Goal: Task Accomplishment & Management: Complete application form

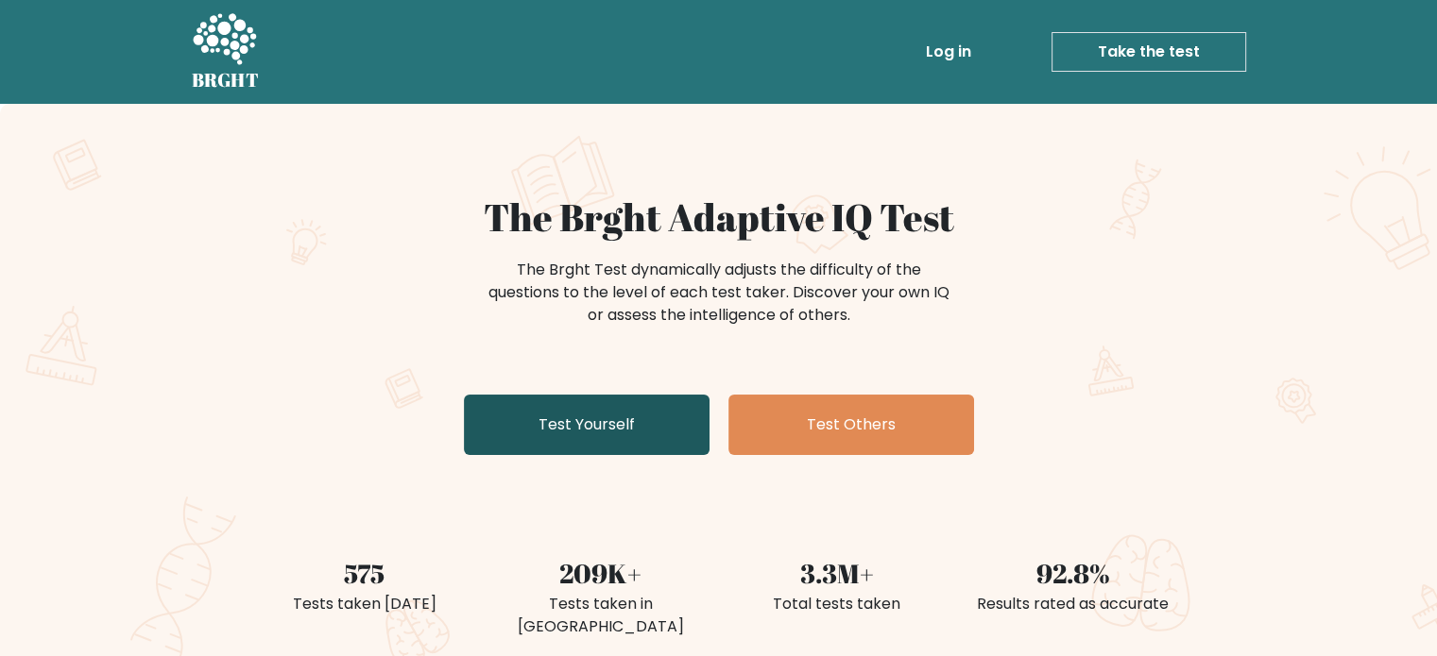
click at [633, 434] on link "Test Yourself" at bounding box center [587, 425] width 246 height 60
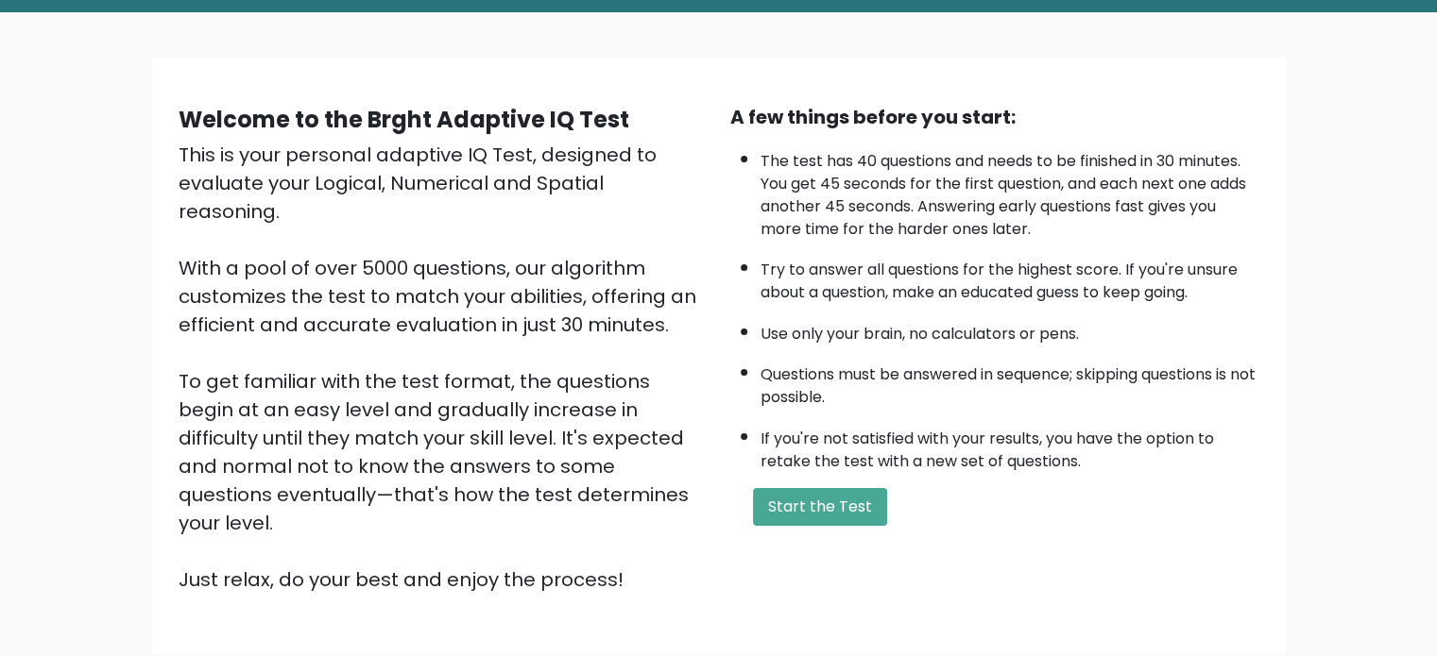
scroll to position [94, 0]
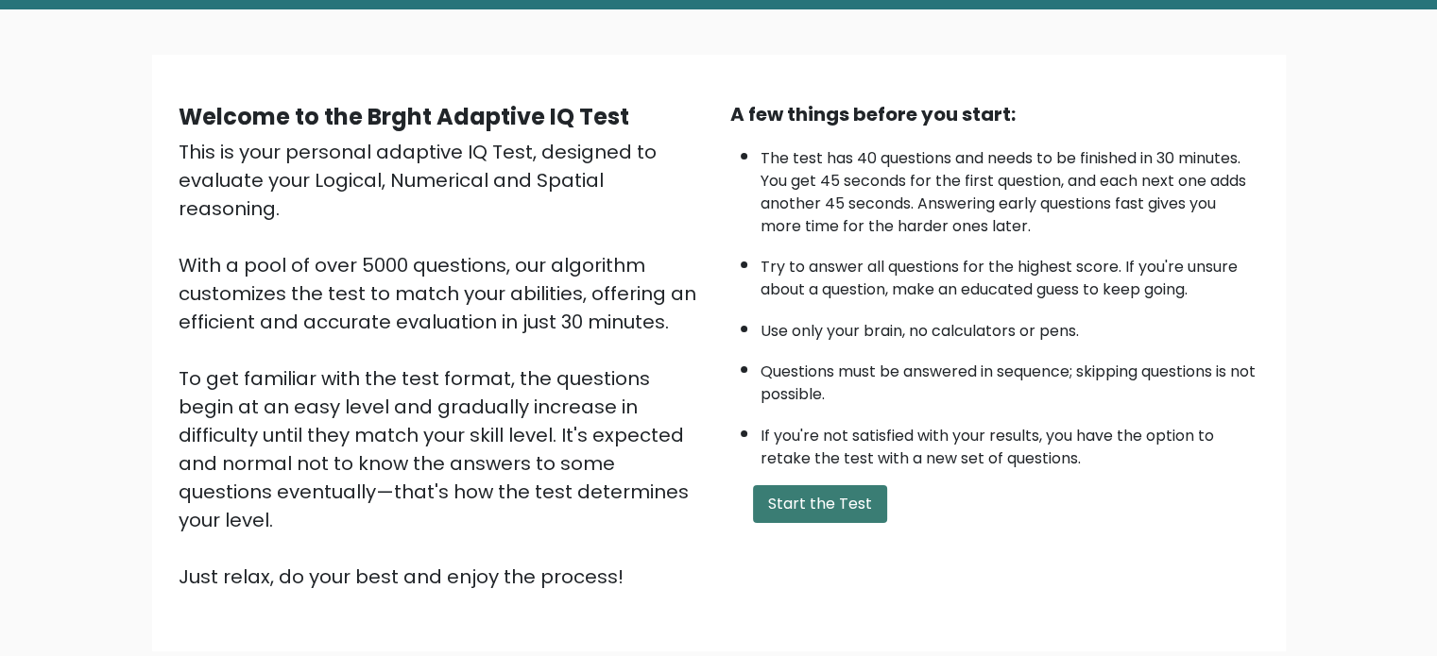
click at [837, 490] on button "Start the Test" at bounding box center [820, 504] width 134 height 38
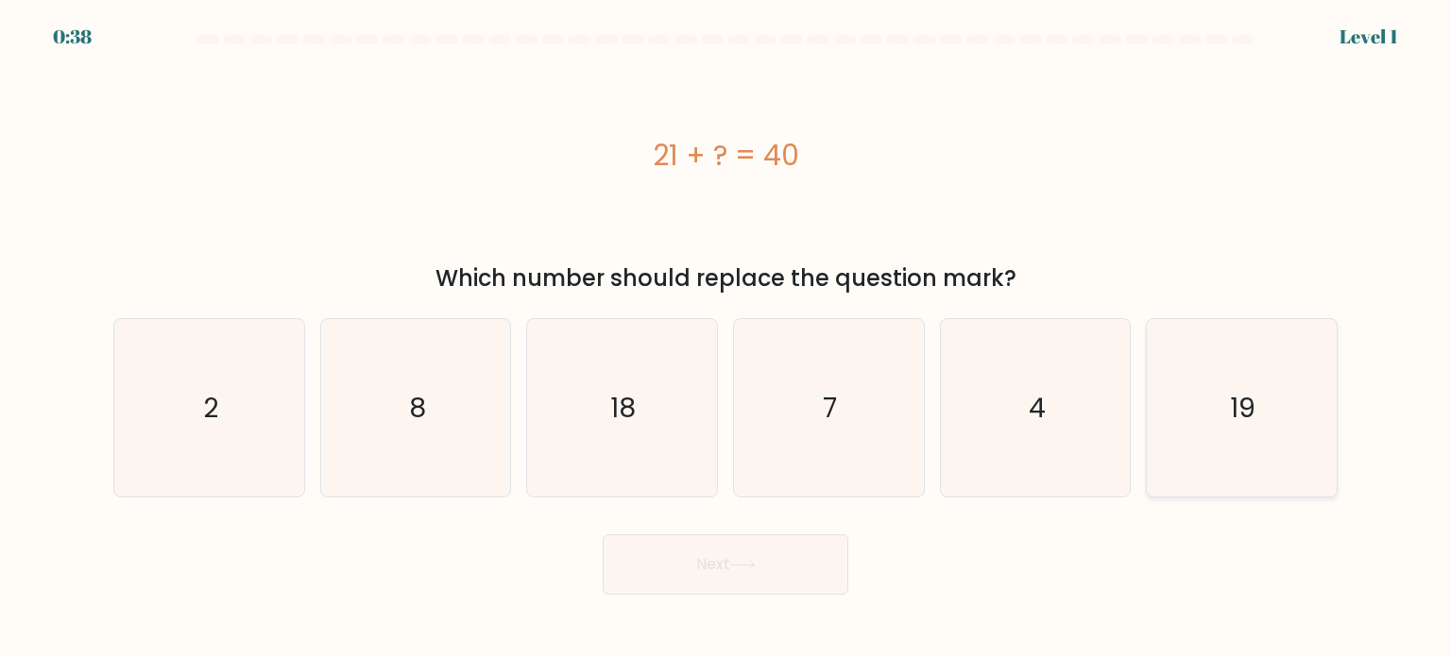
click at [1254, 396] on text "19" at bounding box center [1244, 407] width 26 height 38
click at [726, 338] on input "f. 19" at bounding box center [725, 333] width 1 height 9
radio input "true"
click at [775, 563] on button "Next" at bounding box center [726, 565] width 246 height 60
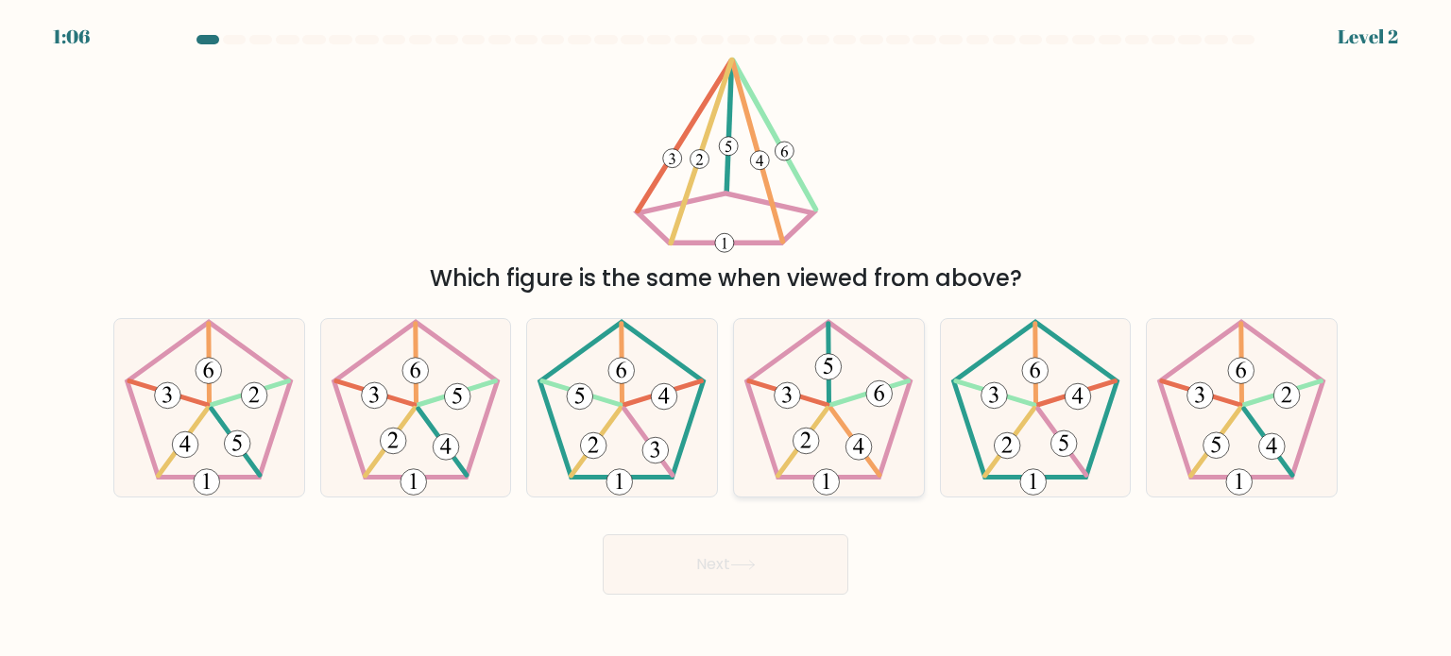
click at [837, 426] on icon at bounding box center [829, 408] width 178 height 178
click at [726, 338] on input "d." at bounding box center [725, 333] width 1 height 9
radio input "true"
click at [757, 539] on button "Next" at bounding box center [726, 565] width 246 height 60
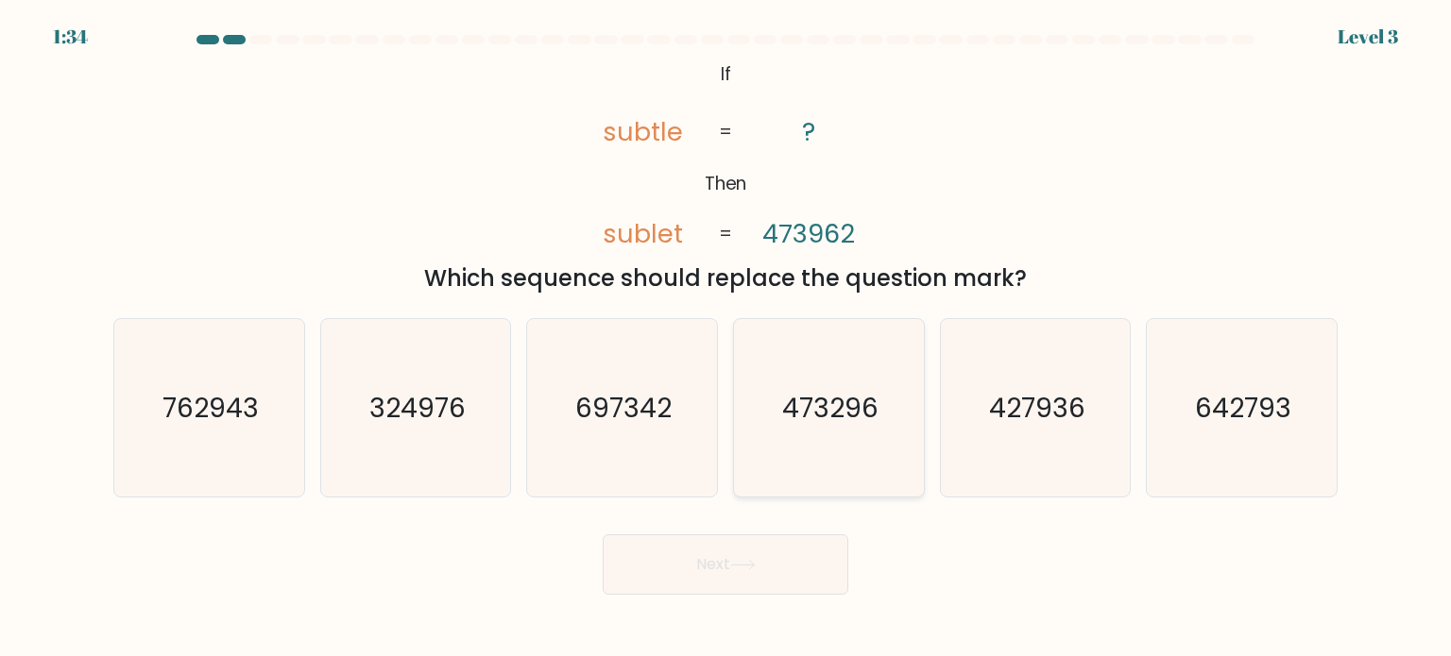
click at [825, 461] on icon "473296" at bounding box center [829, 408] width 178 height 178
click at [726, 338] on input "d. 473296" at bounding box center [725, 333] width 1 height 9
radio input "true"
click at [757, 556] on button "Next" at bounding box center [726, 565] width 246 height 60
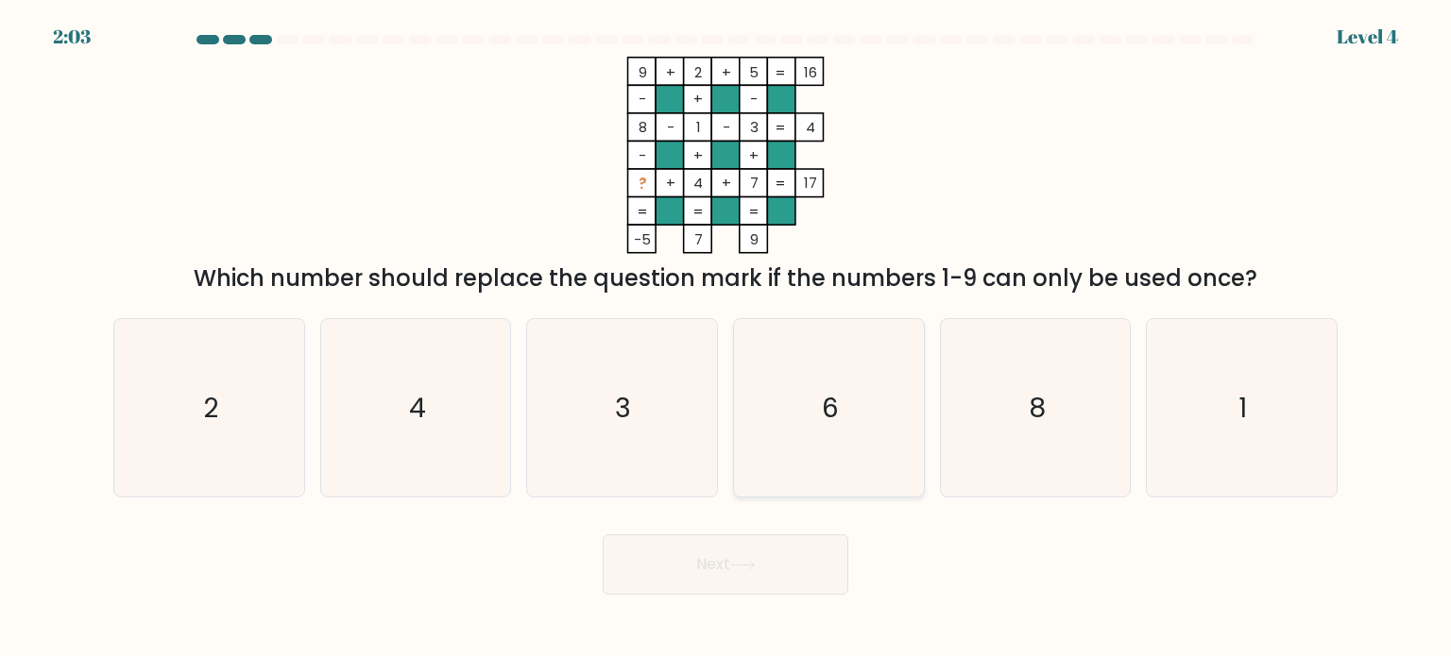
click at [809, 344] on icon "6" at bounding box center [829, 408] width 178 height 178
click at [726, 338] on input "d. 6" at bounding box center [725, 333] width 1 height 9
radio input "true"
click at [741, 552] on button "Next" at bounding box center [726, 565] width 246 height 60
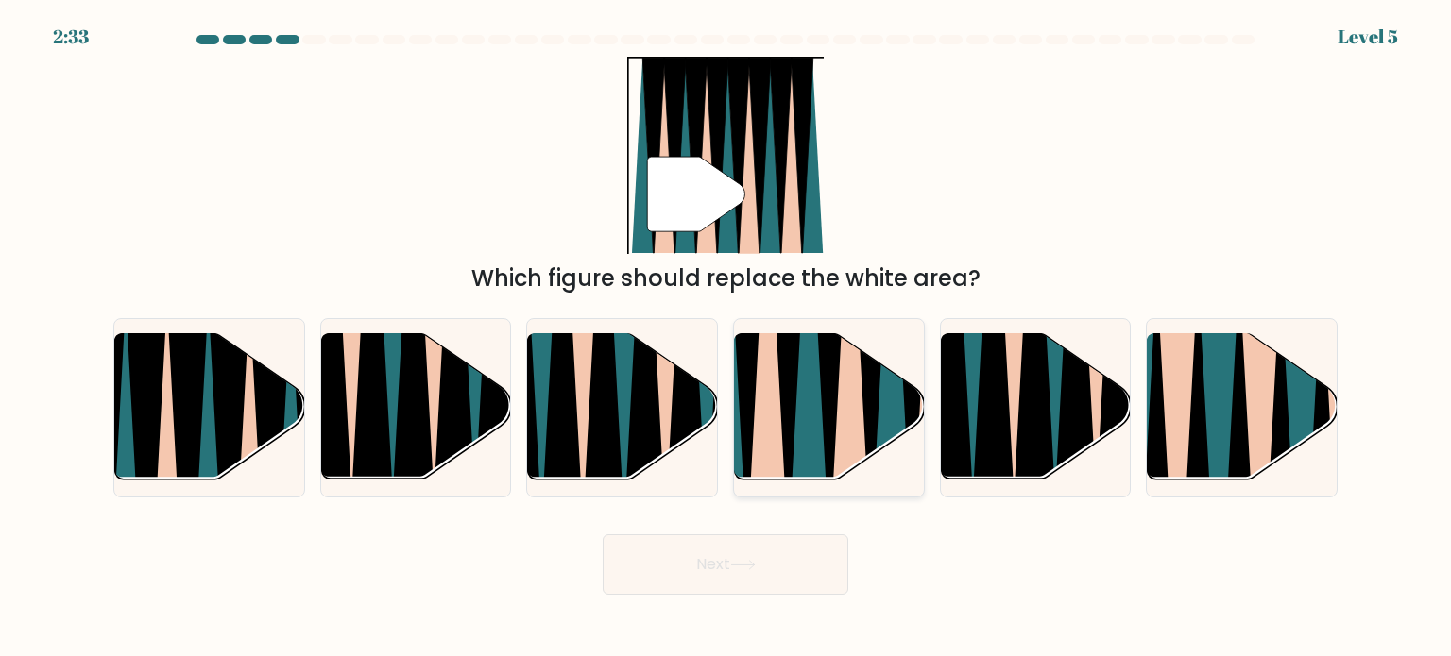
click at [809, 434] on icon at bounding box center [809, 332] width 42 height 379
click at [726, 338] on input "d." at bounding box center [725, 333] width 1 height 9
radio input "true"
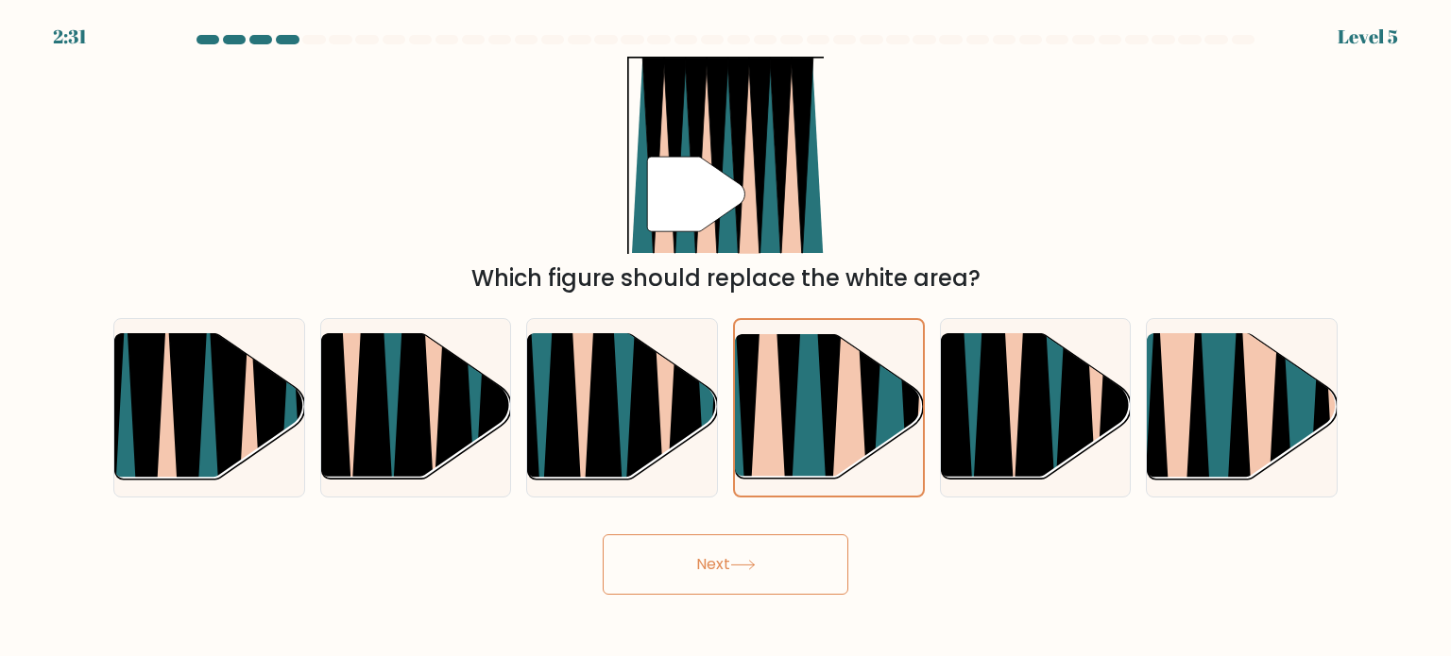
click at [797, 586] on button "Next" at bounding box center [726, 565] width 246 height 60
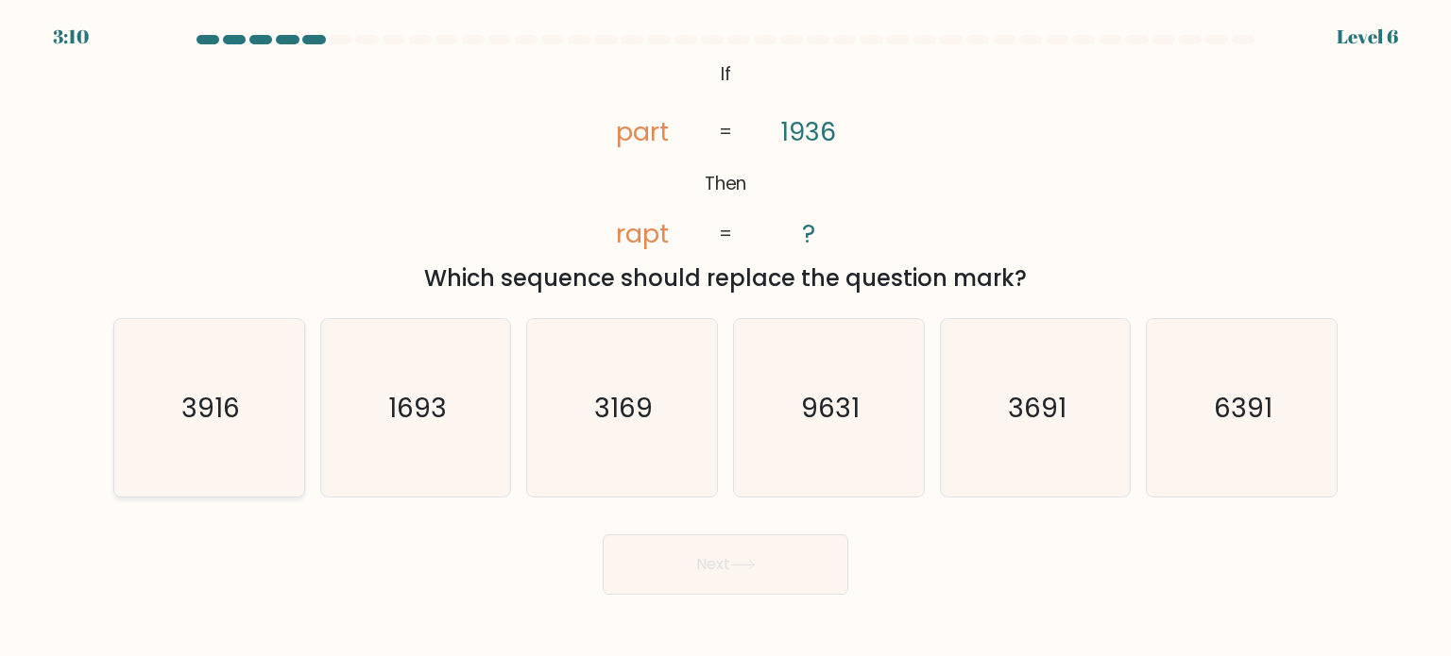
click at [246, 418] on icon "3916" at bounding box center [209, 408] width 178 height 178
click at [725, 338] on input "a. 3916" at bounding box center [725, 333] width 1 height 9
radio input "true"
click at [787, 570] on button "Next" at bounding box center [726, 565] width 246 height 60
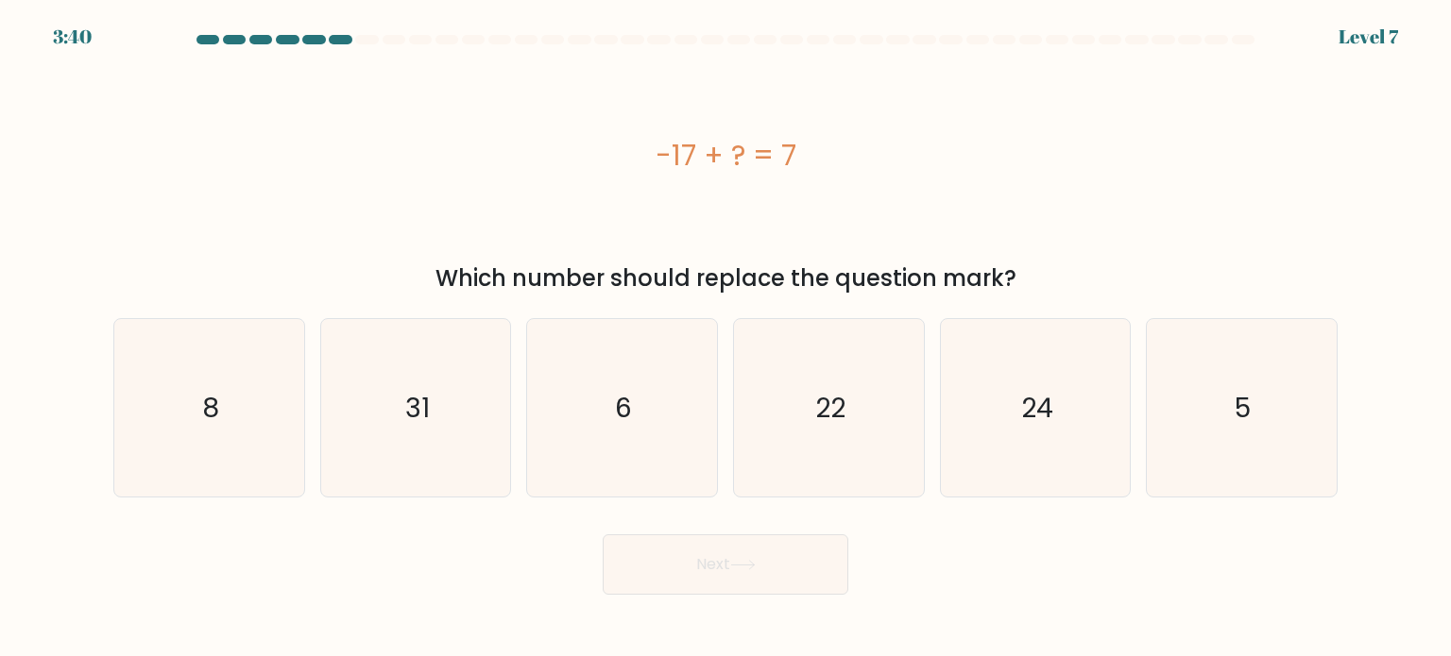
drag, startPoint x: 902, startPoint y: 203, endPoint x: 659, endPoint y: 153, distance: 247.9
click at [659, 153] on div "-17 + ? = 7" at bounding box center [725, 155] width 1224 height 197
copy div "-17 + ? = 7"
click at [966, 413] on icon "24" at bounding box center [1035, 408] width 178 height 178
click at [726, 338] on input "e. 24" at bounding box center [725, 333] width 1 height 9
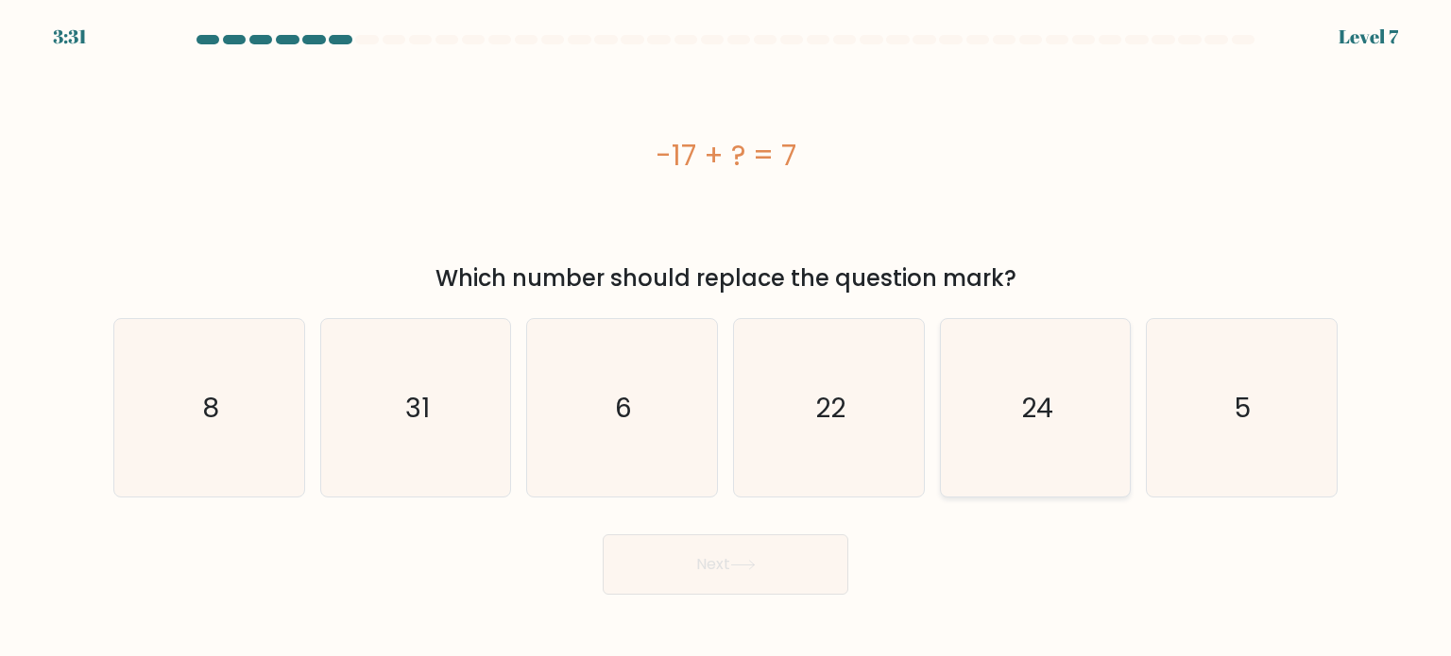
radio input "true"
click at [786, 578] on button "Next" at bounding box center [726, 565] width 246 height 60
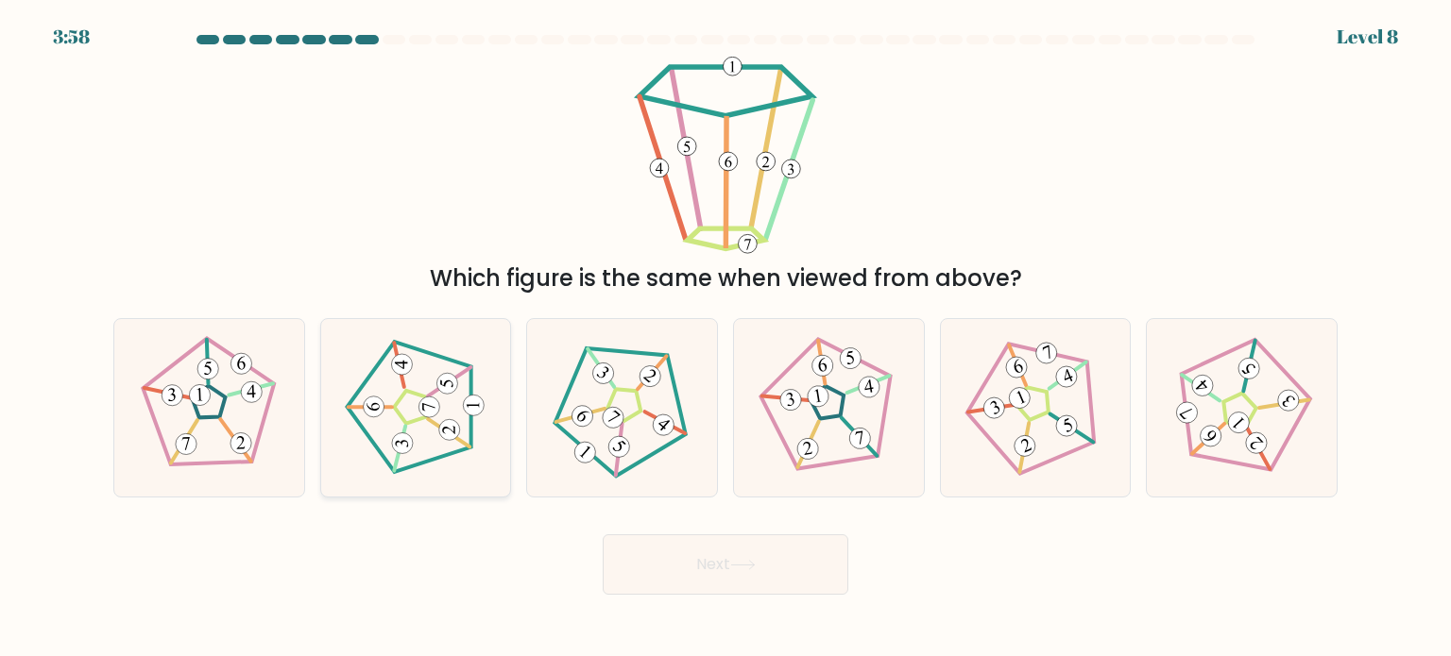
click at [465, 446] on 172 at bounding box center [449, 434] width 42 height 28
click at [725, 338] on input "b." at bounding box center [725, 333] width 1 height 9
radio input "true"
click at [707, 566] on button "Next" at bounding box center [726, 565] width 246 height 60
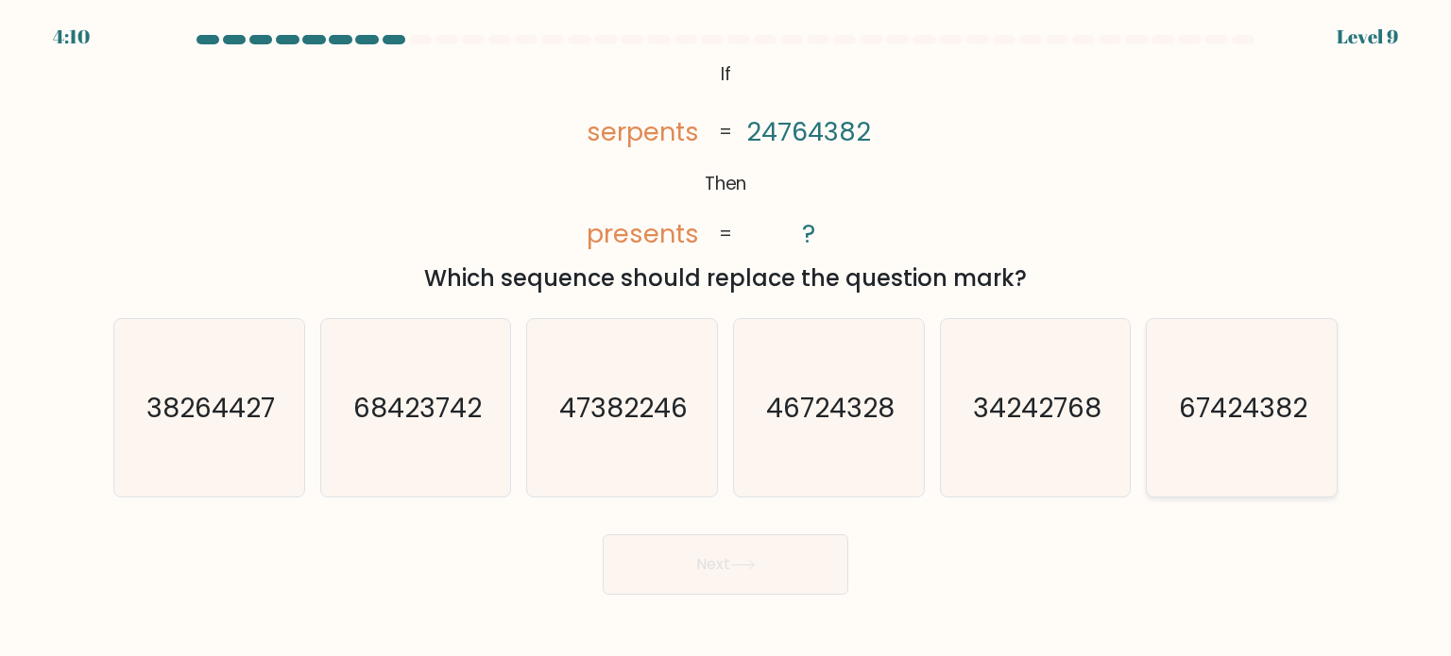
click at [1262, 389] on text "67424382" at bounding box center [1243, 407] width 128 height 38
click at [726, 338] on input "f. 67424382" at bounding box center [725, 333] width 1 height 9
radio input "true"
click at [727, 575] on button "Next" at bounding box center [726, 565] width 246 height 60
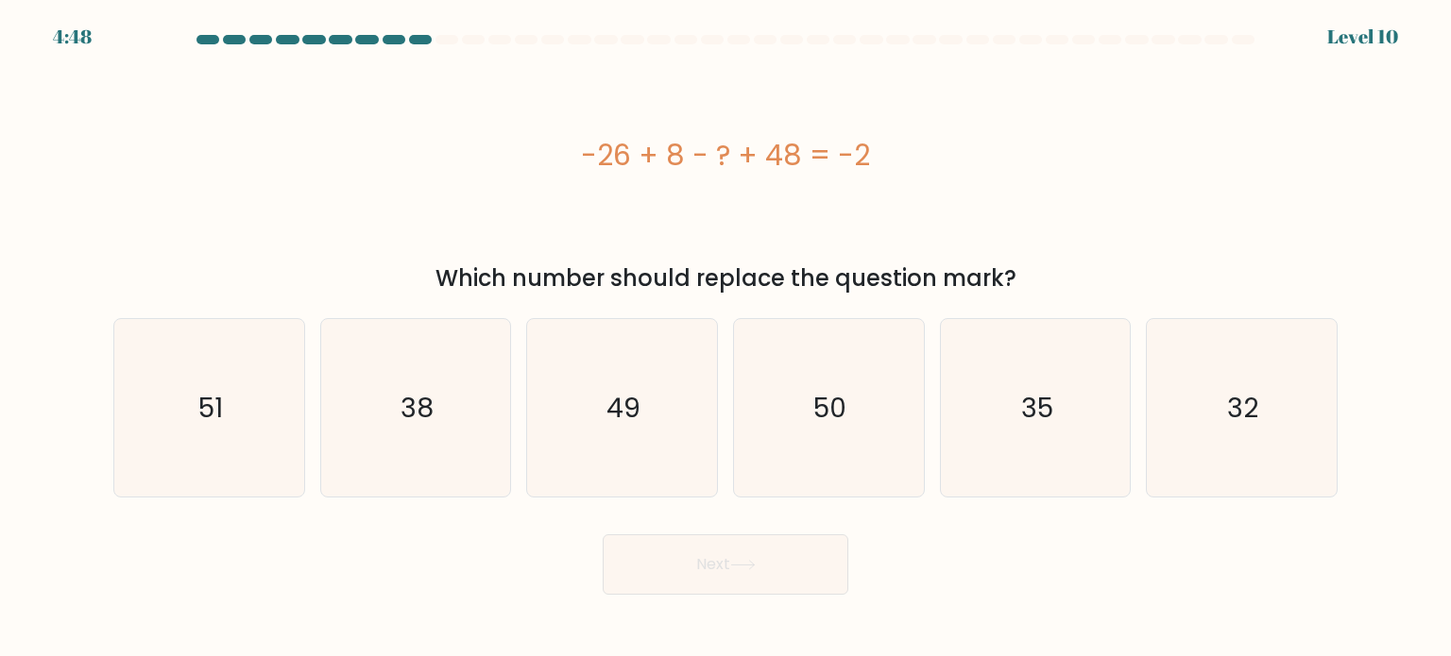
drag, startPoint x: 928, startPoint y: 162, endPoint x: 533, endPoint y: 154, distance: 395.9
click at [533, 154] on div "-26 + 8 - ? + 48 = -2" at bounding box center [725, 155] width 1224 height 43
copy div "-26 + 8 - ? + 48 = -2"
click at [1150, 394] on div "32" at bounding box center [1242, 407] width 192 height 179
click at [726, 338] on input "f. 32" at bounding box center [725, 333] width 1 height 9
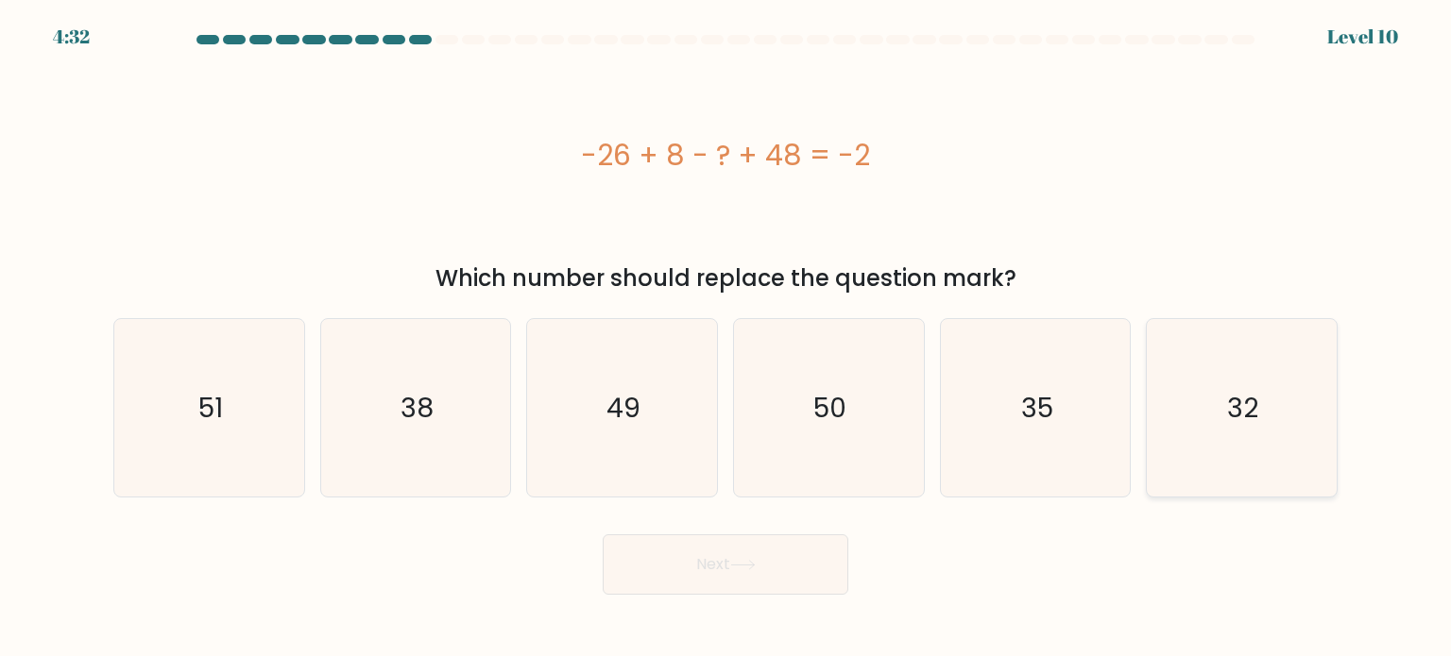
radio input "true"
click at [703, 594] on button "Next" at bounding box center [726, 565] width 246 height 60
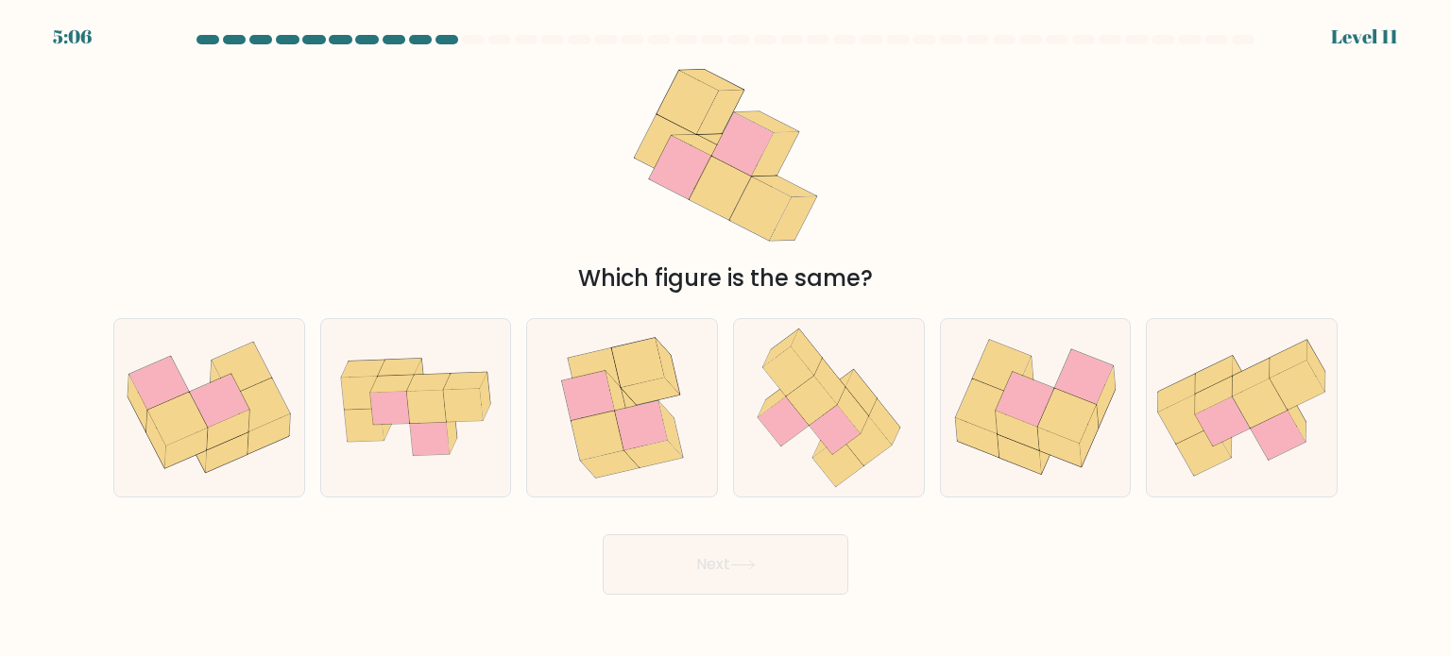
drag, startPoint x: 895, startPoint y: 282, endPoint x: 637, endPoint y: 84, distance: 326.1
click at [637, 84] on div "Which figure is the same?" at bounding box center [725, 176] width 1247 height 239
click at [471, 96] on div "Which figure is the same?" at bounding box center [725, 176] width 1247 height 239
click at [1161, 407] on icon at bounding box center [1176, 393] width 37 height 38
click at [726, 338] on input "f." at bounding box center [725, 333] width 1 height 9
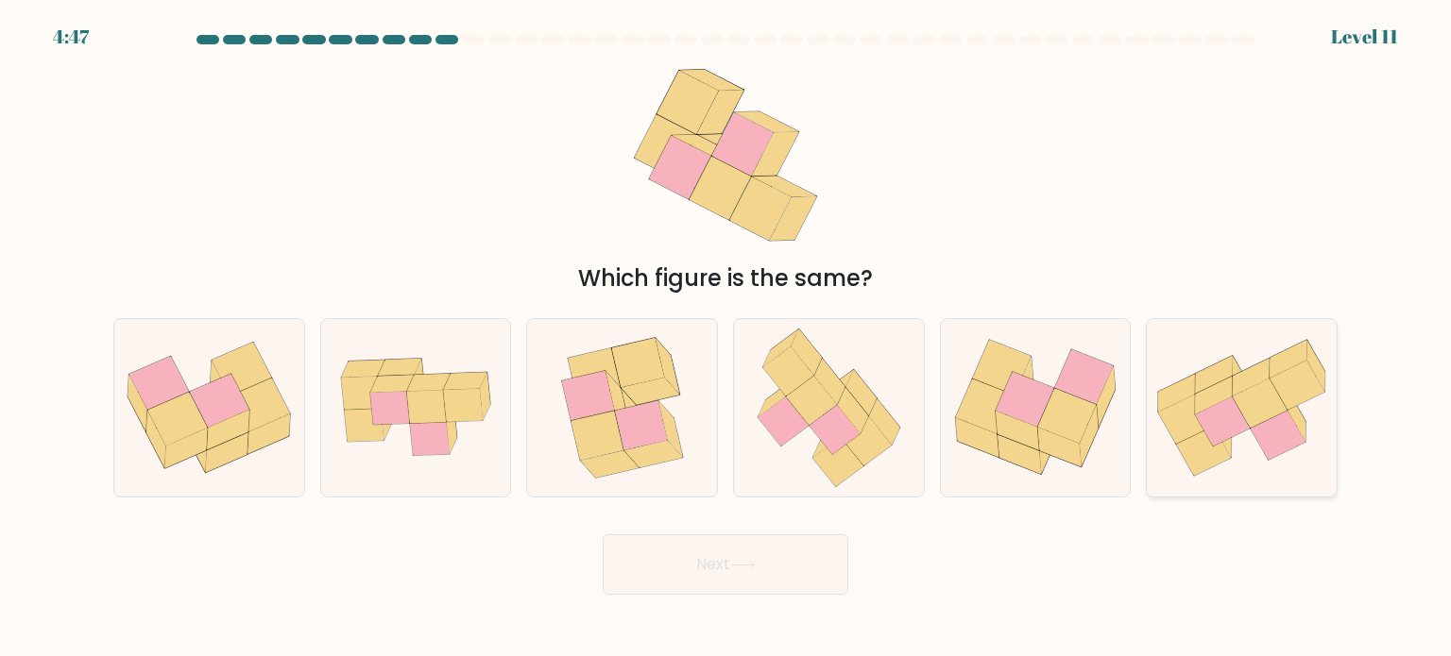
radio input "true"
click at [739, 561] on icon at bounding box center [743, 565] width 26 height 10
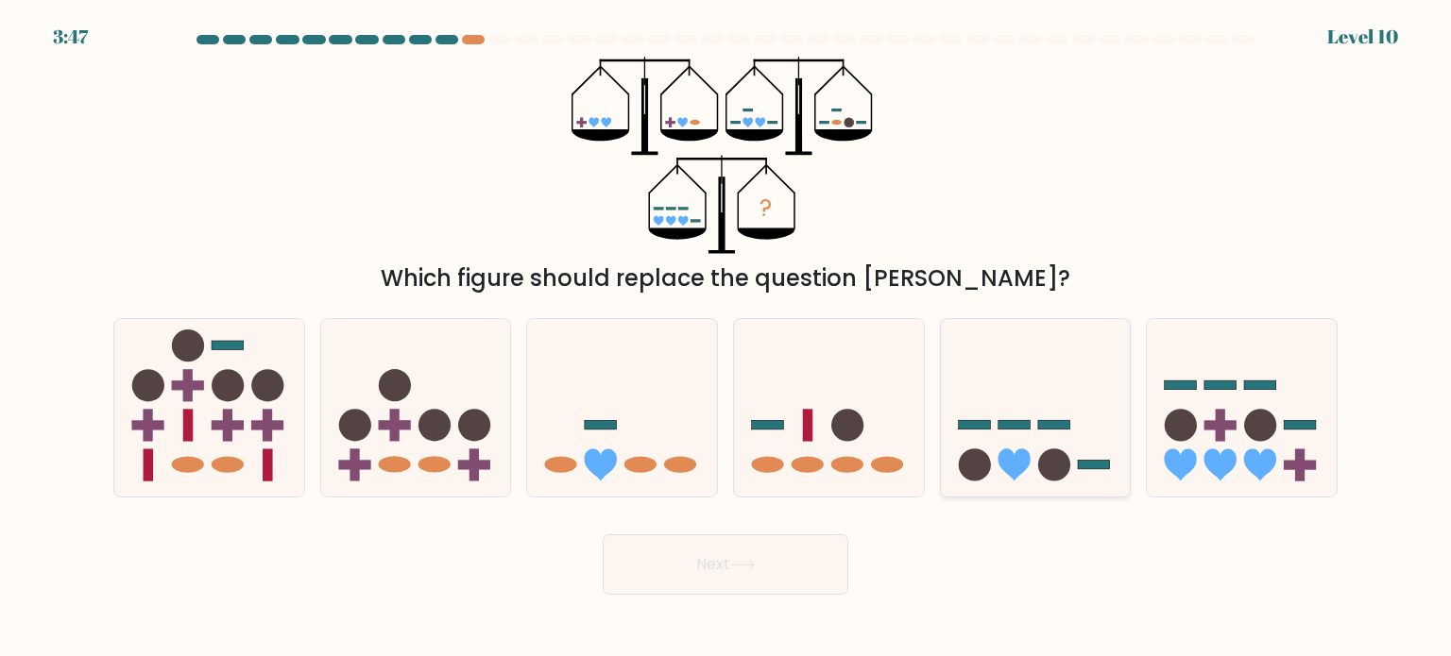
click at [1077, 419] on icon at bounding box center [1036, 408] width 190 height 157
click at [726, 338] on input "e." at bounding box center [725, 333] width 1 height 9
radio input "true"
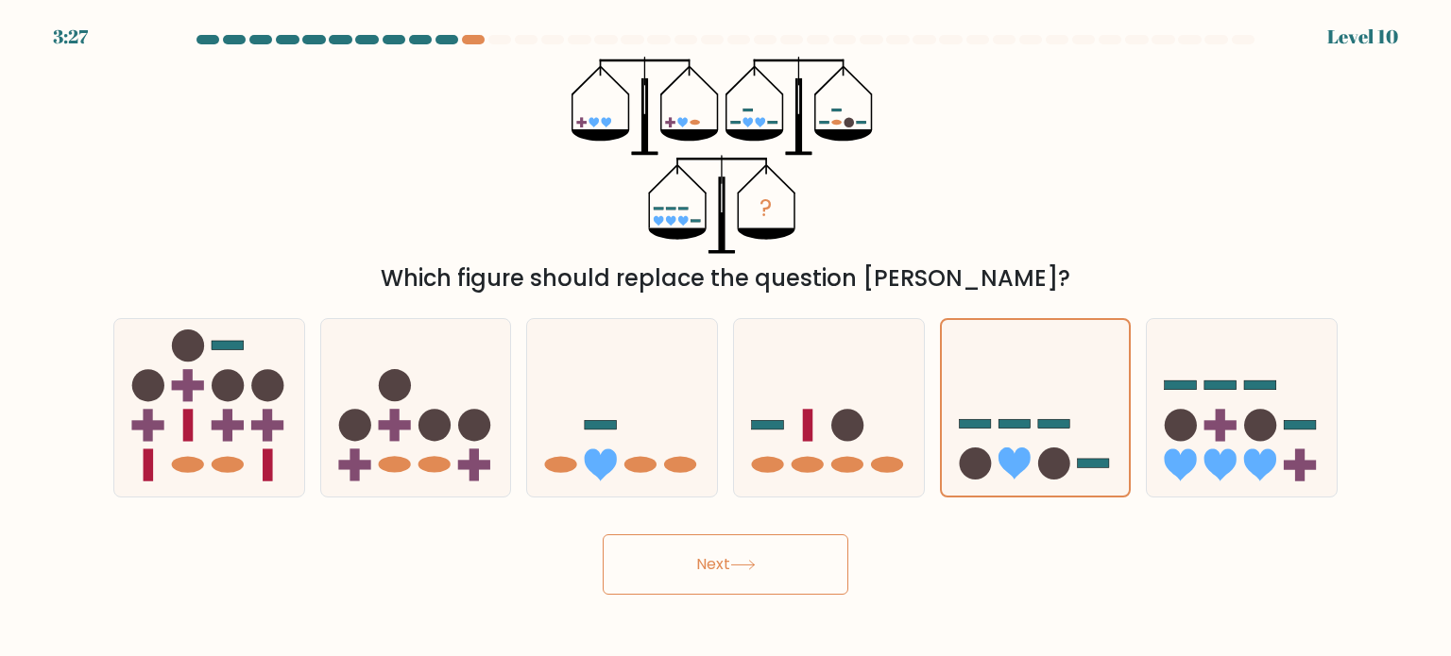
drag, startPoint x: 835, startPoint y: 588, endPoint x: 820, endPoint y: 578, distance: 18.3
click at [827, 584] on button "Next" at bounding box center [726, 565] width 246 height 60
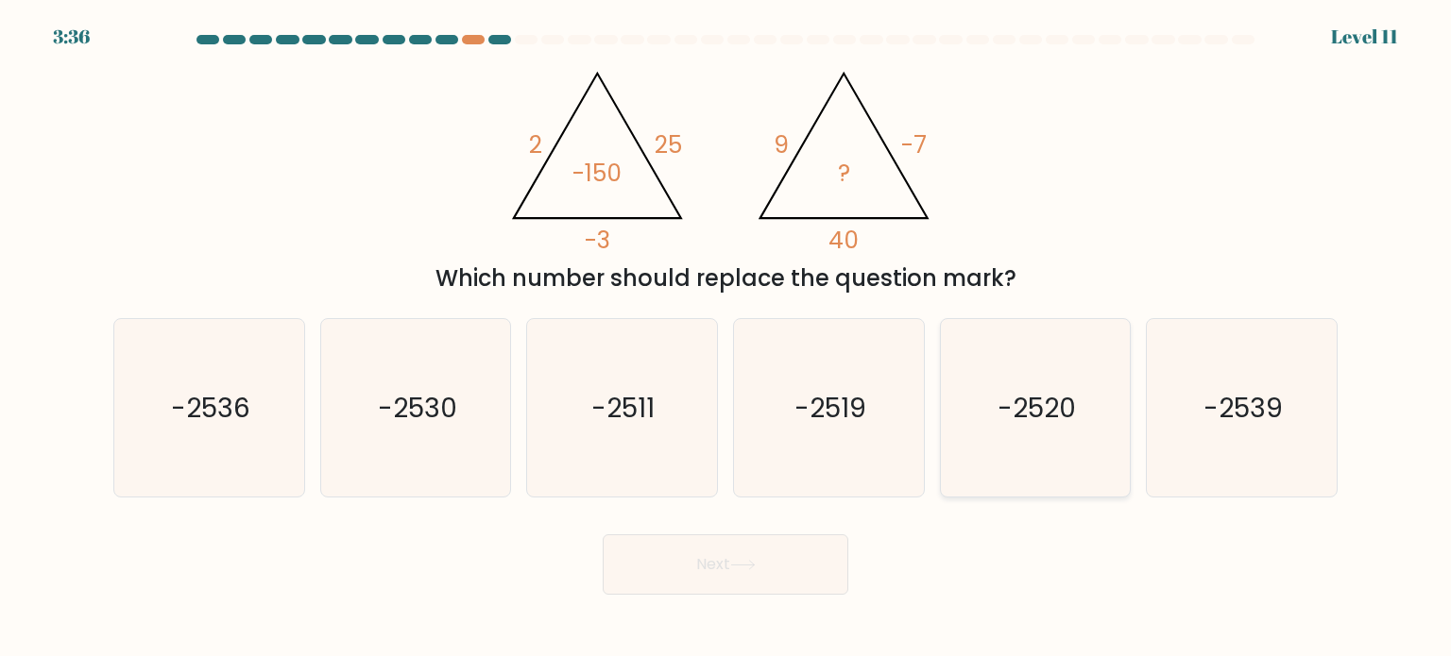
click at [1048, 400] on text "-2520" at bounding box center [1036, 407] width 78 height 38
click at [726, 338] on input "e. -2520" at bounding box center [725, 333] width 1 height 9
radio input "true"
click at [642, 544] on button "Next" at bounding box center [726, 565] width 246 height 60
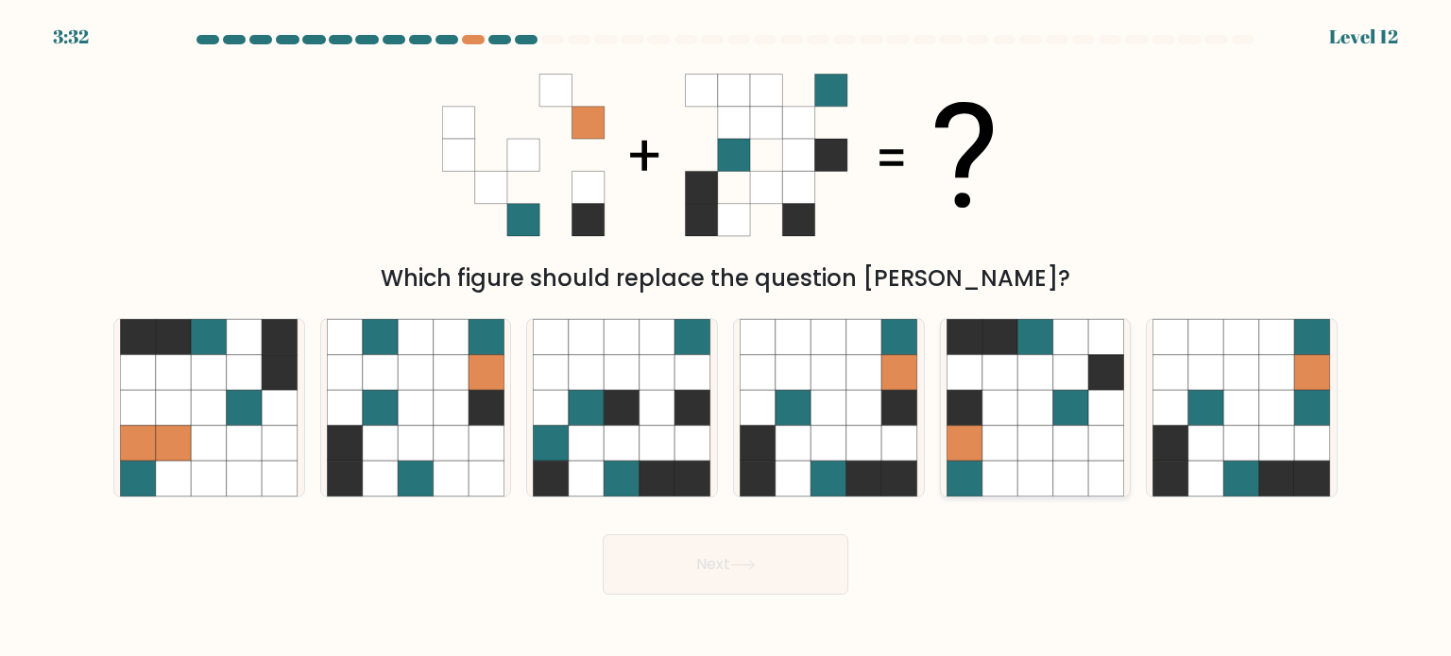
drag, startPoint x: 986, startPoint y: 385, endPoint x: 974, endPoint y: 393, distance: 14.4
click at [984, 385] on icon at bounding box center [1000, 372] width 36 height 36
click at [726, 338] on input "e." at bounding box center [725, 333] width 1 height 9
radio input "true"
click at [748, 577] on button "Next" at bounding box center [726, 565] width 246 height 60
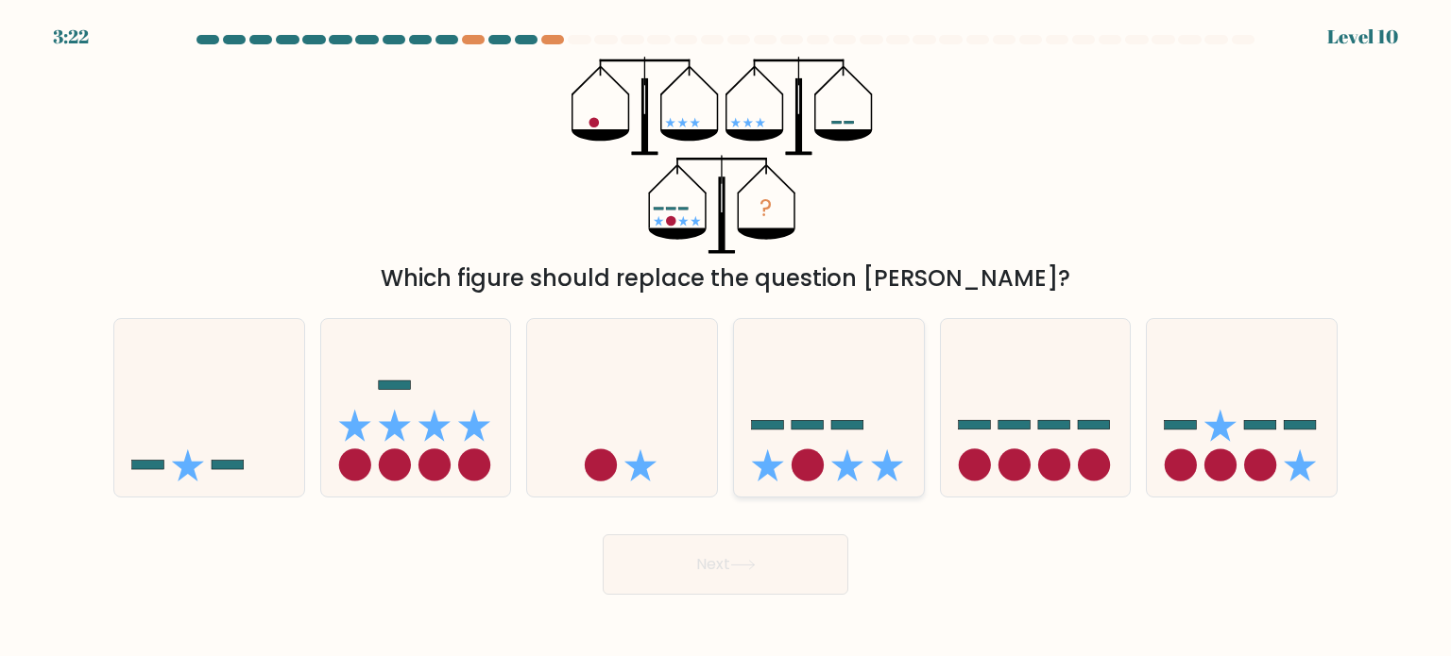
click at [809, 406] on icon at bounding box center [829, 408] width 190 height 157
click at [726, 338] on input "d." at bounding box center [725, 333] width 1 height 9
radio input "true"
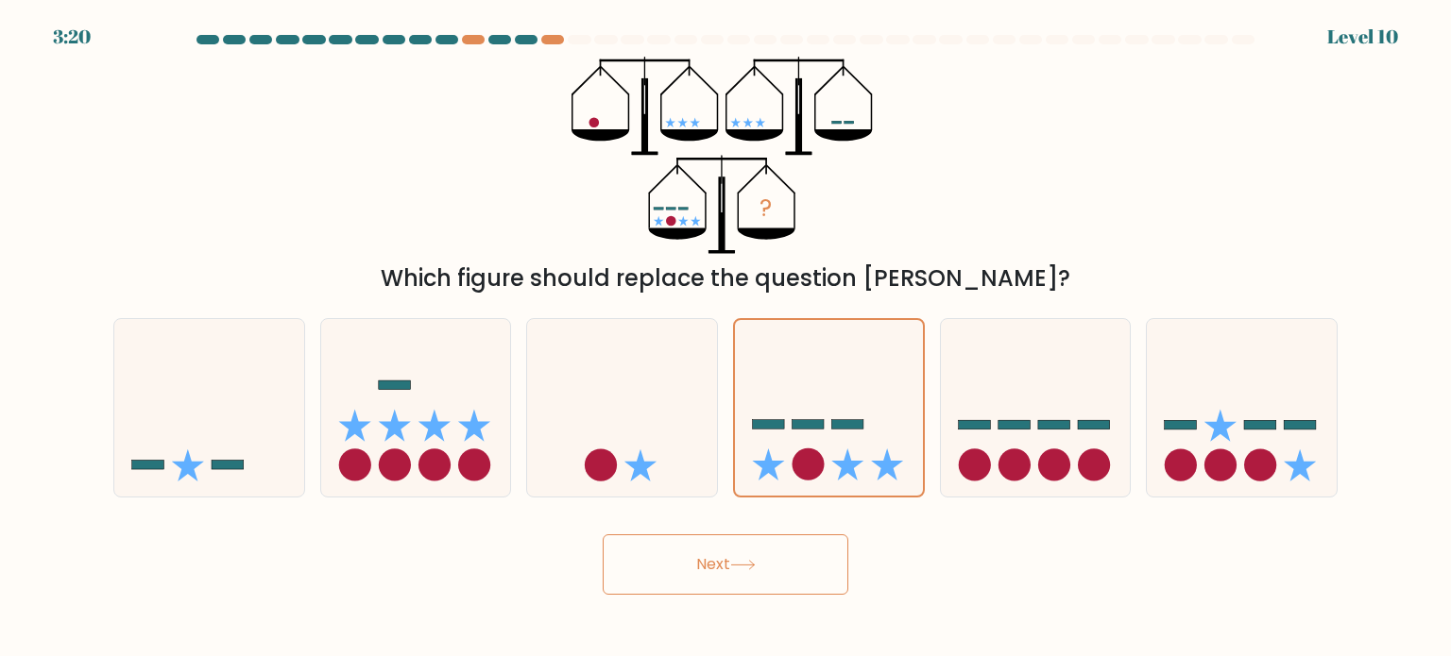
click at [786, 564] on button "Next" at bounding box center [726, 565] width 246 height 60
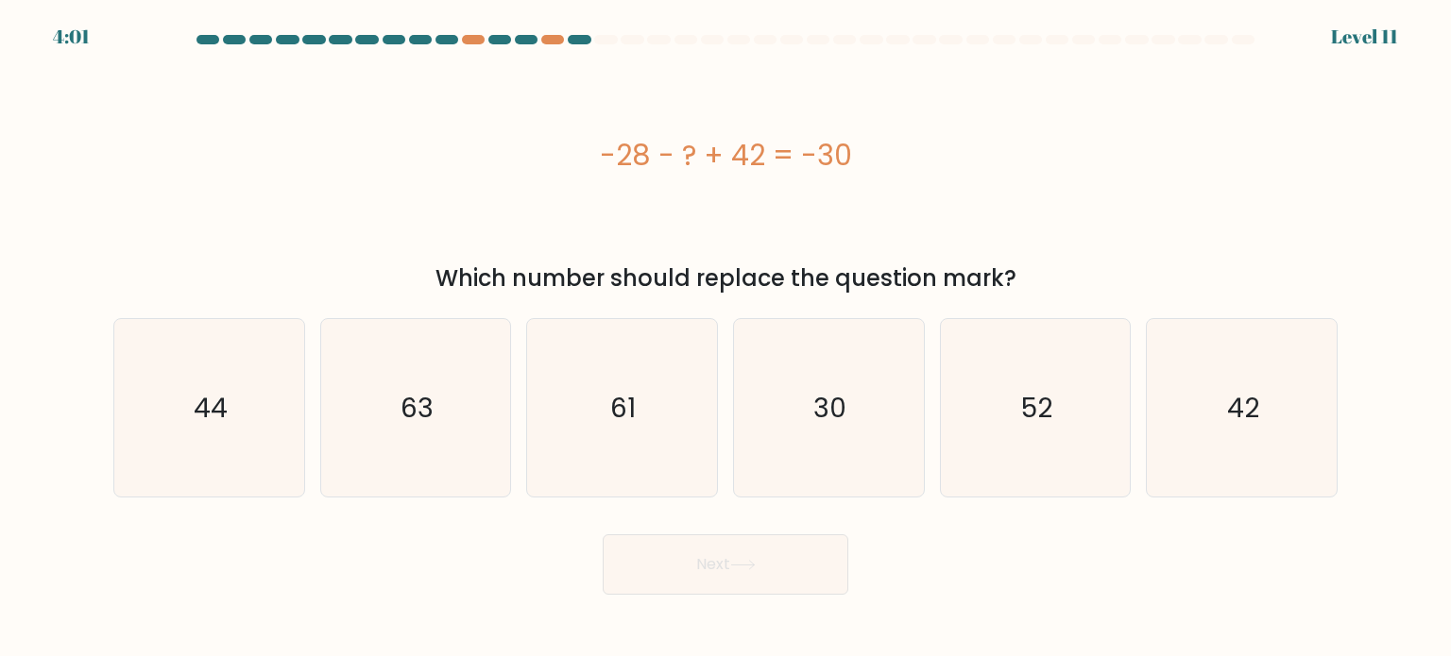
drag, startPoint x: 960, startPoint y: 168, endPoint x: 736, endPoint y: 20, distance: 268.5
click at [553, 128] on div "-28 - ? + 42 = -30" at bounding box center [725, 155] width 1224 height 197
copy div "-28 - ? + 42 = -30"
drag, startPoint x: 151, startPoint y: 372, endPoint x: 166, endPoint y: 372, distance: 15.1
click at [152, 372] on icon "44" at bounding box center [209, 408] width 178 height 178
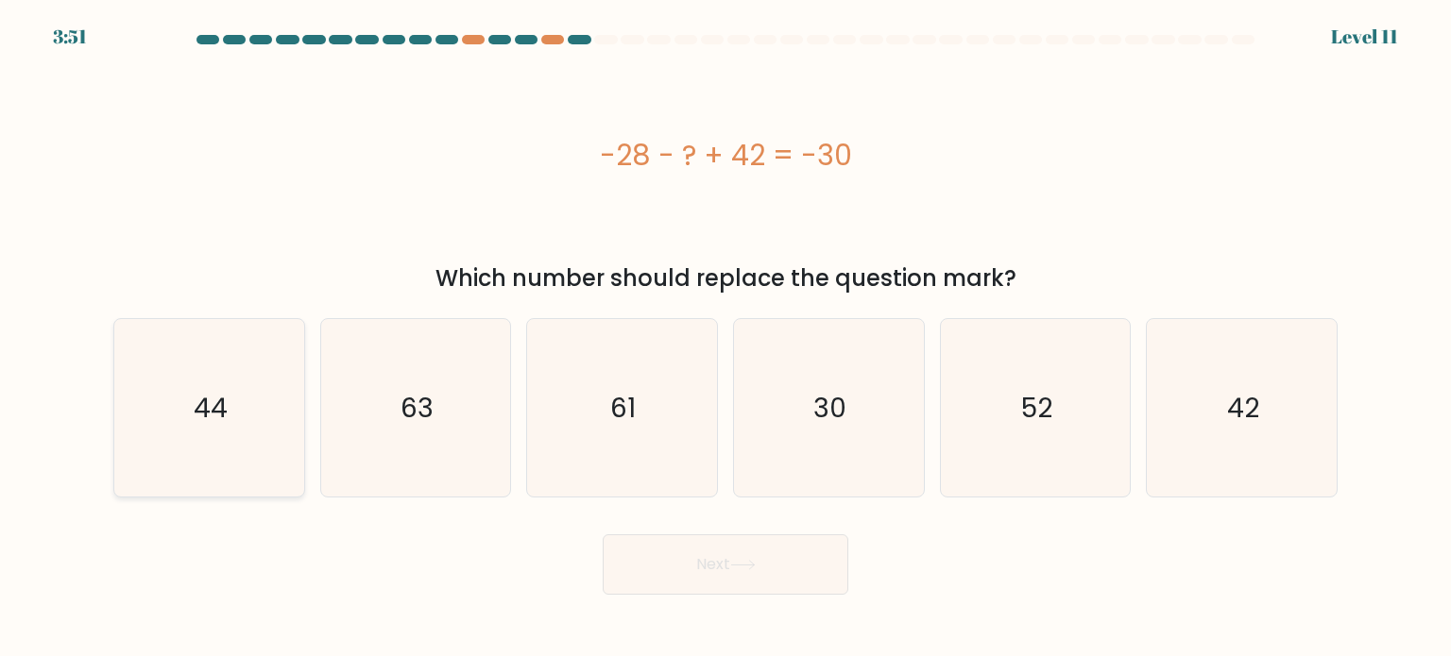
click at [725, 338] on input "a. 44" at bounding box center [725, 333] width 1 height 9
radio input "true"
click at [755, 573] on button "Next" at bounding box center [726, 565] width 246 height 60
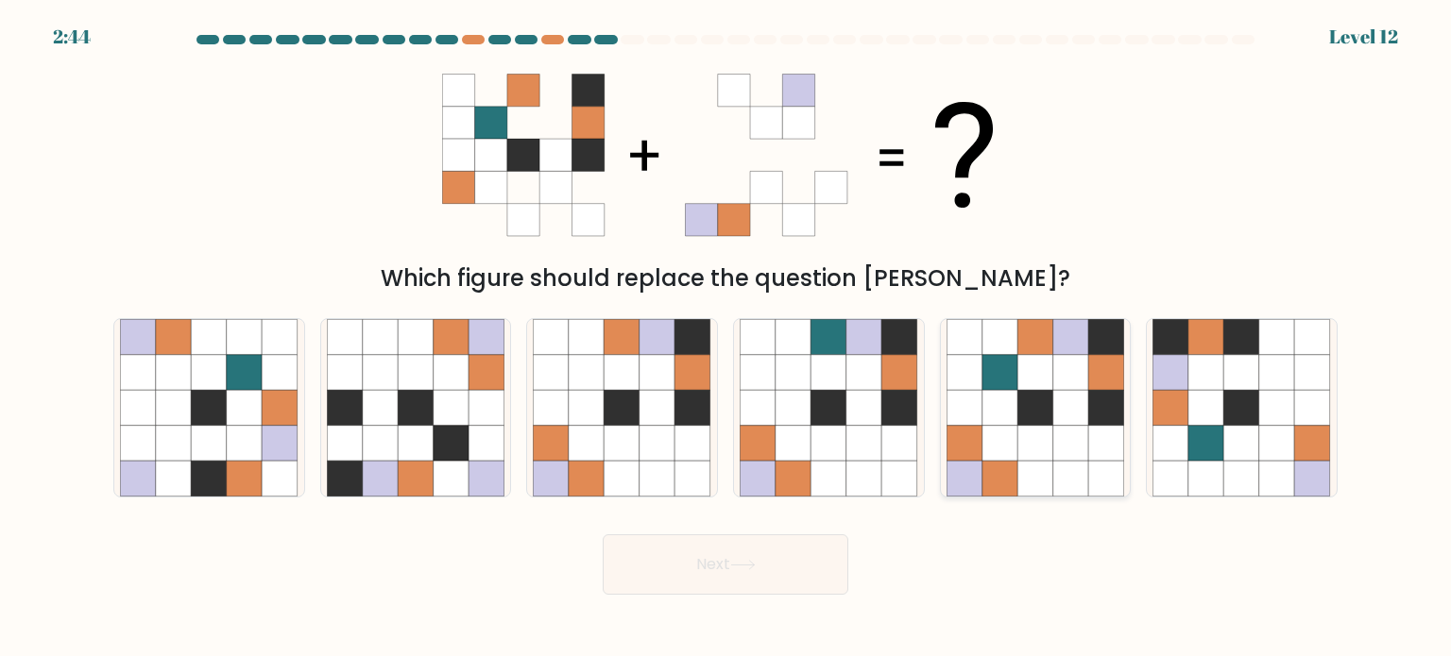
click at [1009, 443] on icon at bounding box center [1000, 443] width 36 height 36
click at [726, 338] on input "e." at bounding box center [725, 333] width 1 height 9
radio input "true"
click at [771, 550] on button "Next" at bounding box center [726, 565] width 246 height 60
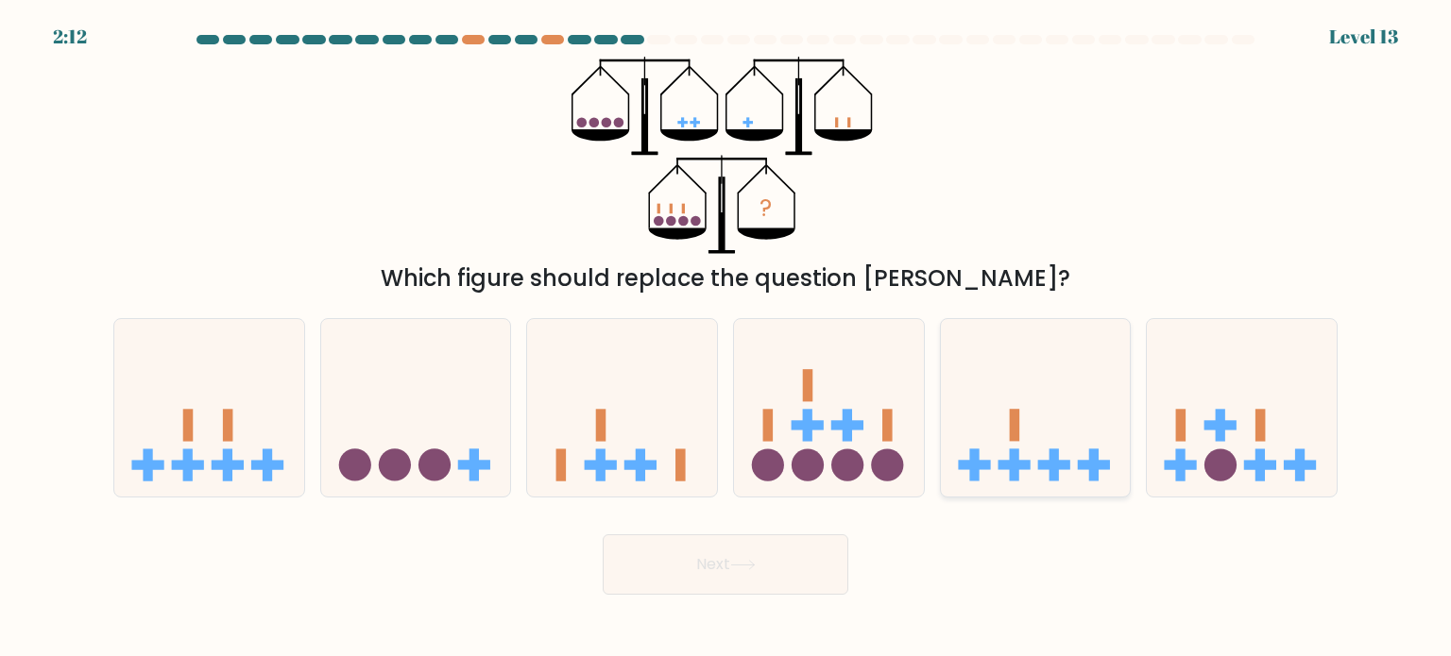
click at [1027, 374] on icon at bounding box center [1036, 408] width 190 height 157
click at [726, 338] on input "e." at bounding box center [725, 333] width 1 height 9
radio input "true"
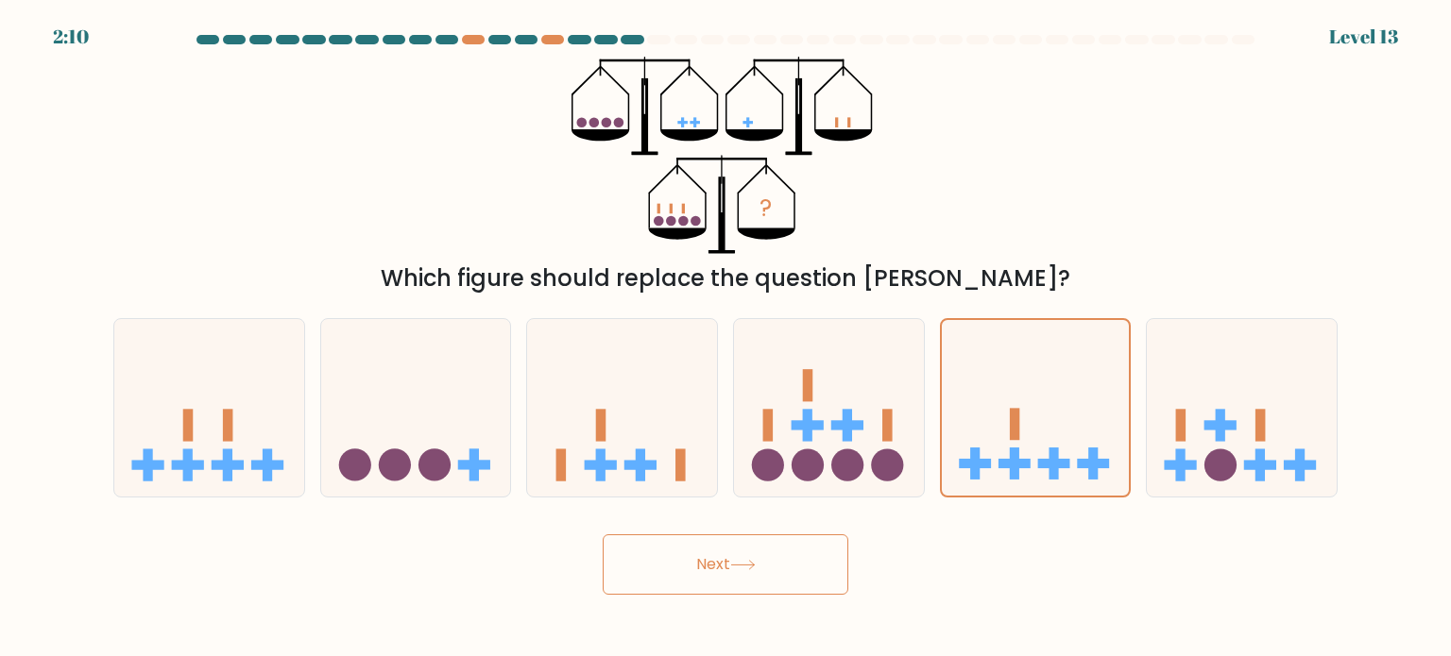
click at [776, 554] on button "Next" at bounding box center [726, 565] width 246 height 60
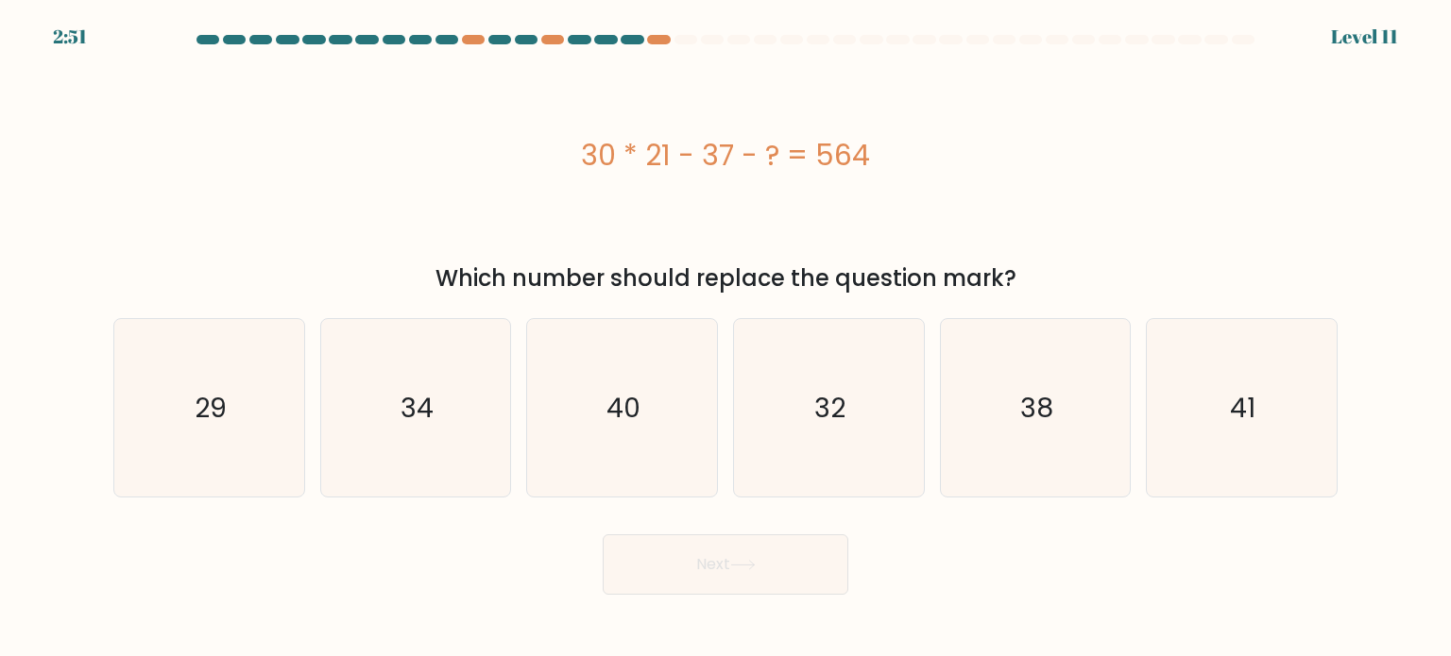
drag, startPoint x: 582, startPoint y: 150, endPoint x: 941, endPoint y: 163, distance: 359.2
click at [929, 177] on div "30 * 21 - 37 - ? = 564" at bounding box center [725, 155] width 1224 height 197
copy div "30 * 21 - 37 - ? = 564"
click at [271, 384] on icon "29" at bounding box center [209, 408] width 178 height 178
click at [725, 338] on input "a. 29" at bounding box center [725, 333] width 1 height 9
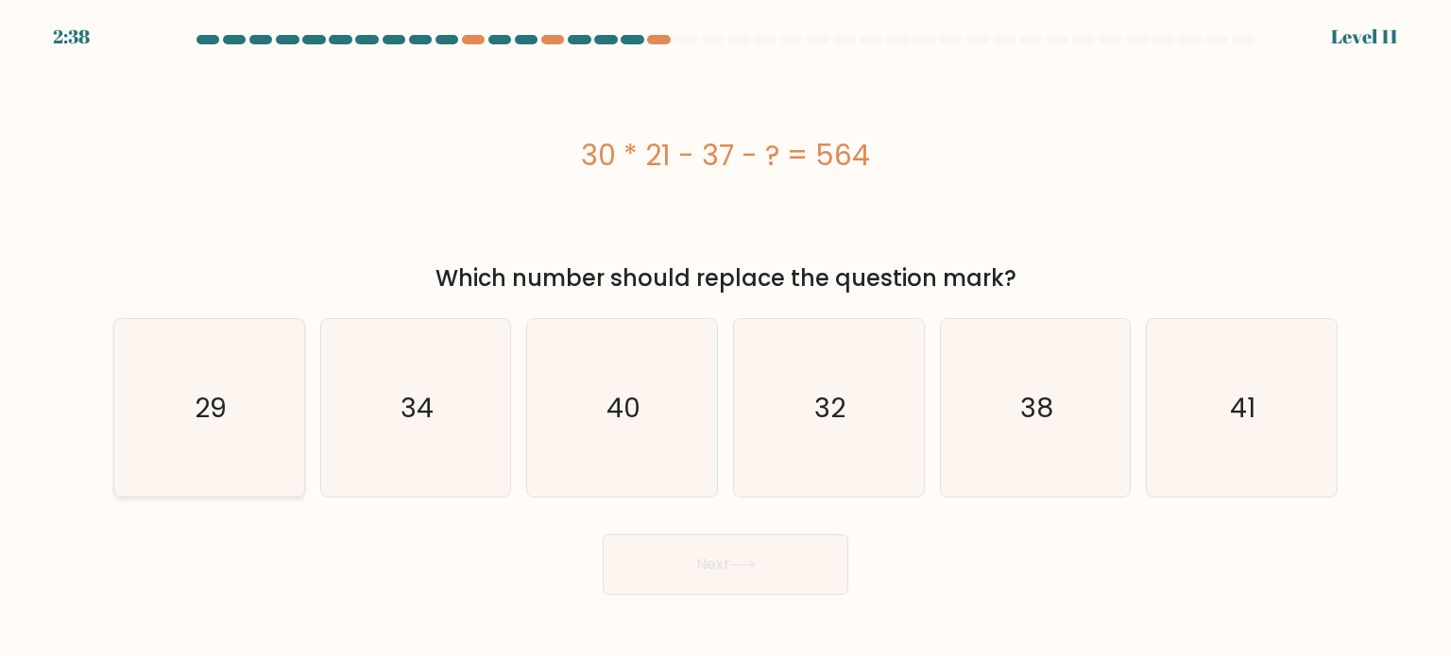
radio input "true"
click at [687, 561] on button "Next" at bounding box center [726, 565] width 246 height 60
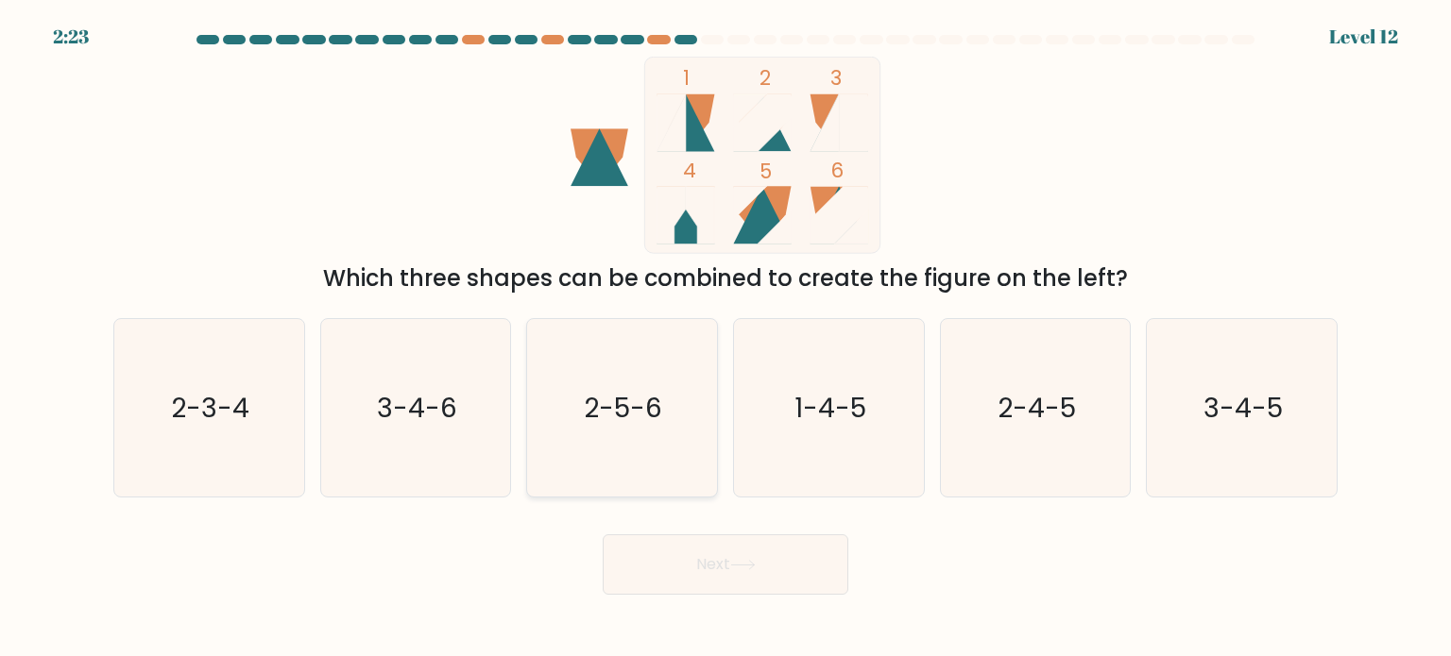
click at [623, 373] on icon "2-5-6" at bounding box center [622, 408] width 178 height 178
click at [725, 338] on input "c. 2-5-6" at bounding box center [725, 333] width 1 height 9
radio input "true"
click at [794, 546] on button "Next" at bounding box center [726, 565] width 246 height 60
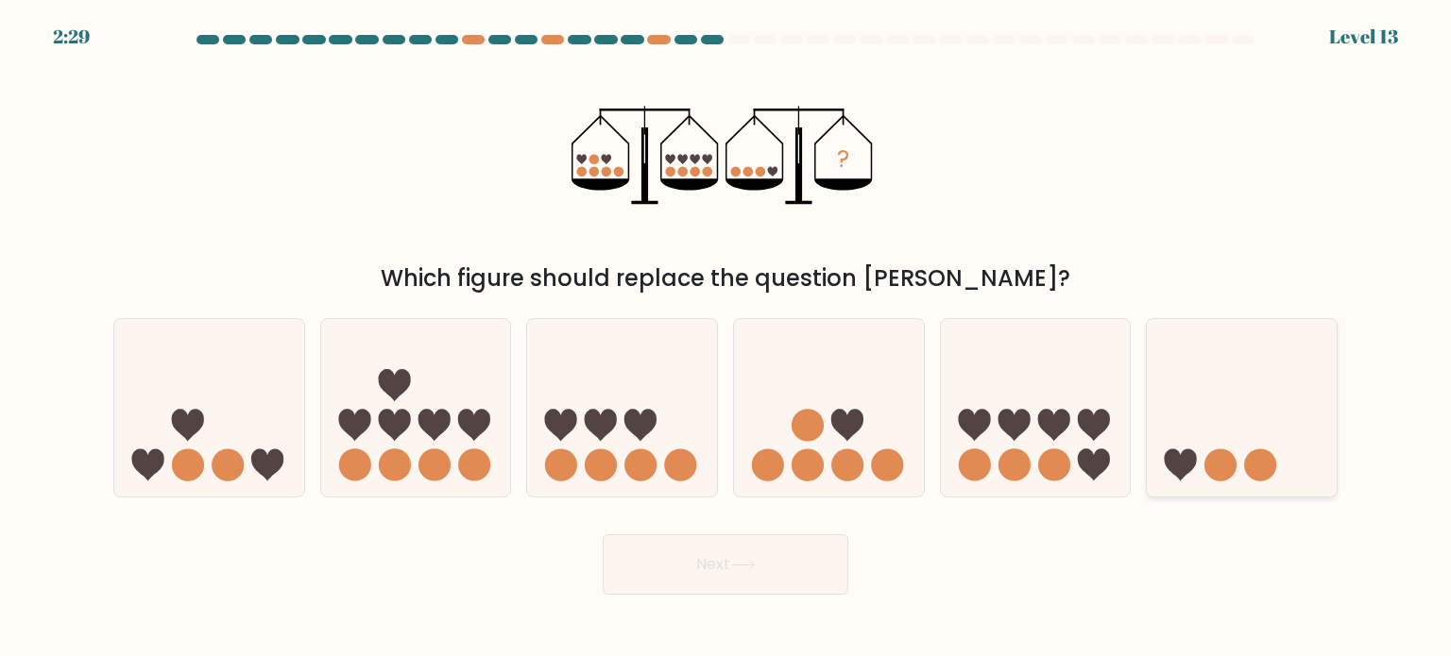
click at [1243, 456] on icon at bounding box center [1242, 408] width 190 height 157
click at [726, 338] on input "f." at bounding box center [725, 333] width 1 height 9
radio input "true"
click at [710, 569] on button "Next" at bounding box center [726, 565] width 246 height 60
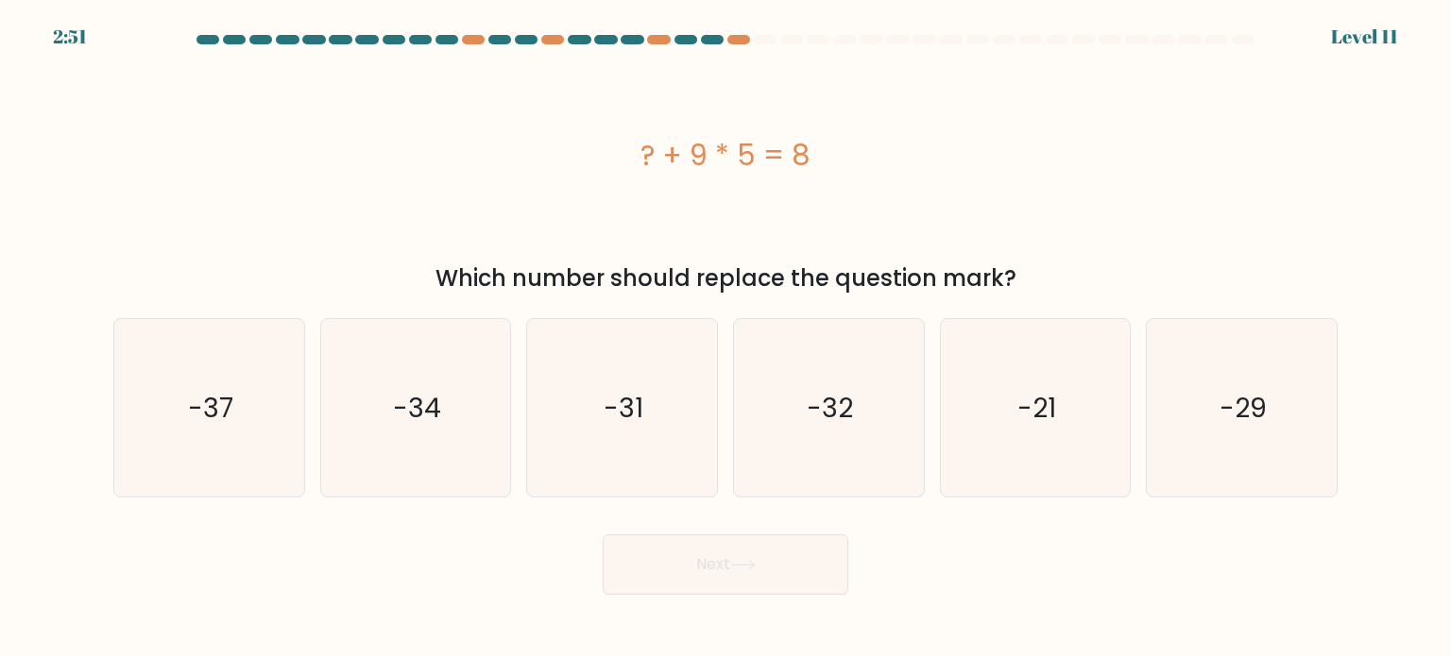
drag, startPoint x: 640, startPoint y: 143, endPoint x: 860, endPoint y: 137, distance: 220.2
click at [860, 137] on div "? + 9 * 5 = 8" at bounding box center [725, 155] width 1224 height 43
copy div "? + 9 * 5 = 8"
click at [231, 390] on text "-37" at bounding box center [210, 407] width 45 height 38
click at [725, 338] on input "a. -37" at bounding box center [725, 333] width 1 height 9
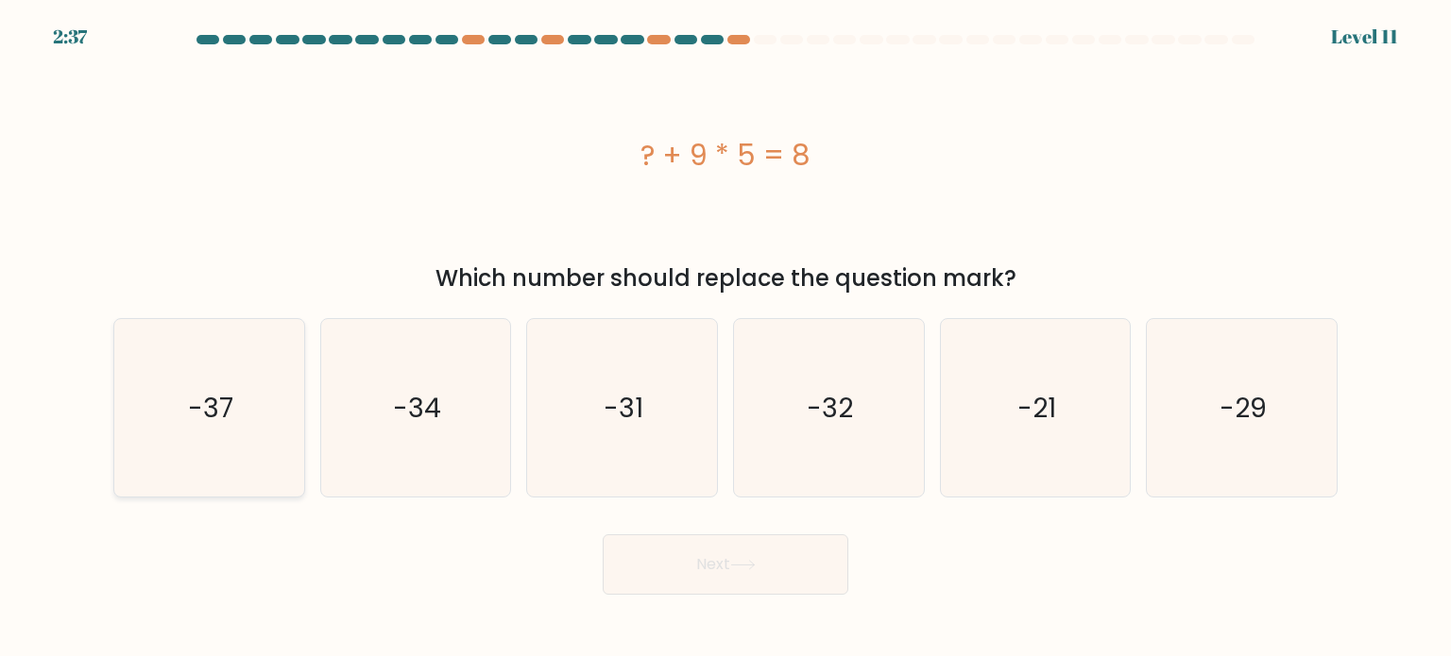
radio input "true"
click at [707, 554] on button "Next" at bounding box center [726, 565] width 246 height 60
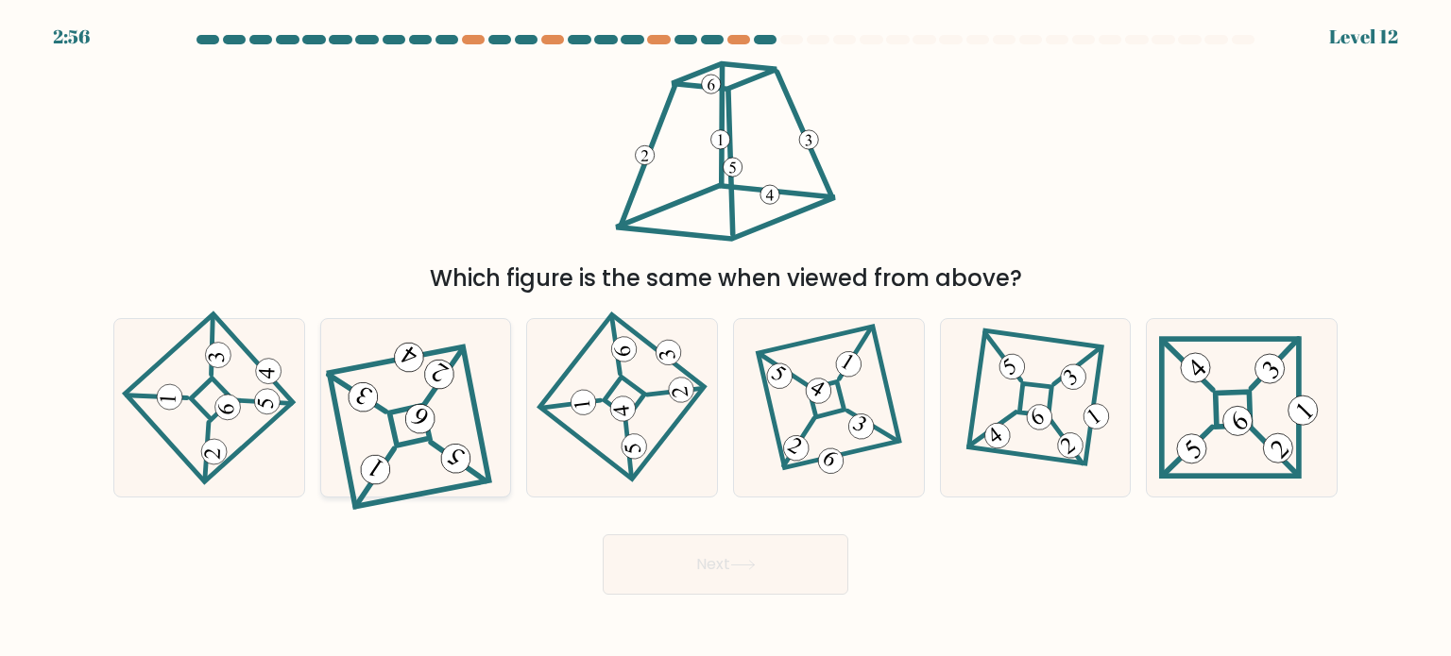
click at [451, 433] on icon at bounding box center [415, 407] width 160 height 143
click at [725, 338] on input "b." at bounding box center [725, 333] width 1 height 9
radio input "true"
click at [219, 381] on icon at bounding box center [209, 407] width 124 height 143
click at [725, 338] on input "a." at bounding box center [725, 333] width 1 height 9
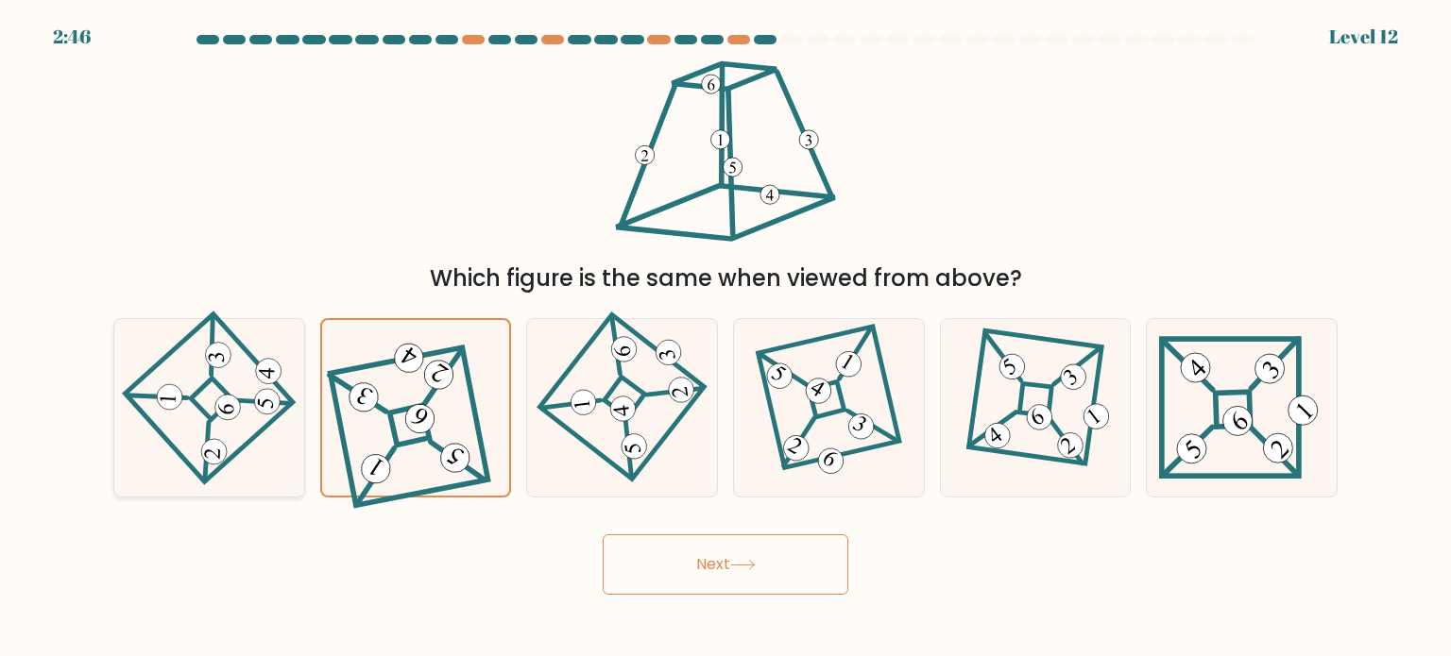
radio input "true"
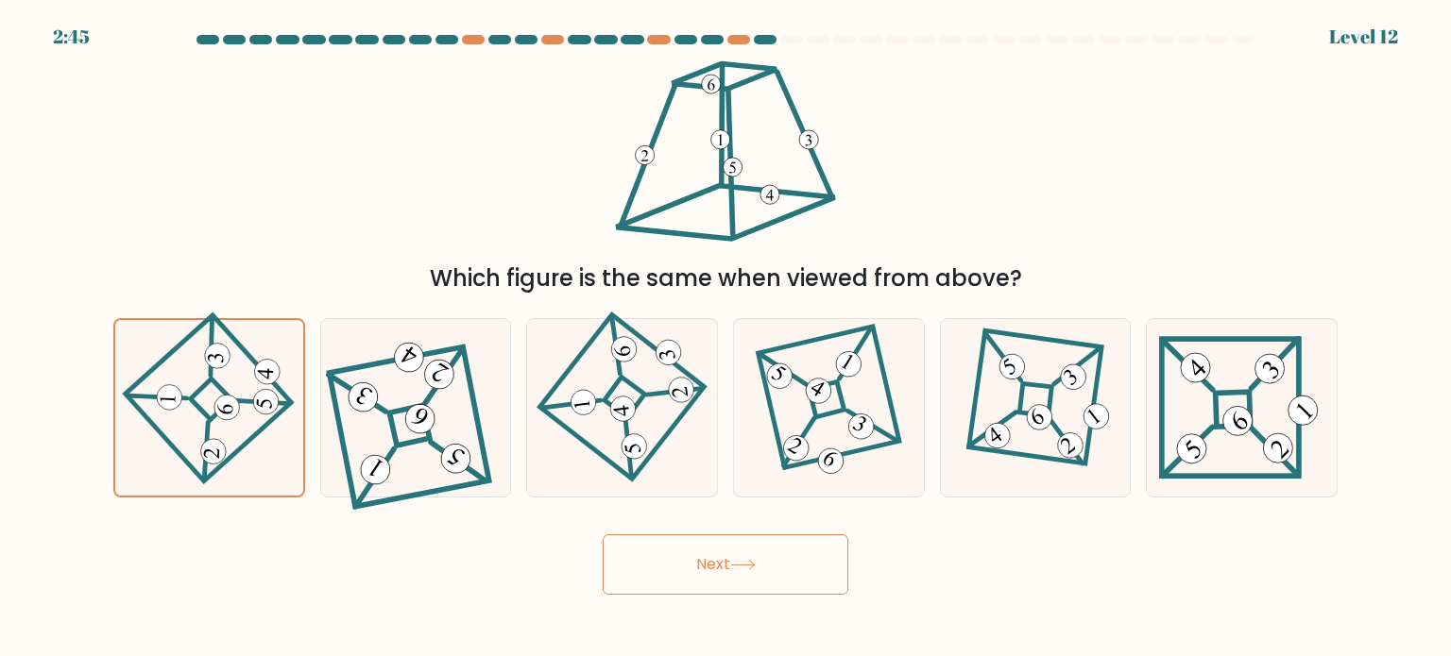
click at [757, 572] on button "Next" at bounding box center [726, 565] width 246 height 60
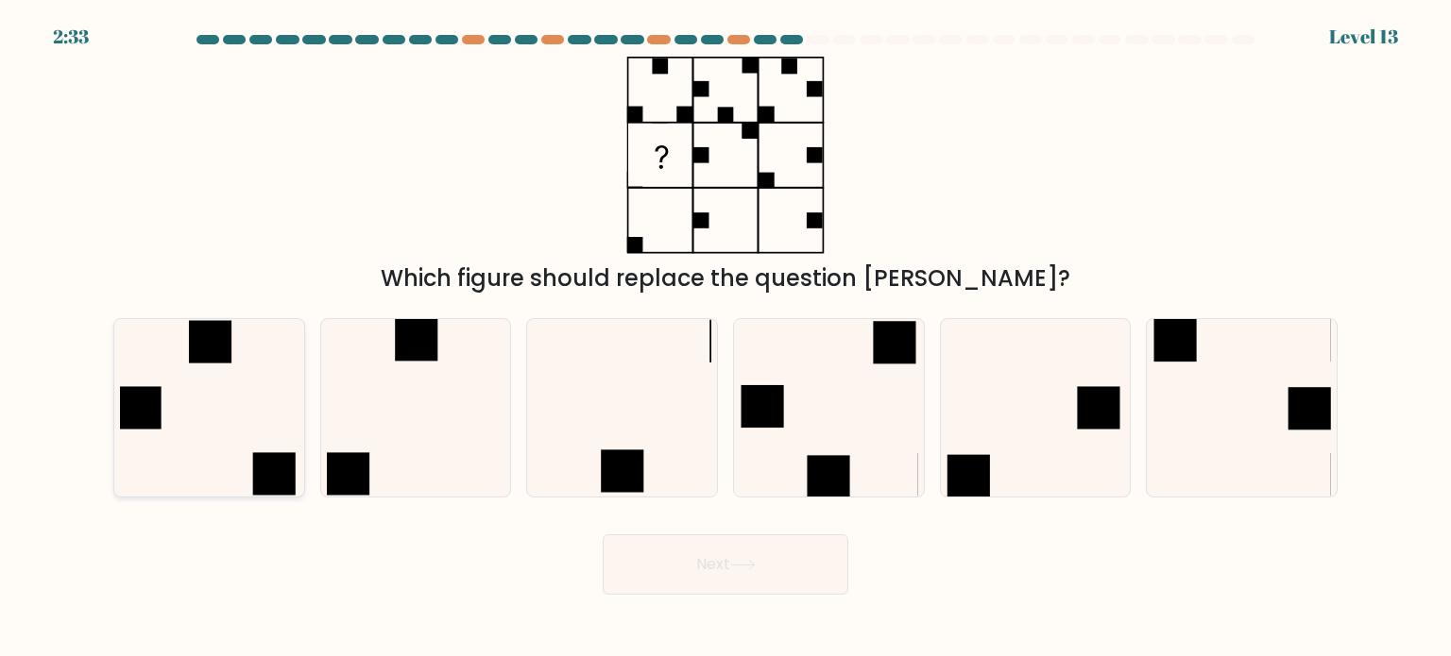
click at [265, 396] on icon at bounding box center [209, 408] width 178 height 178
click at [725, 338] on input "a." at bounding box center [725, 333] width 1 height 9
radio input "true"
click at [763, 577] on button "Next" at bounding box center [726, 565] width 246 height 60
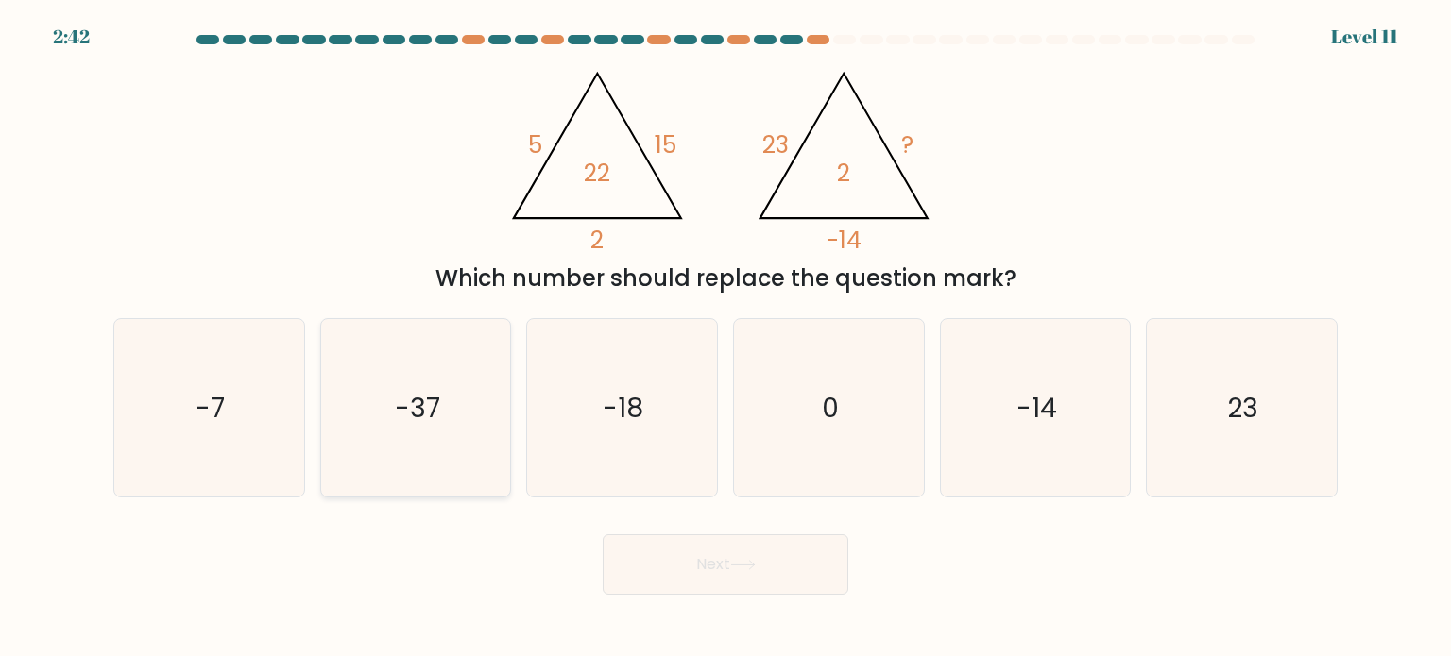
drag, startPoint x: 392, startPoint y: 354, endPoint x: 429, endPoint y: 347, distance: 37.6
click at [396, 354] on icon "-37" at bounding box center [416, 408] width 178 height 178
click at [725, 338] on input "b. -37" at bounding box center [725, 333] width 1 height 9
radio input "true"
drag, startPoint x: 258, startPoint y: 361, endPoint x: 583, endPoint y: 196, distance: 364.6
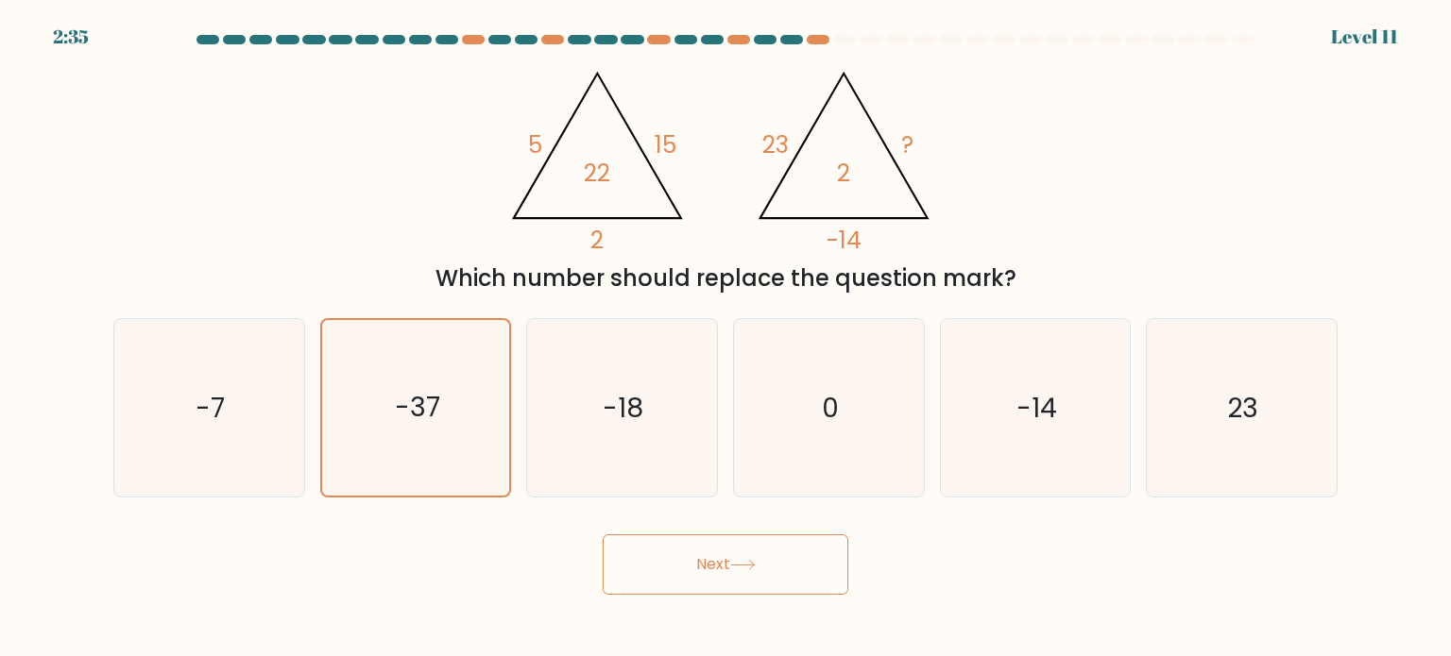
click at [261, 361] on icon "-7" at bounding box center [209, 408] width 178 height 178
click at [725, 338] on input "a. -7" at bounding box center [725, 333] width 1 height 9
radio input "true"
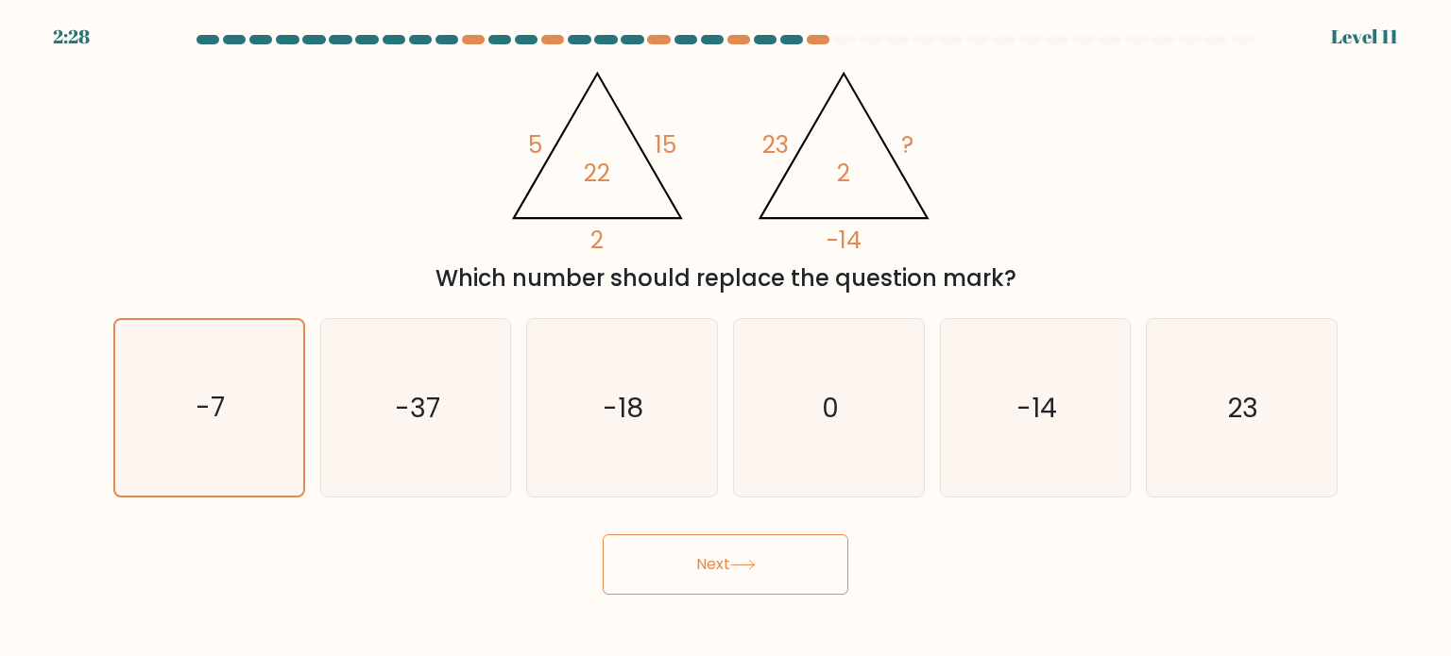
click at [719, 552] on button "Next" at bounding box center [726, 565] width 246 height 60
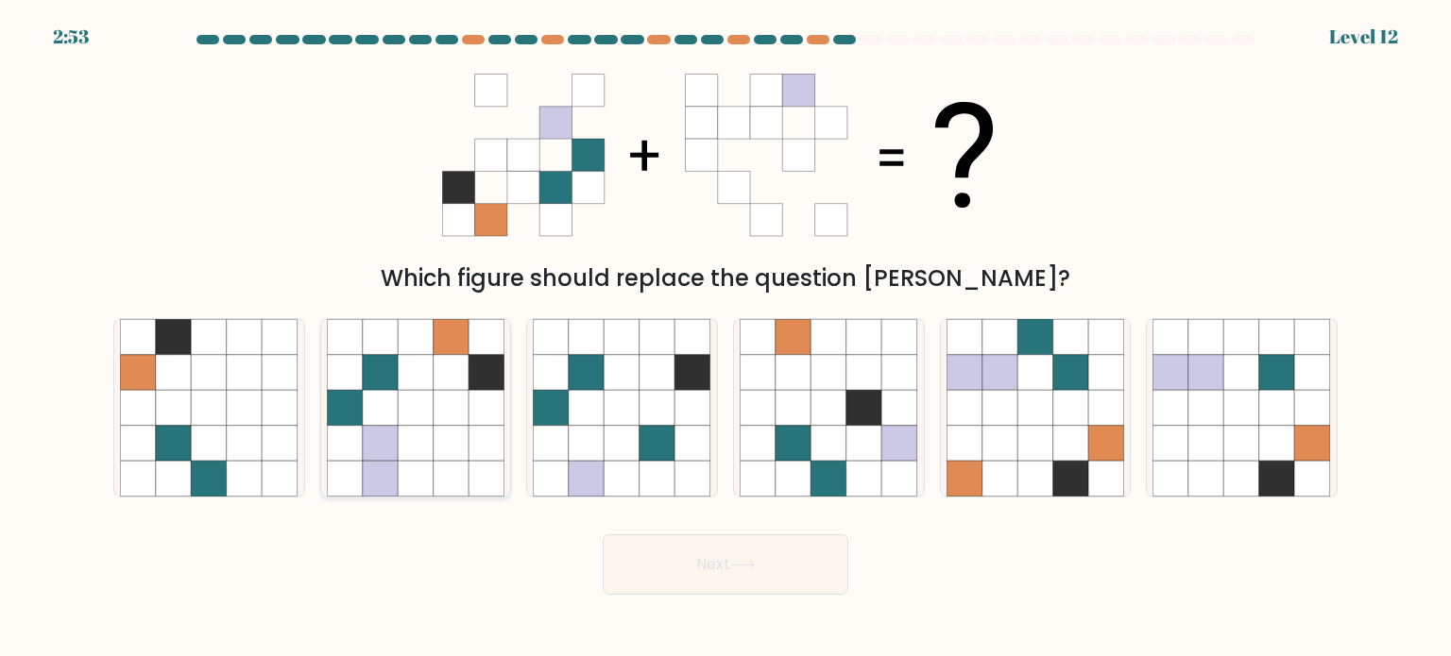
drag, startPoint x: 506, startPoint y: 491, endPoint x: 508, endPoint y: 476, distance: 15.2
click at [506, 490] on div at bounding box center [416, 407] width 192 height 179
click at [725, 338] on input "b." at bounding box center [725, 333] width 1 height 9
radio input "true"
click at [665, 578] on button "Next" at bounding box center [726, 565] width 246 height 60
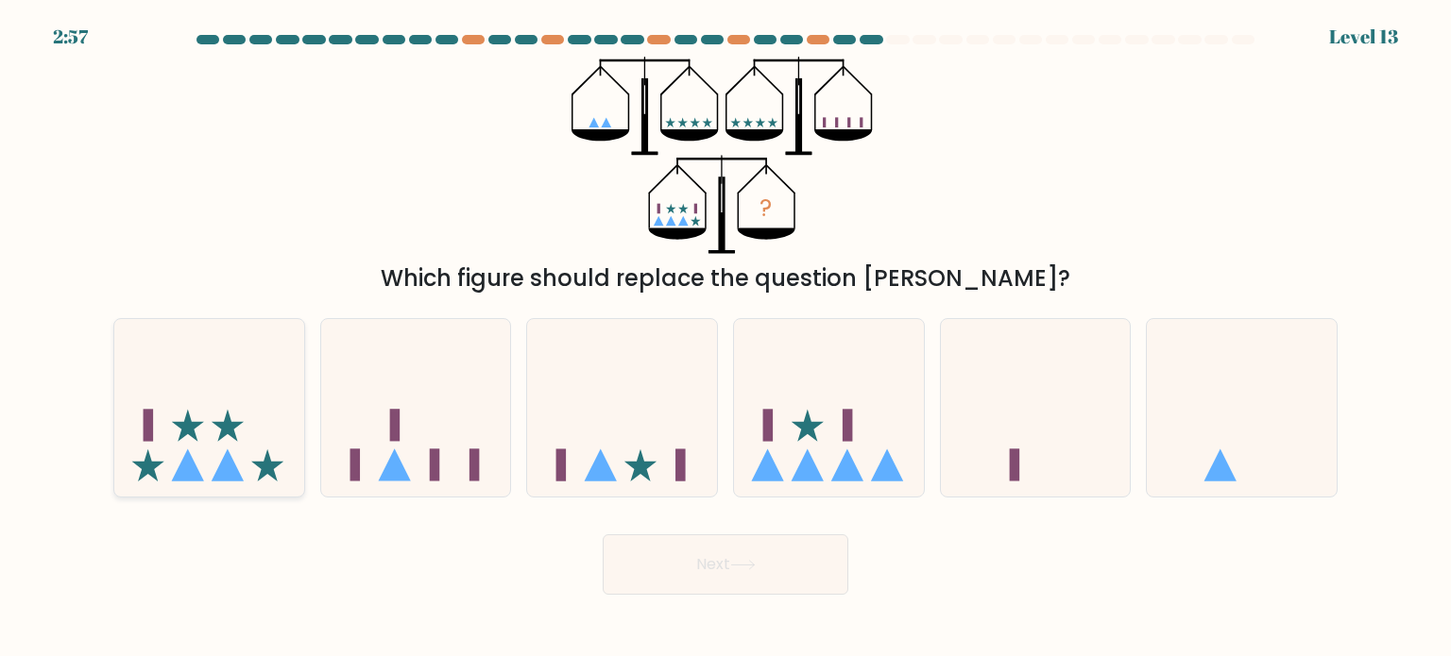
click at [253, 447] on icon at bounding box center [209, 408] width 190 height 157
click at [725, 338] on input "a." at bounding box center [725, 333] width 1 height 9
radio input "true"
click at [724, 563] on button "Next" at bounding box center [726, 565] width 246 height 60
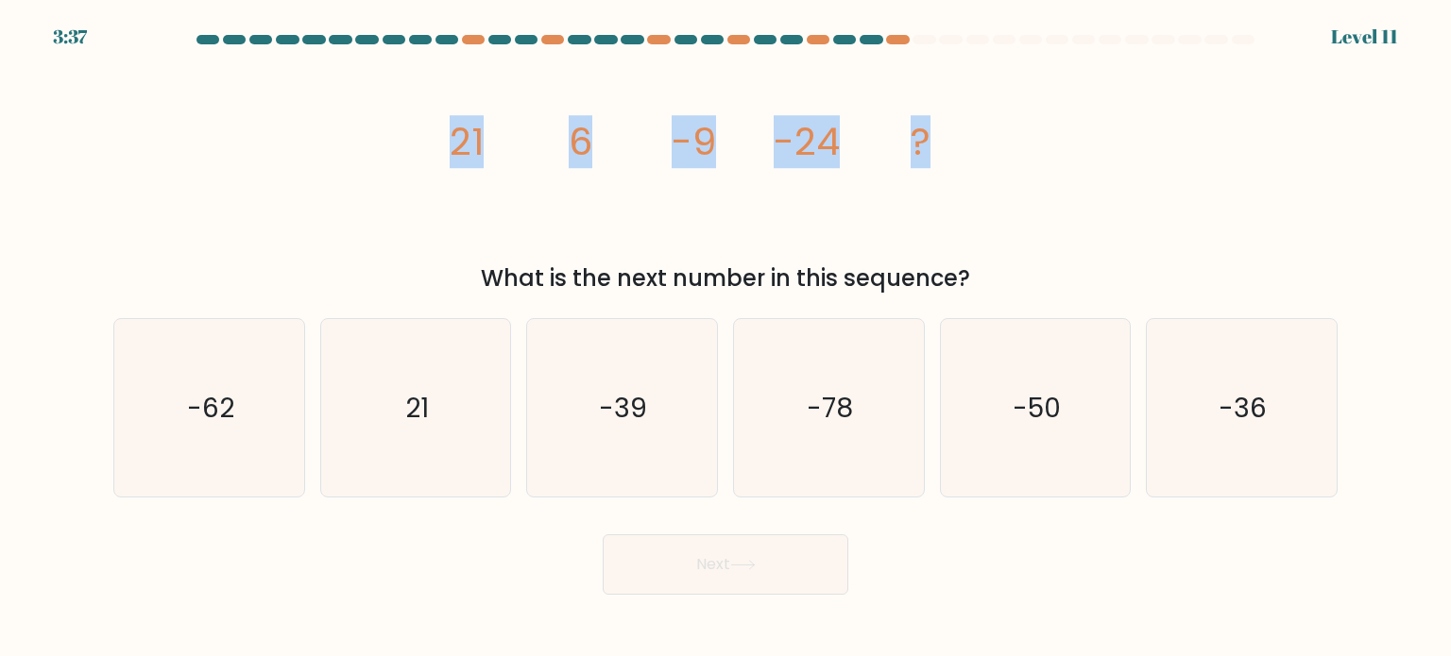
drag, startPoint x: 634, startPoint y: 148, endPoint x: 1205, endPoint y: 222, distance: 576.2
click at [1205, 222] on div "image/svg+xml 21 6 -9 -24 ? What is the next number in this sequence?" at bounding box center [725, 176] width 1247 height 239
copy g "21 6 -9 -24 ?"
click at [453, 161] on tspan "21" at bounding box center [467, 141] width 34 height 53
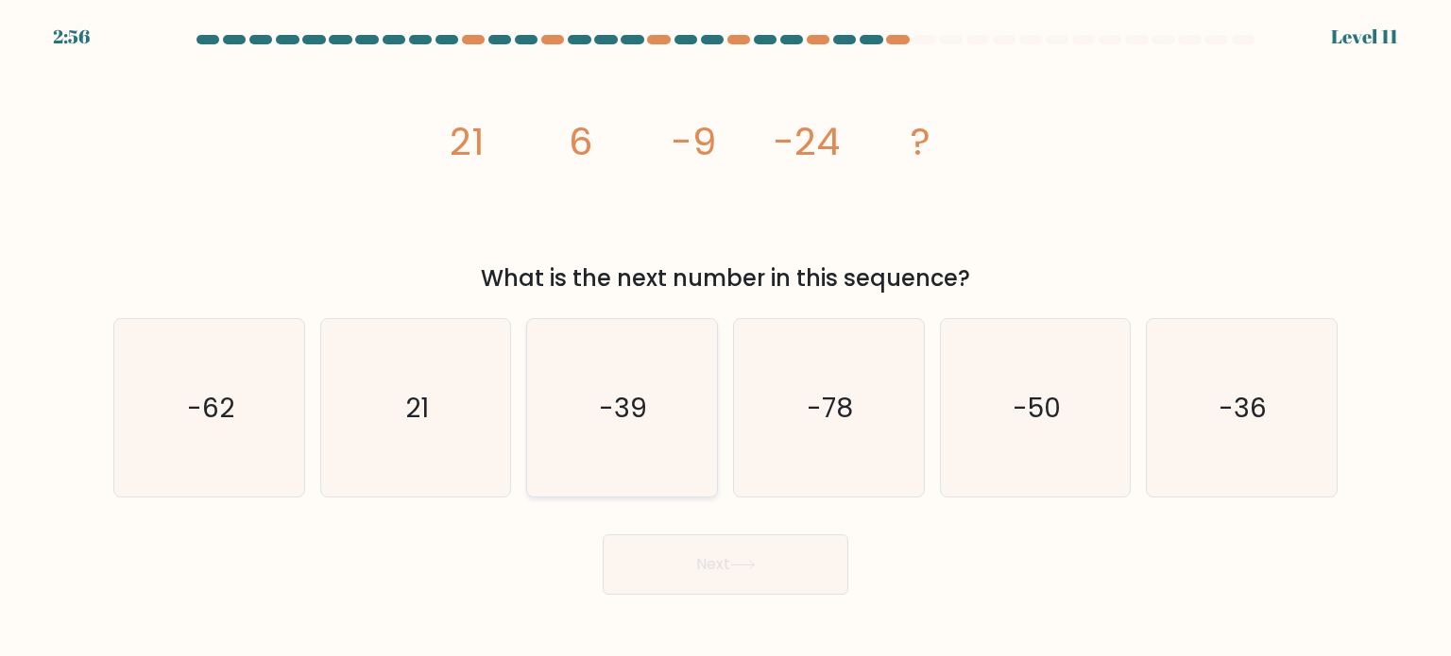
click at [616, 368] on icon "-39" at bounding box center [622, 408] width 178 height 178
click at [725, 338] on input "c. -39" at bounding box center [725, 333] width 1 height 9
radio input "true"
click at [754, 573] on button "Next" at bounding box center [726, 565] width 246 height 60
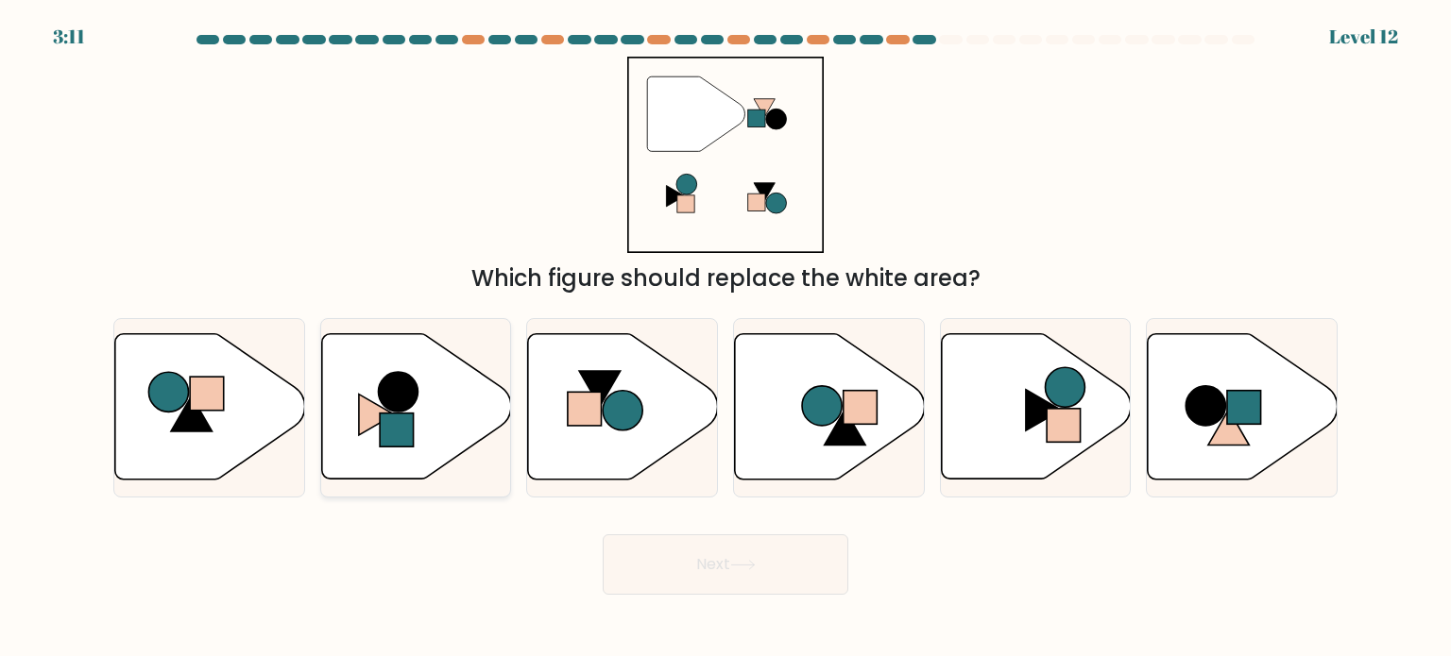
click at [383, 405] on circle at bounding box center [398, 393] width 40 height 40
click at [725, 338] on input "b." at bounding box center [725, 333] width 1 height 9
radio input "true"
click at [625, 560] on button "Next" at bounding box center [726, 565] width 246 height 60
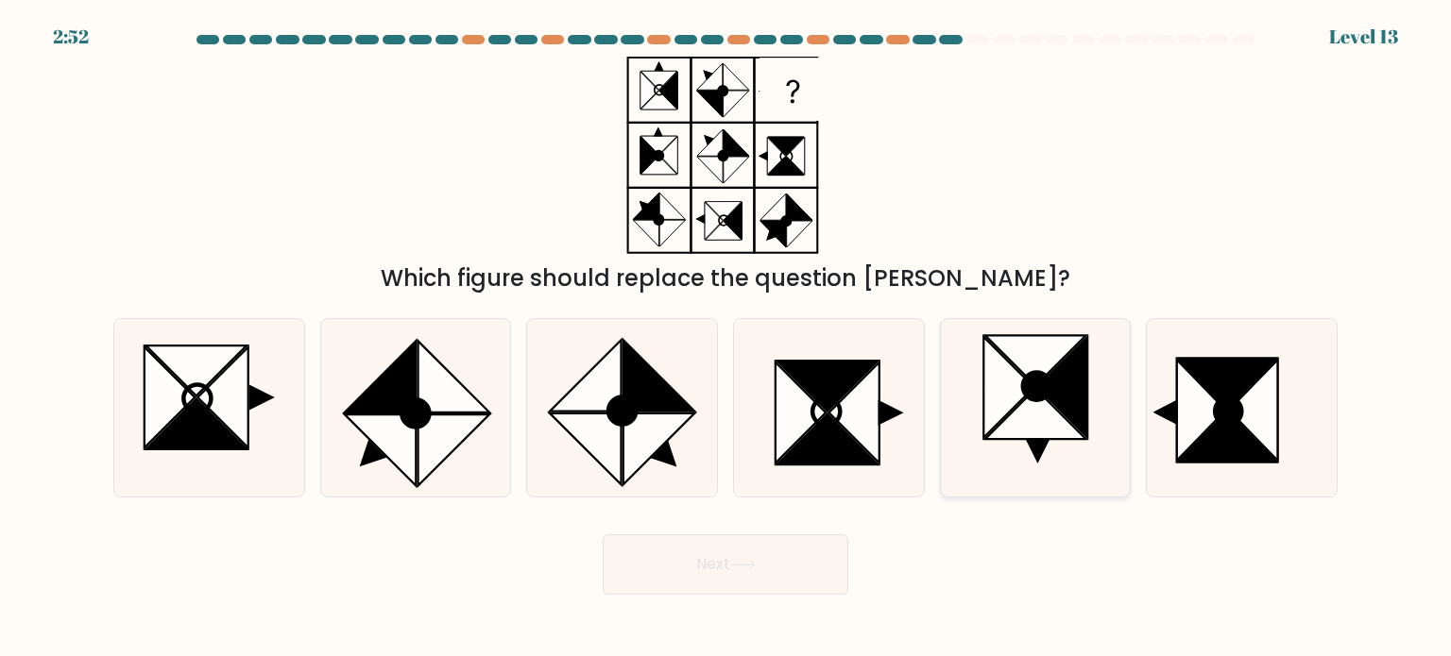
click at [1053, 400] on icon at bounding box center [1062, 386] width 50 height 101
click at [726, 338] on input "e." at bounding box center [725, 333] width 1 height 9
radio input "true"
click at [828, 552] on button "Next" at bounding box center [726, 565] width 246 height 60
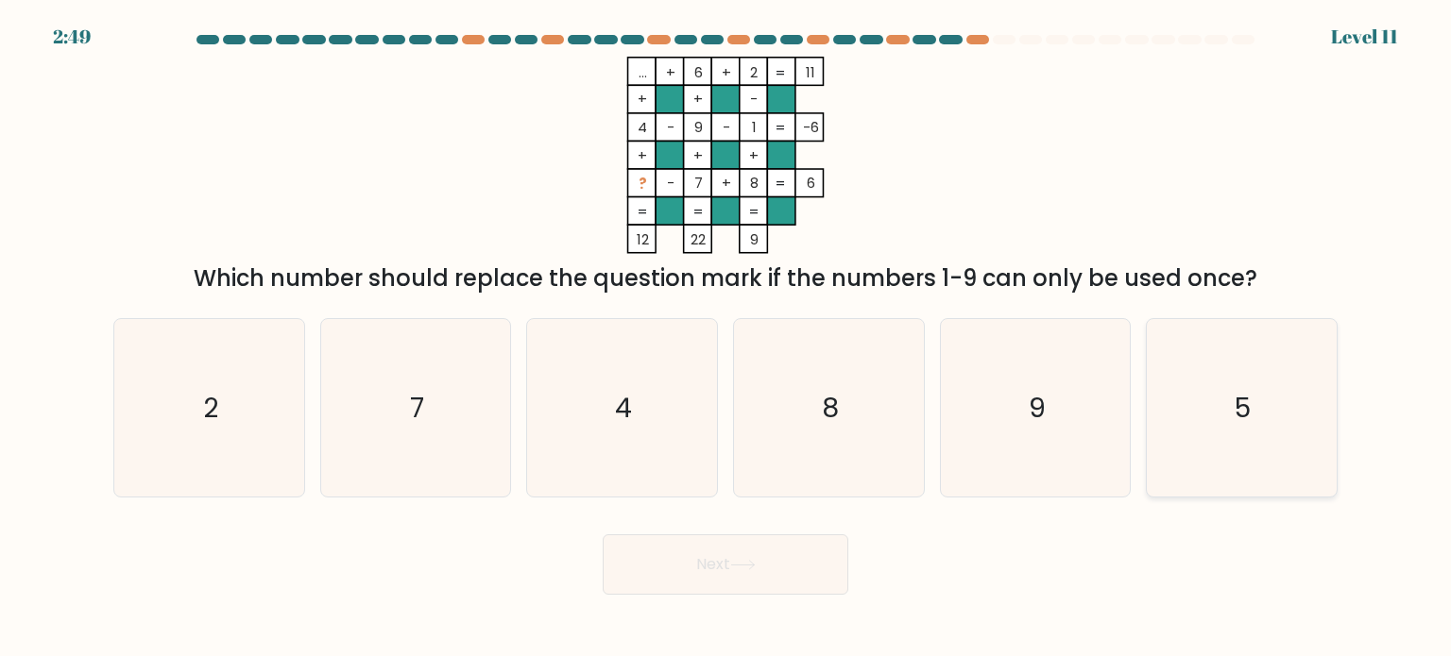
click at [1243, 415] on text "5" at bounding box center [1243, 407] width 16 height 38
click at [726, 338] on input "f. 5" at bounding box center [725, 333] width 1 height 9
radio input "true"
click at [818, 579] on button "Next" at bounding box center [726, 565] width 246 height 60
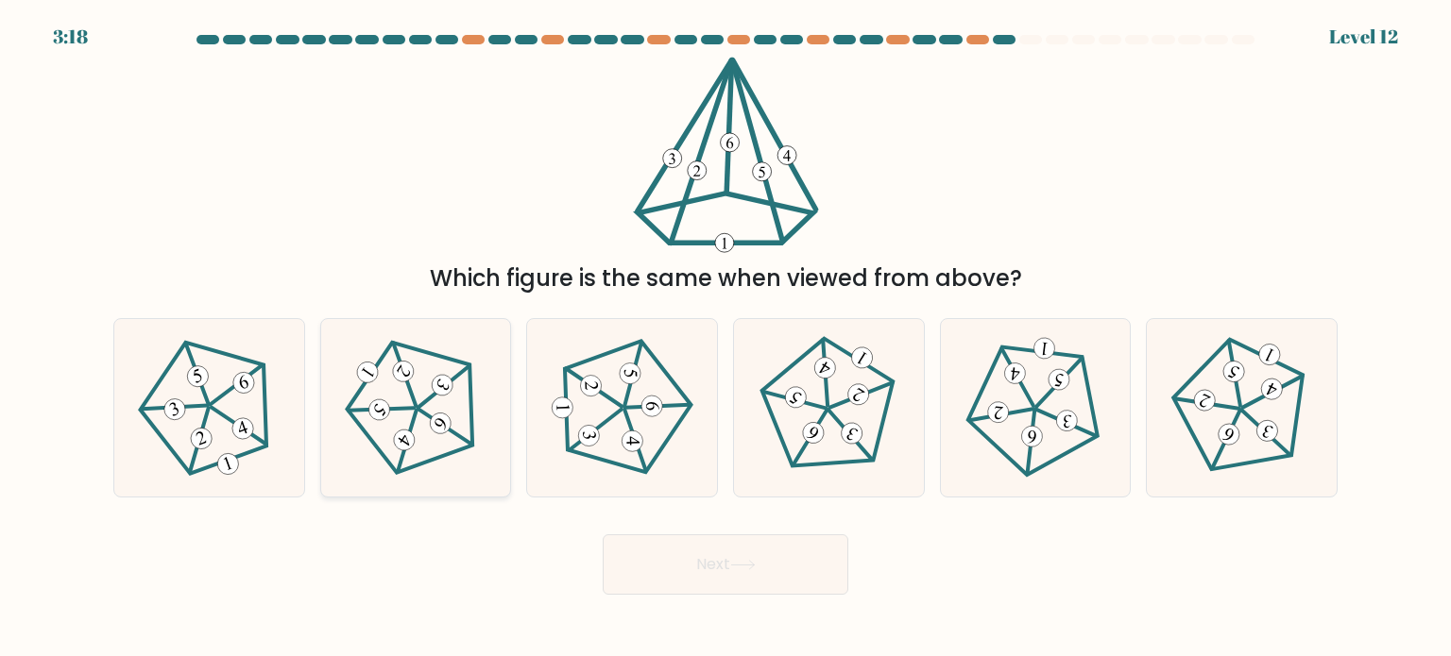
click at [422, 441] on icon at bounding box center [416, 407] width 143 height 143
click at [725, 338] on input "b." at bounding box center [725, 333] width 1 height 9
radio input "true"
click at [639, 566] on button "Next" at bounding box center [726, 565] width 246 height 60
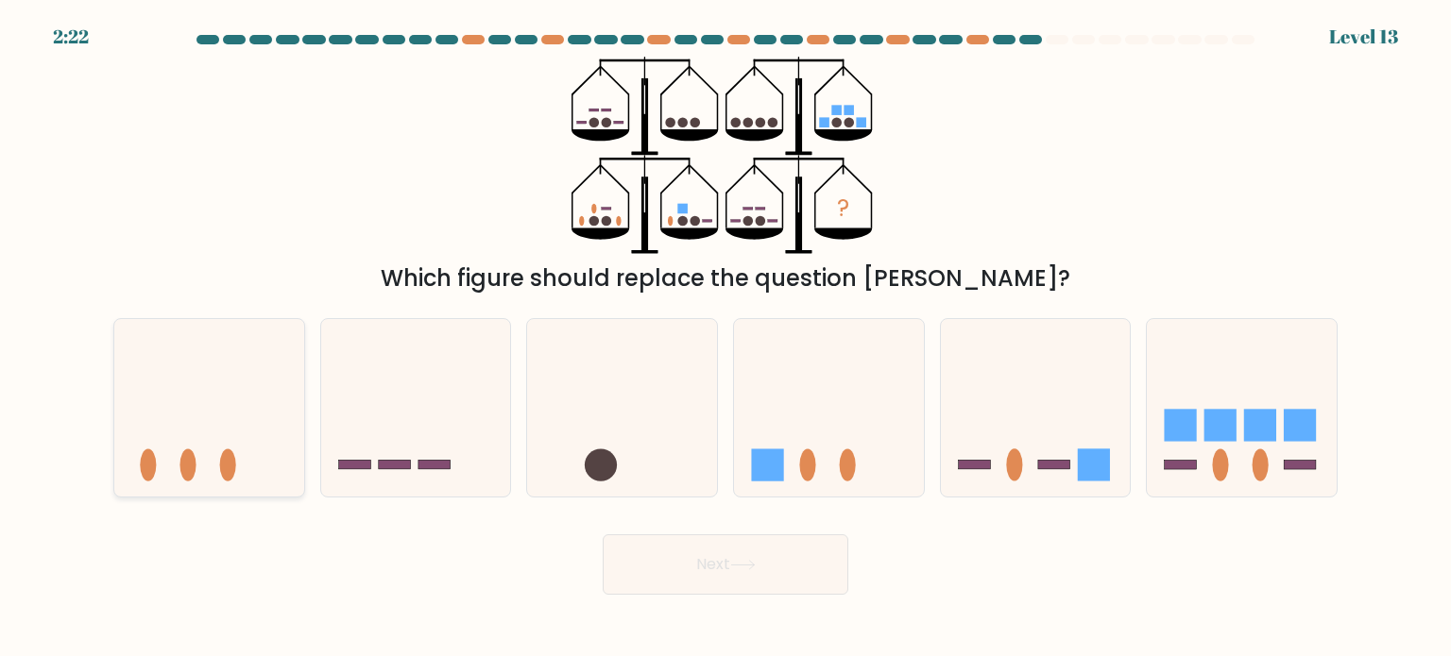
click at [165, 415] on icon at bounding box center [209, 408] width 190 height 157
click at [725, 338] on input "a." at bounding box center [725, 333] width 1 height 9
radio input "true"
click at [775, 553] on button "Next" at bounding box center [726, 565] width 246 height 60
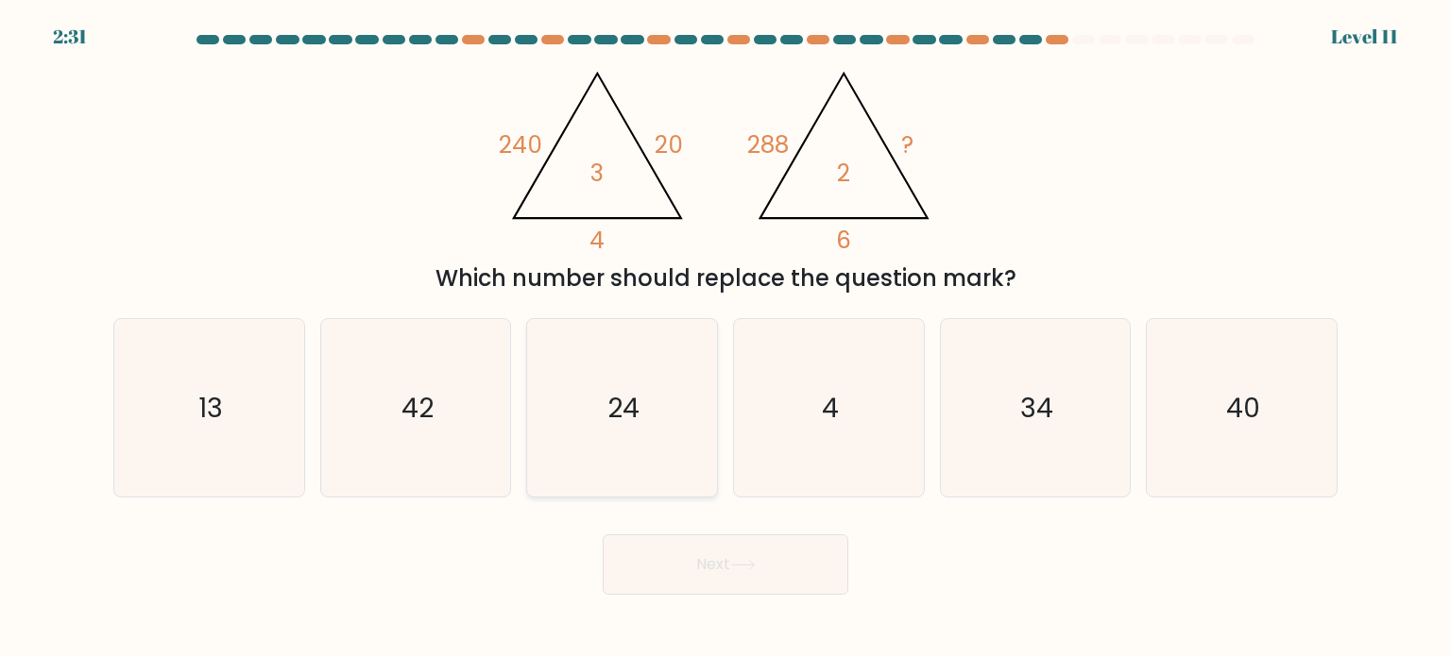
click at [587, 426] on icon "24" at bounding box center [622, 408] width 178 height 178
click at [725, 338] on input "c. 24" at bounding box center [725, 333] width 1 height 9
radio input "true"
click at [693, 570] on button "Next" at bounding box center [726, 565] width 246 height 60
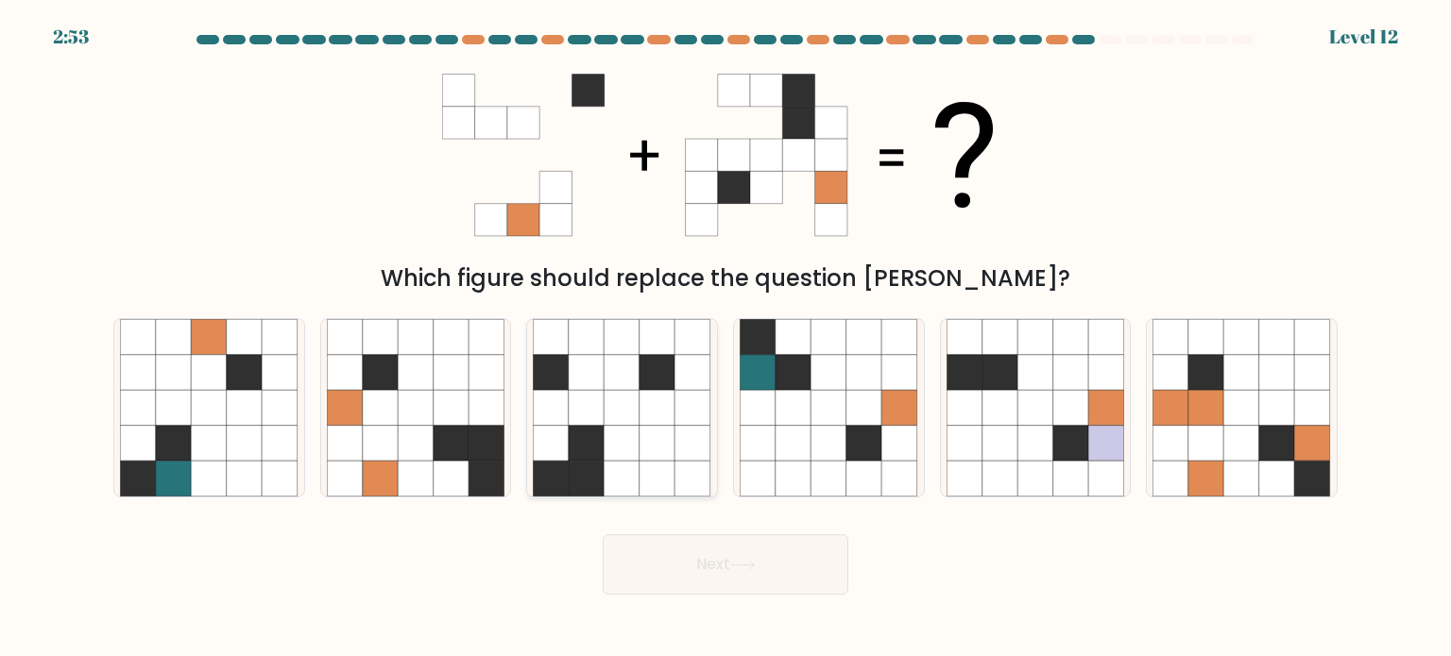
click at [678, 451] on icon at bounding box center [693, 443] width 36 height 36
click at [725, 338] on input "c." at bounding box center [725, 333] width 1 height 9
radio input "true"
click at [681, 574] on button "Next" at bounding box center [726, 565] width 246 height 60
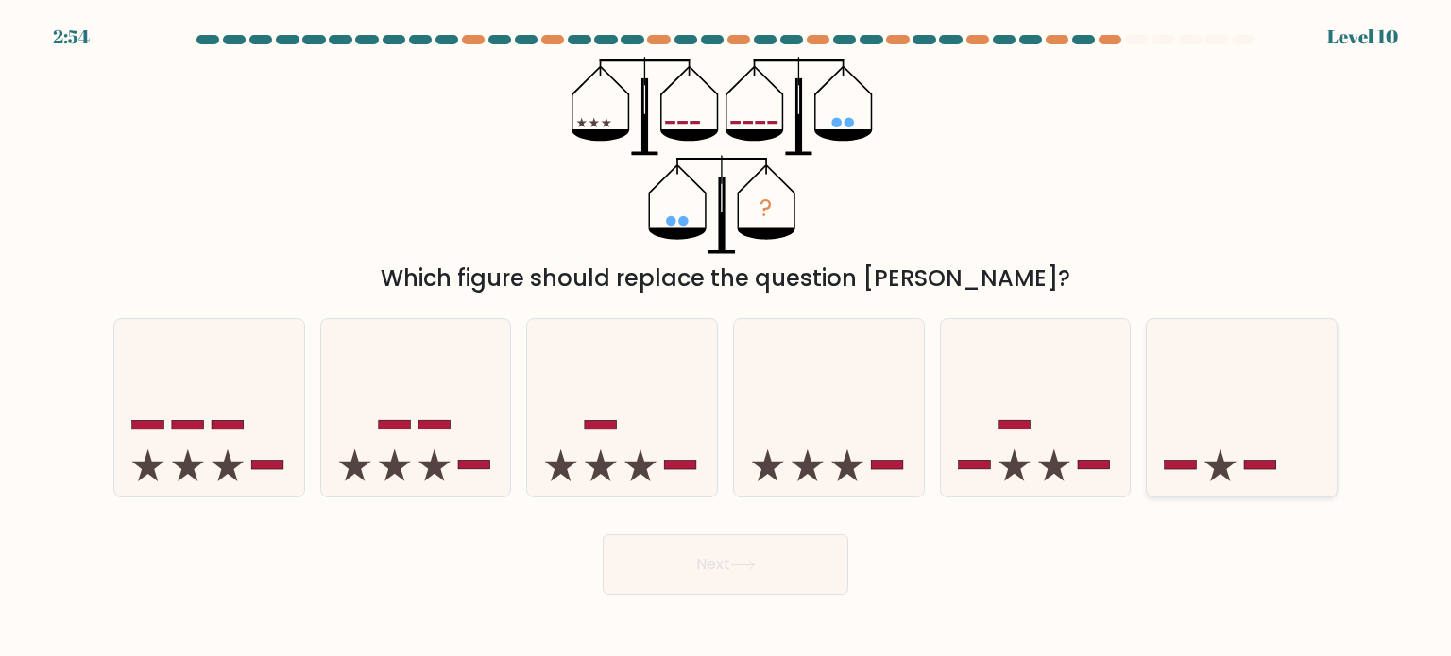
click at [1236, 473] on icon at bounding box center [1242, 408] width 190 height 157
click at [726, 338] on input "f." at bounding box center [725, 333] width 1 height 9
radio input "true"
click at [743, 547] on button "Next" at bounding box center [726, 565] width 246 height 60
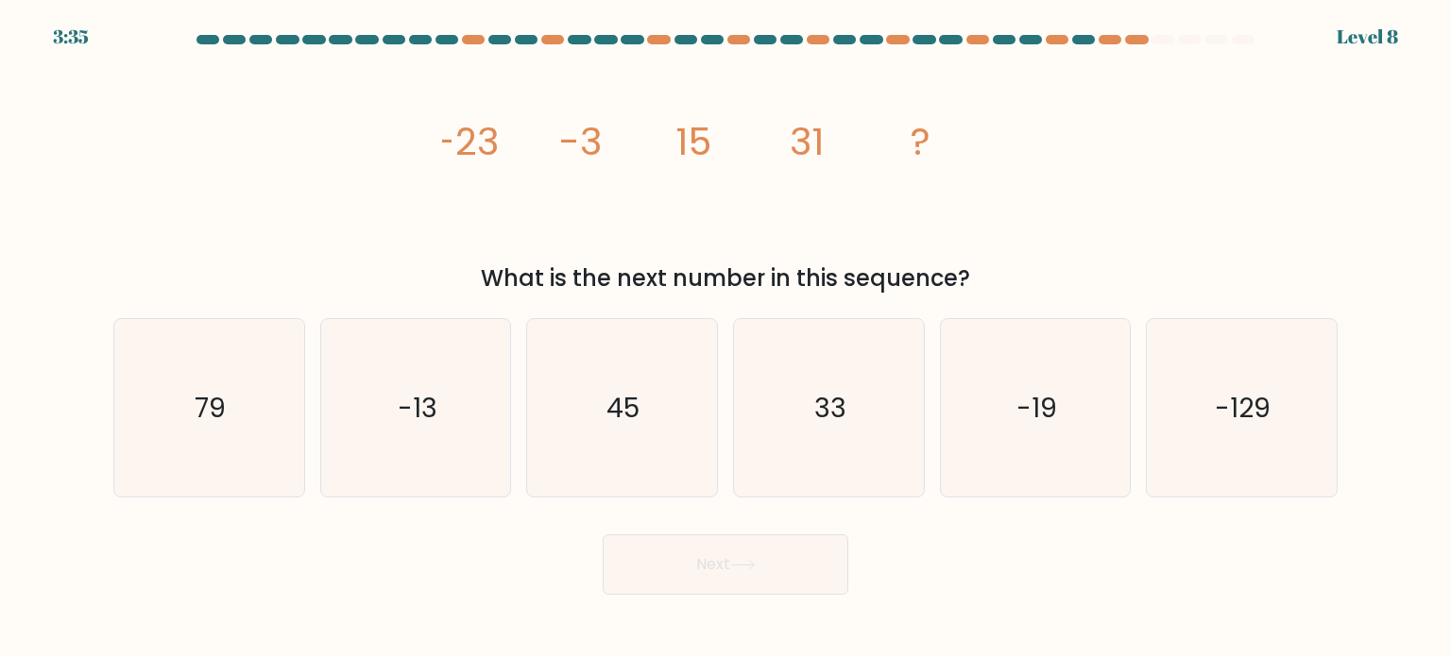
drag, startPoint x: 956, startPoint y: 122, endPoint x: 797, endPoint y: 187, distance: 171.5
click at [937, 137] on icon "image/svg+xml -23 -3 15 31 ?" at bounding box center [725, 155] width 567 height 197
click at [644, 383] on icon "45" at bounding box center [622, 408] width 178 height 178
click at [725, 338] on input "c. 45" at bounding box center [725, 333] width 1 height 9
radio input "true"
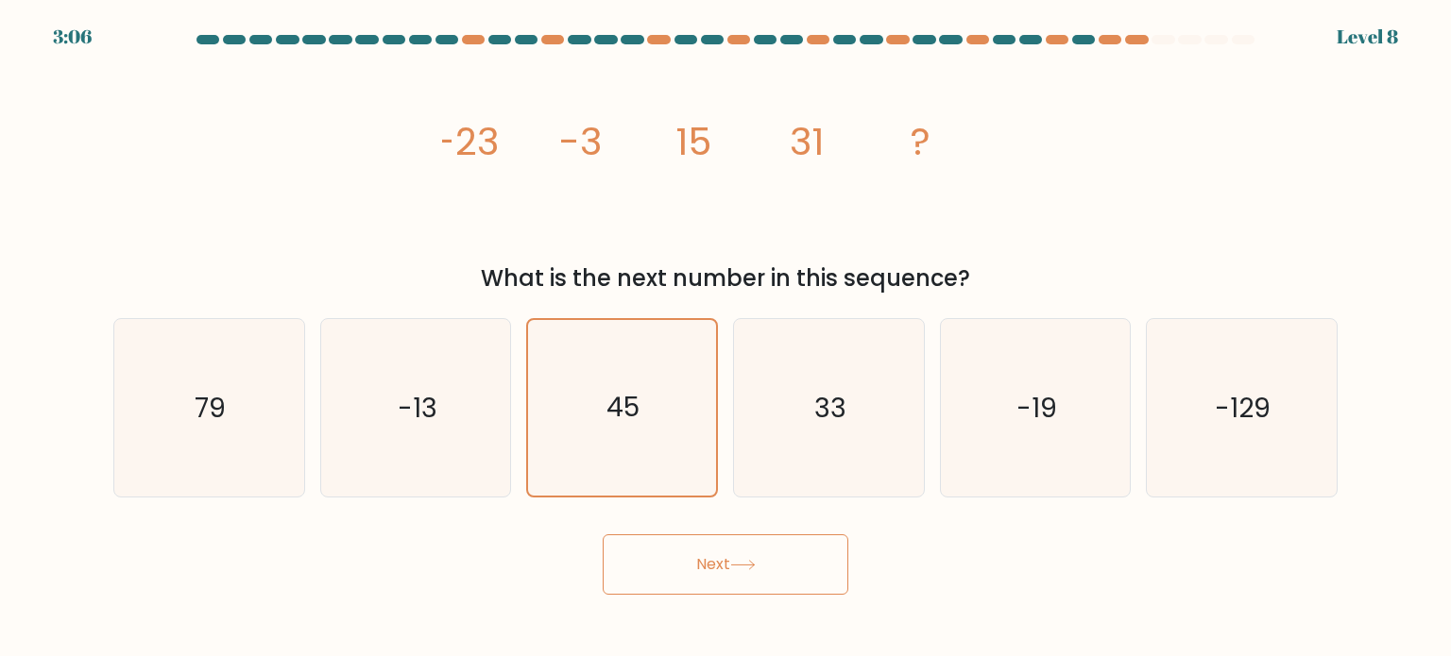
click at [762, 578] on button "Next" at bounding box center [726, 565] width 246 height 60
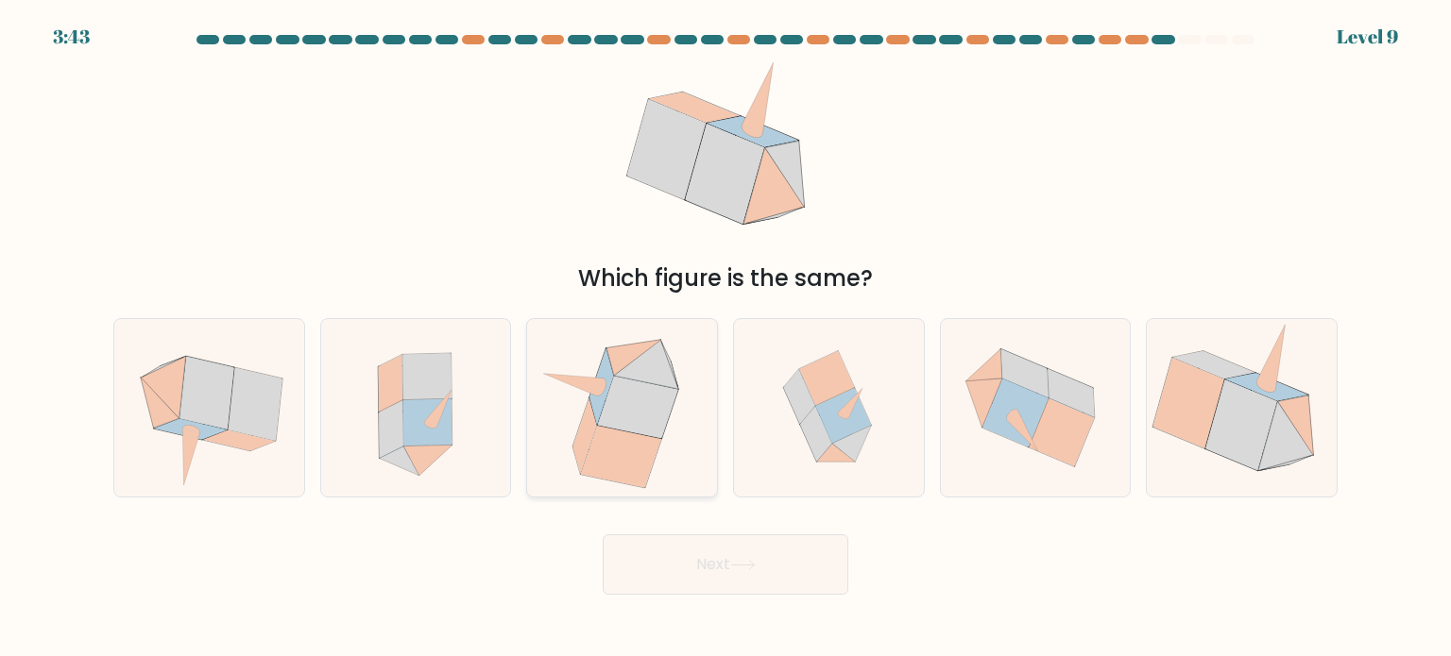
click at [539, 387] on icon at bounding box center [623, 408] width 174 height 178
click at [725, 338] on input "c." at bounding box center [725, 333] width 1 height 9
radio input "true"
click at [734, 554] on button "Next" at bounding box center [726, 565] width 246 height 60
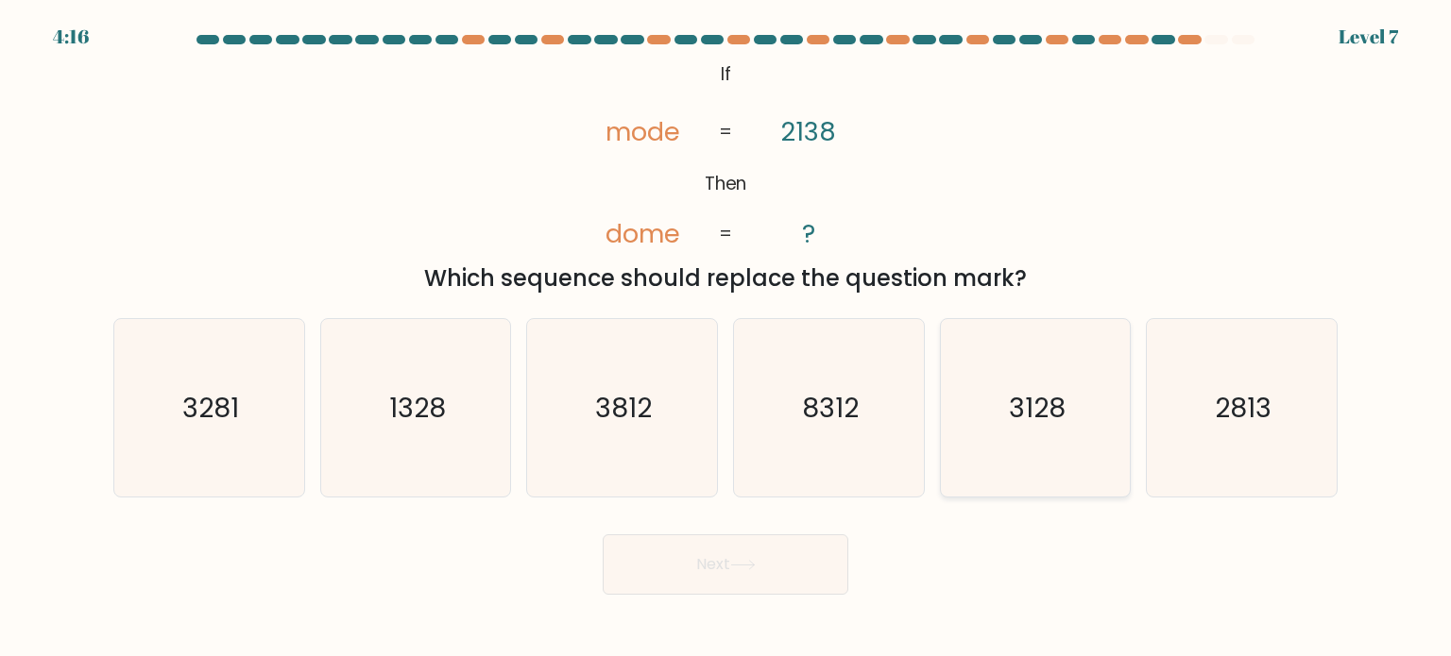
click at [1034, 467] on icon "3128" at bounding box center [1035, 408] width 178 height 178
click at [726, 338] on input "e. 3128" at bounding box center [725, 333] width 1 height 9
radio input "true"
click at [616, 549] on button "Next" at bounding box center [726, 565] width 246 height 60
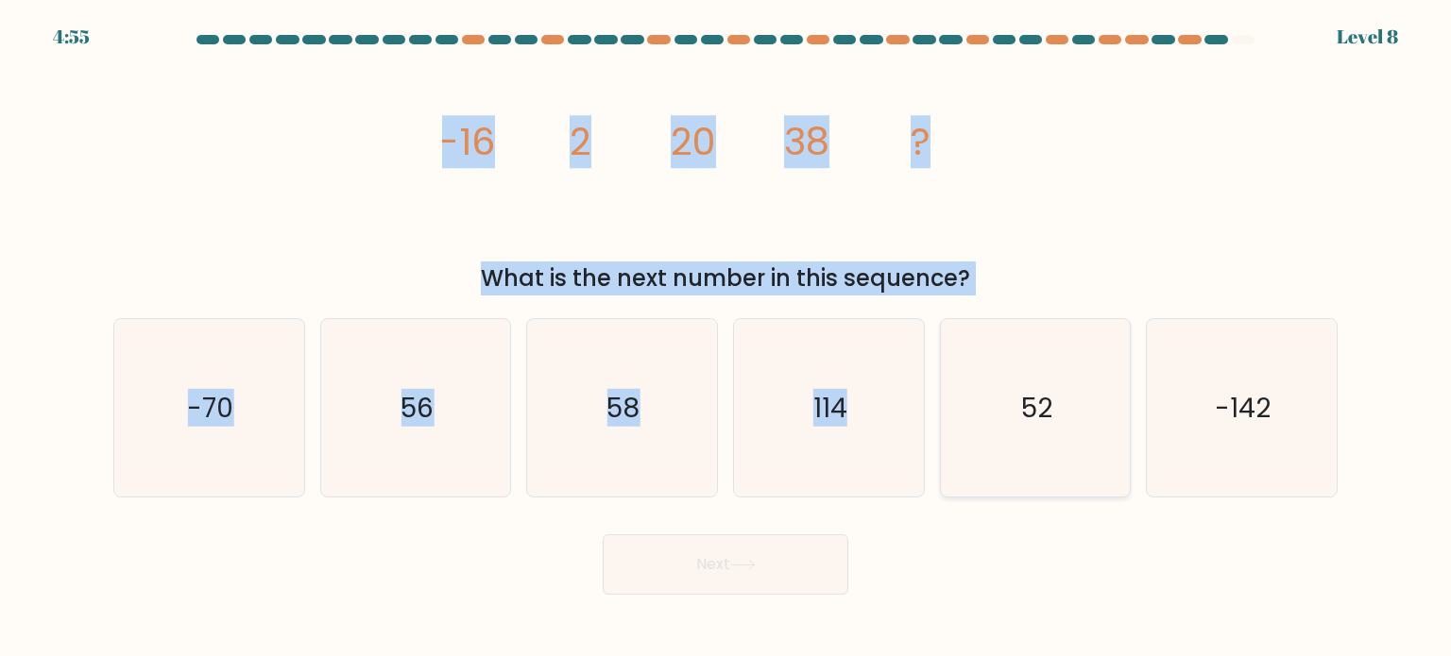
drag, startPoint x: 76, startPoint y: 83, endPoint x: 998, endPoint y: 397, distance: 974.7
click at [998, 397] on form at bounding box center [725, 315] width 1451 height 560
click at [830, 168] on icon "image/svg+xml -16 2 20 38 ?" at bounding box center [725, 155] width 567 height 197
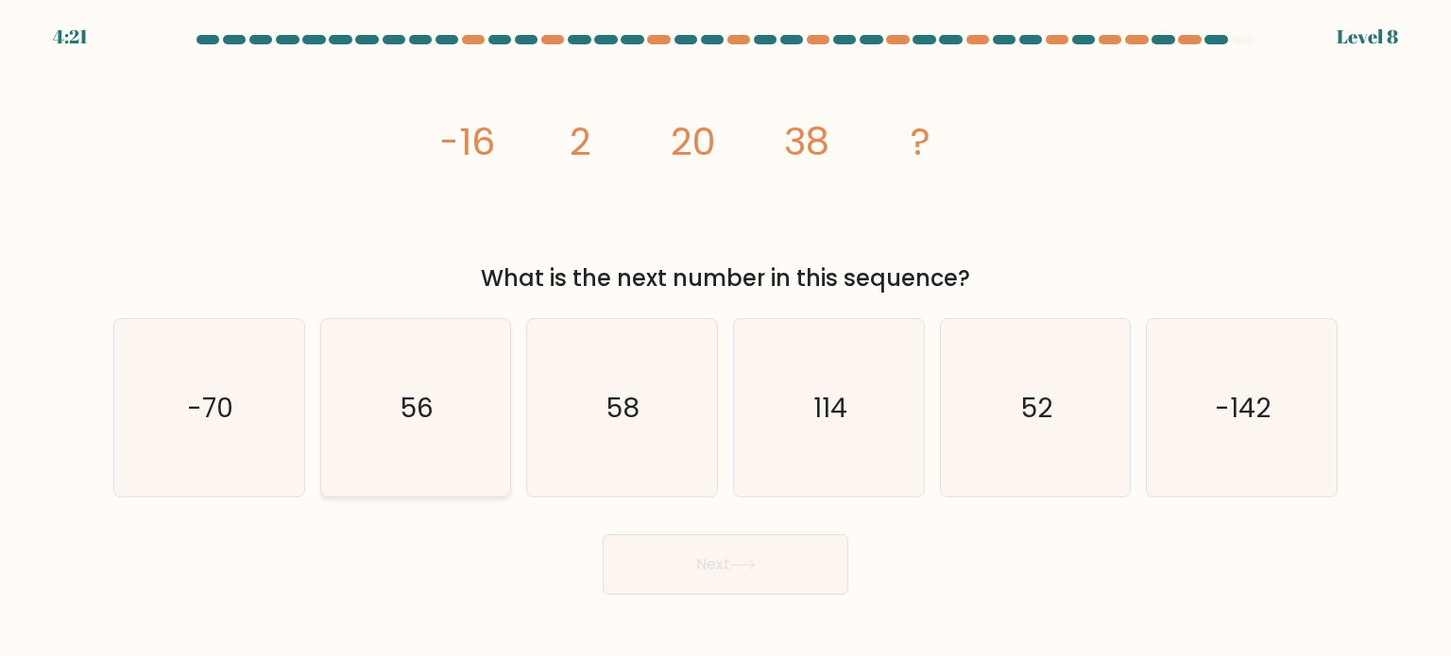
click at [445, 379] on icon "56" at bounding box center [416, 408] width 178 height 178
click at [725, 338] on input "b. 56" at bounding box center [725, 333] width 1 height 9
radio input "true"
click at [710, 572] on button "Next" at bounding box center [726, 565] width 246 height 60
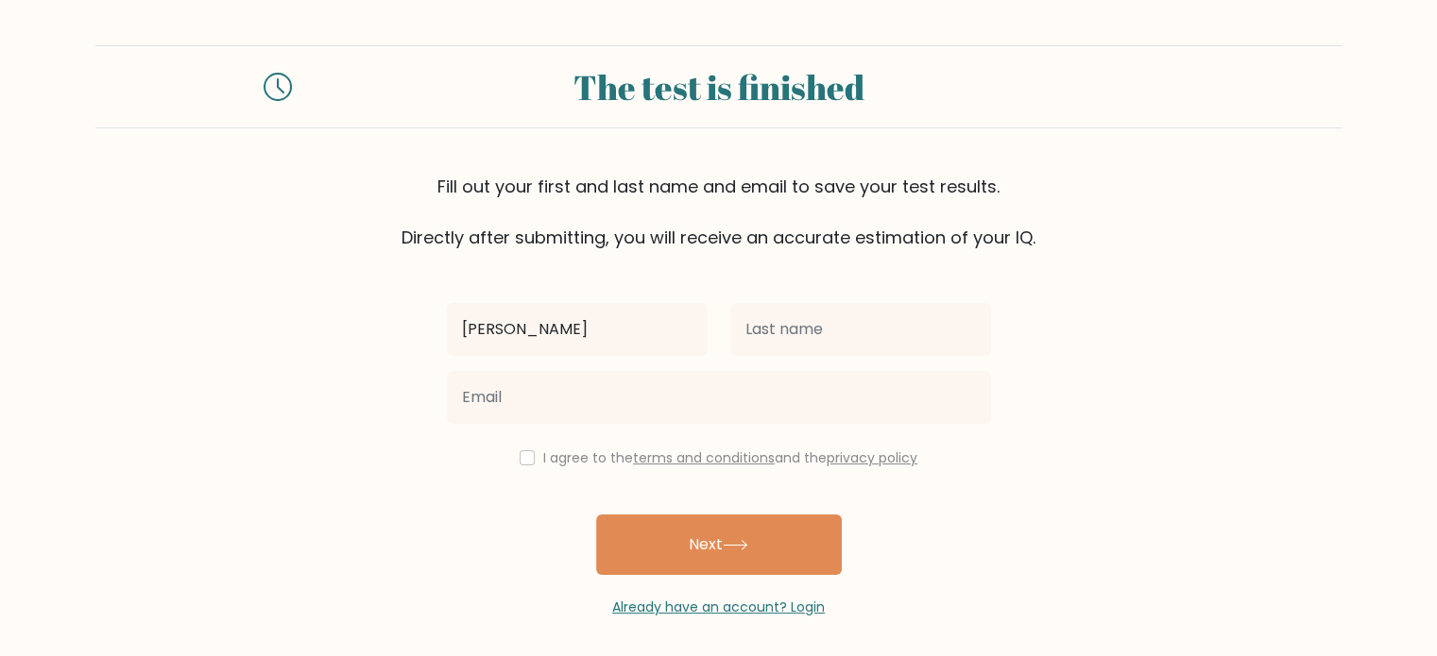
type input "Camille"
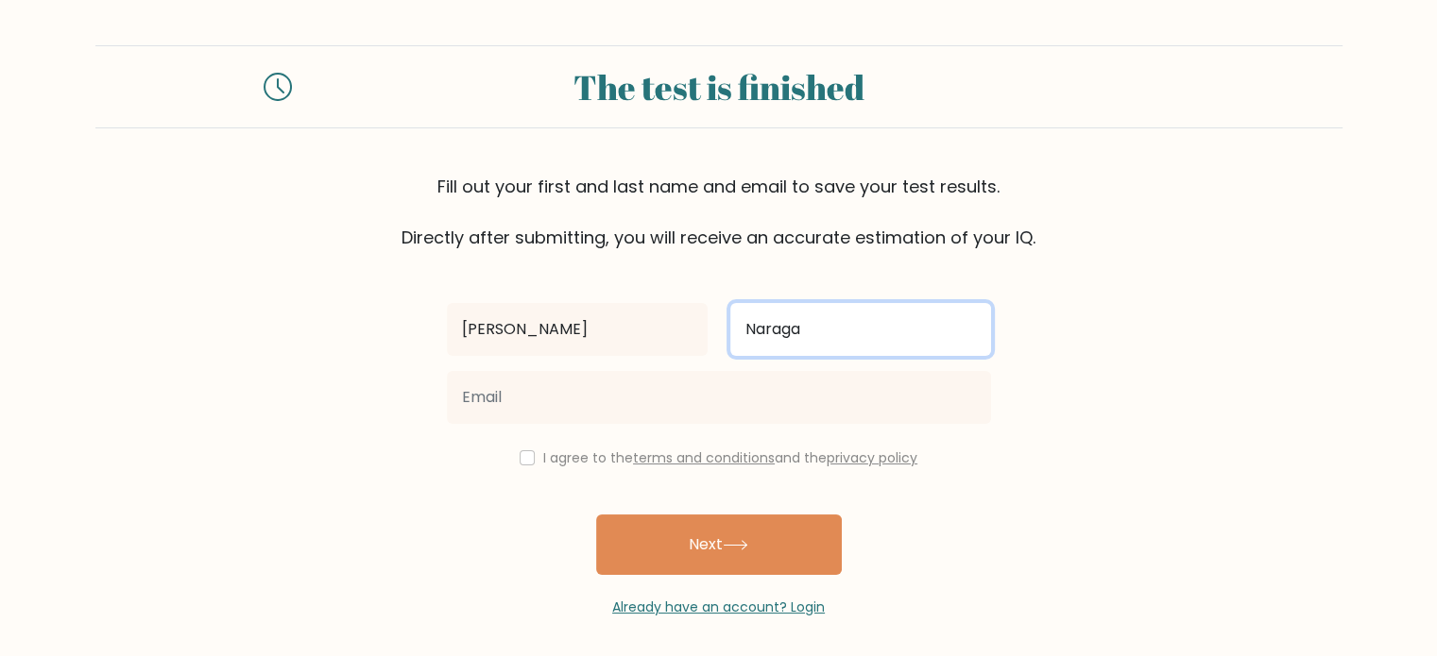
type input "Naraga"
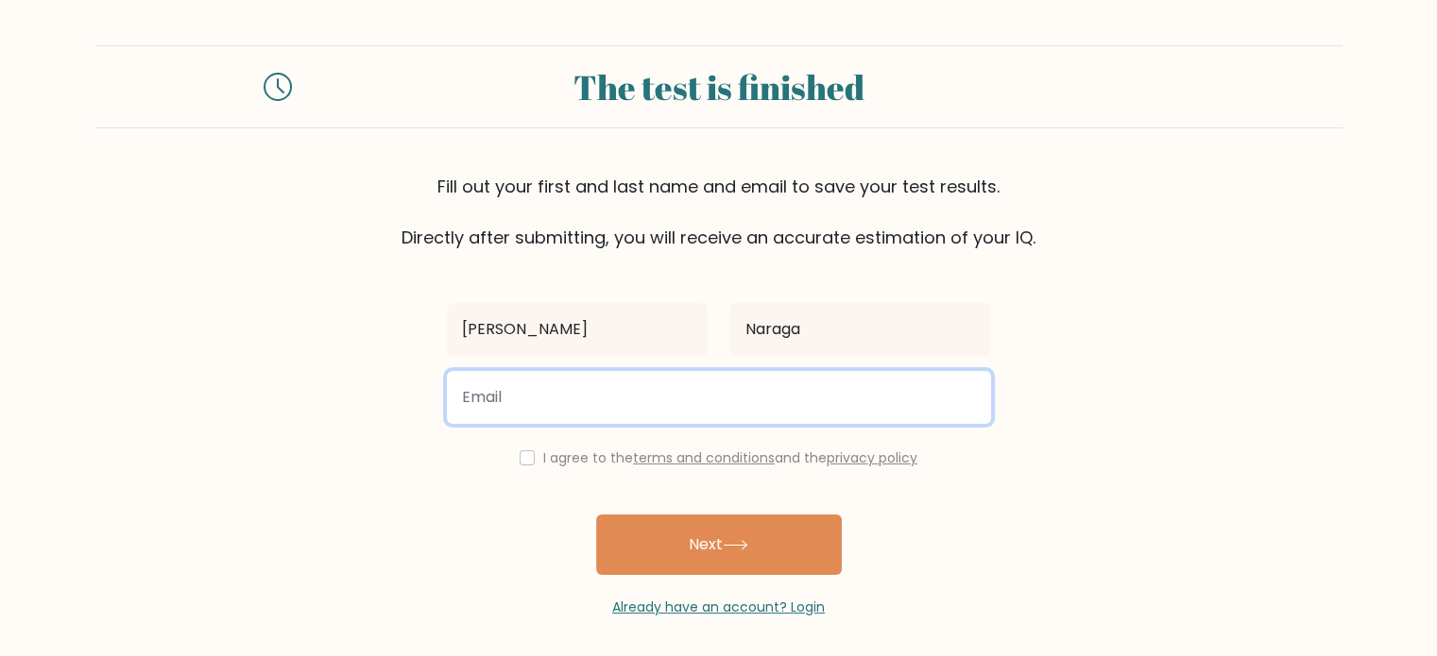
click at [600, 395] on input "email" at bounding box center [719, 397] width 544 height 53
type input "milkanaraga@gmail.com"
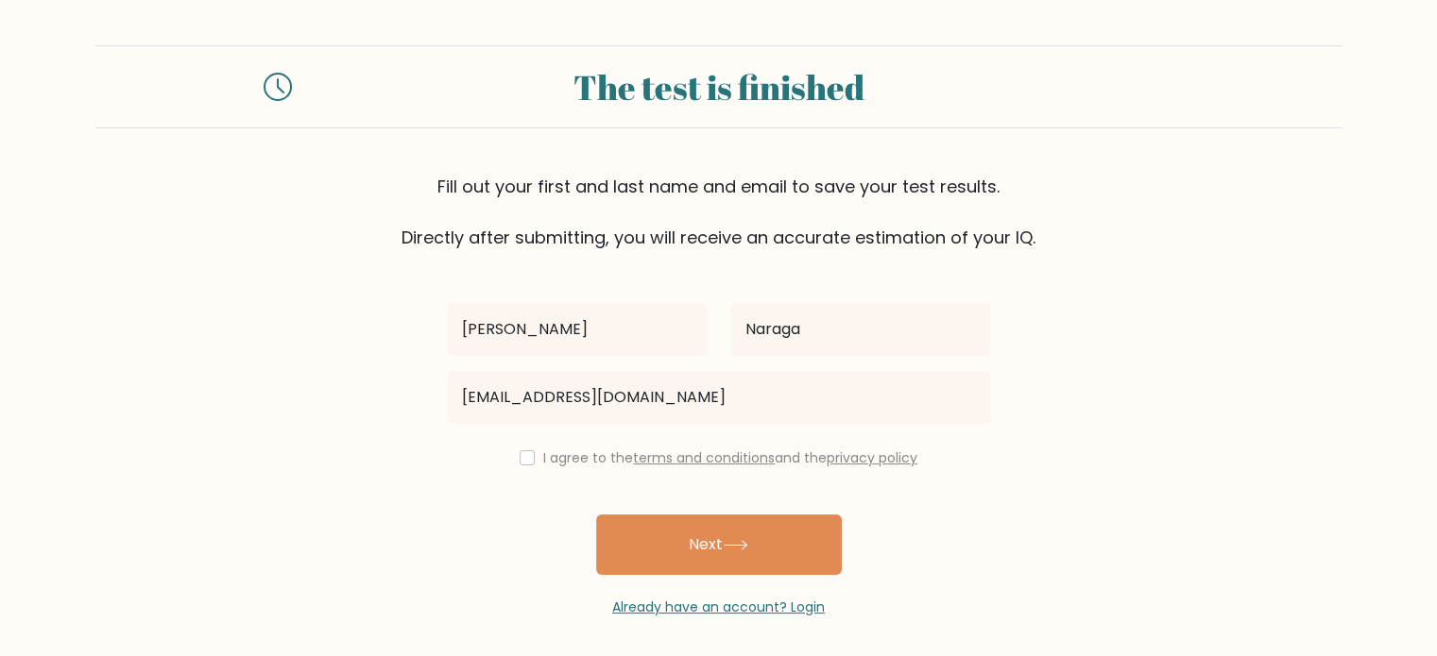
click at [528, 467] on div "I agree to the terms and conditions and the privacy policy" at bounding box center [718, 458] width 567 height 23
click at [524, 460] on input "checkbox" at bounding box center [527, 458] width 15 height 15
checkbox input "true"
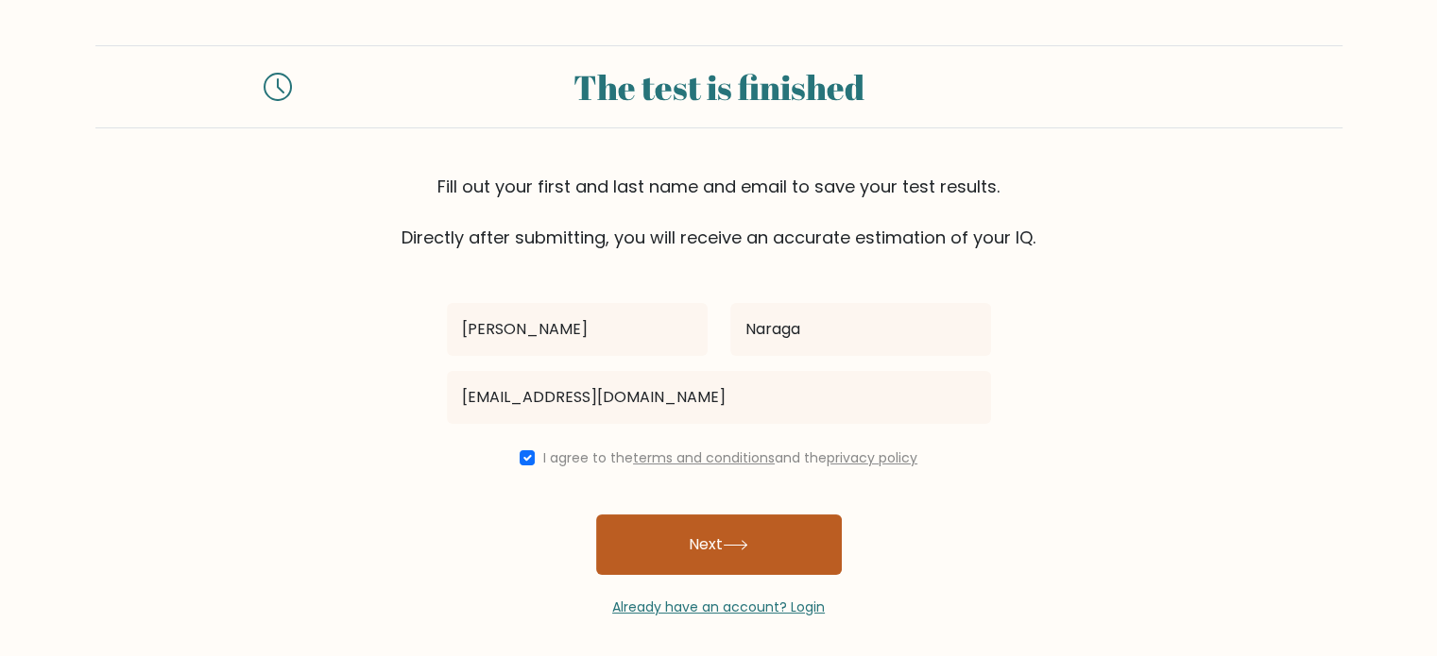
click at [664, 534] on button "Next" at bounding box center [719, 545] width 246 height 60
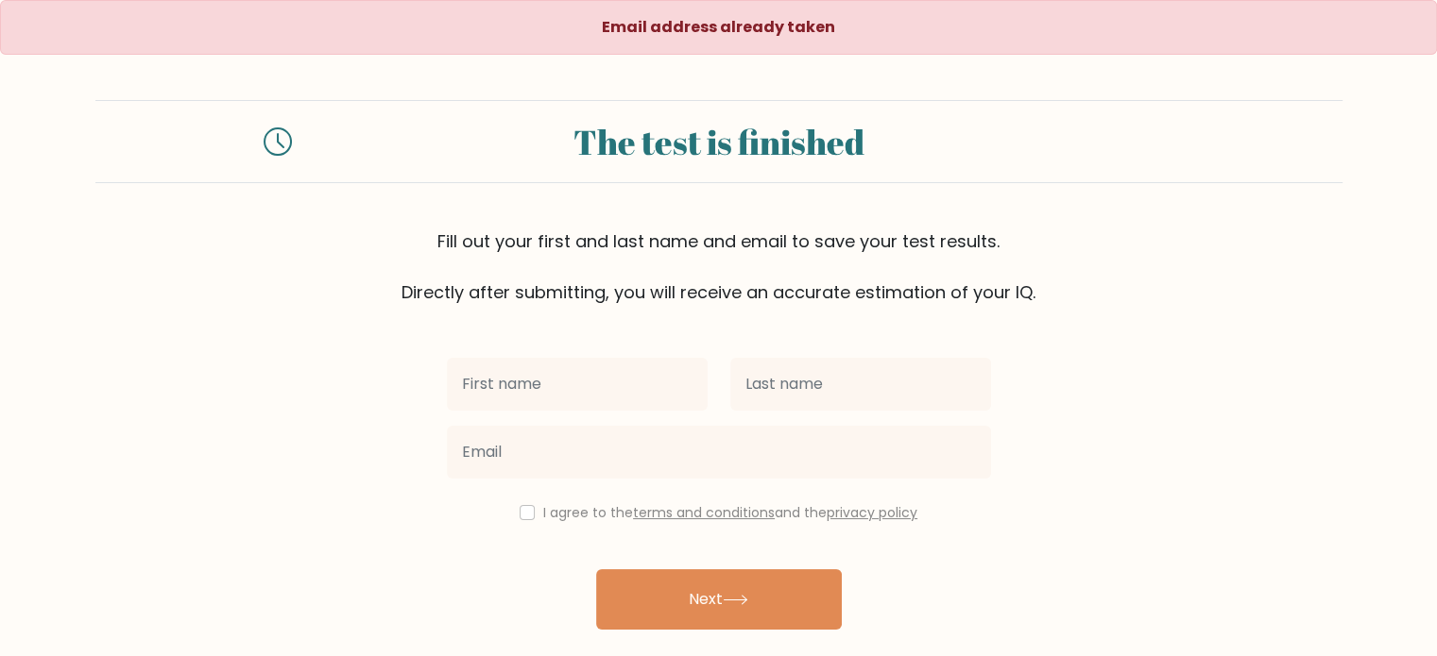
click at [615, 393] on input "text" at bounding box center [577, 384] width 261 height 53
type input "[PERSON_NAME]"
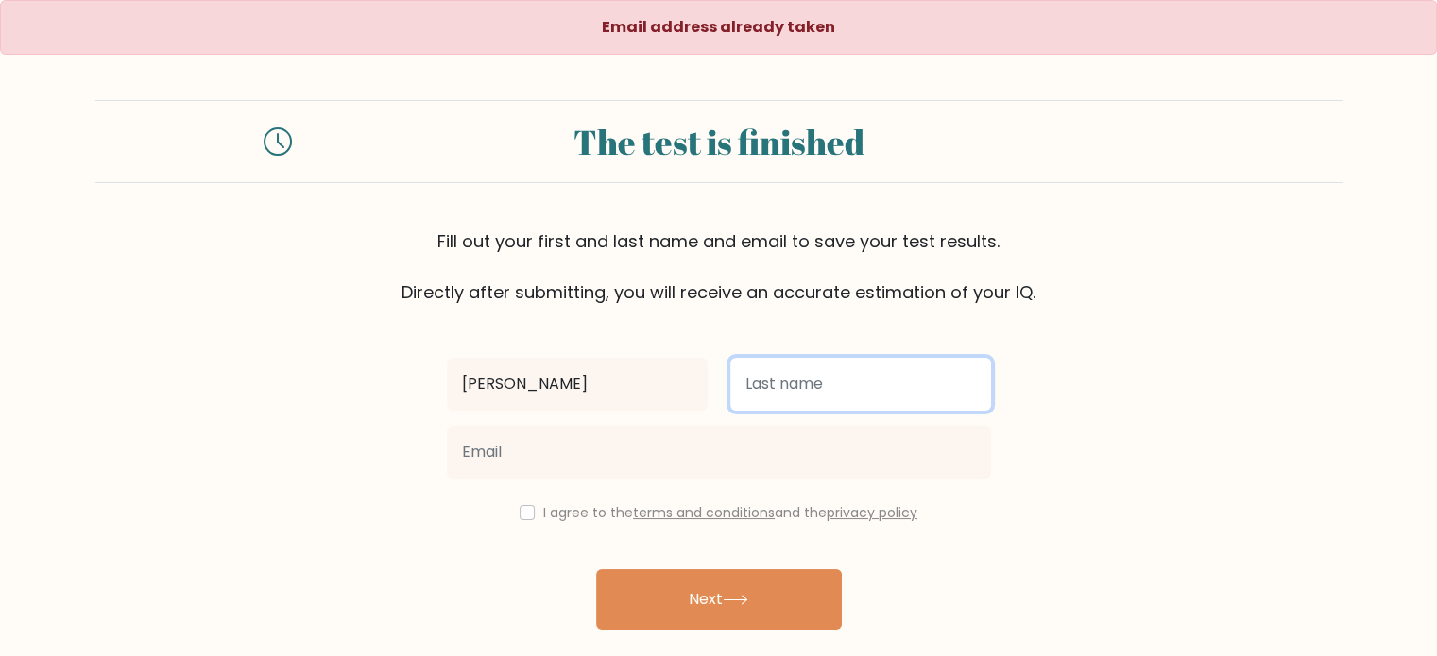
click at [797, 360] on input "text" at bounding box center [860, 384] width 261 height 53
type input "Naraga"
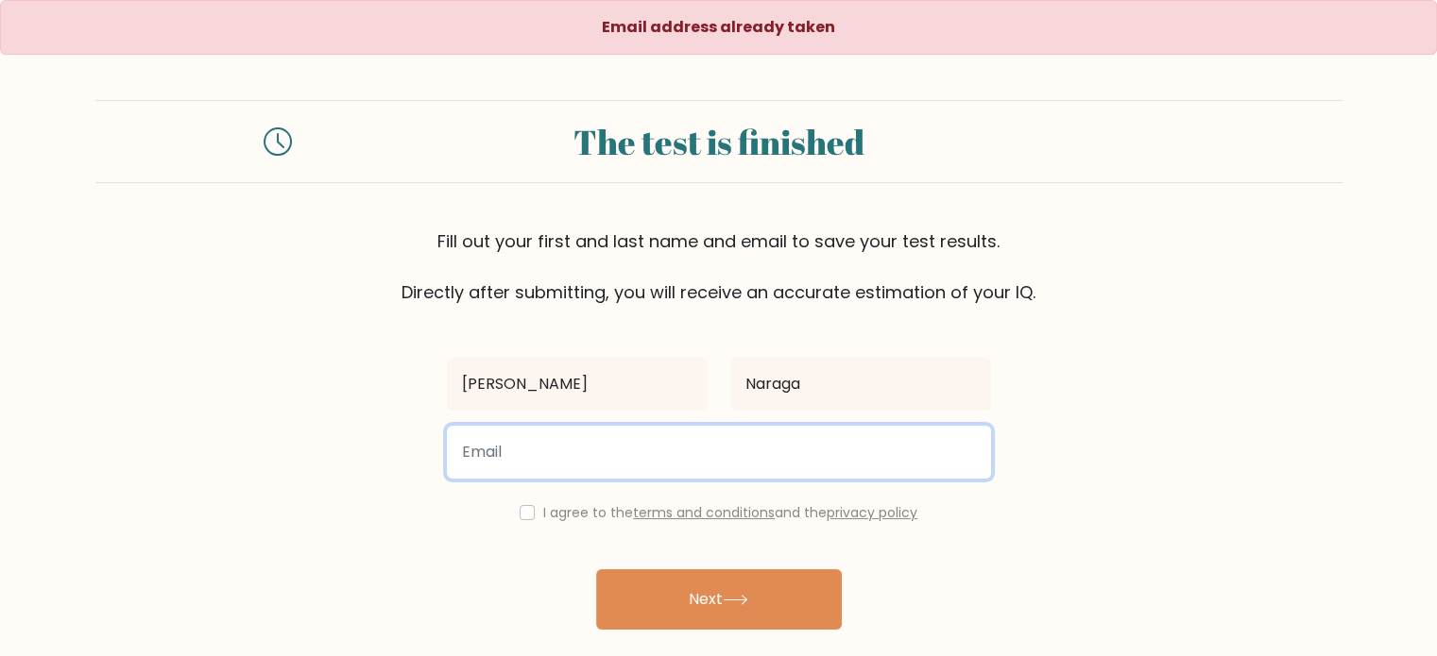
click at [704, 453] on input "email" at bounding box center [719, 452] width 544 height 53
type input "[PERSON_NAME][EMAIL_ADDRESS][DOMAIN_NAME]"
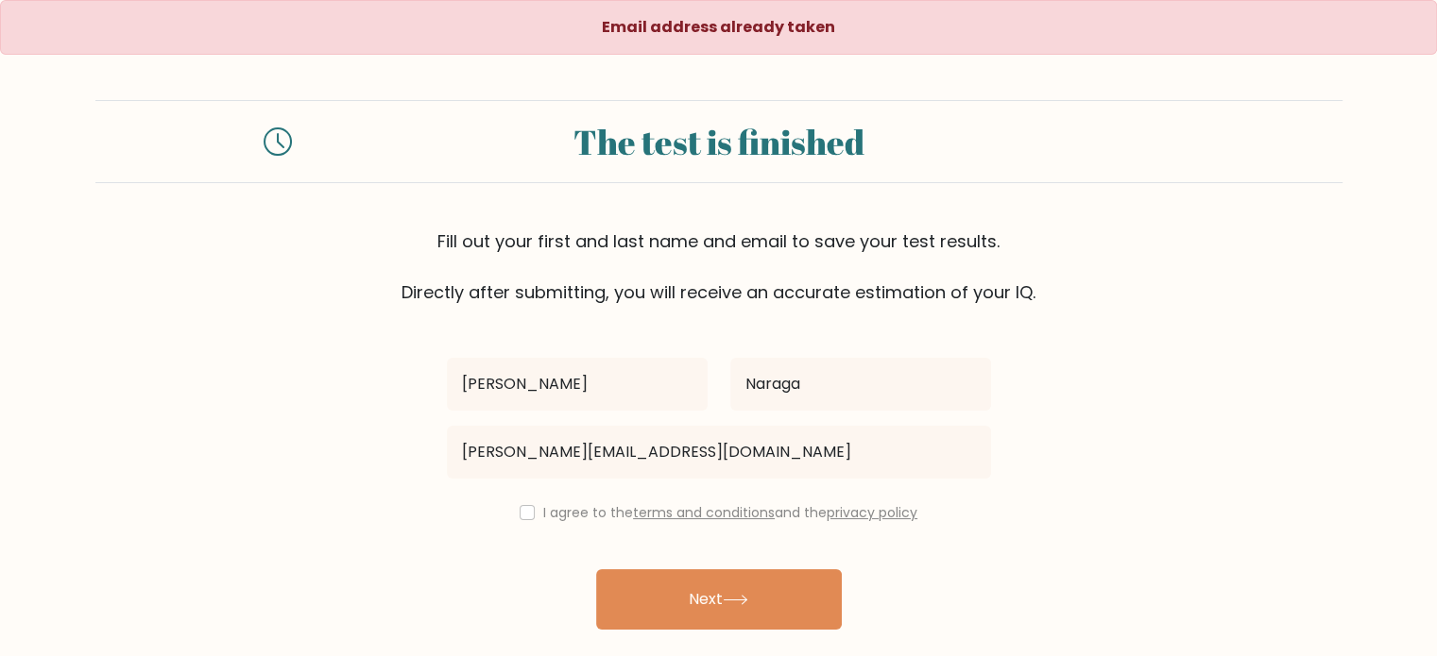
click at [526, 503] on div "I agree to the terms and conditions and the privacy policy" at bounding box center [718, 513] width 567 height 23
drag, startPoint x: 524, startPoint y: 513, endPoint x: 597, endPoint y: 527, distance: 74.1
click at [523, 513] on input "checkbox" at bounding box center [527, 512] width 15 height 15
checkbox input "true"
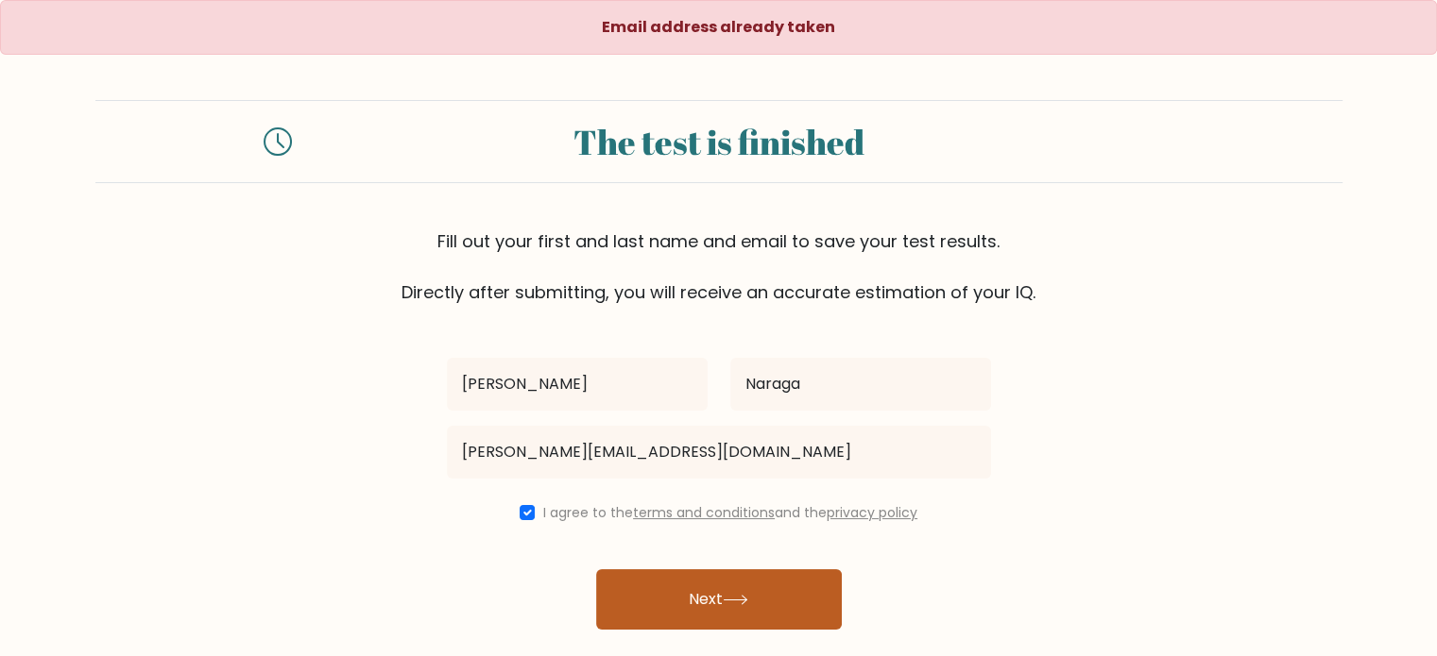
click at [660, 585] on button "Next" at bounding box center [719, 600] width 246 height 60
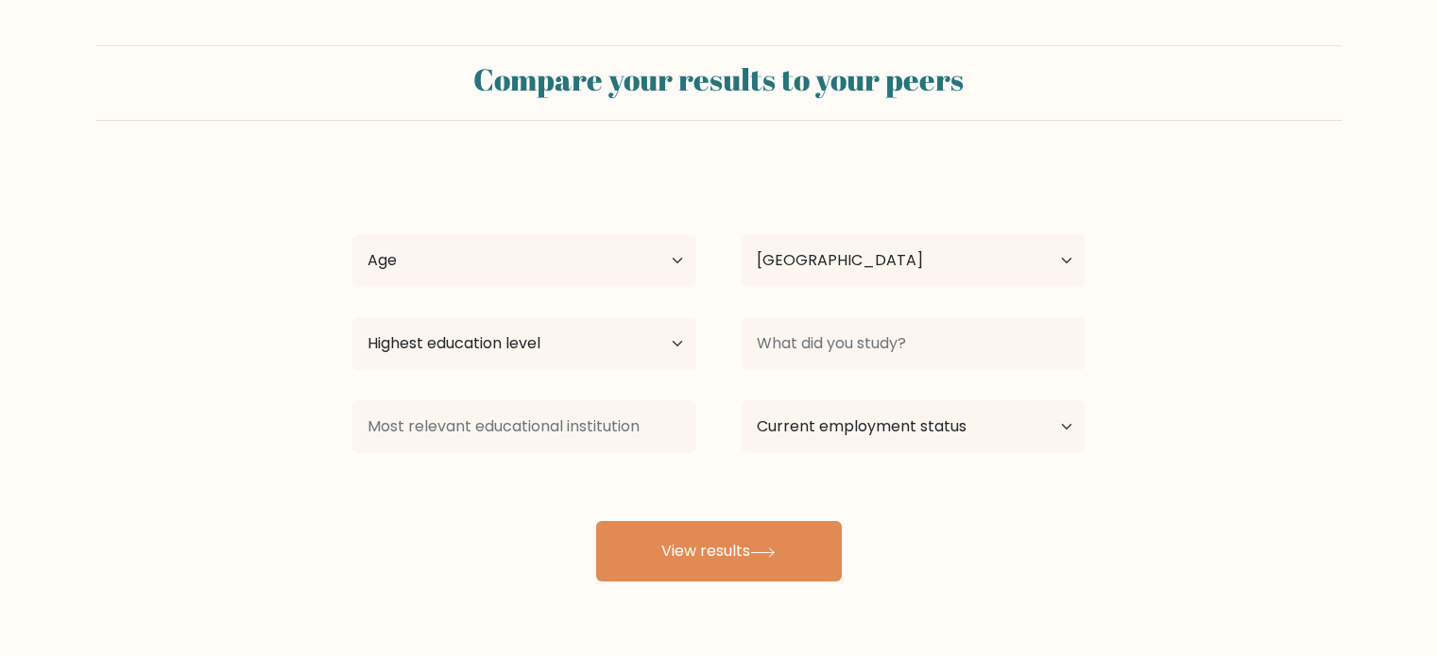
select select "PH"
click at [473, 250] on select "Age Under 18 years old 18-24 years old 25-34 years old 35-44 years old 45-54 ye…" at bounding box center [524, 260] width 344 height 53
select select "18_24"
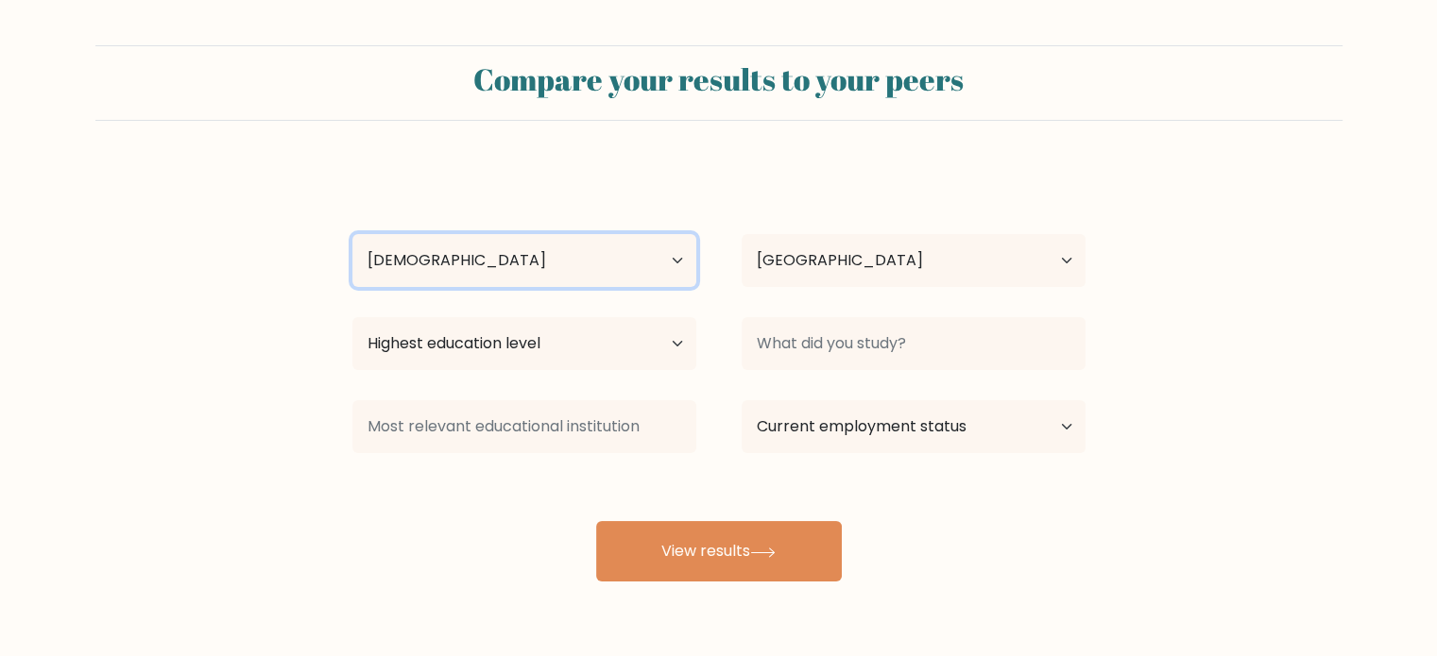
click at [352, 234] on select "Age Under 18 years old 18-24 years old 25-34 years old 35-44 years old 45-54 ye…" at bounding box center [524, 260] width 344 height 53
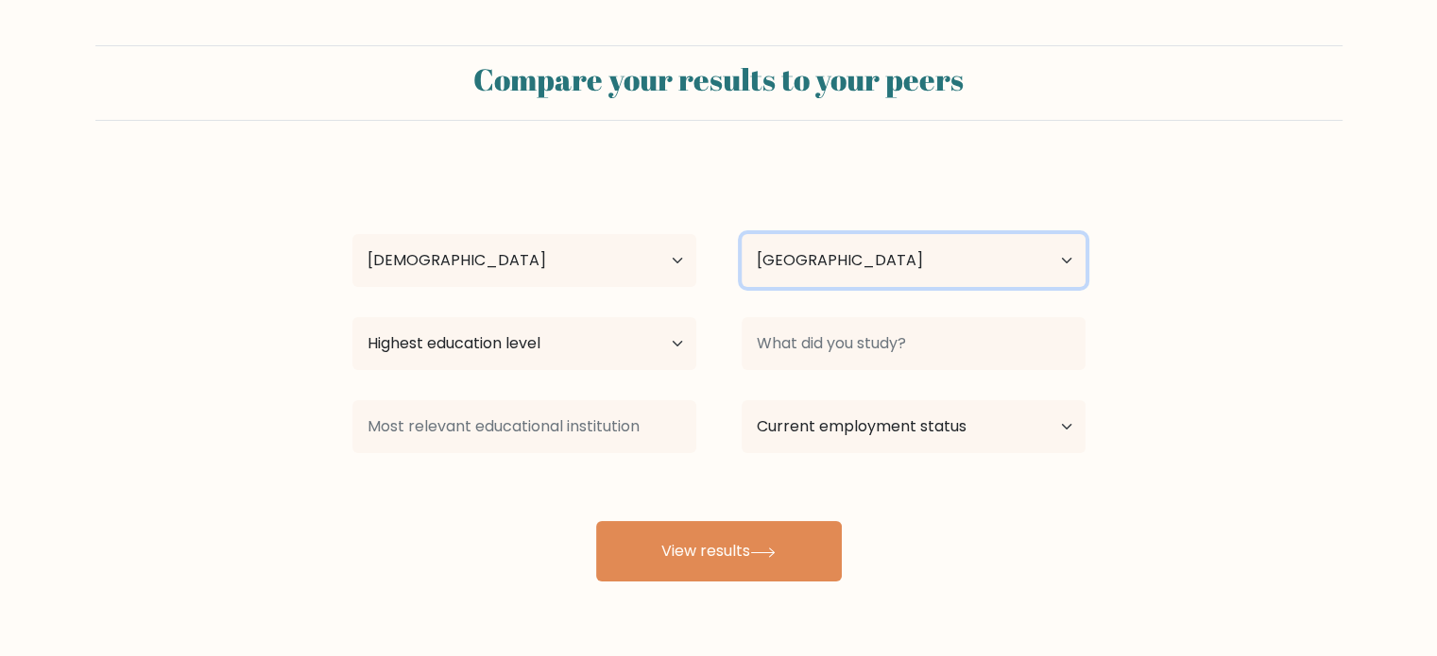
click at [845, 237] on select "Country Afghanistan Albania Algeria American Samoa Andorra Angola Anguilla Anta…" at bounding box center [913, 260] width 344 height 53
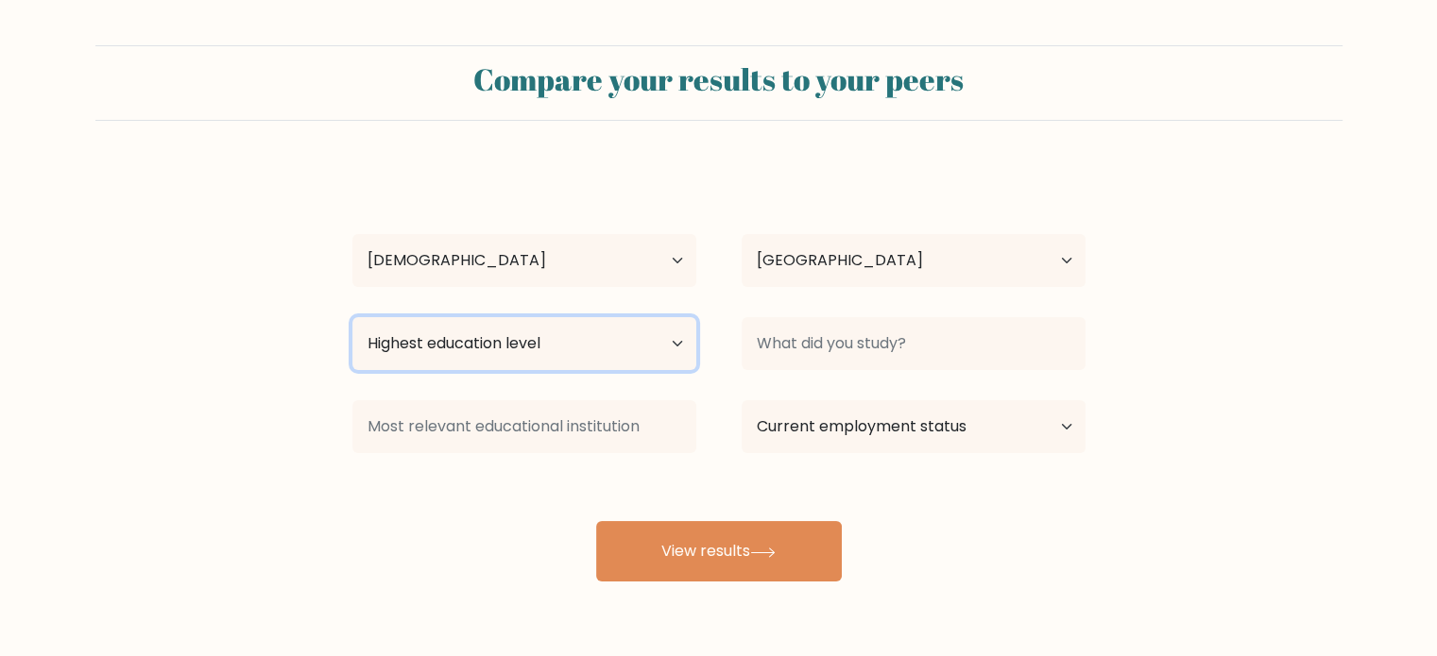
click at [590, 328] on select "Highest education level No schooling Primary Lower Secondary Upper Secondary Oc…" at bounding box center [524, 343] width 344 height 53
select select "bachelors_degree"
click at [352, 317] on select "Highest education level No schooling Primary Lower Secondary Upper Secondary Oc…" at bounding box center [524, 343] width 344 height 53
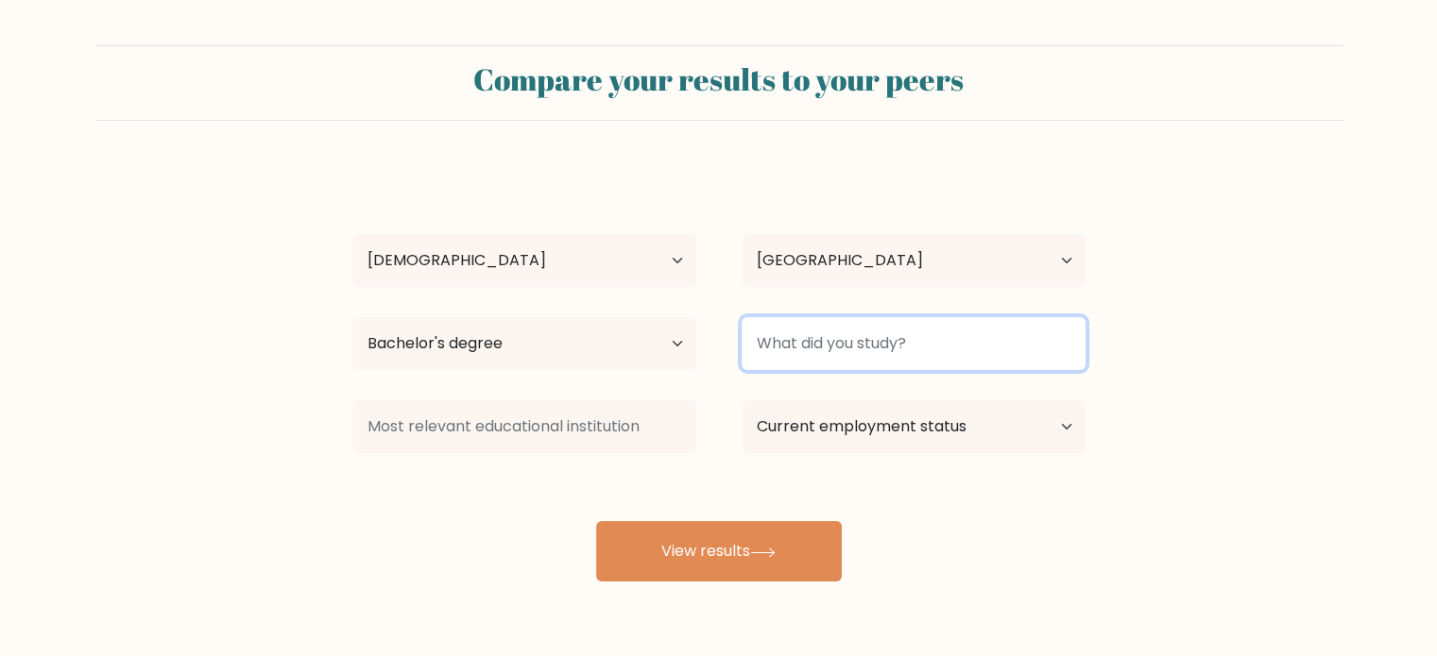
click at [885, 368] on input at bounding box center [913, 343] width 344 height 53
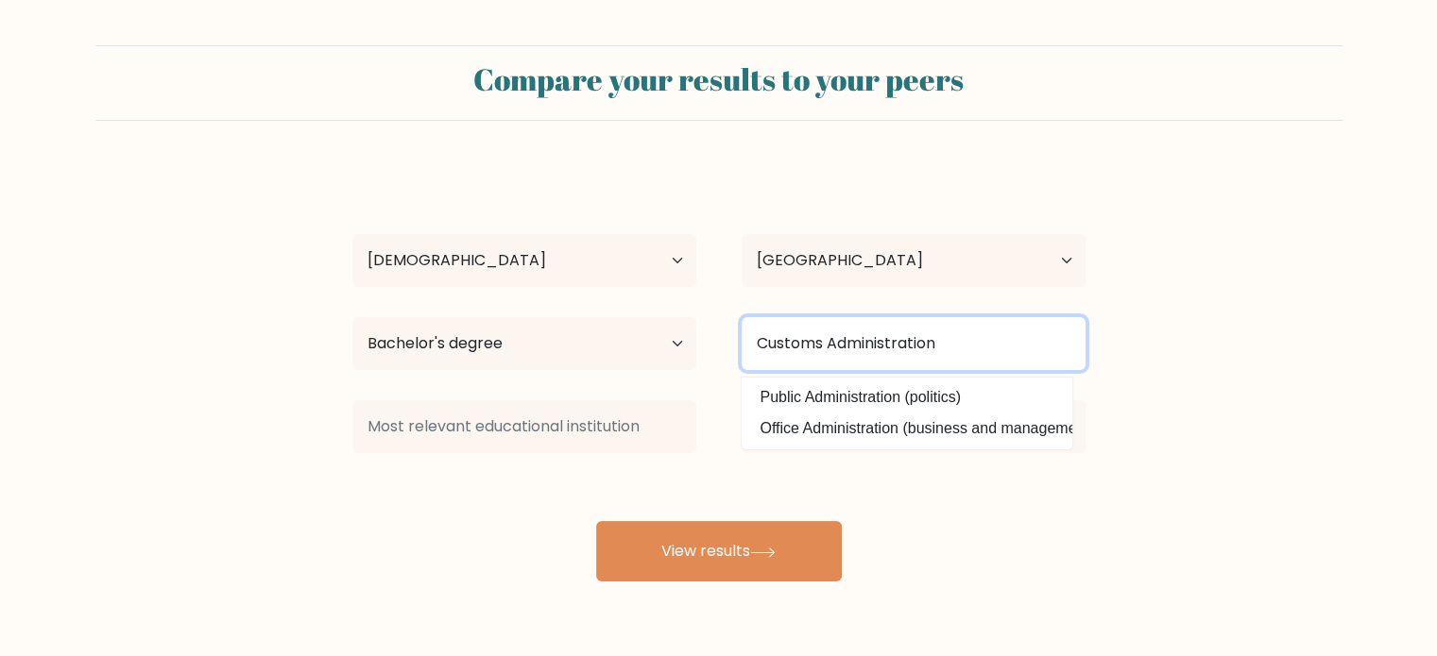
type input "Customs Administration"
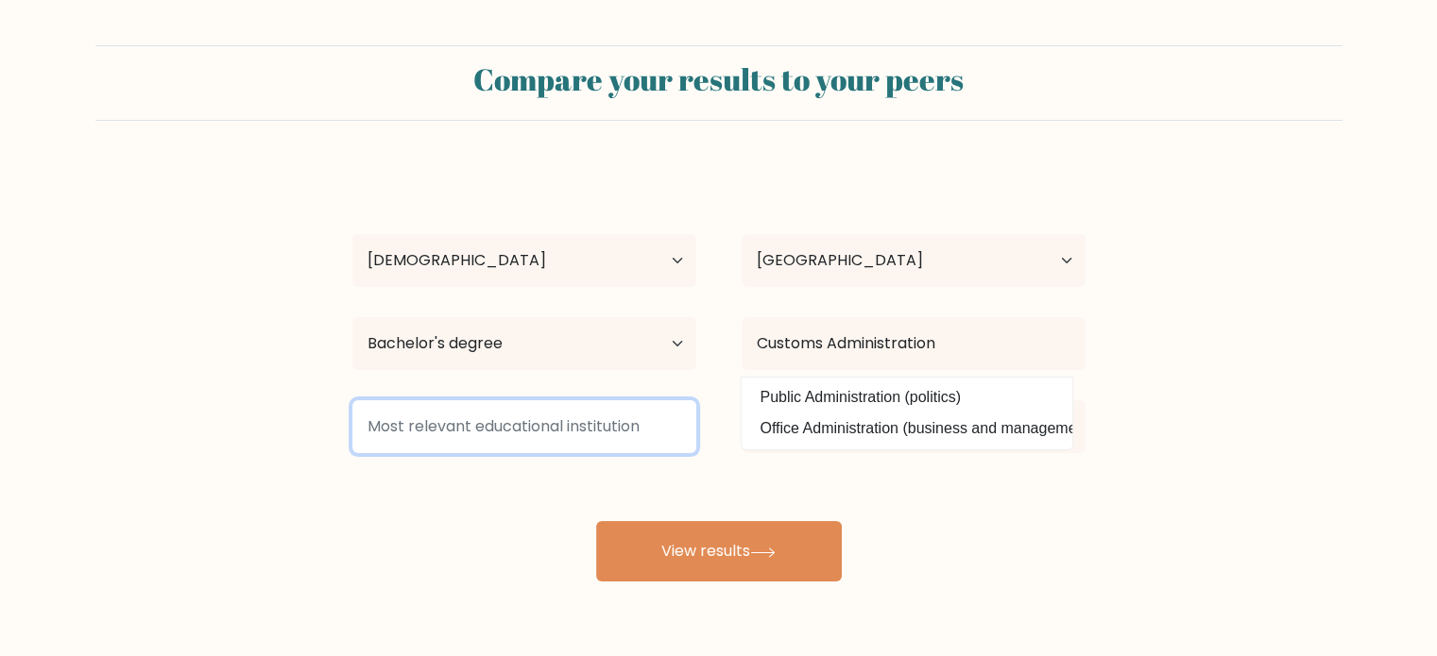
click at [559, 428] on input at bounding box center [524, 426] width 344 height 53
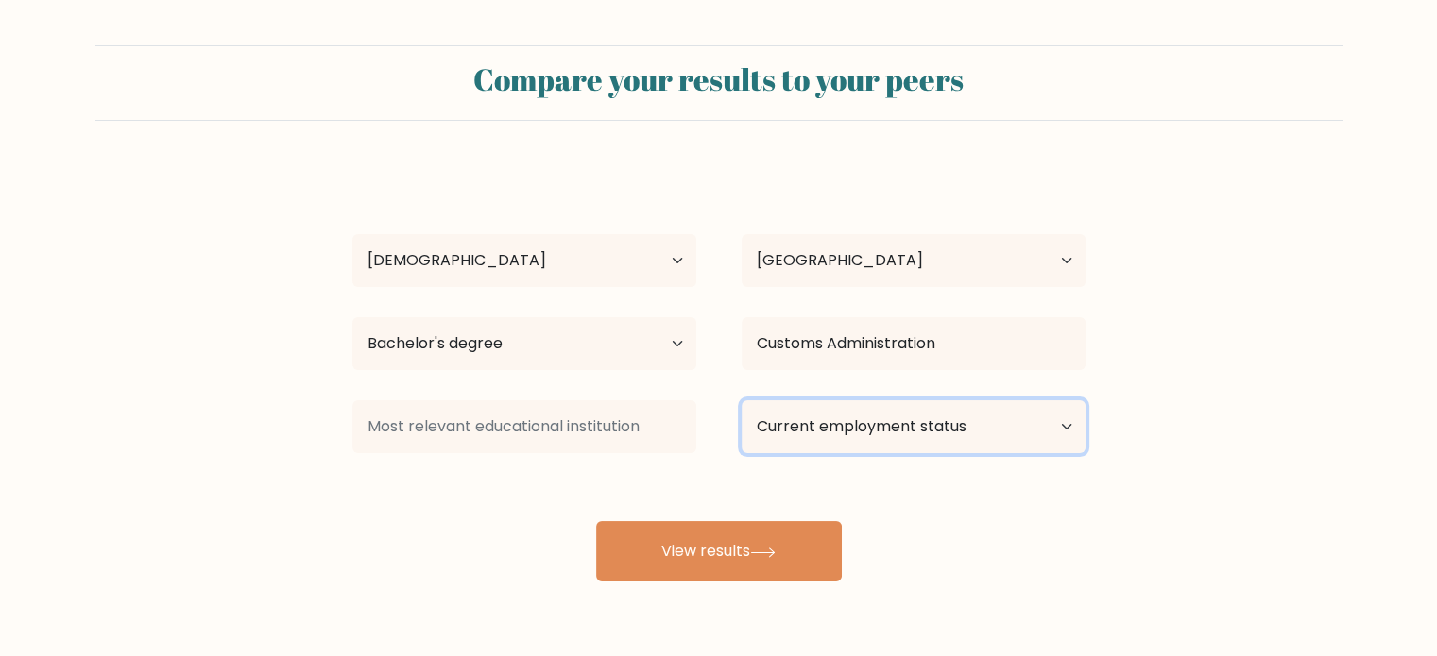
click at [780, 418] on select "Current employment status Employed Student Retired Other / prefer not to answer" at bounding box center [913, 426] width 344 height 53
select select "other"
click at [741, 400] on select "Current employment status Employed Student Retired Other / prefer not to answer" at bounding box center [913, 426] width 344 height 53
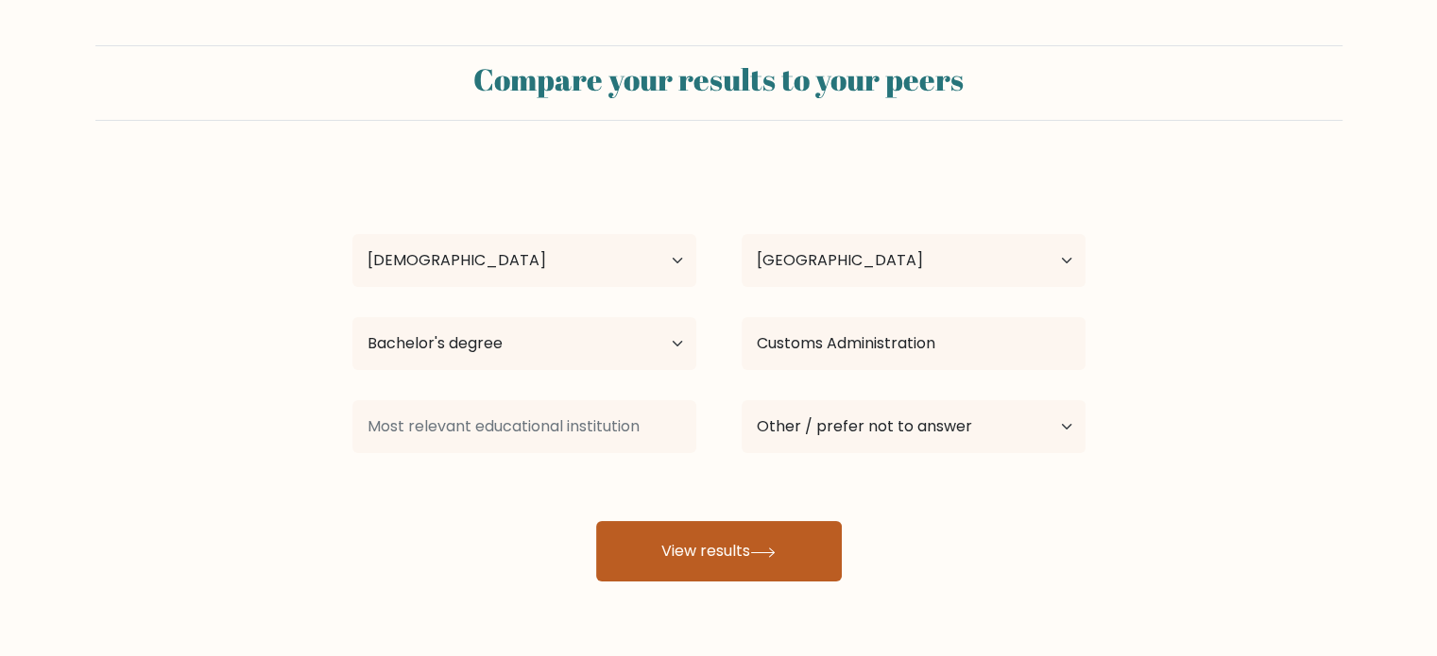
click at [758, 550] on icon at bounding box center [763, 553] width 26 height 10
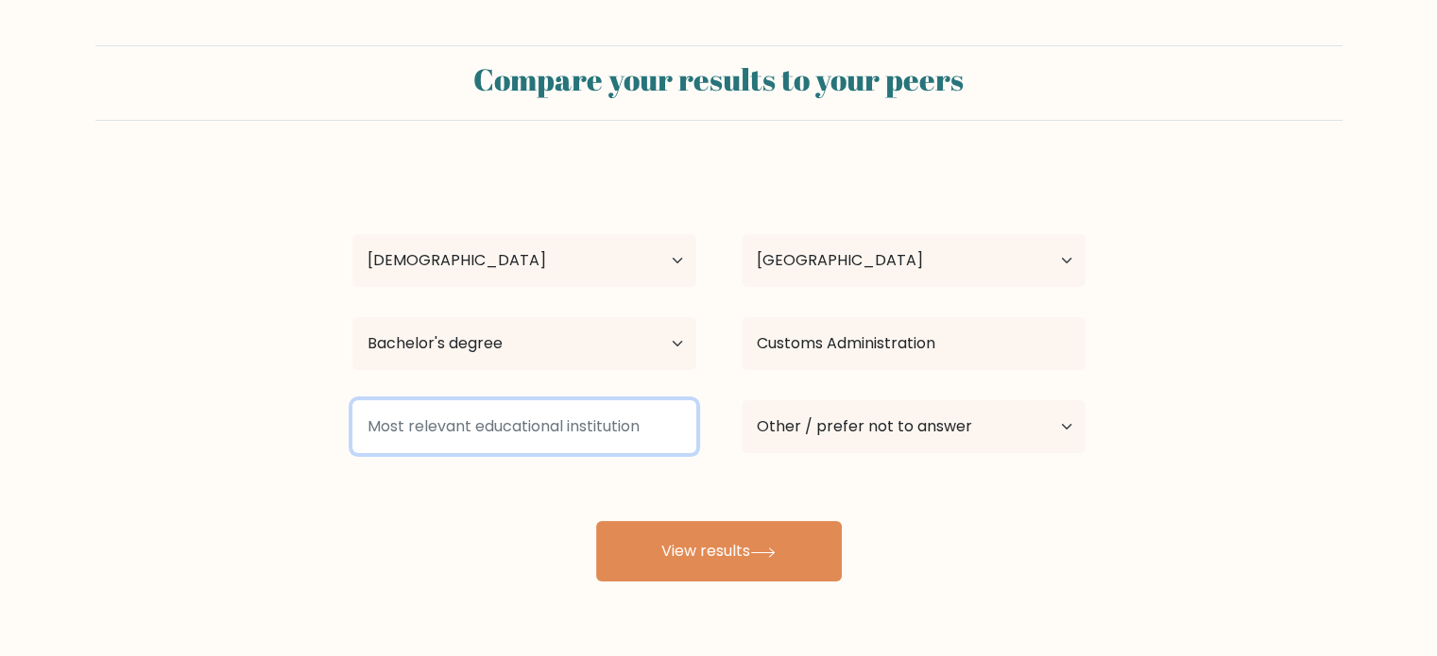
click at [597, 434] on input at bounding box center [524, 426] width 344 height 53
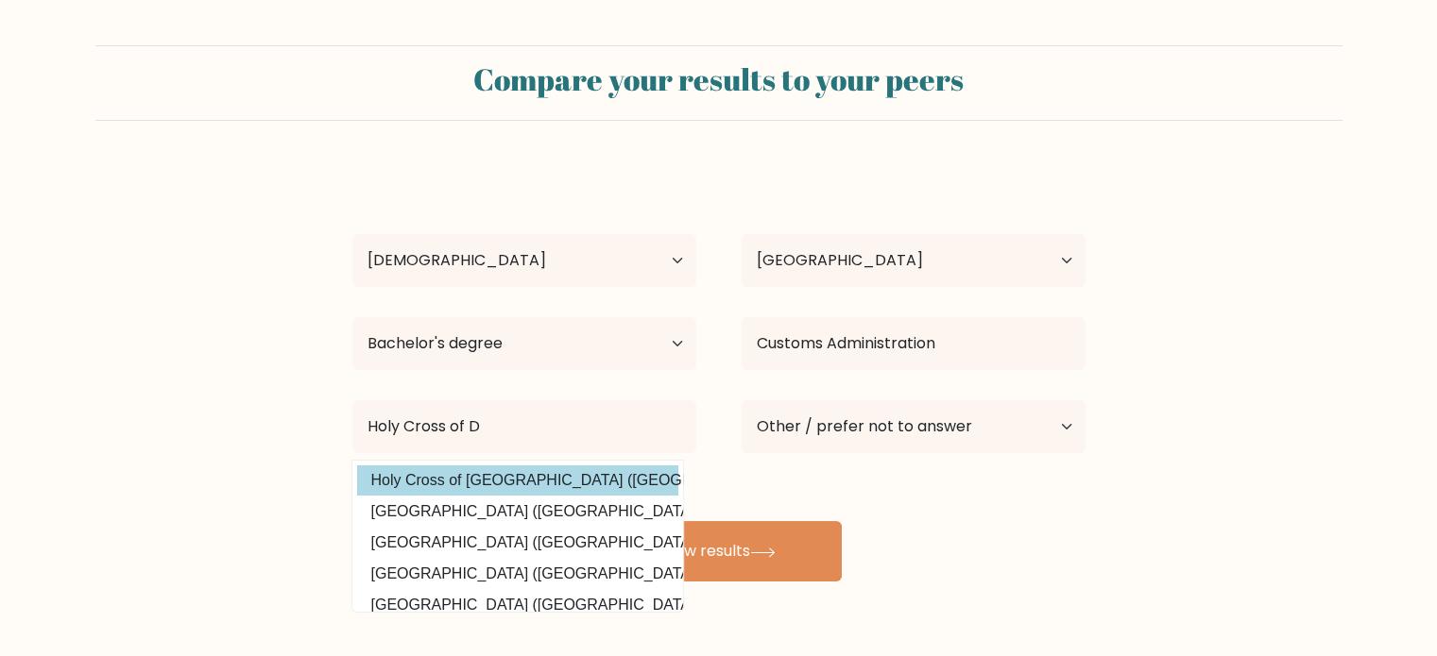
click at [605, 476] on div "Camille Naraga Age Under 18 years old 18-24 years old 25-34 years old 35-44 yea…" at bounding box center [719, 374] width 756 height 416
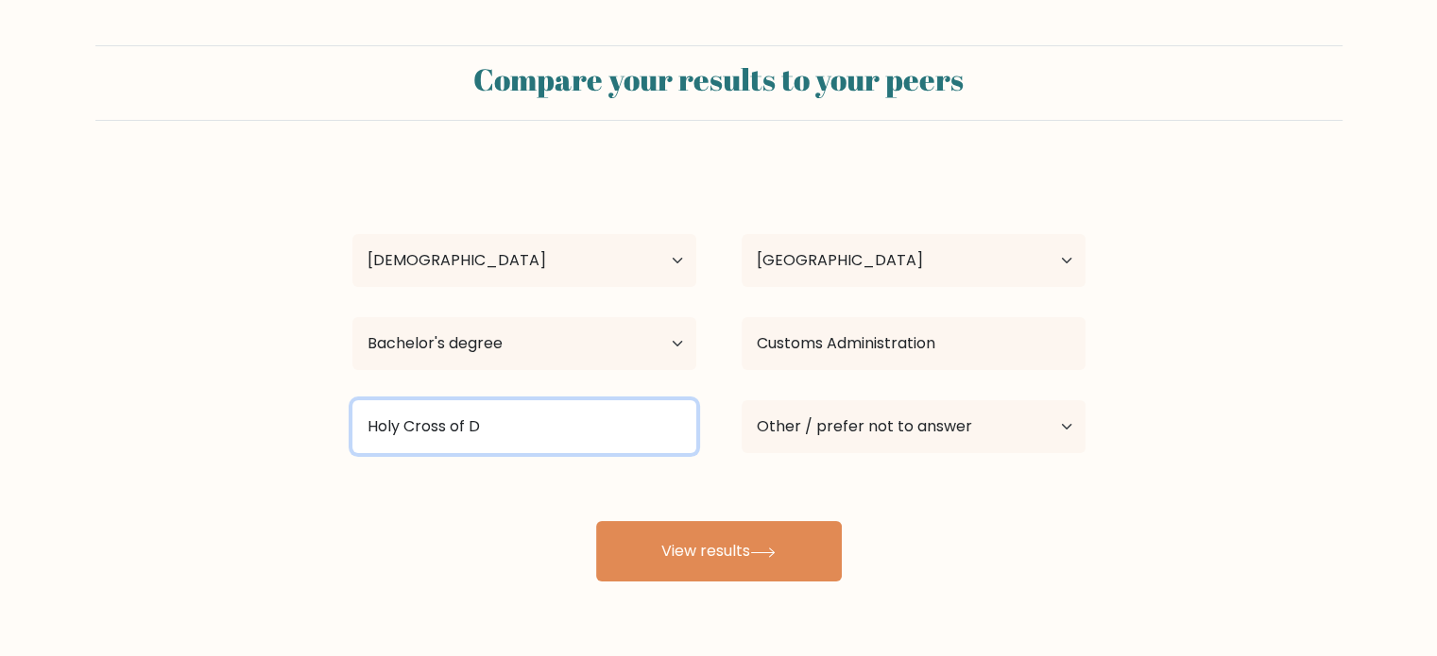
click at [601, 438] on input "Holy Cross of D" at bounding box center [524, 426] width 344 height 53
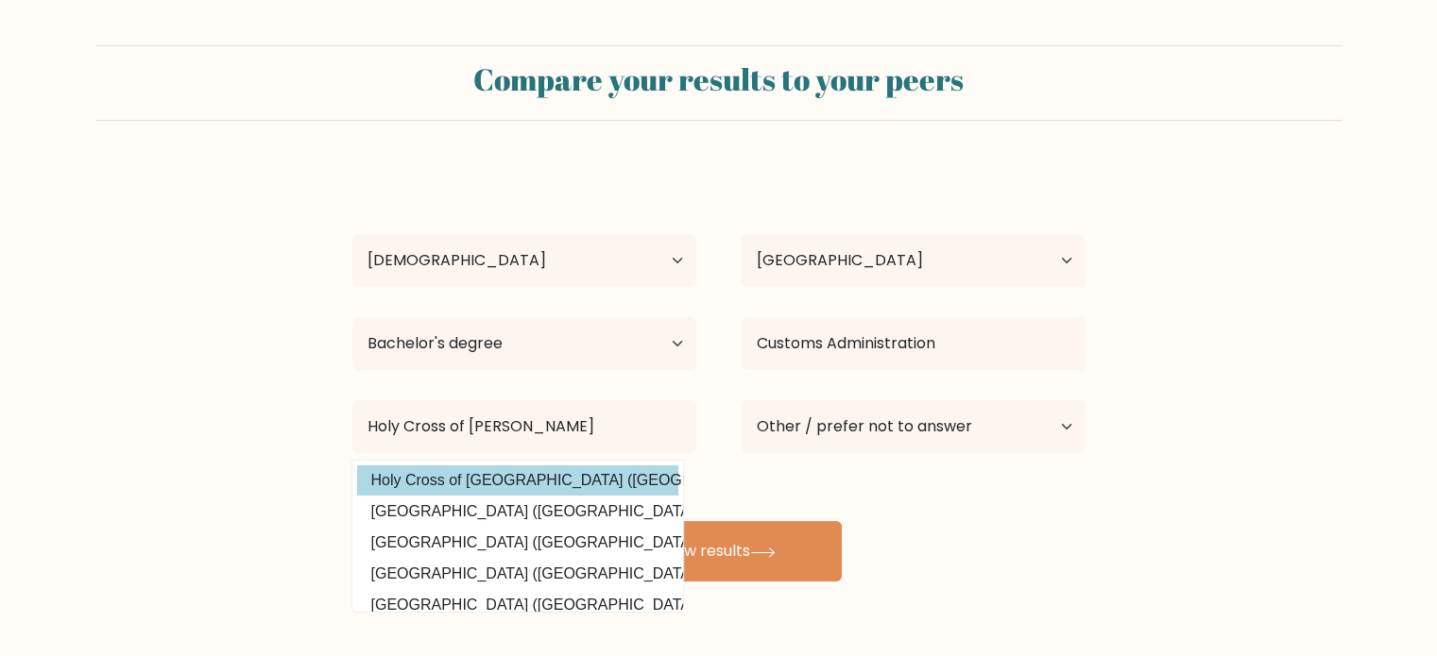
click at [529, 484] on option "Holy Cross of Davao College (Philippines)" at bounding box center [517, 481] width 321 height 30
type input "Holy Cross of Davao College"
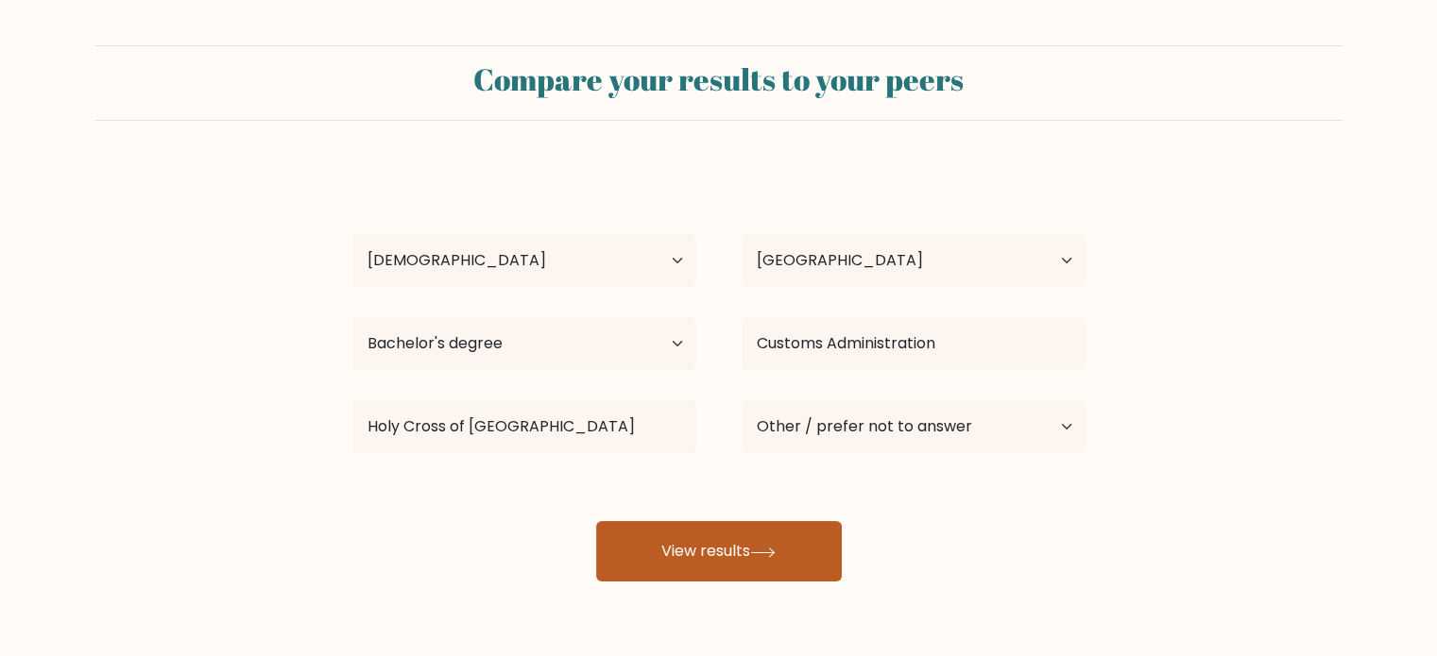
click at [690, 566] on button "View results" at bounding box center [719, 551] width 246 height 60
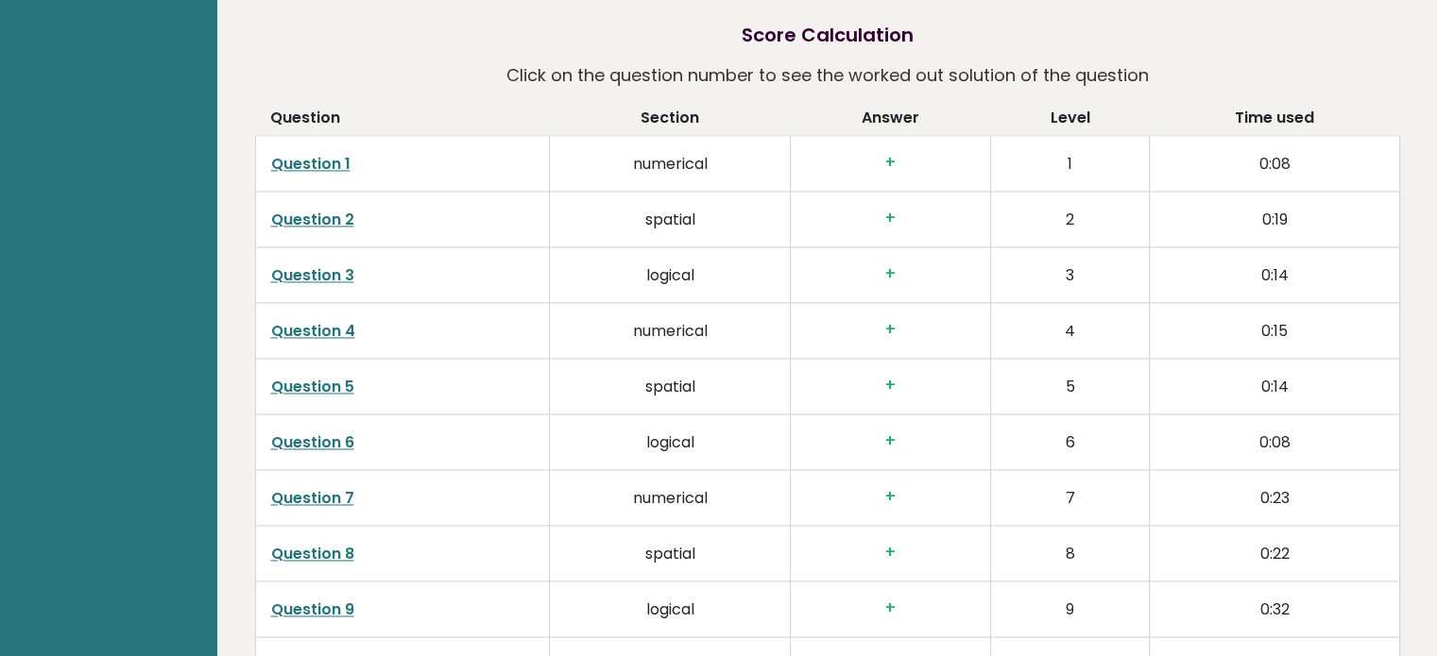
scroll to position [2928, 0]
click at [895, 159] on h3 "+" at bounding box center [890, 161] width 169 height 20
drag, startPoint x: 895, startPoint y: 159, endPoint x: 866, endPoint y: 160, distance: 29.3
click at [866, 160] on h3 "+" at bounding box center [890, 161] width 169 height 20
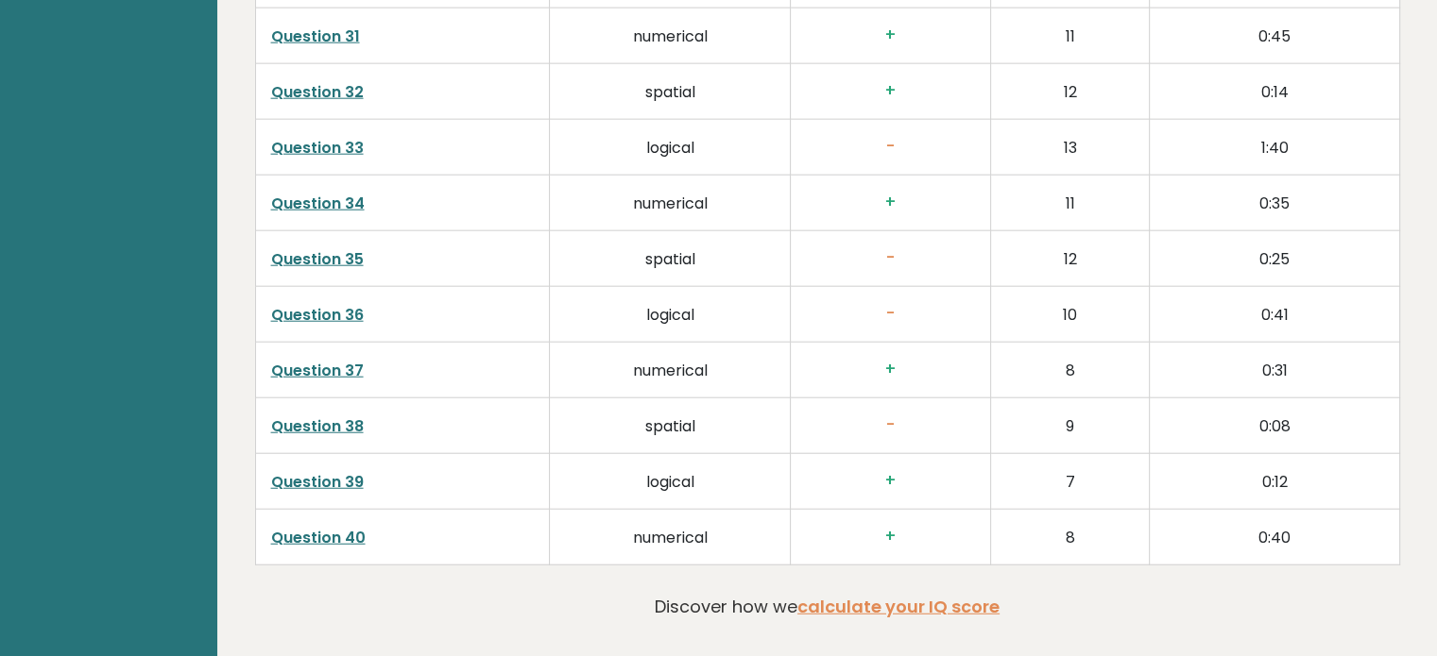
scroll to position [4723, 0]
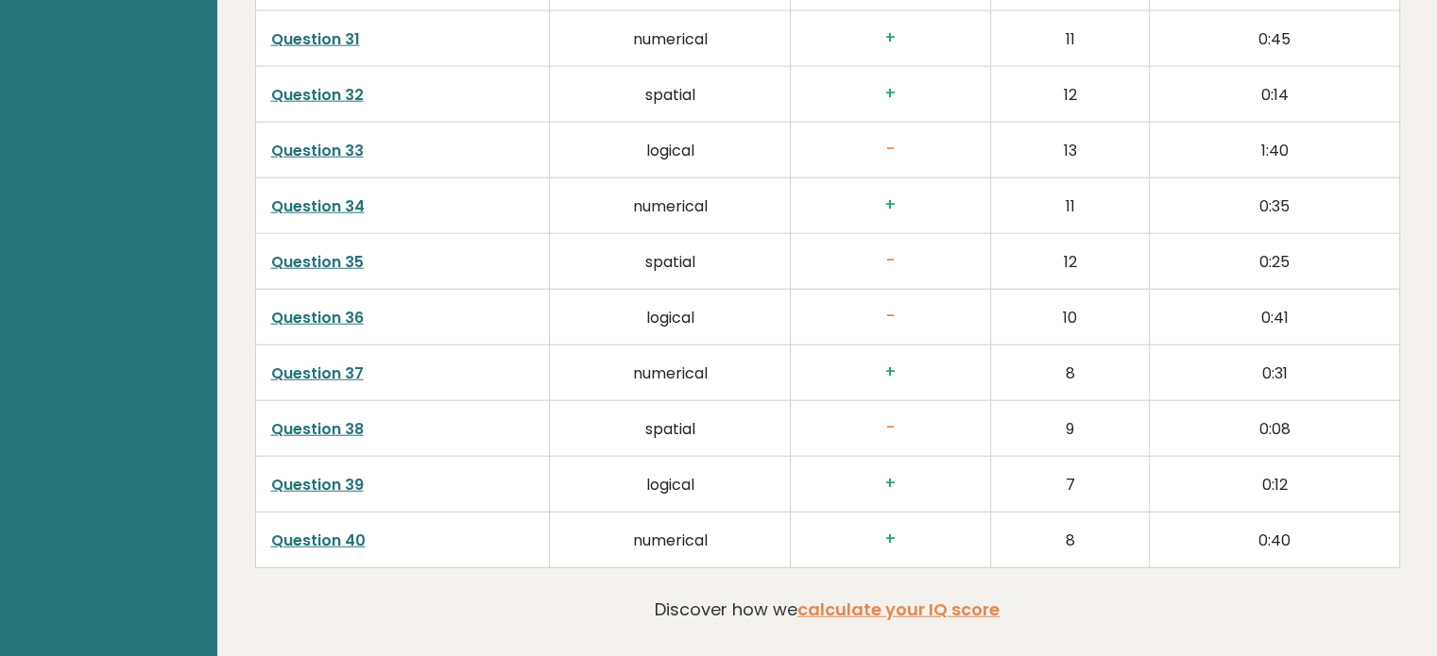
click at [334, 318] on link "Question 36" at bounding box center [317, 318] width 93 height 22
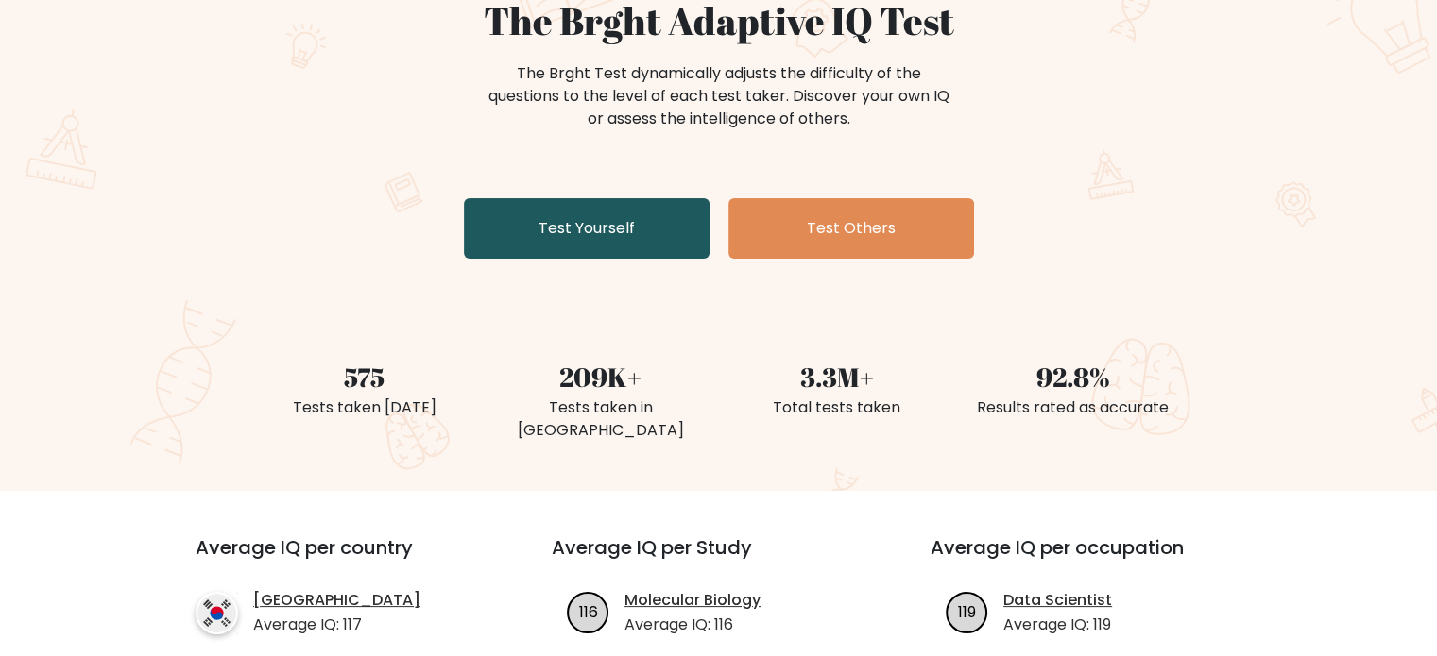
scroll to position [94, 0]
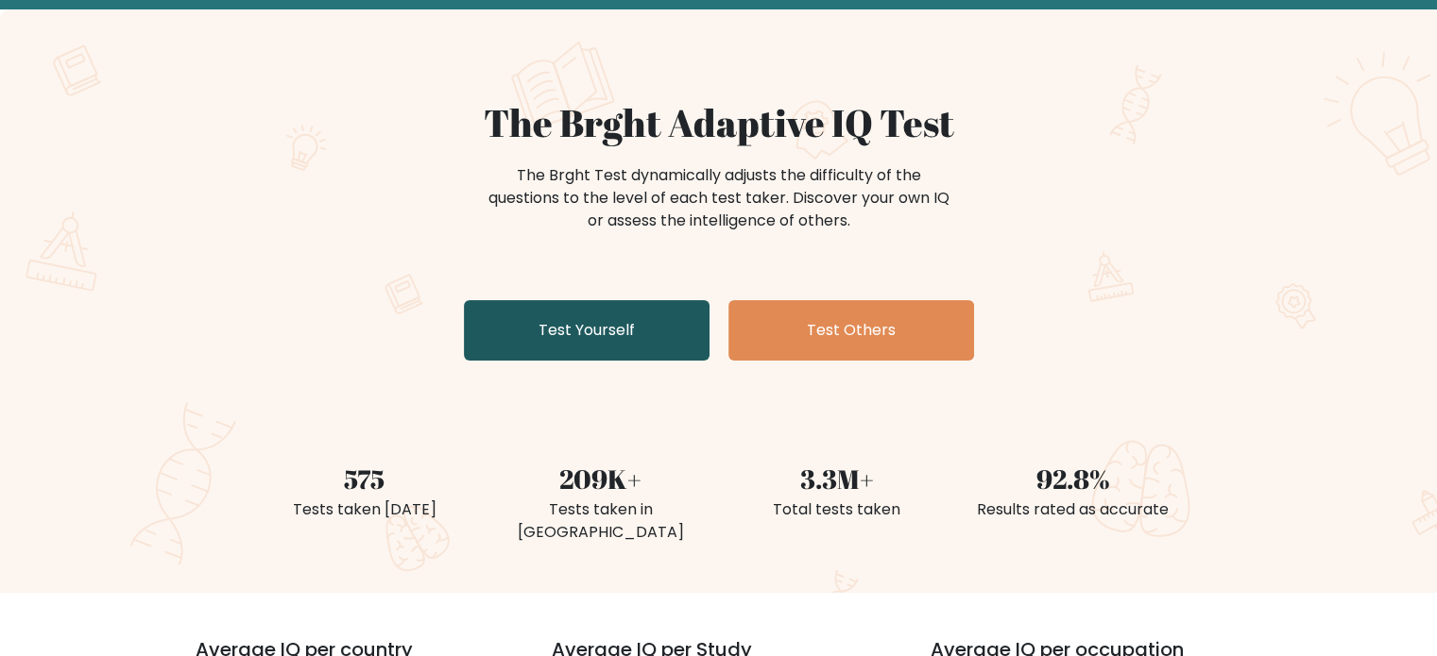
click at [533, 321] on link "Test Yourself" at bounding box center [587, 330] width 246 height 60
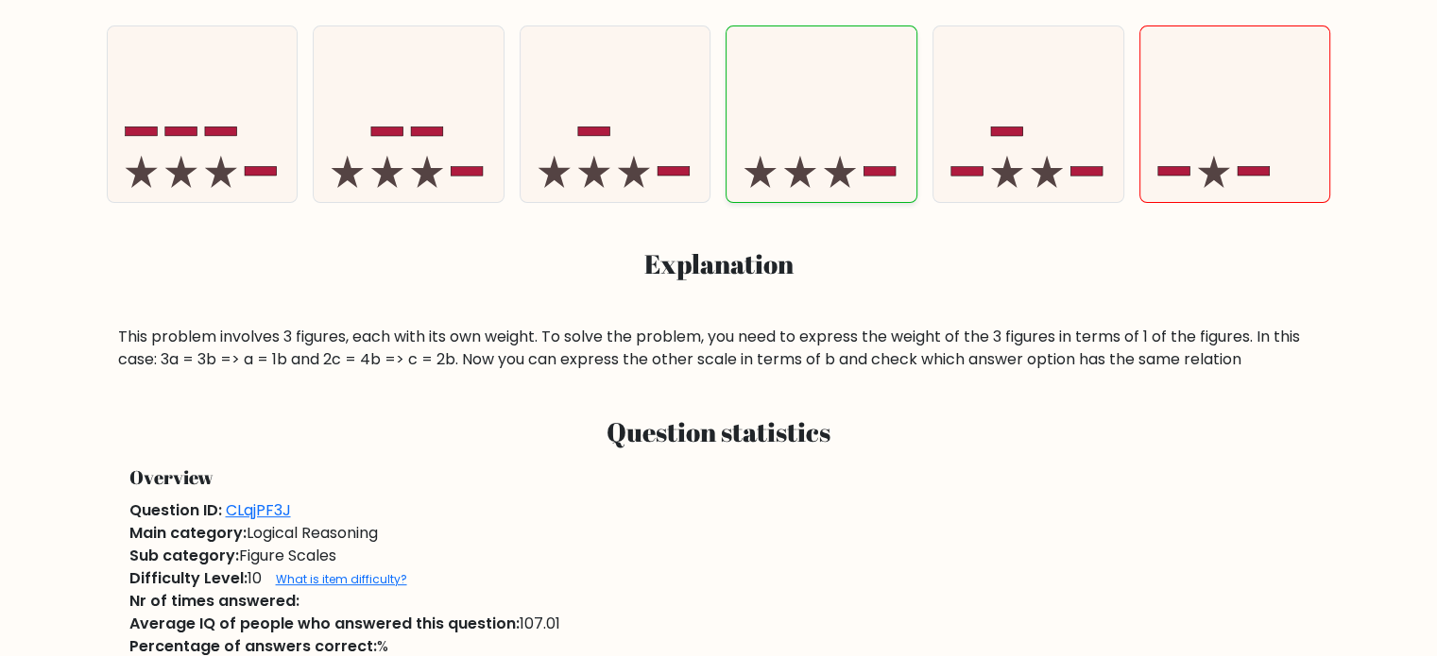
scroll to position [695, 0]
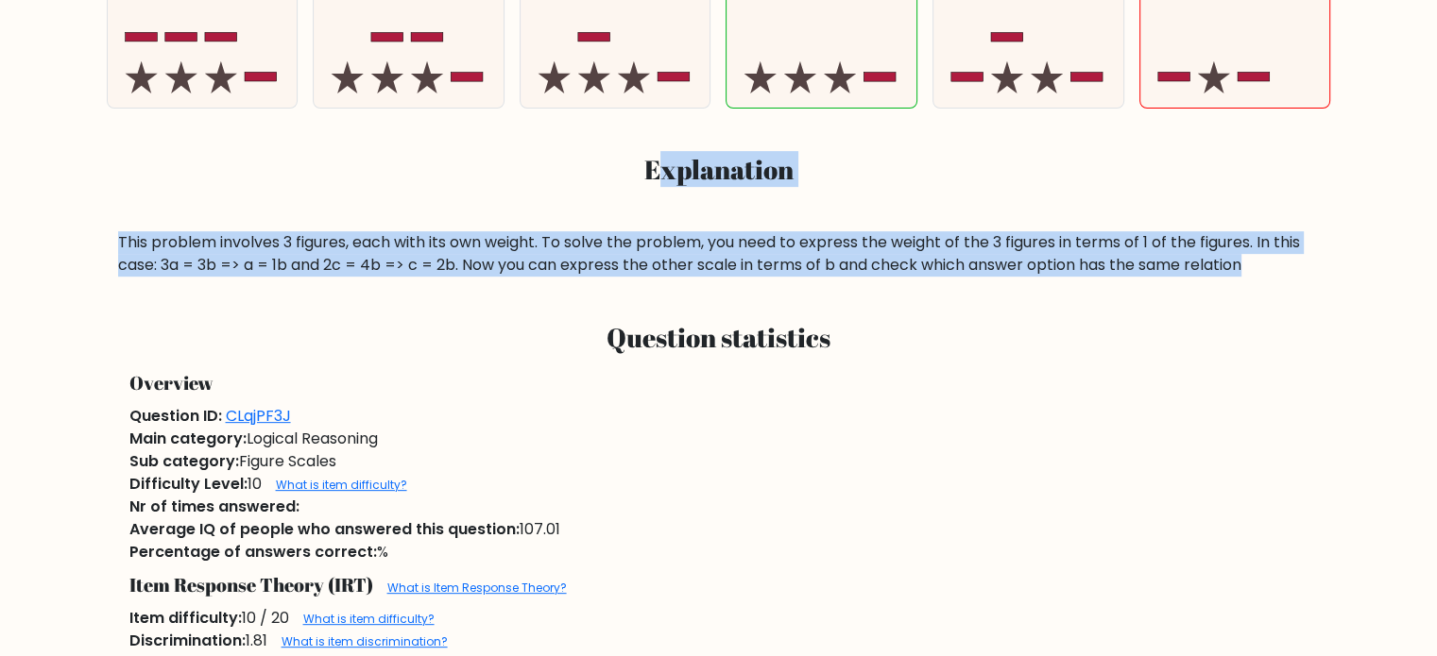
drag, startPoint x: 605, startPoint y: 180, endPoint x: 1316, endPoint y: 260, distance: 715.7
click at [1316, 260] on div "a. b. c." at bounding box center [718, 96] width 1247 height 361
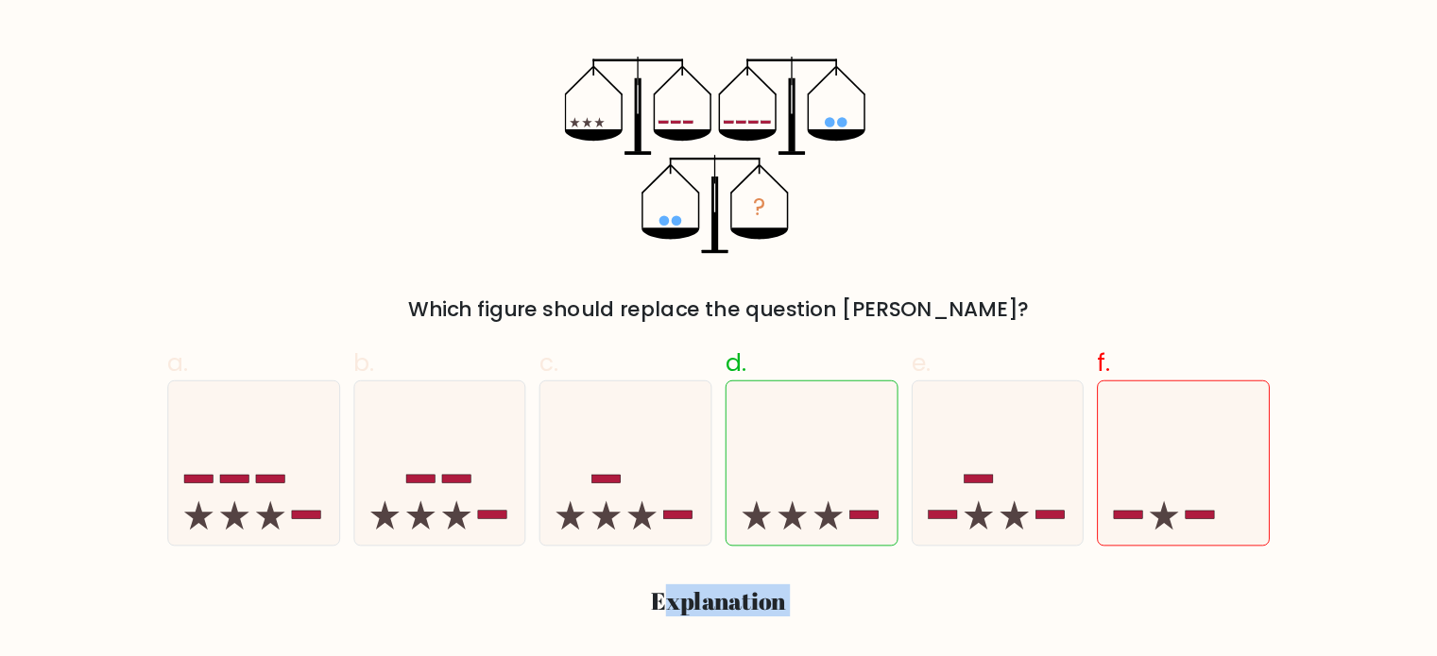
scroll to position [317, 0]
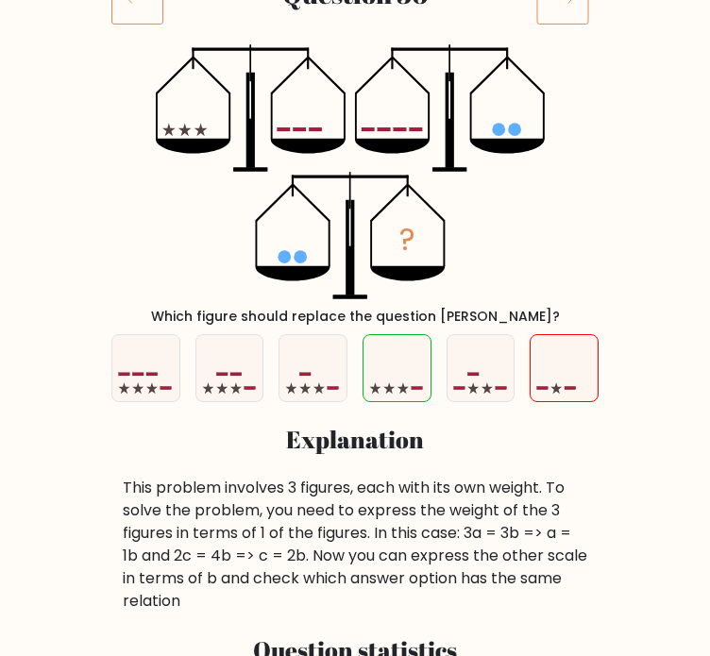
scroll to position [132, 0]
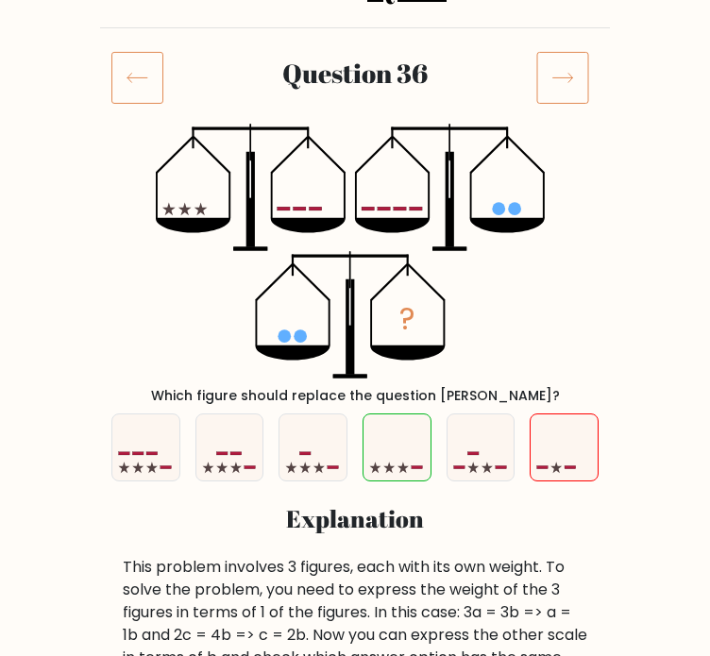
drag, startPoint x: 179, startPoint y: 107, endPoint x: 166, endPoint y: 106, distance: 13.3
click at [178, 107] on div "Question 36" at bounding box center [355, 85] width 510 height 68
click at [138, 90] on icon at bounding box center [137, 77] width 52 height 53
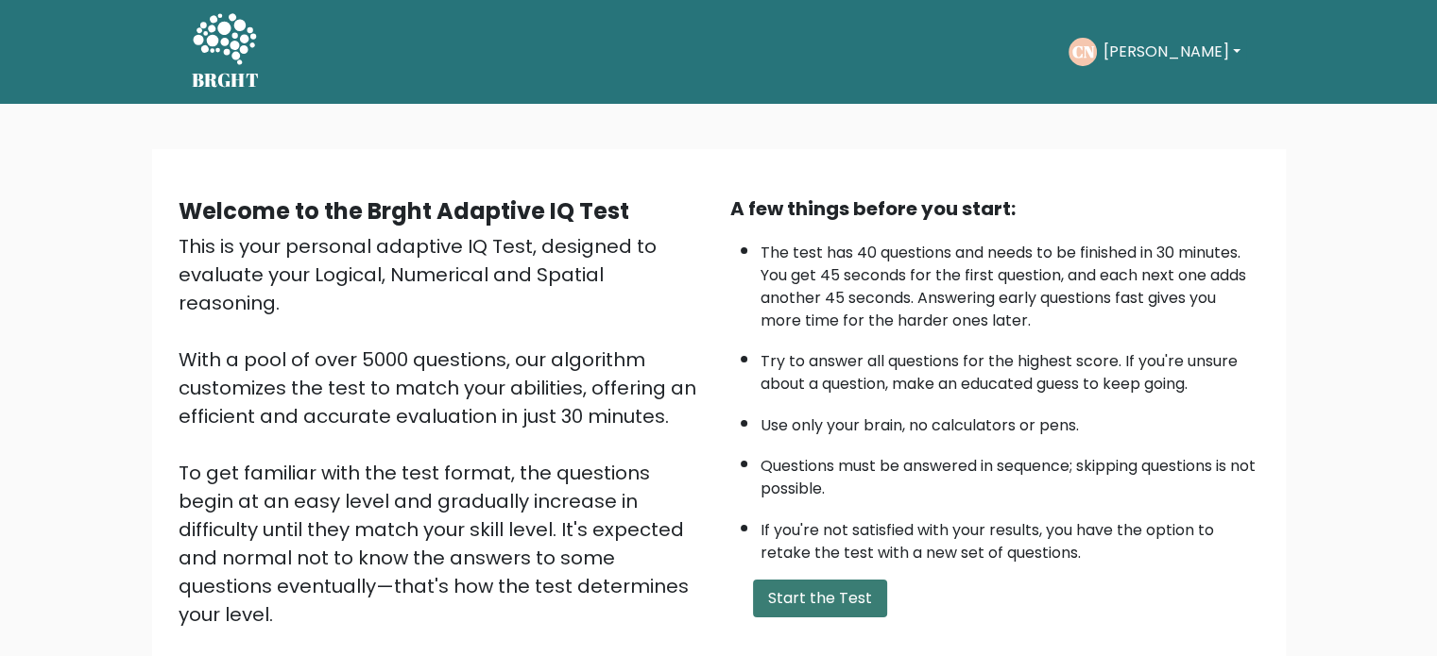
click at [820, 588] on button "Start the Test" at bounding box center [820, 599] width 134 height 38
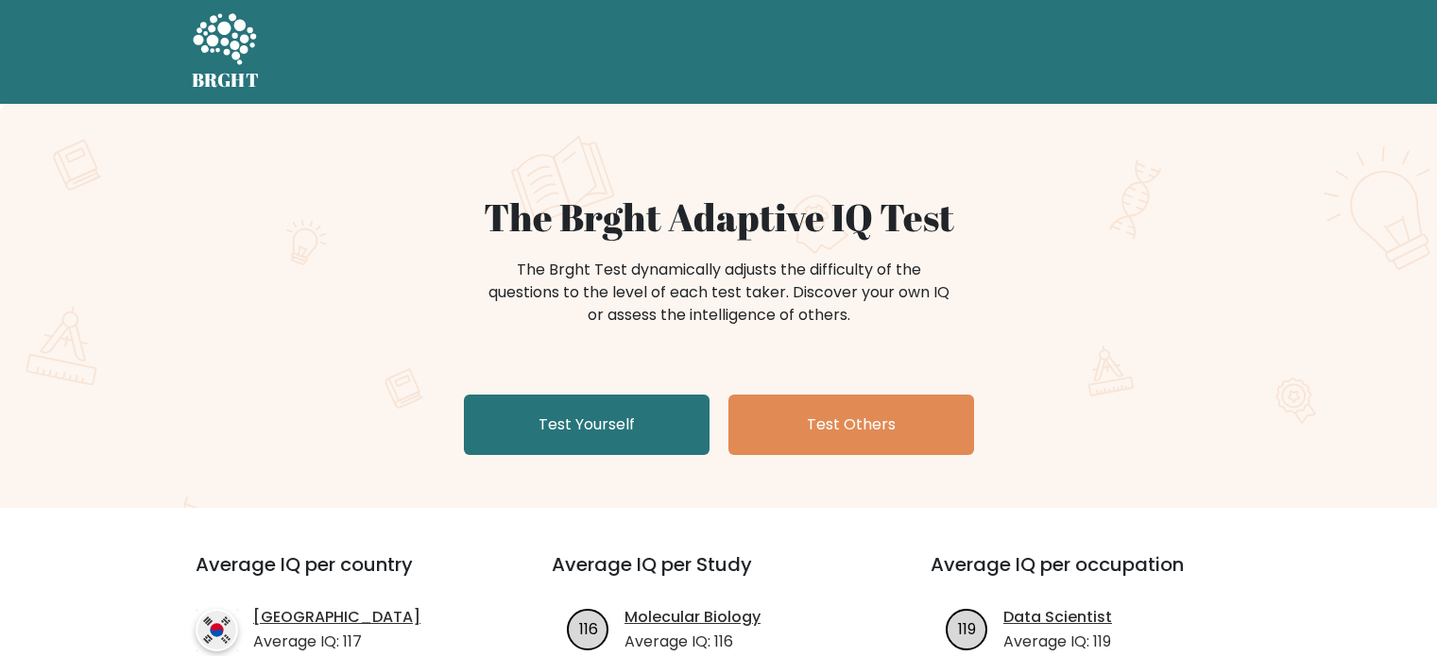
scroll to position [94, 0]
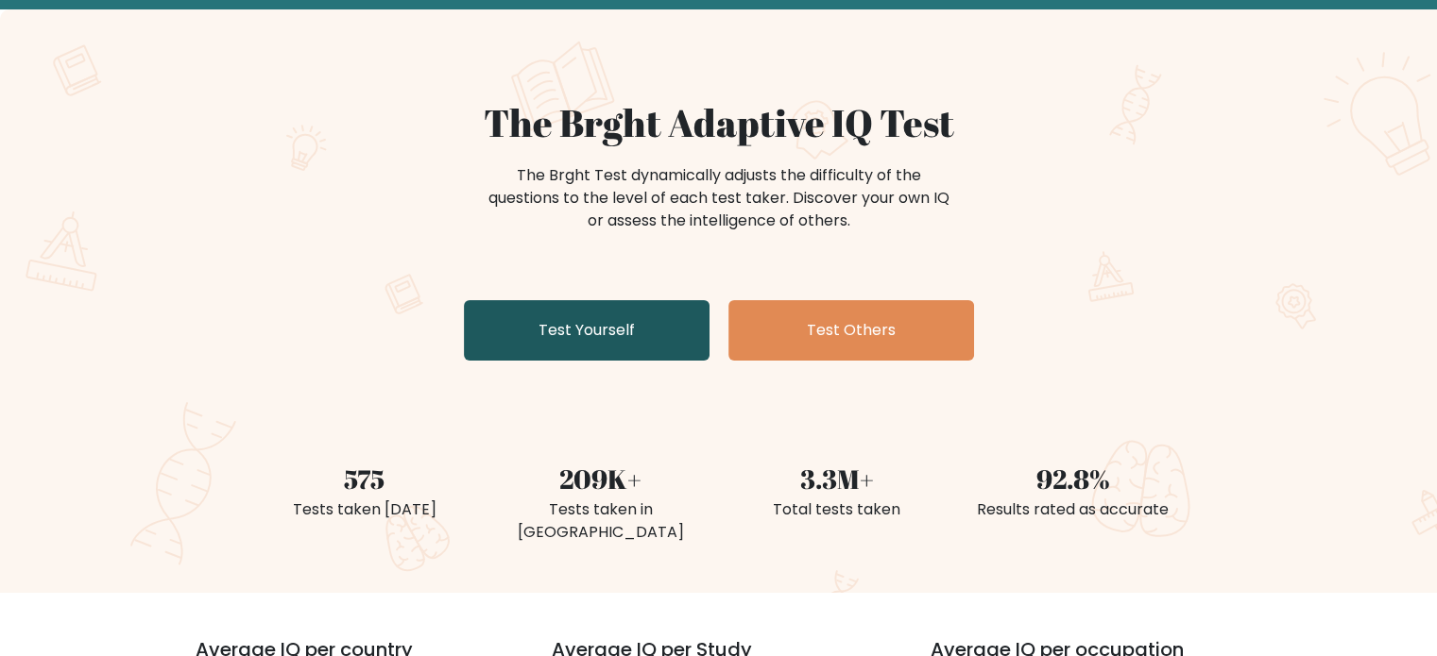
click at [582, 316] on link "Test Yourself" at bounding box center [587, 330] width 246 height 60
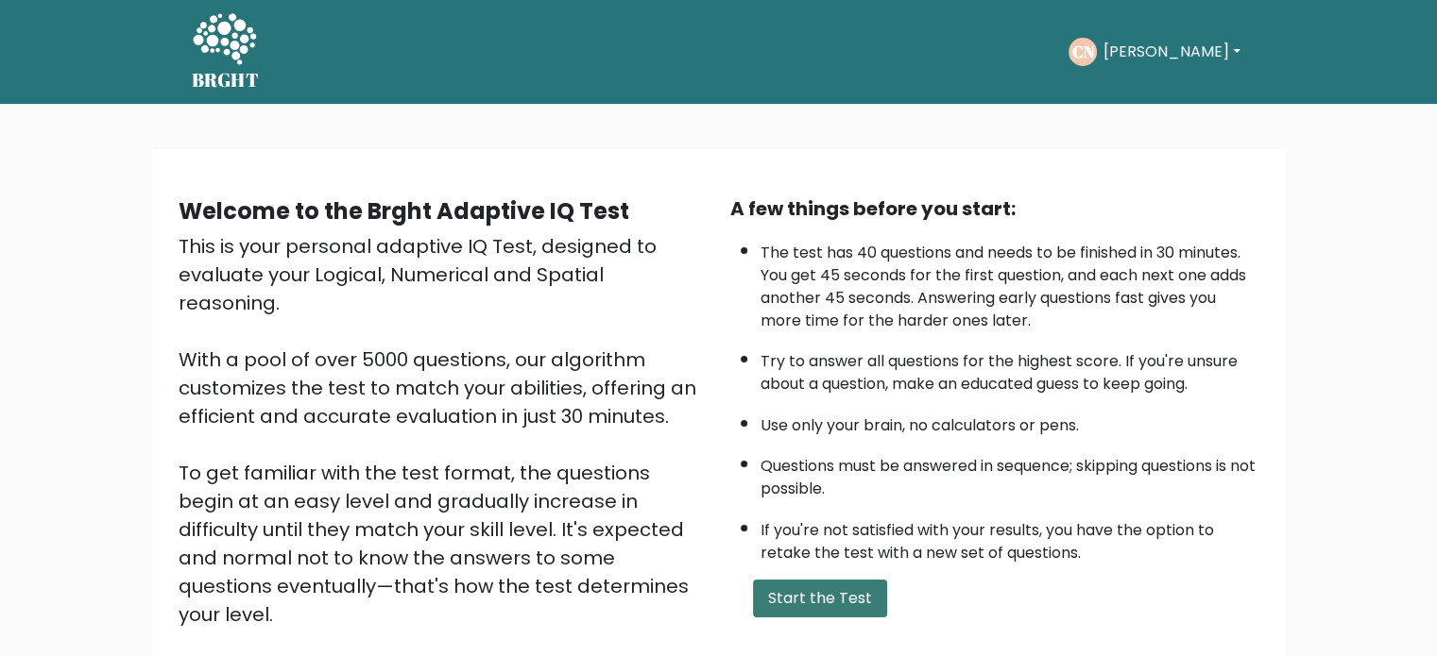
click at [793, 589] on button "Start the Test" at bounding box center [820, 599] width 134 height 38
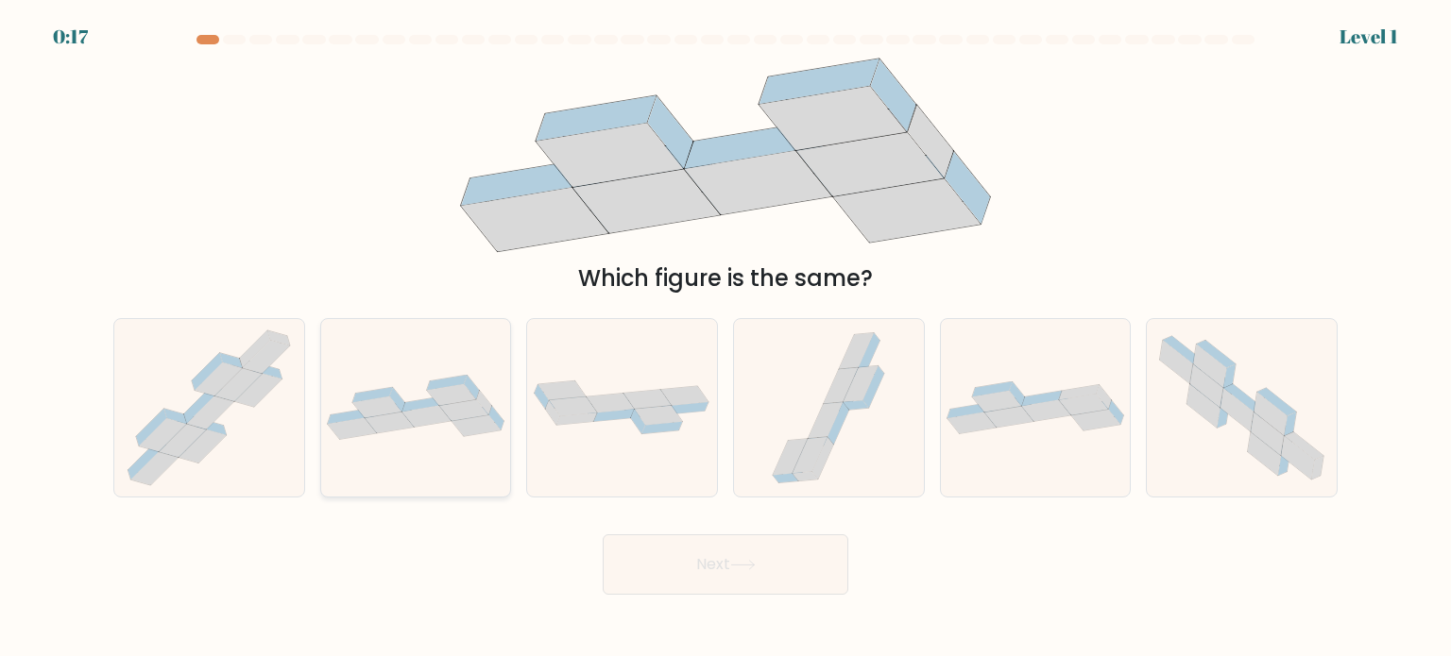
click at [465, 425] on icon at bounding box center [475, 427] width 49 height 22
click at [725, 338] on input "b." at bounding box center [725, 333] width 1 height 9
radio input "true"
click at [669, 554] on button "Next" at bounding box center [726, 565] width 246 height 60
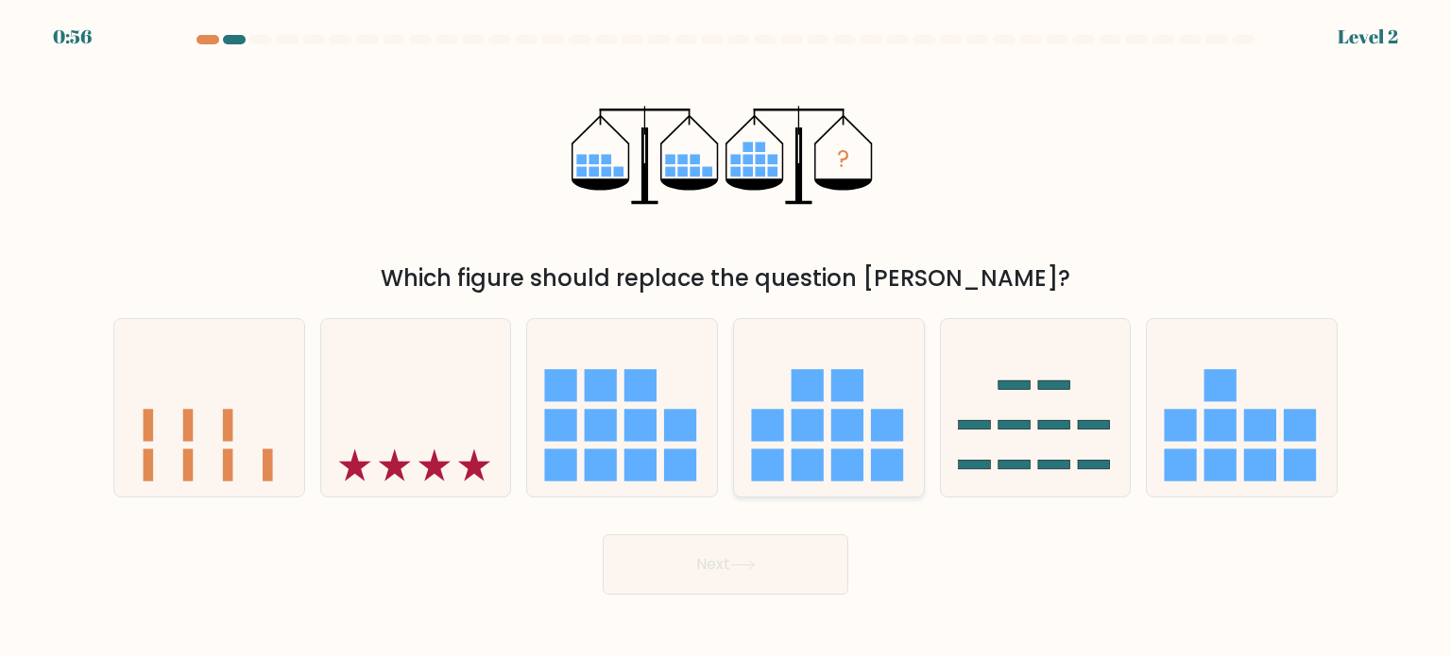
click at [862, 428] on rect at bounding box center [847, 425] width 32 height 32
click at [726, 338] on input "d." at bounding box center [725, 333] width 1 height 9
radio input "true"
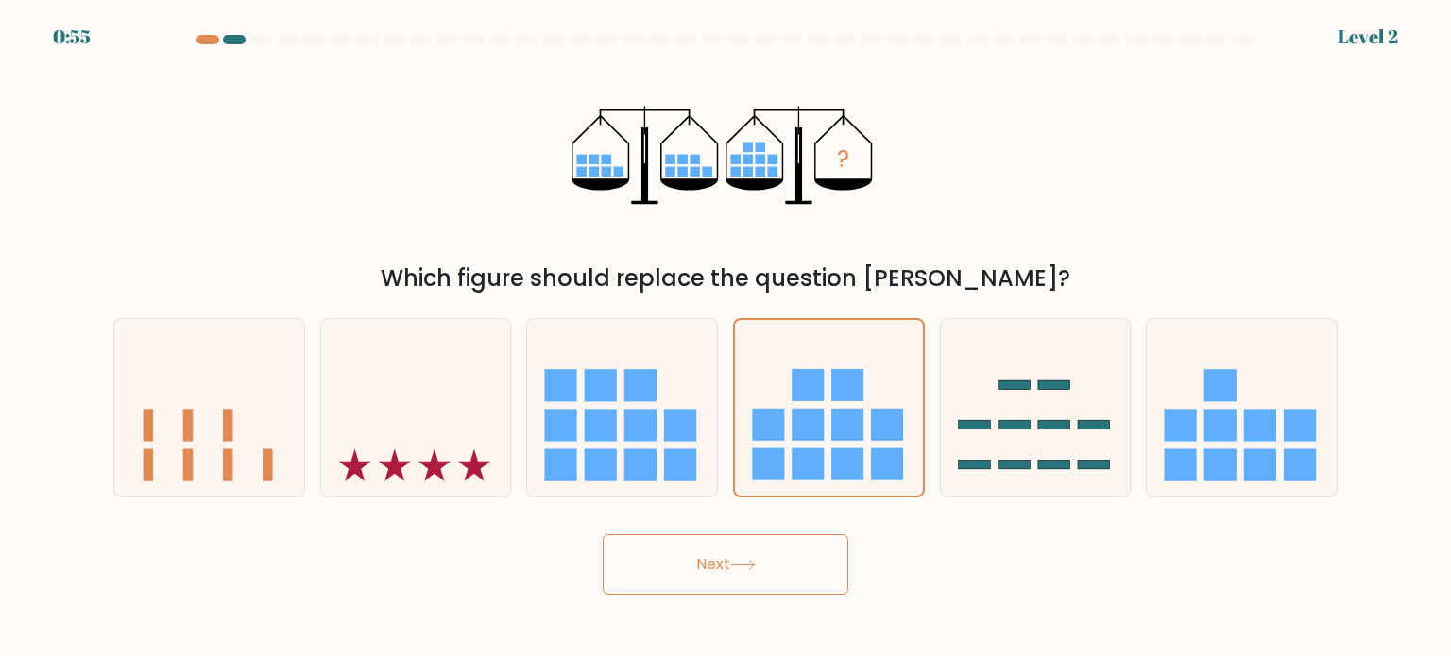
click at [788, 558] on button "Next" at bounding box center [726, 565] width 246 height 60
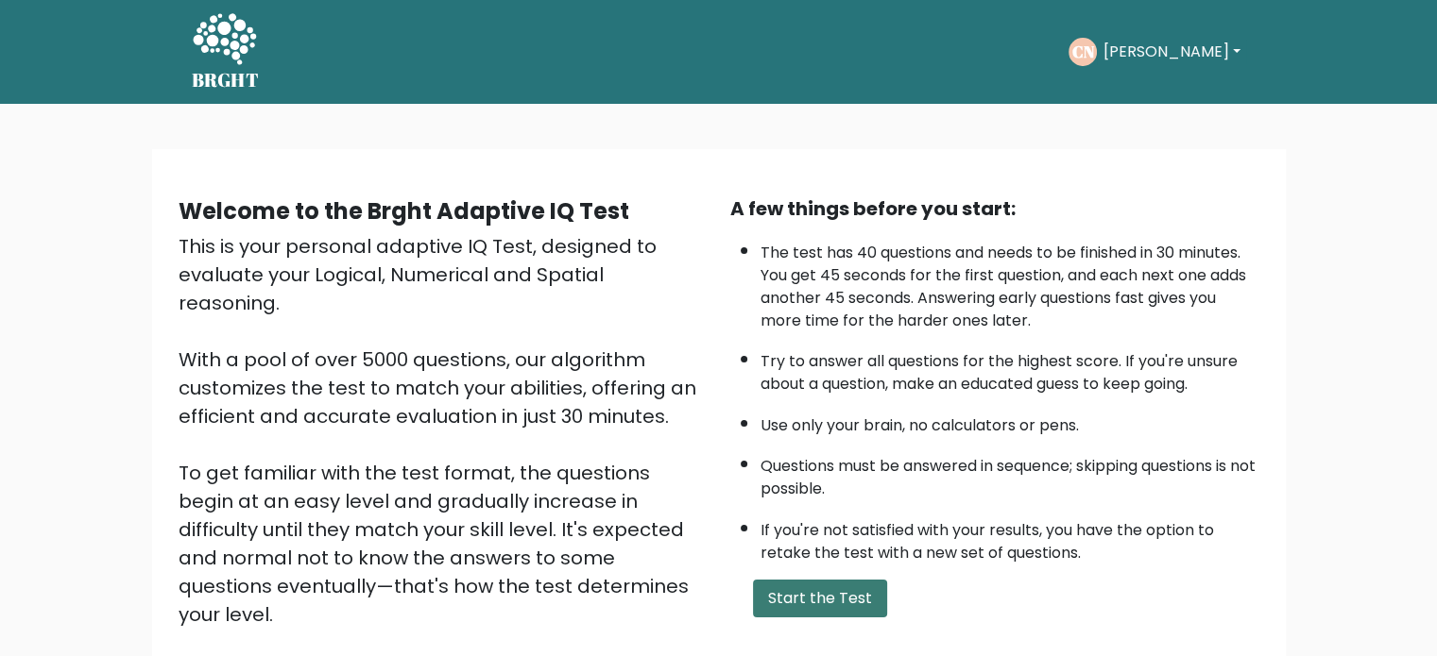
click at [831, 582] on button "Start the Test" at bounding box center [820, 599] width 134 height 38
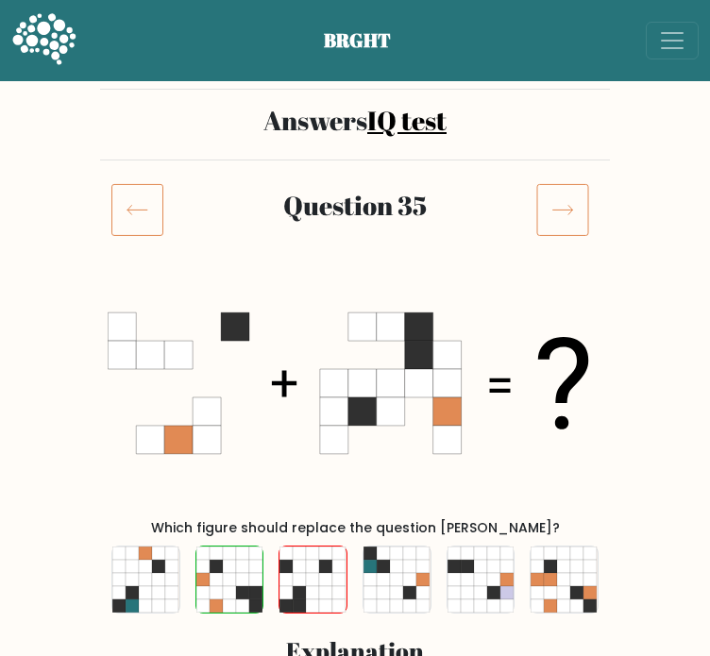
click at [147, 203] on icon at bounding box center [137, 209] width 52 height 53
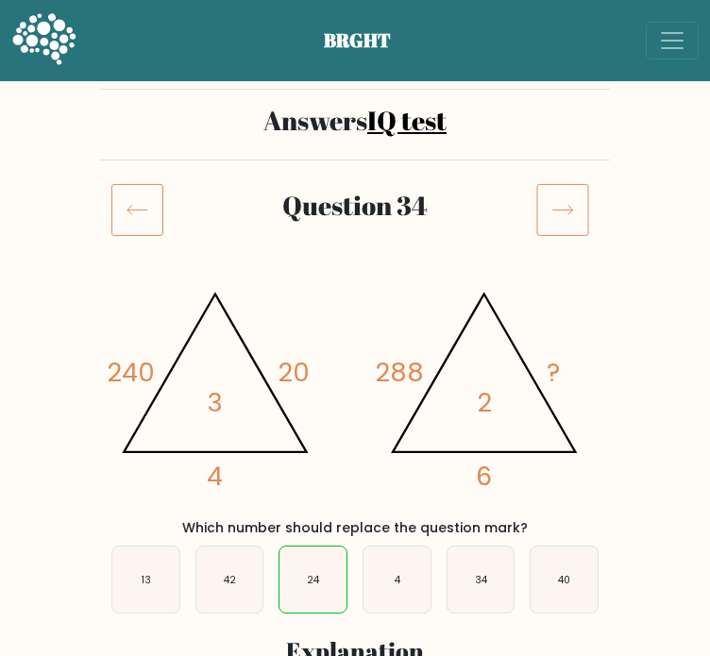
click at [120, 216] on icon at bounding box center [137, 209] width 52 height 53
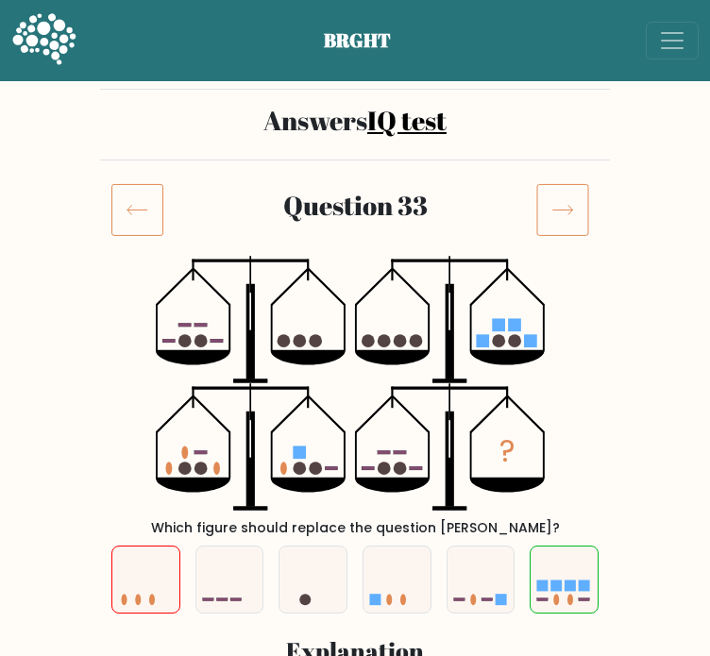
click at [149, 211] on icon at bounding box center [137, 209] width 52 height 53
click at [147, 211] on icon at bounding box center [137, 209] width 52 height 53
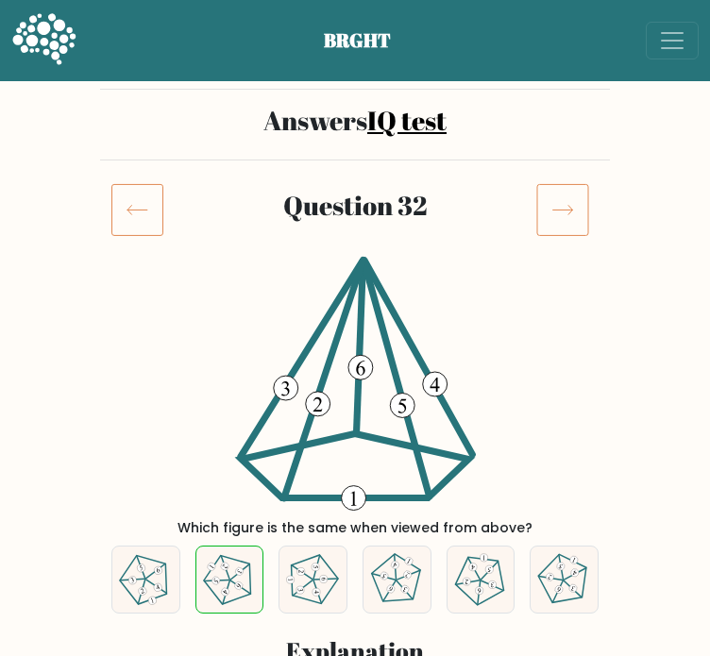
click at [147, 211] on icon at bounding box center [137, 209] width 52 height 53
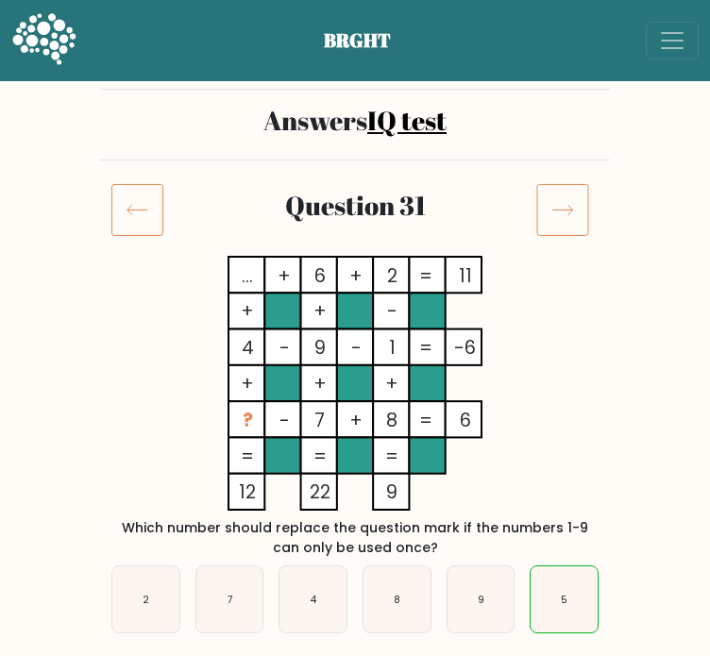
click at [145, 211] on icon at bounding box center [137, 209] width 52 height 53
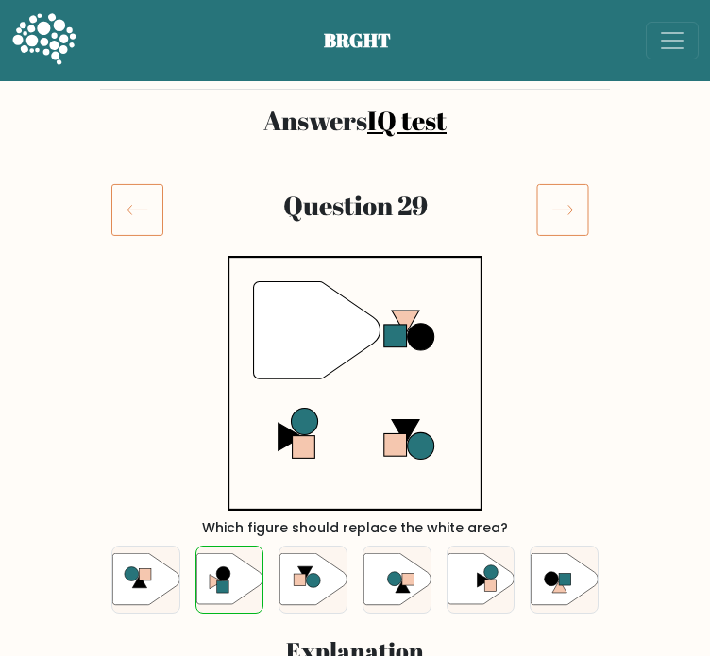
click at [145, 211] on icon at bounding box center [137, 209] width 52 height 53
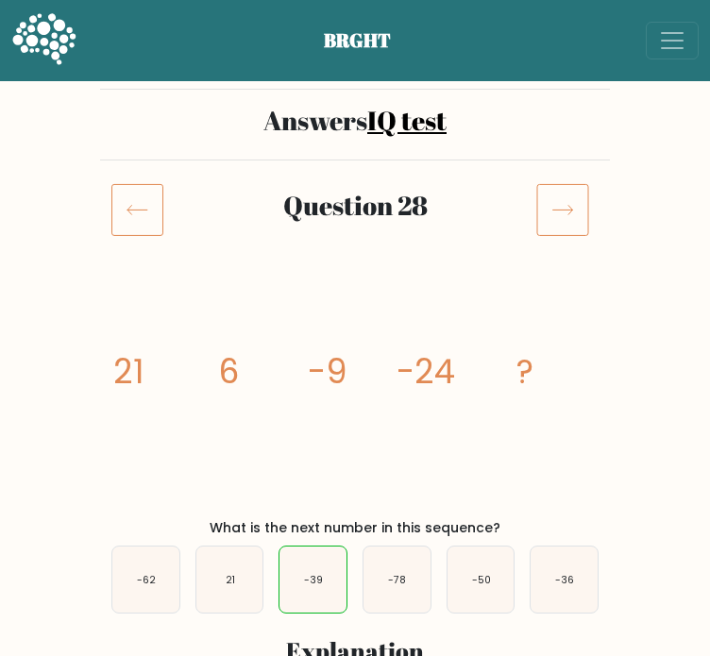
click at [149, 211] on icon at bounding box center [137, 209] width 52 height 53
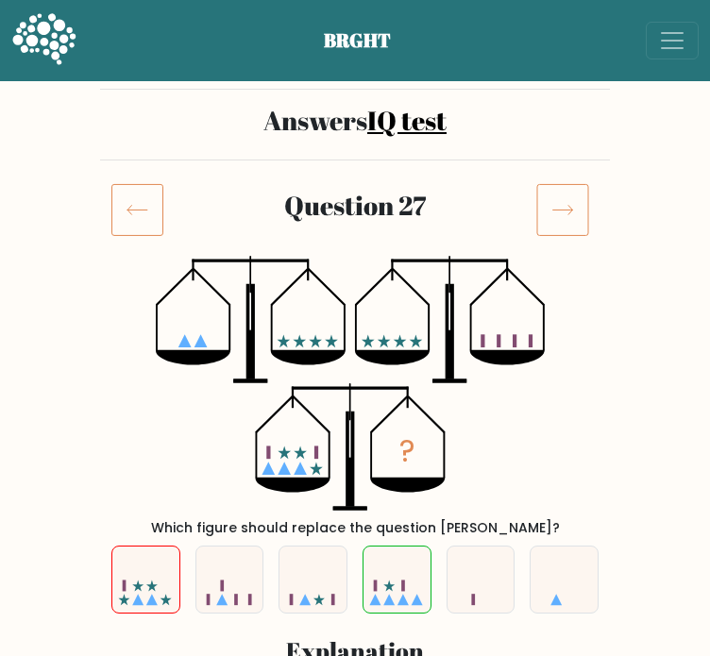
click at [136, 216] on icon at bounding box center [137, 209] width 52 height 53
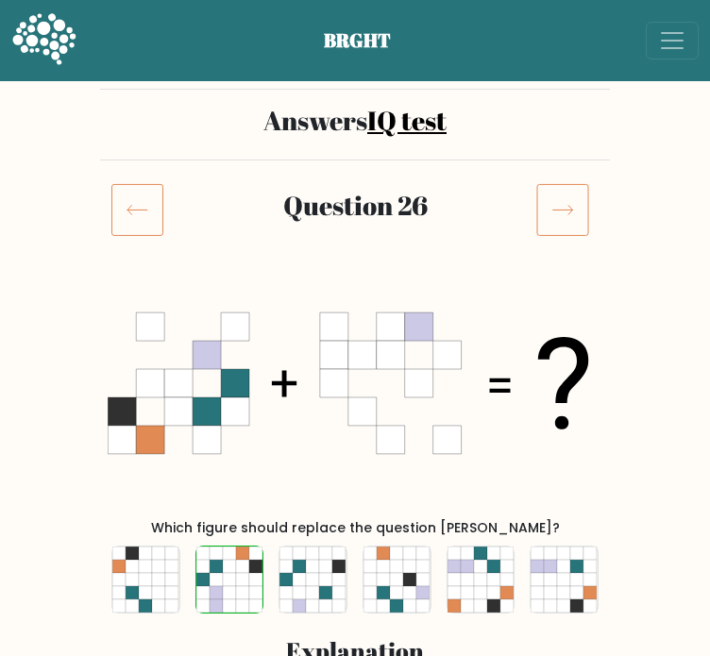
click at [136, 216] on icon at bounding box center [137, 209] width 52 height 53
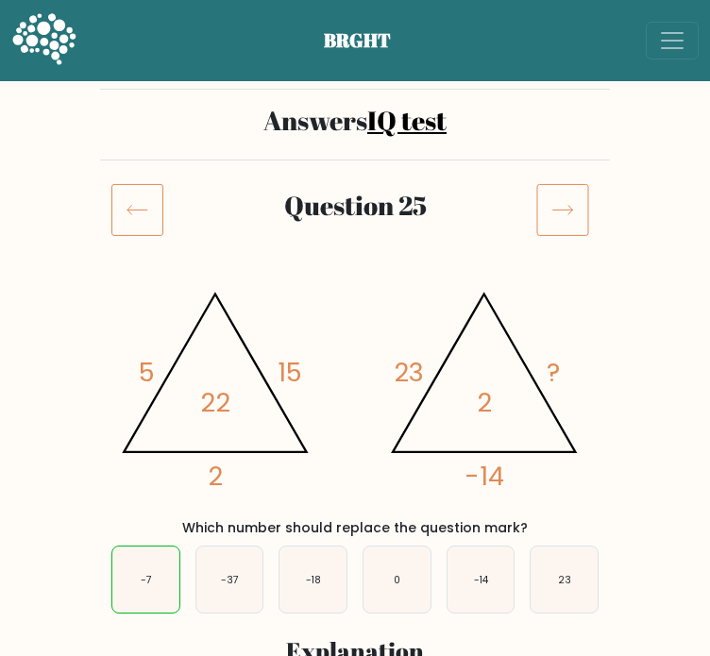
click at [136, 216] on icon at bounding box center [137, 209] width 52 height 53
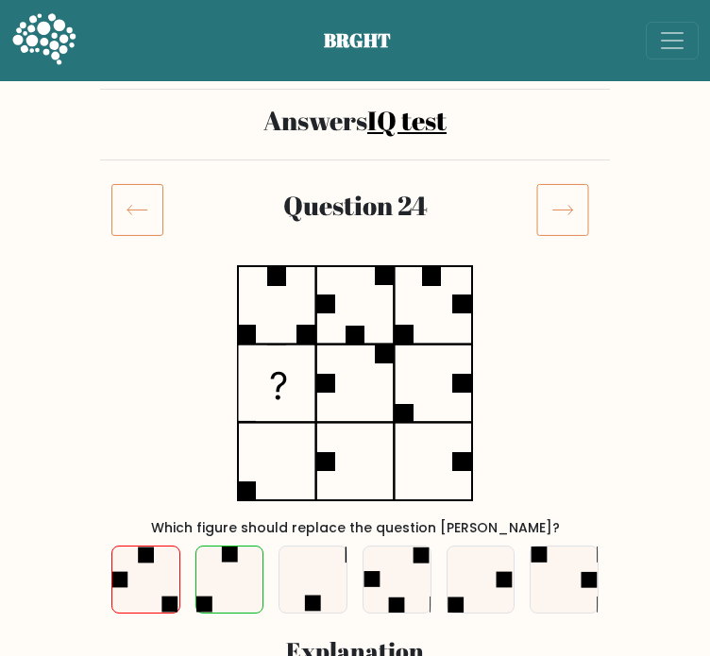
click at [136, 216] on icon at bounding box center [137, 209] width 52 height 53
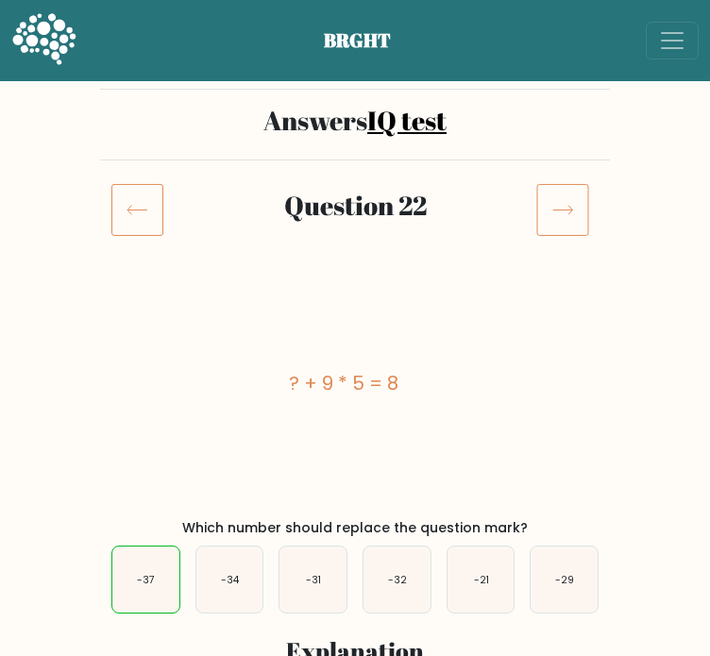
click at [172, 226] on div at bounding box center [142, 209] width 85 height 53
click at [158, 227] on icon at bounding box center [137, 209] width 52 height 53
click at [155, 229] on icon at bounding box center [137, 209] width 52 height 53
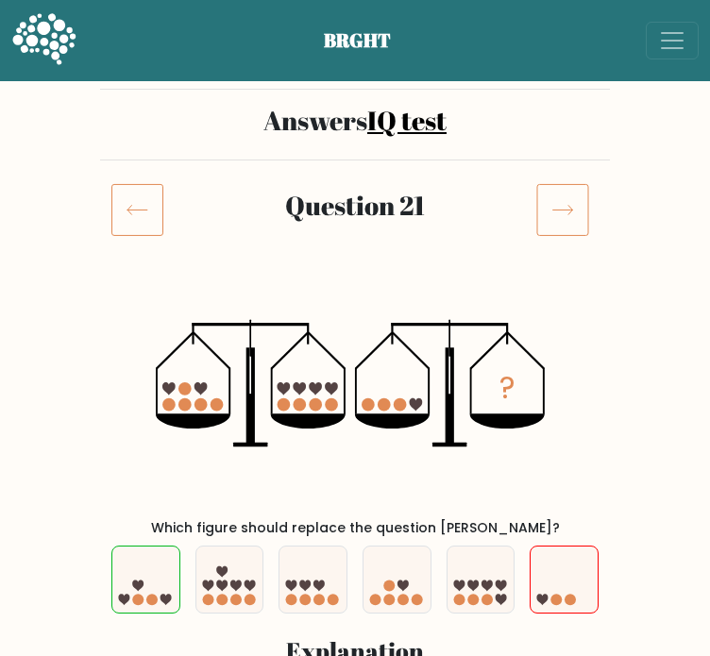
click at [155, 229] on icon at bounding box center [137, 209] width 52 height 53
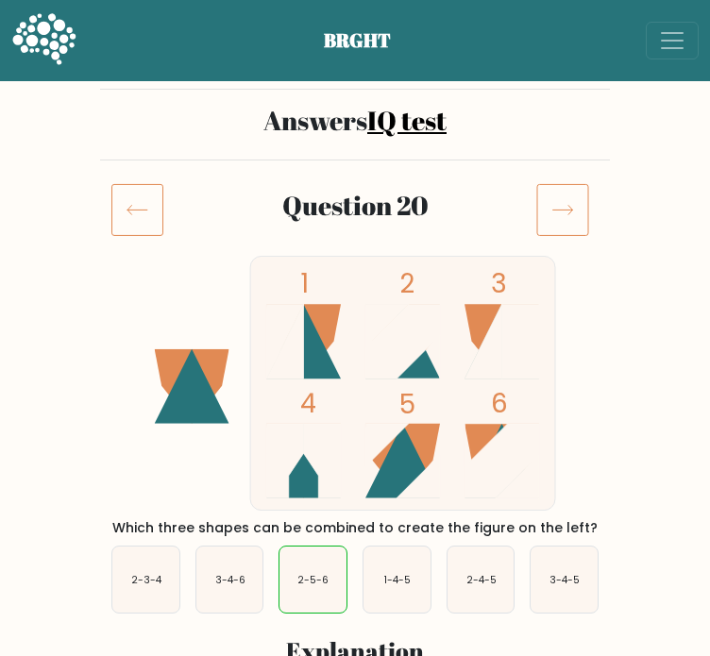
click at [155, 229] on icon at bounding box center [137, 209] width 52 height 53
click at [335, 124] on h2 "Answers IQ test" at bounding box center [354, 121] width 487 height 32
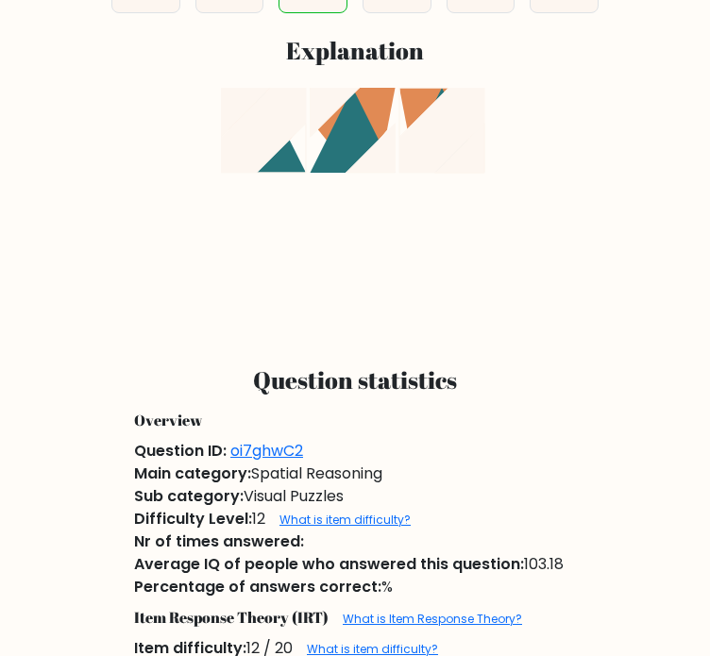
scroll to position [661, 0]
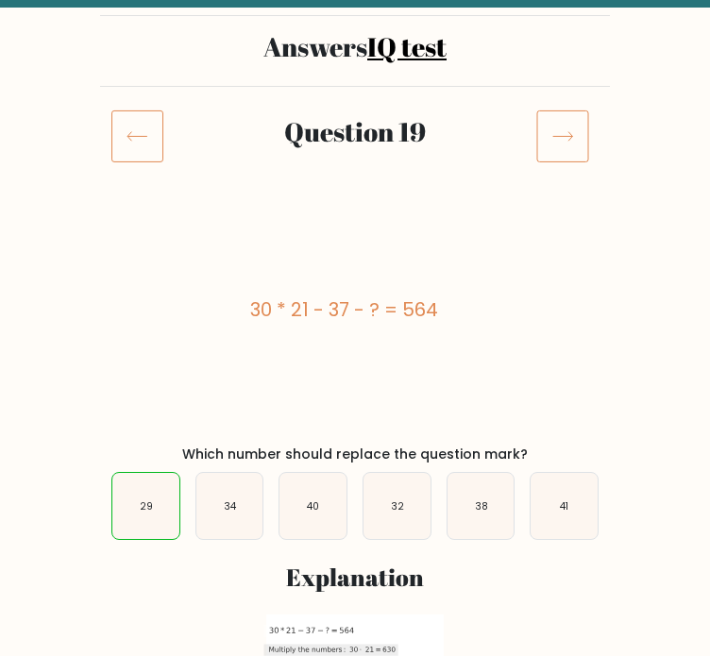
scroll to position [189, 0]
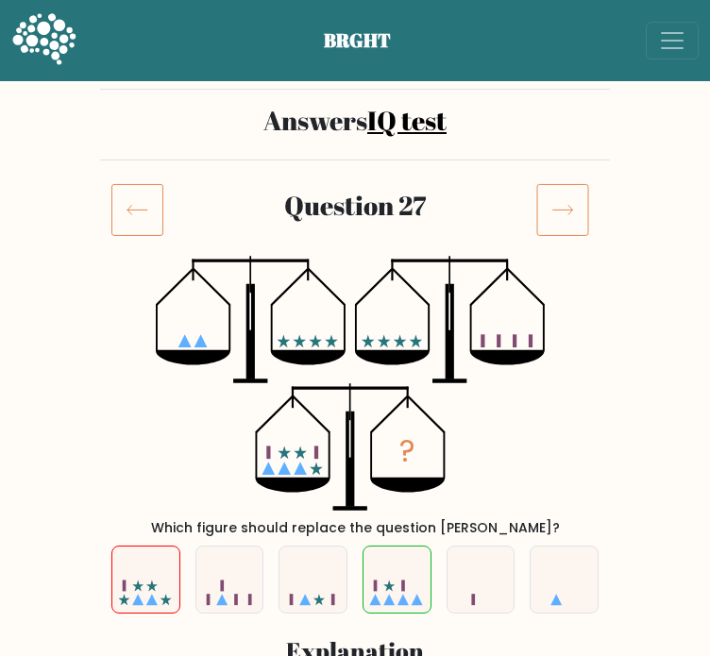
click at [544, 208] on icon at bounding box center [563, 209] width 53 height 53
click at [546, 208] on icon at bounding box center [563, 209] width 53 height 53
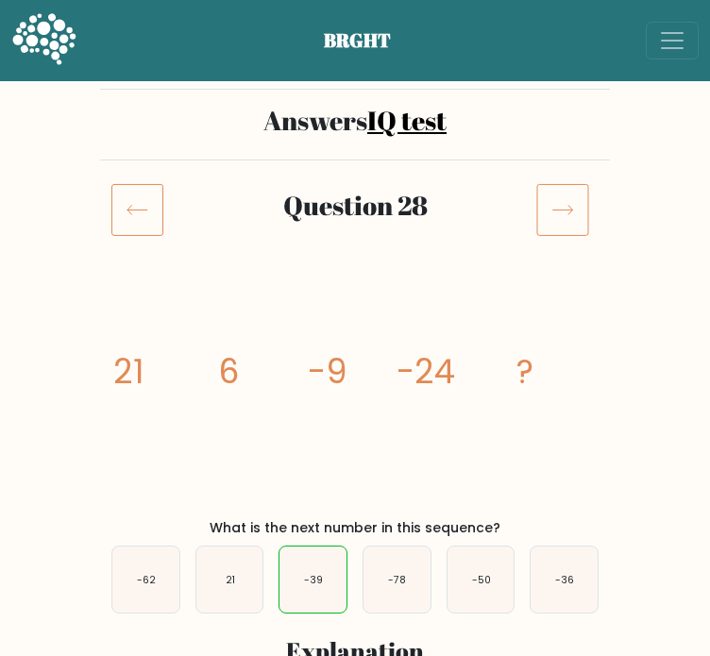
click at [548, 210] on icon at bounding box center [563, 209] width 53 height 53
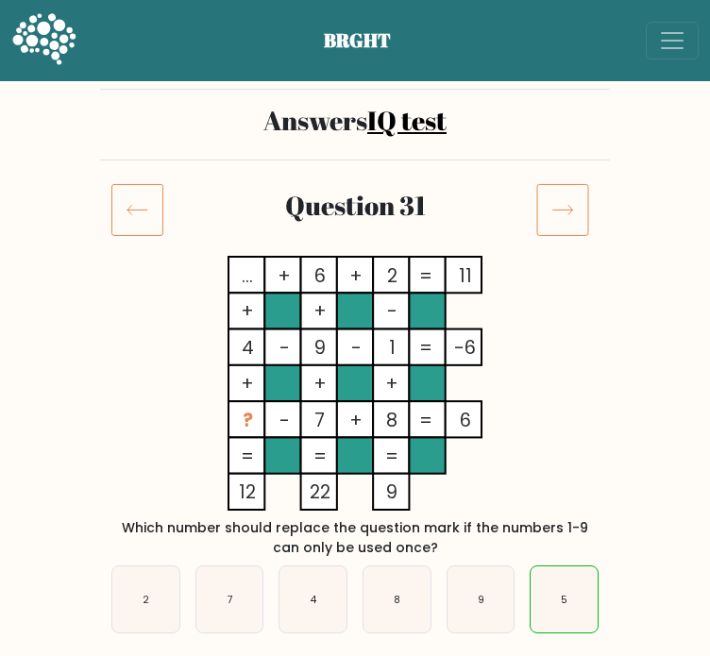
click at [548, 210] on icon at bounding box center [563, 209] width 53 height 53
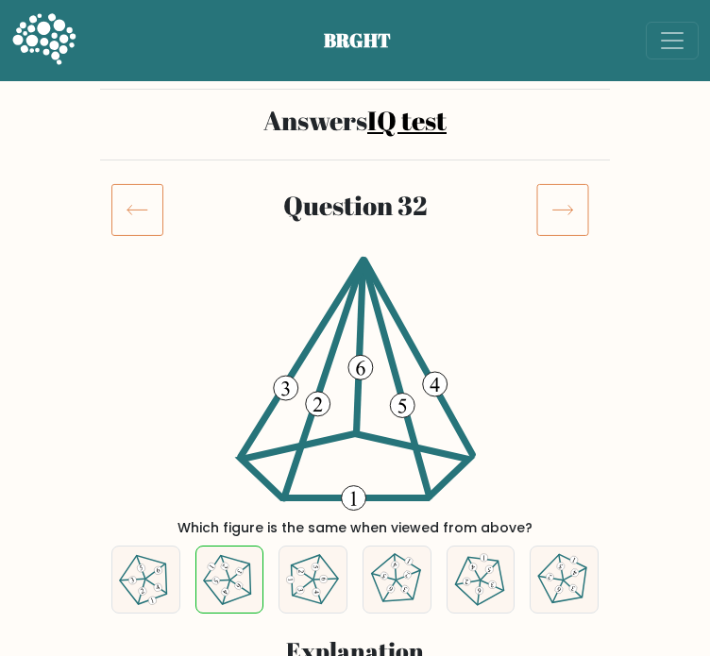
click at [548, 209] on icon at bounding box center [563, 209] width 53 height 53
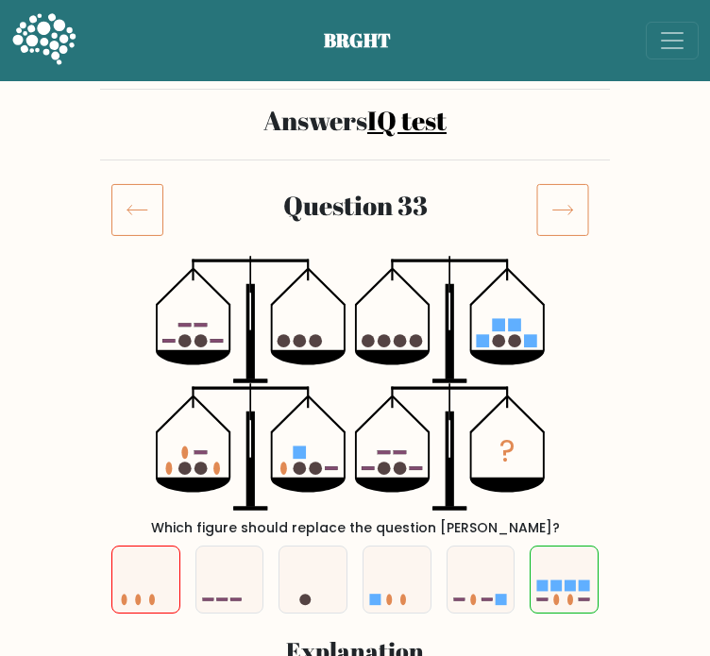
click at [548, 209] on icon at bounding box center [563, 209] width 53 height 53
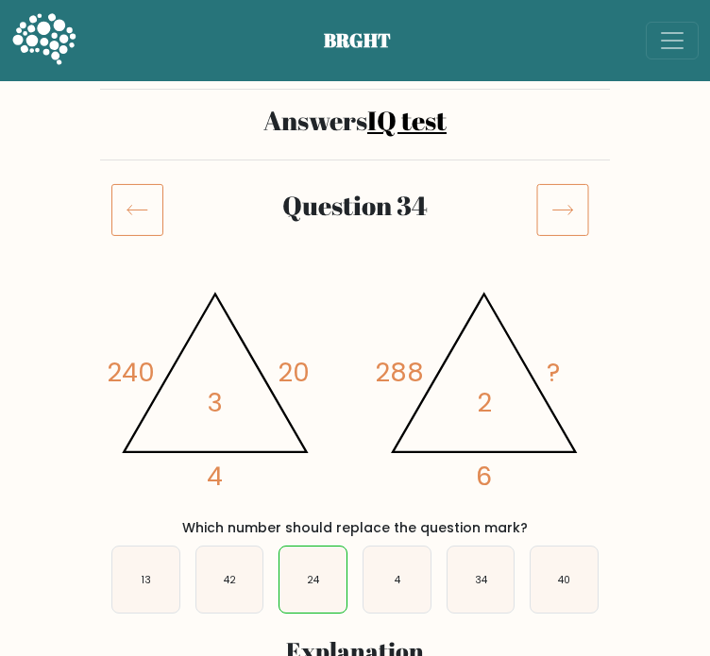
click at [548, 209] on icon at bounding box center [563, 209] width 53 height 53
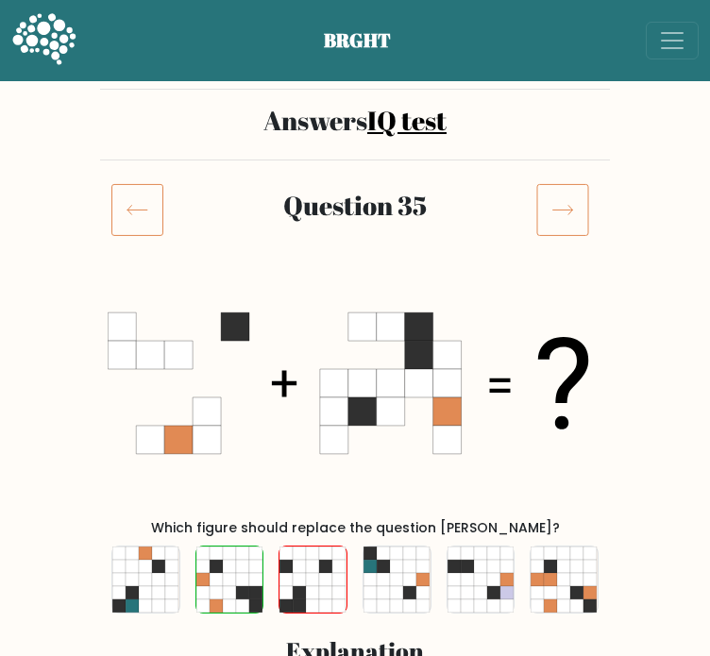
click at [548, 209] on icon at bounding box center [563, 209] width 53 height 53
click at [143, 196] on icon at bounding box center [137, 209] width 52 height 53
click at [142, 195] on icon at bounding box center [137, 209] width 52 height 53
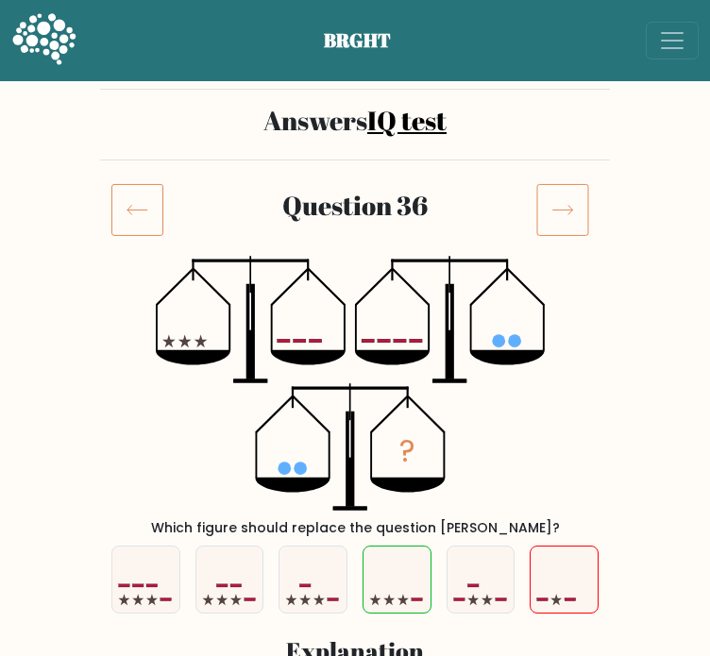
click at [548, 209] on icon at bounding box center [563, 209] width 53 height 53
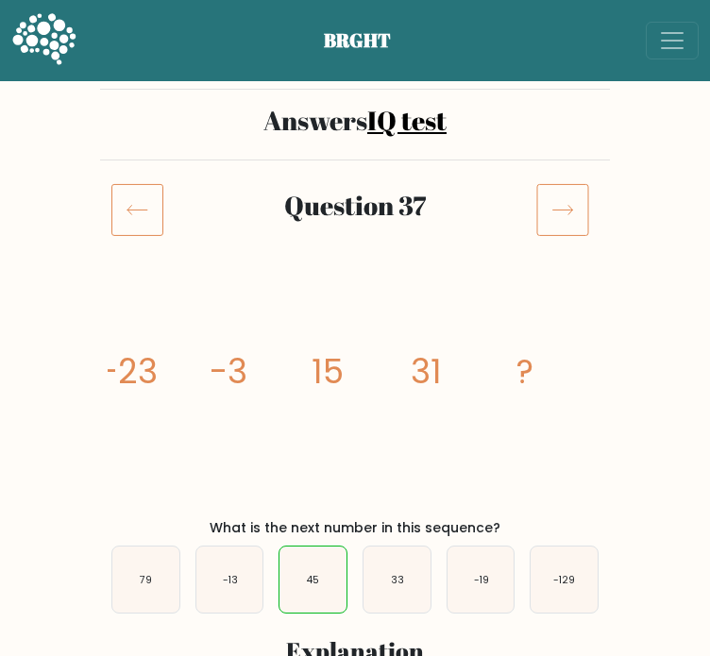
click at [548, 209] on icon at bounding box center [563, 209] width 53 height 53
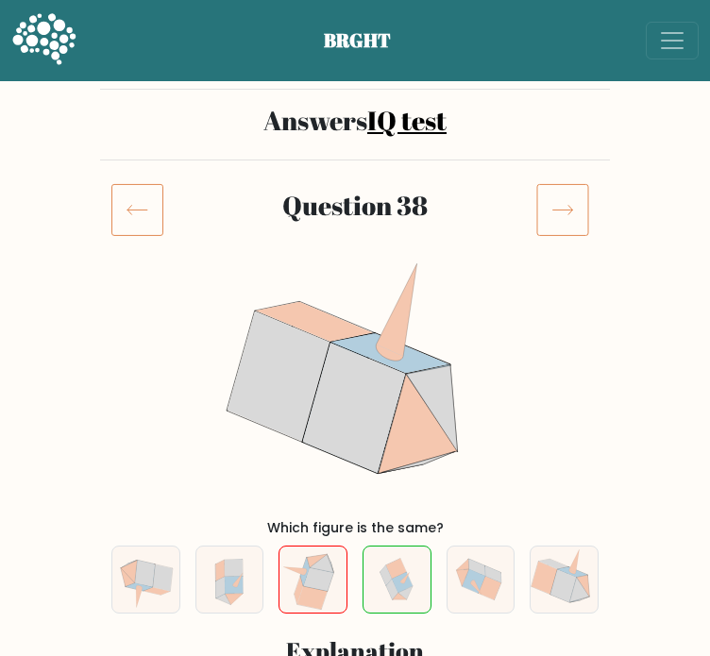
click at [548, 209] on icon at bounding box center [563, 209] width 53 height 53
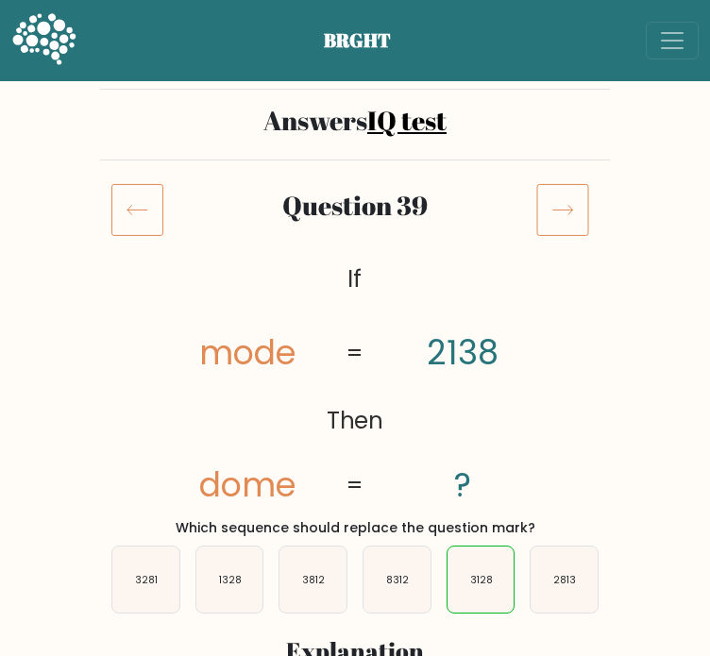
click at [548, 209] on icon at bounding box center [563, 209] width 53 height 53
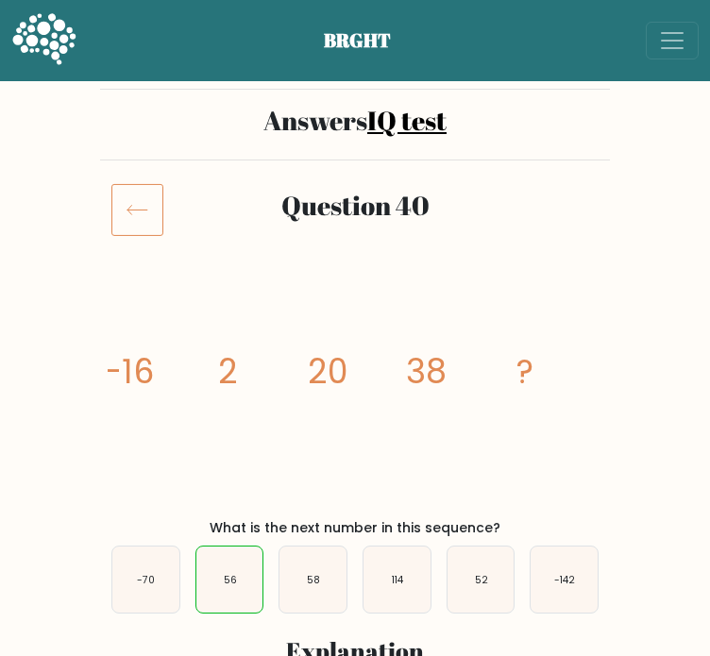
click at [548, 209] on div at bounding box center [567, 209] width 85 height 53
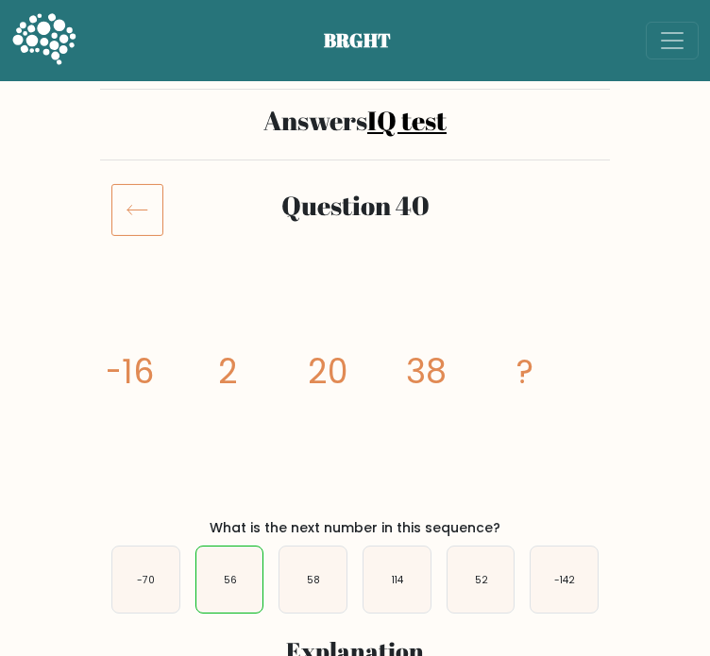
click at [35, 21] on icon at bounding box center [43, 38] width 63 height 51
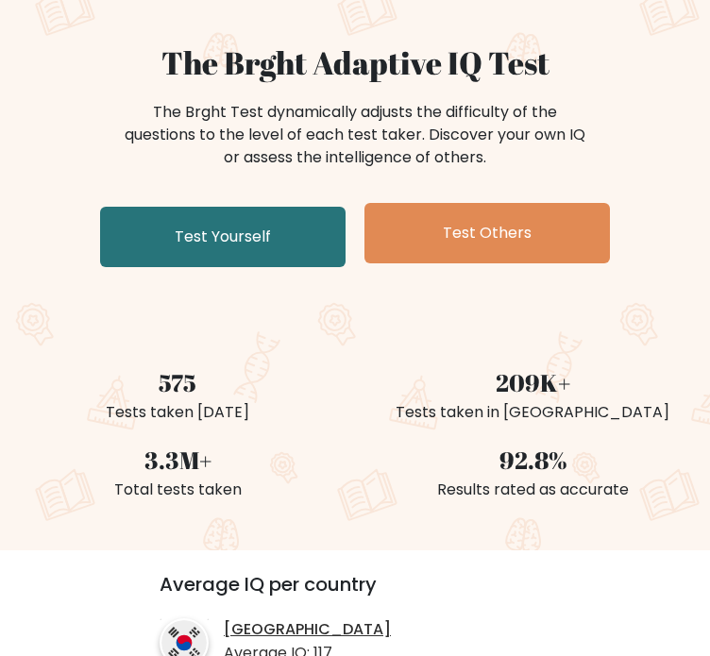
scroll to position [94, 0]
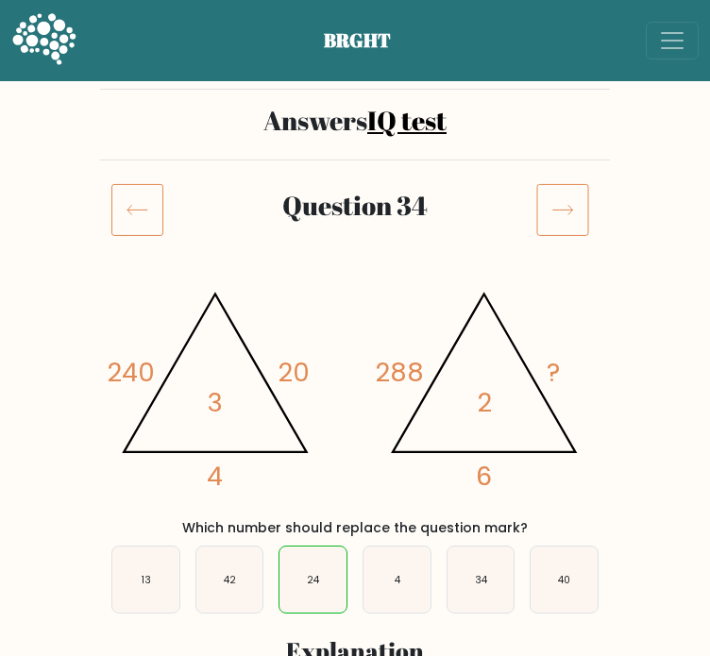
click at [132, 196] on icon at bounding box center [137, 209] width 52 height 53
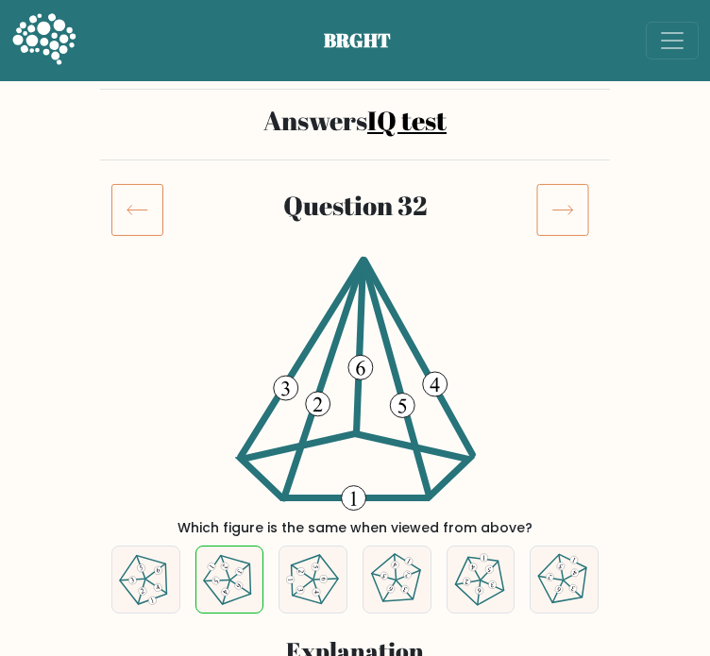
click at [128, 198] on icon at bounding box center [137, 209] width 52 height 53
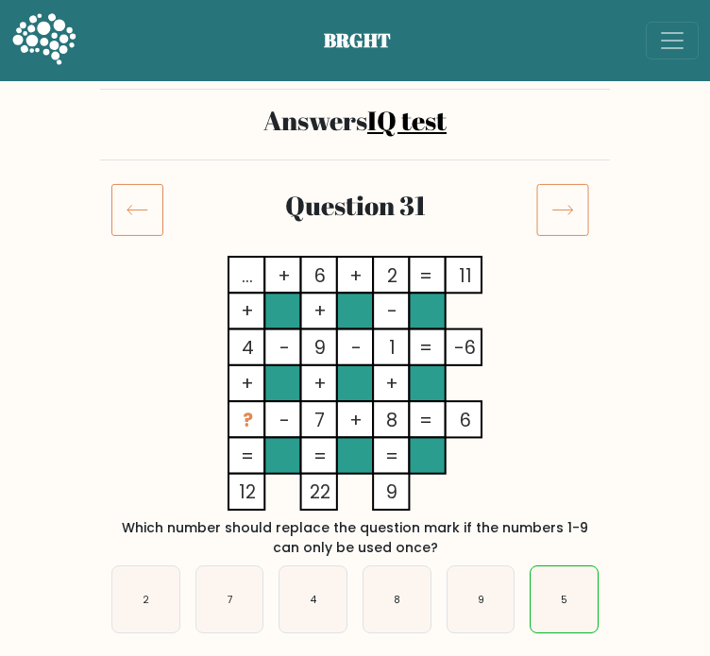
click at [128, 199] on icon at bounding box center [137, 209] width 52 height 53
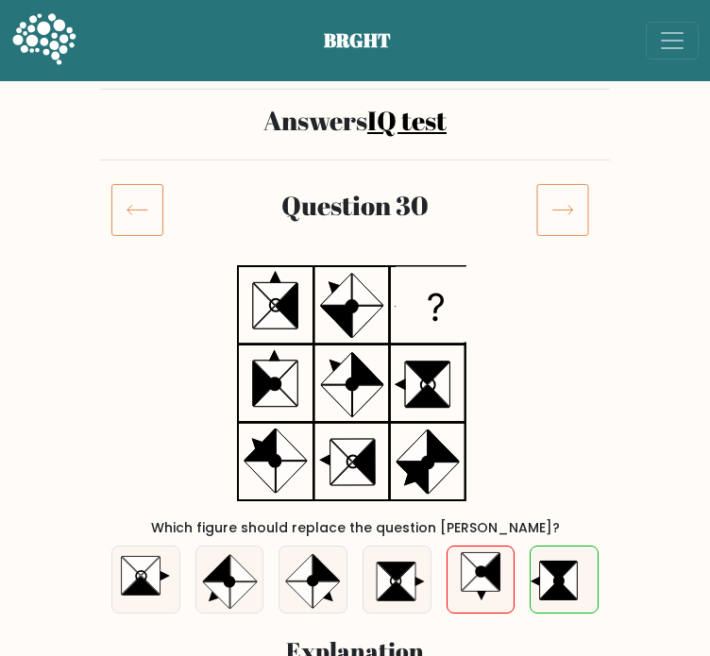
click at [128, 199] on icon at bounding box center [137, 209] width 52 height 53
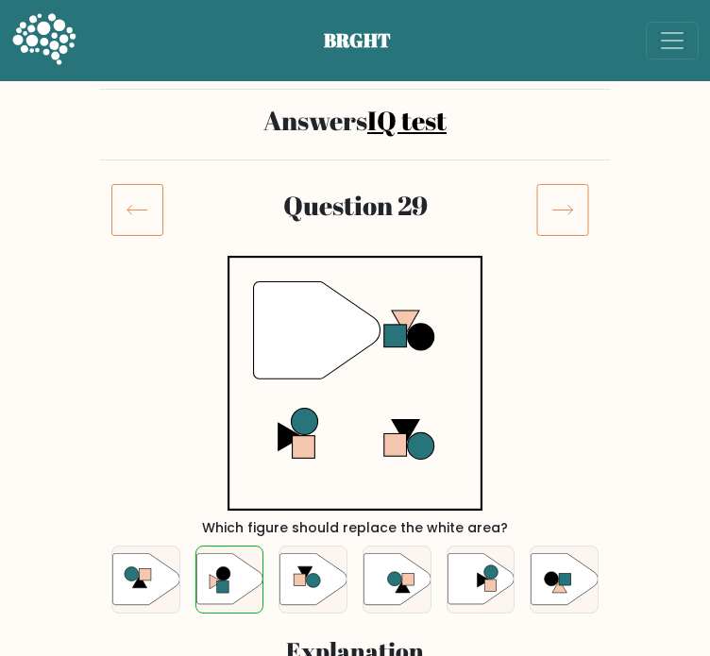
click at [128, 199] on icon at bounding box center [137, 209] width 52 height 53
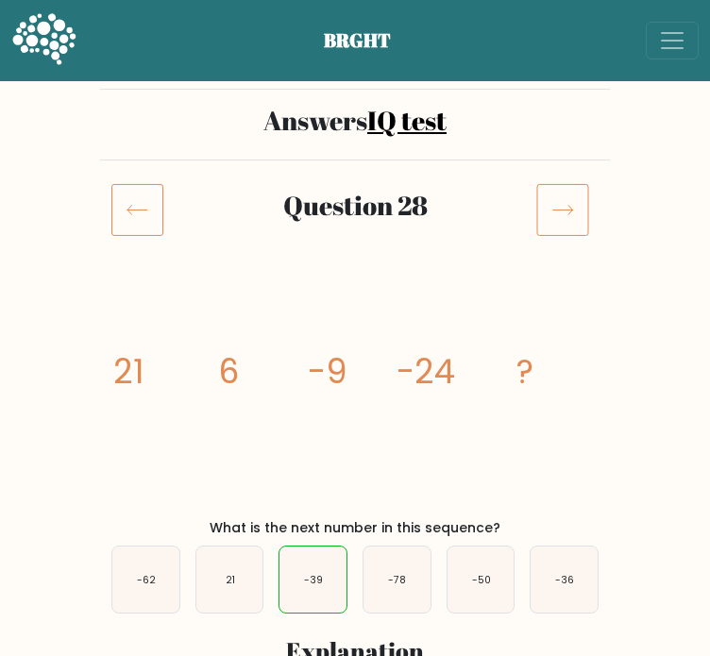
click at [127, 202] on icon at bounding box center [137, 209] width 52 height 53
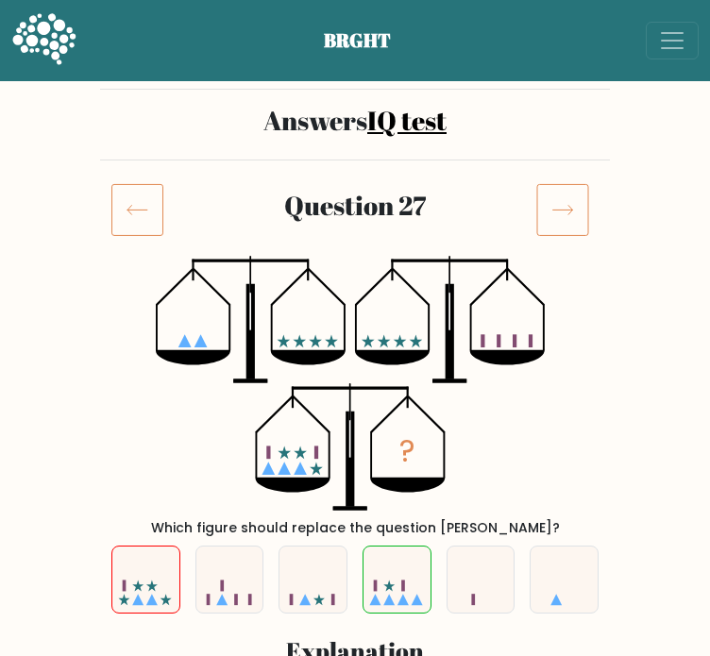
click at [127, 202] on icon at bounding box center [137, 209] width 52 height 53
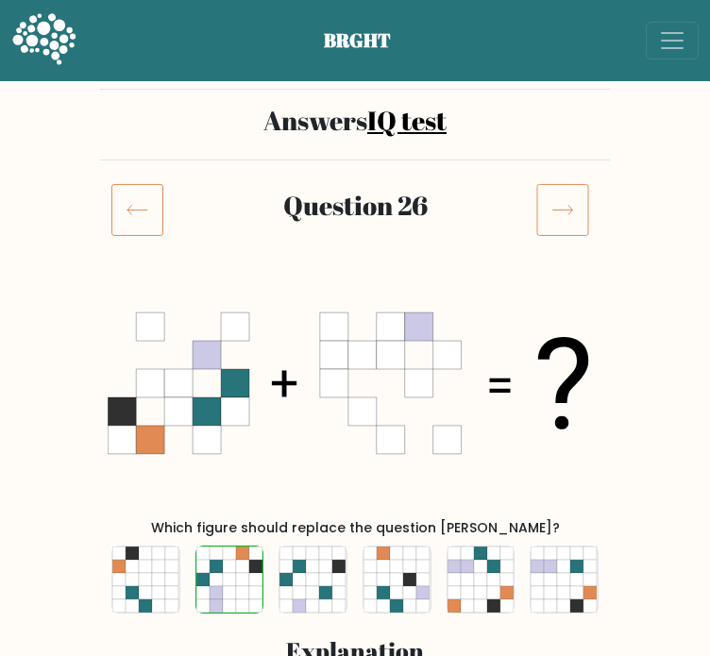
click at [127, 202] on icon at bounding box center [137, 209] width 52 height 53
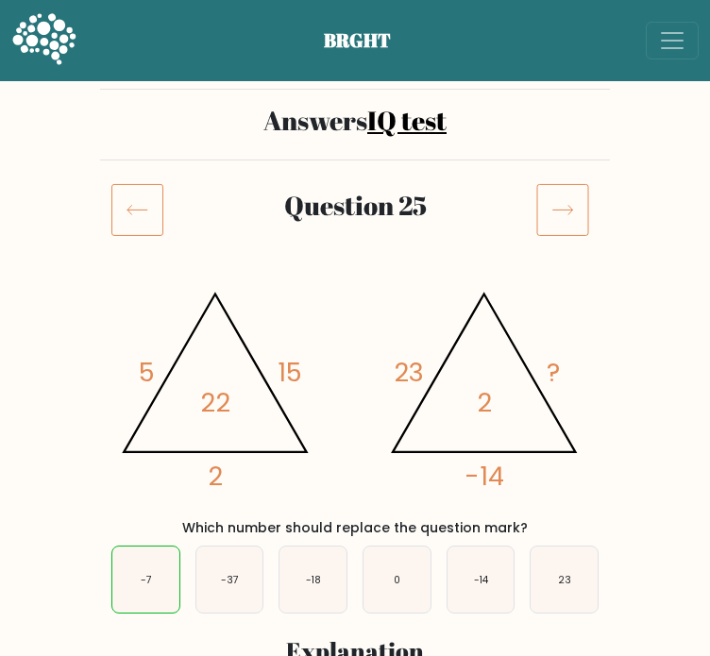
click at [127, 202] on icon at bounding box center [137, 209] width 52 height 53
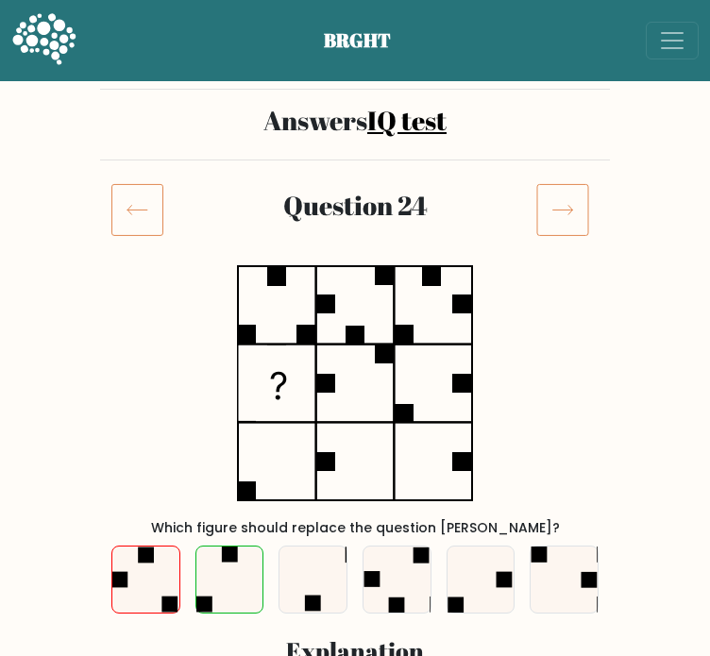
click at [127, 202] on icon at bounding box center [137, 209] width 52 height 53
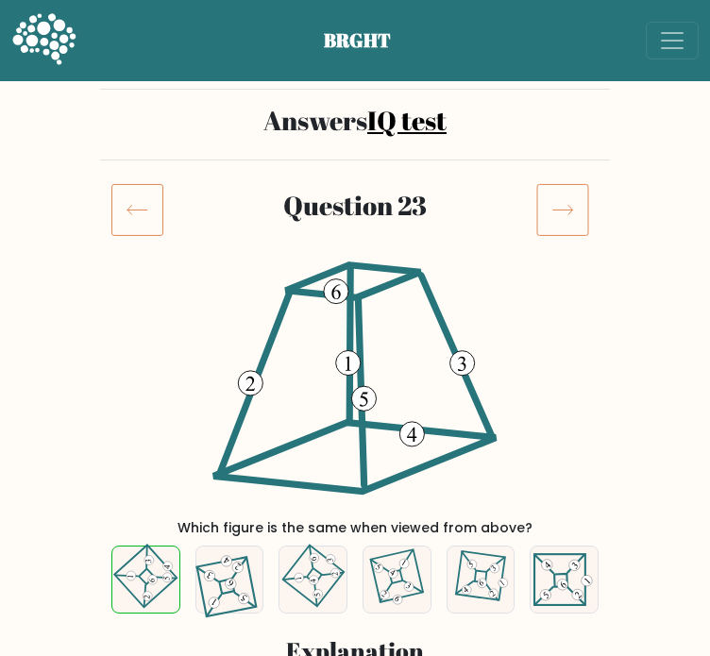
click at [128, 203] on icon at bounding box center [137, 209] width 52 height 53
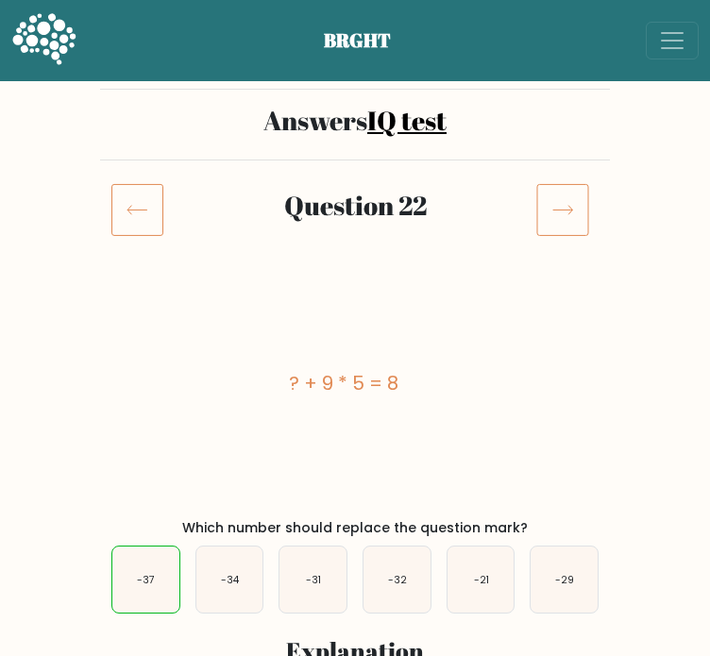
click at [128, 203] on icon at bounding box center [137, 209] width 52 height 53
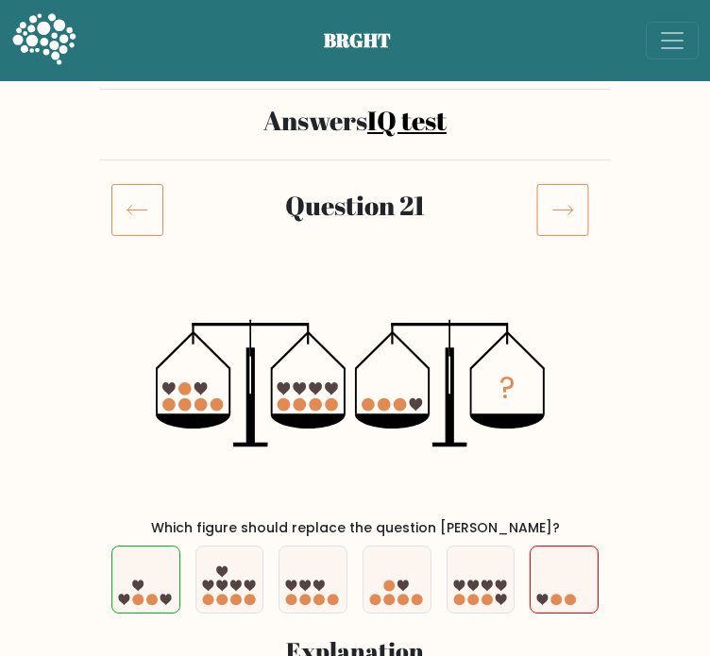
click at [128, 203] on icon at bounding box center [137, 209] width 52 height 53
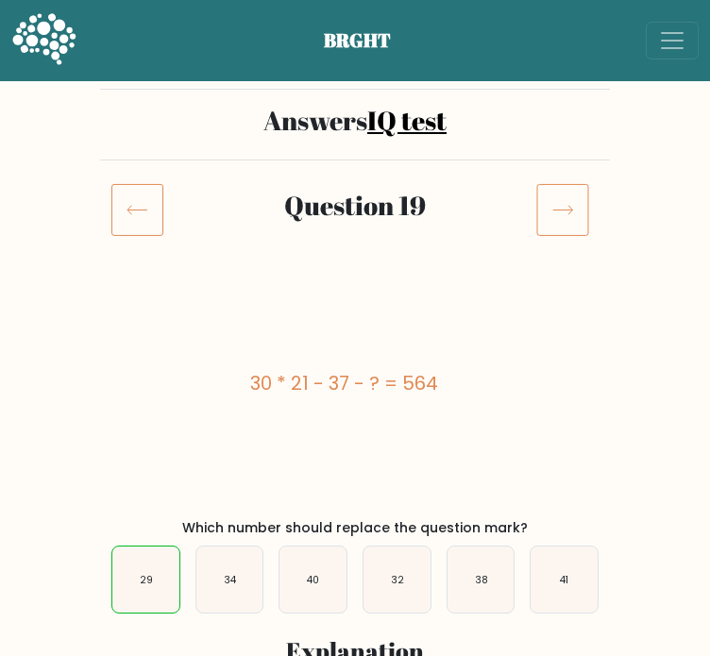
click at [128, 203] on icon at bounding box center [137, 209] width 52 height 53
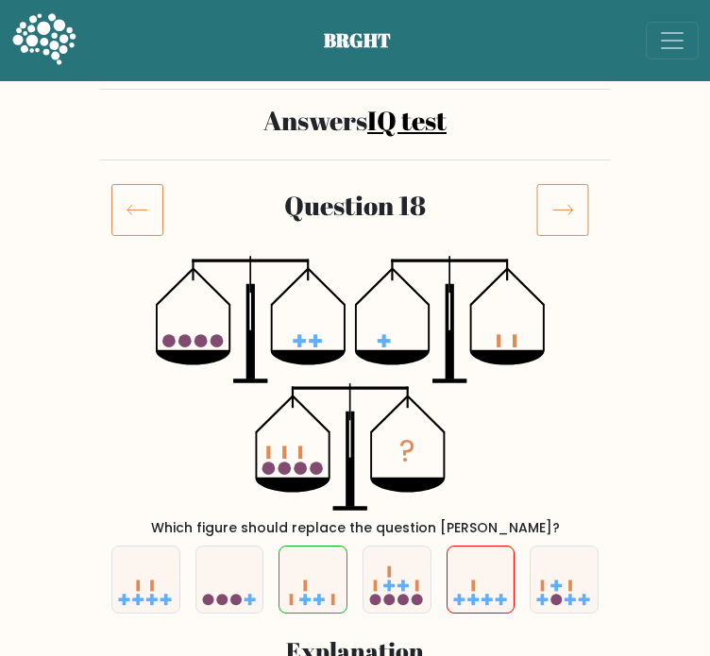
click at [128, 203] on icon at bounding box center [137, 209] width 52 height 53
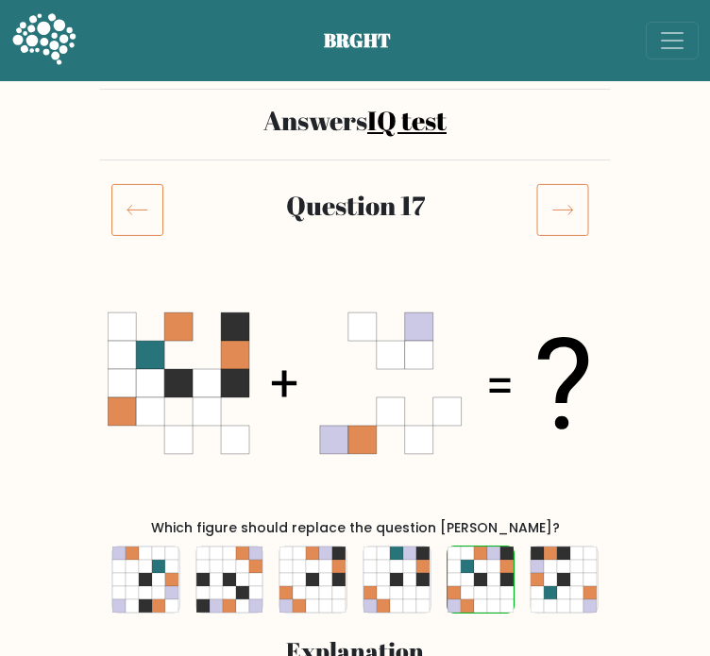
click at [128, 203] on icon at bounding box center [137, 209] width 52 height 53
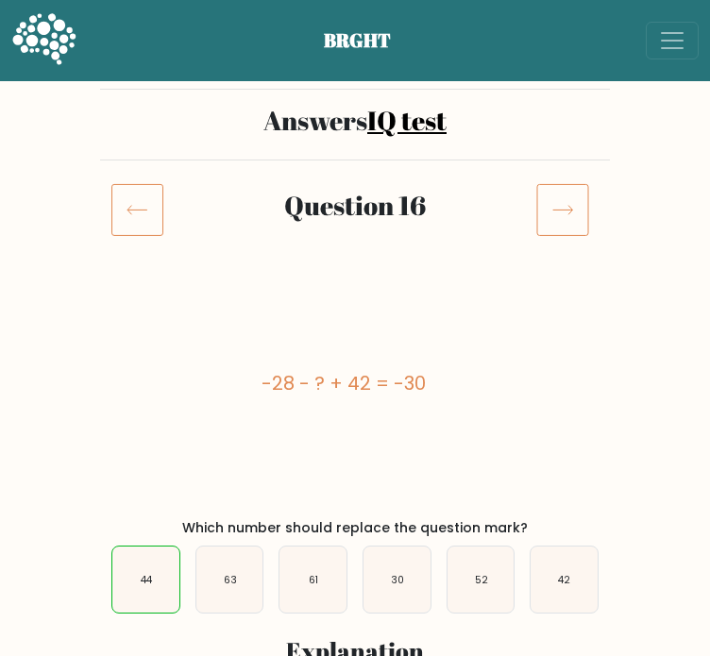
click at [128, 203] on icon at bounding box center [137, 209] width 52 height 53
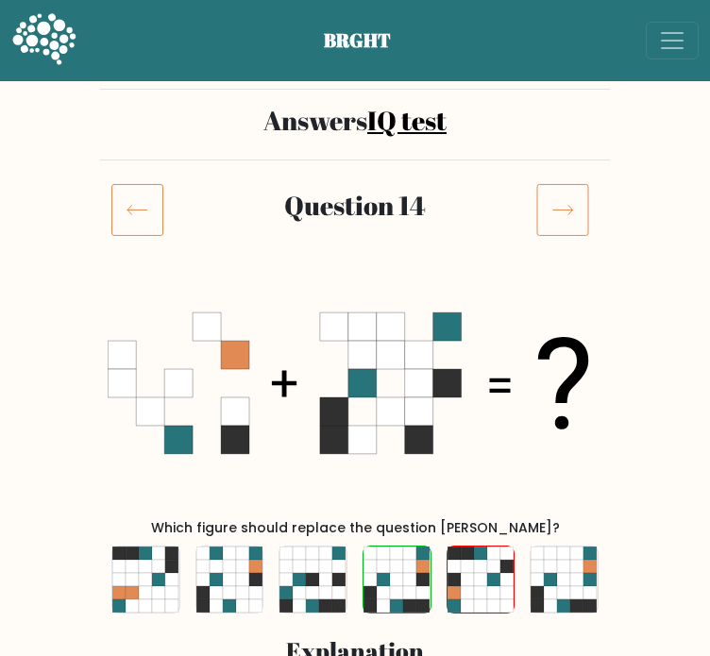
click at [128, 203] on icon at bounding box center [137, 209] width 52 height 53
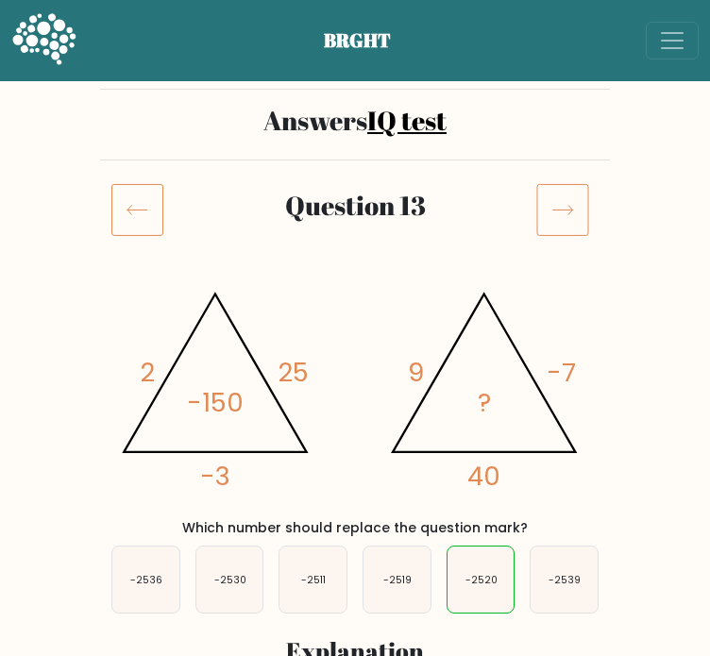
click at [128, 203] on icon at bounding box center [137, 209] width 52 height 53
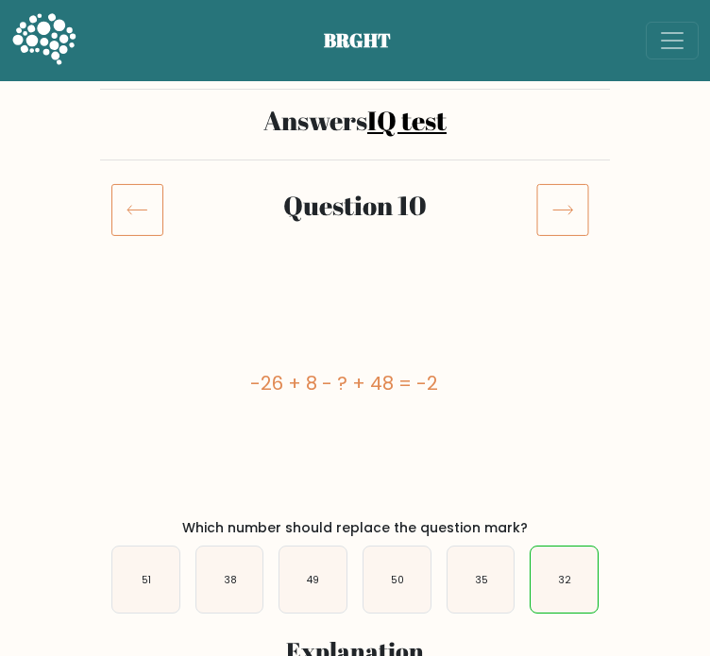
click at [128, 203] on icon at bounding box center [137, 209] width 52 height 53
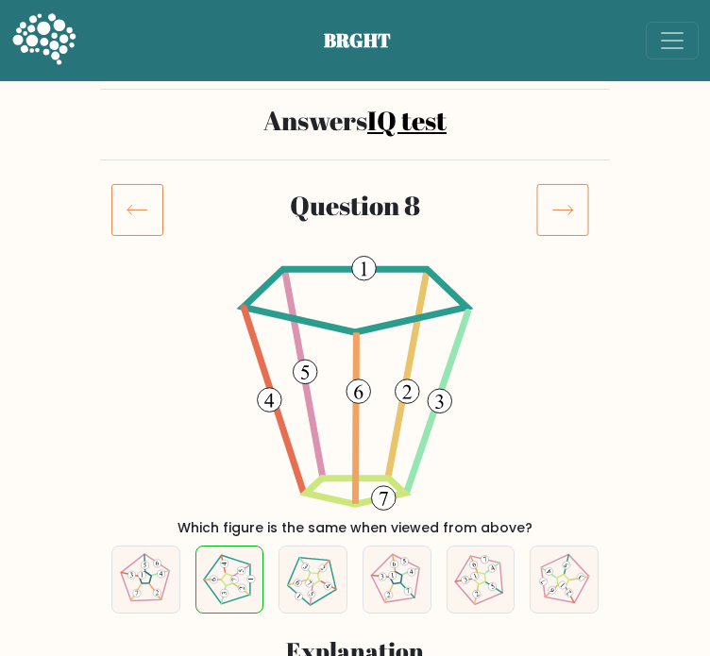
click at [128, 203] on icon at bounding box center [137, 209] width 52 height 53
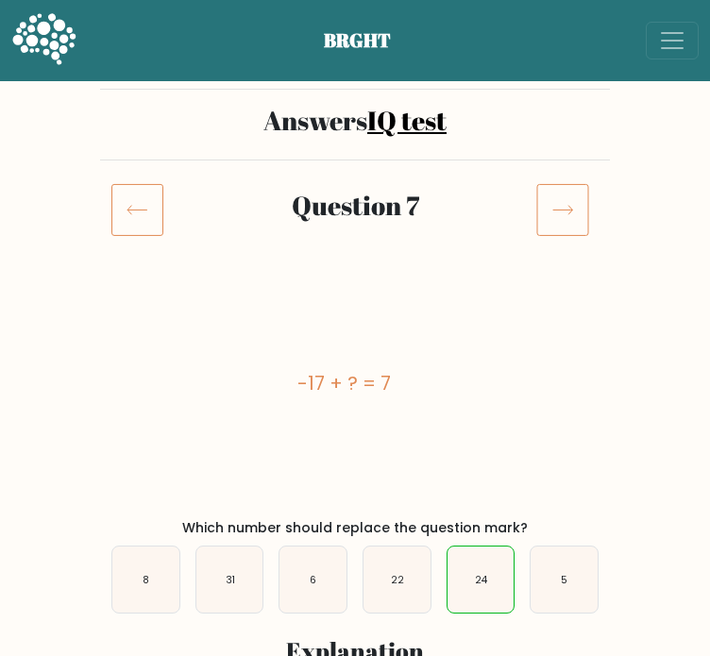
click at [128, 203] on icon at bounding box center [137, 209] width 52 height 53
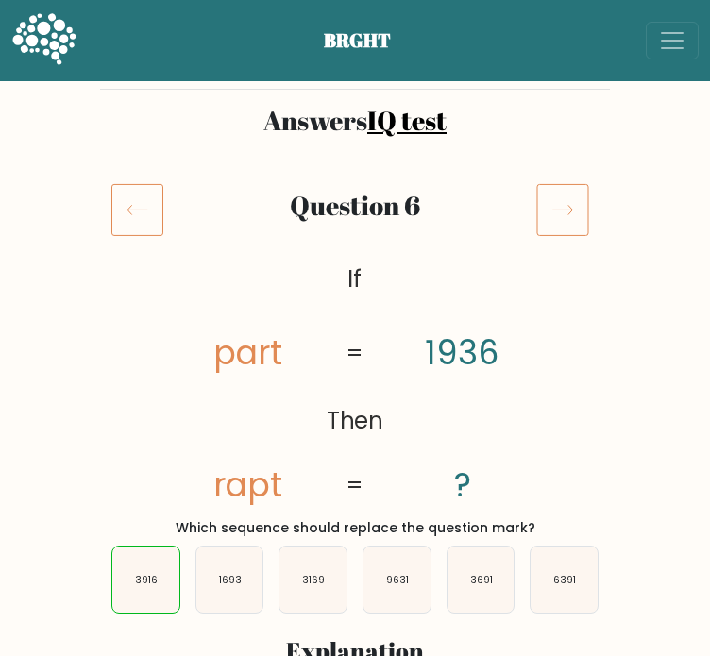
click at [135, 213] on icon at bounding box center [137, 209] width 52 height 53
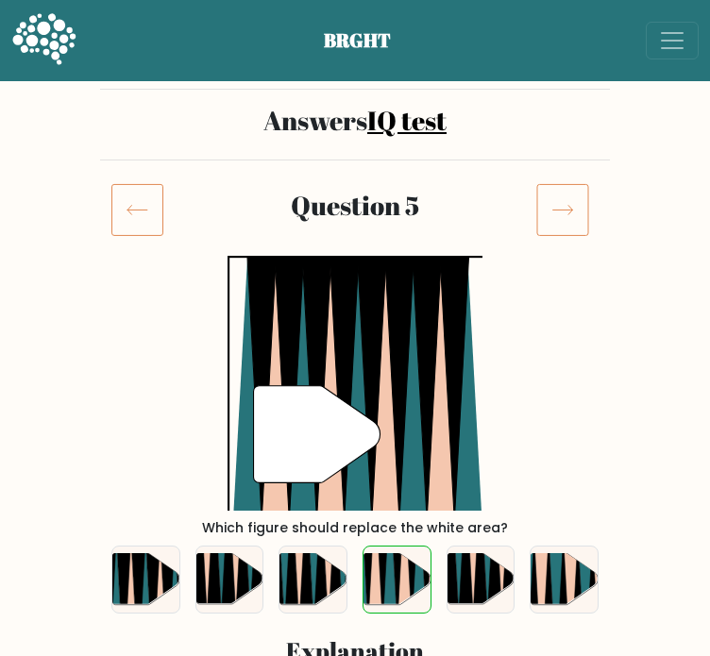
click at [559, 213] on icon at bounding box center [563, 209] width 53 height 53
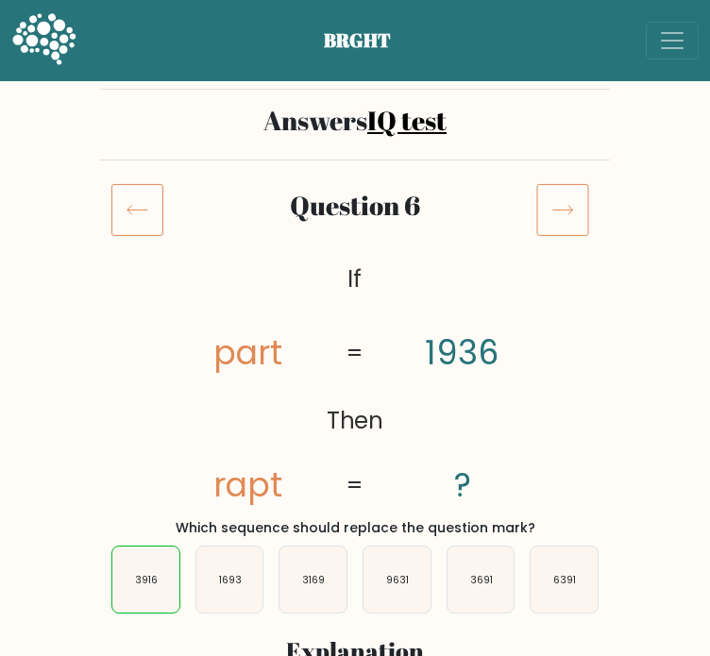
click at [546, 204] on icon at bounding box center [563, 209] width 53 height 53
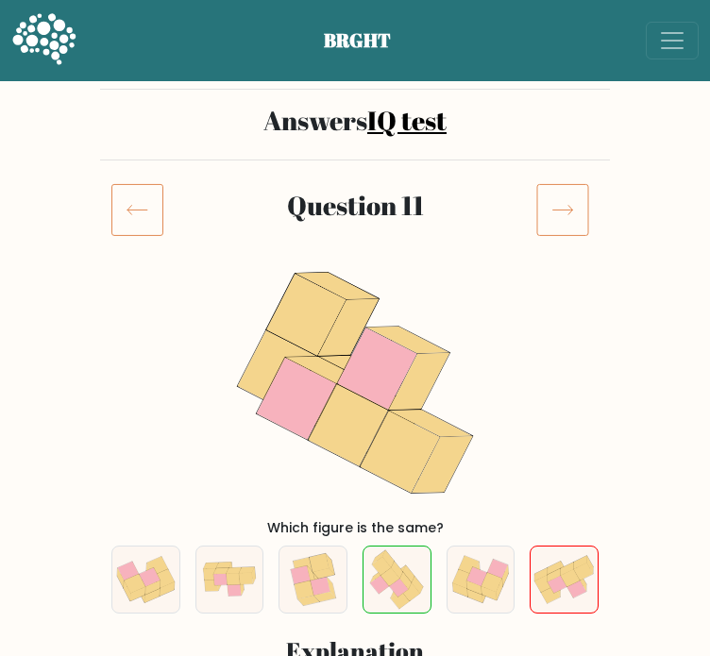
click at [546, 204] on icon at bounding box center [563, 209] width 53 height 53
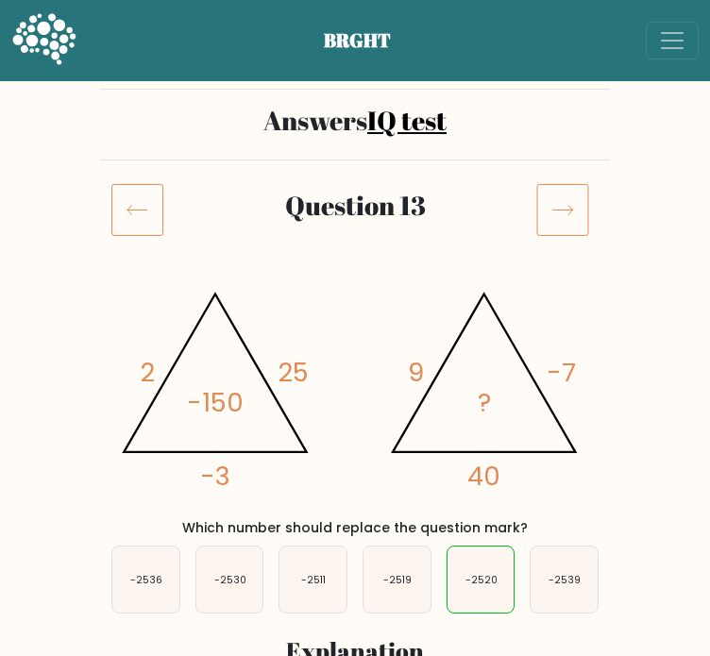
click at [546, 204] on icon at bounding box center [563, 209] width 53 height 53
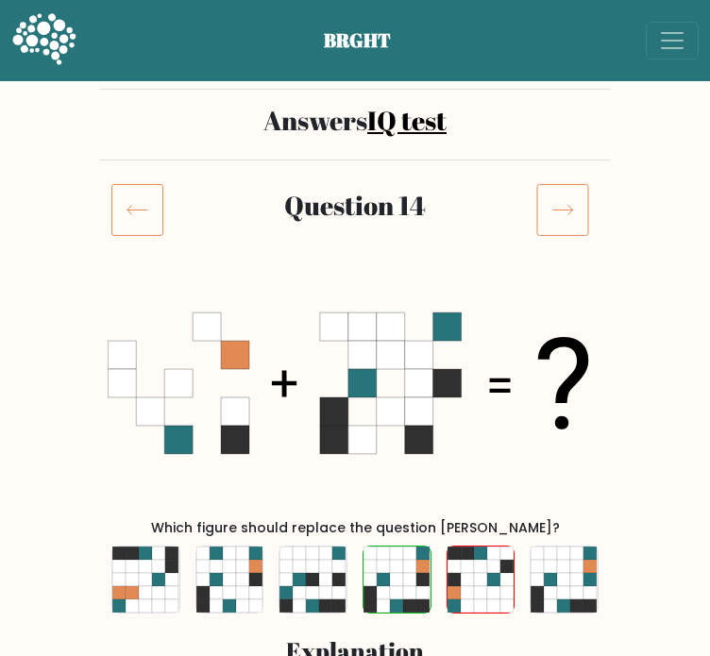
click at [128, 190] on icon at bounding box center [137, 209] width 52 height 53
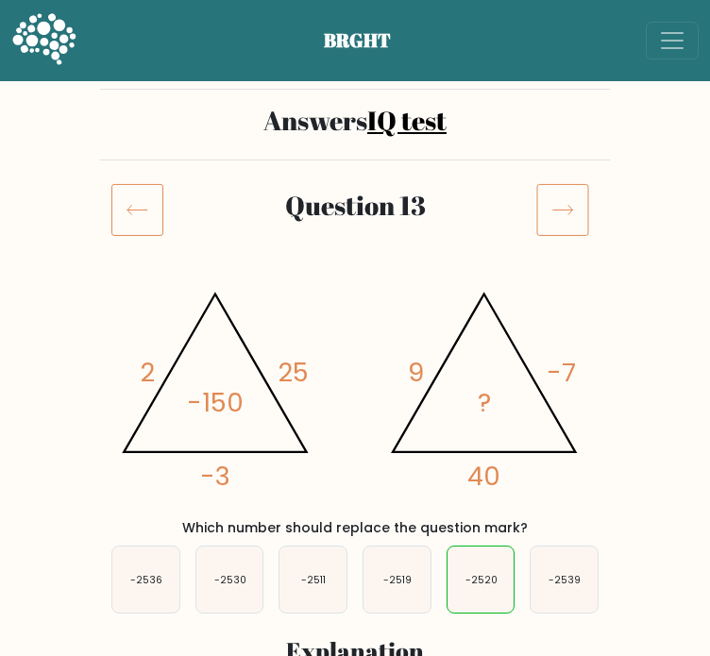
click at [125, 192] on icon at bounding box center [137, 209] width 52 height 53
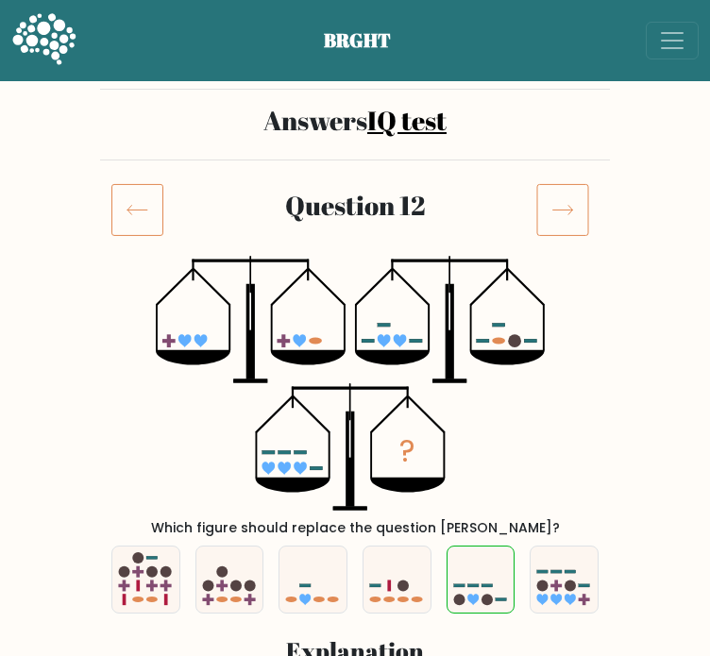
click at [562, 211] on icon at bounding box center [563, 209] width 53 height 53
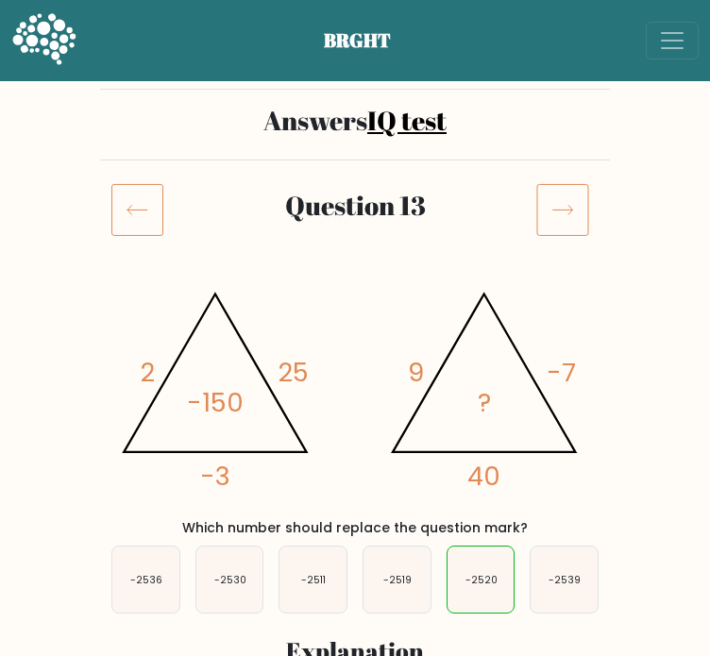
click at [558, 213] on icon at bounding box center [563, 209] width 53 height 53
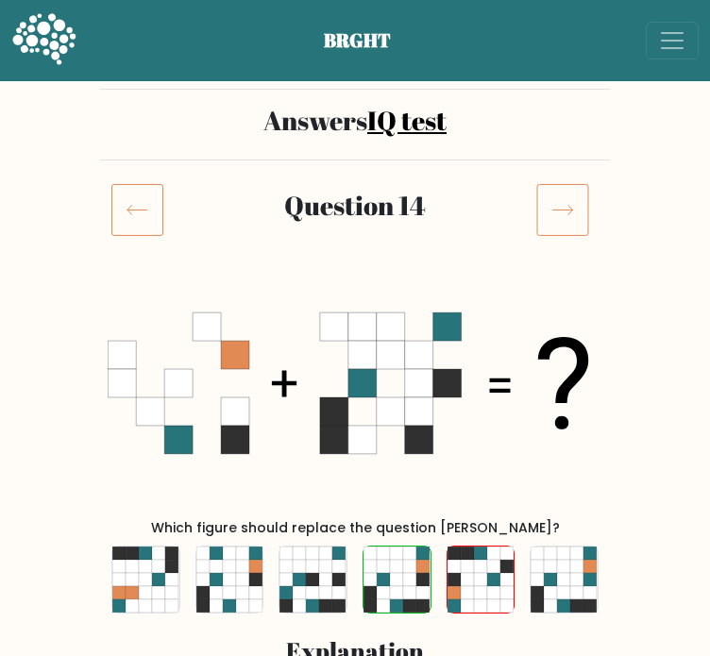
click at [558, 213] on icon at bounding box center [563, 209] width 53 height 53
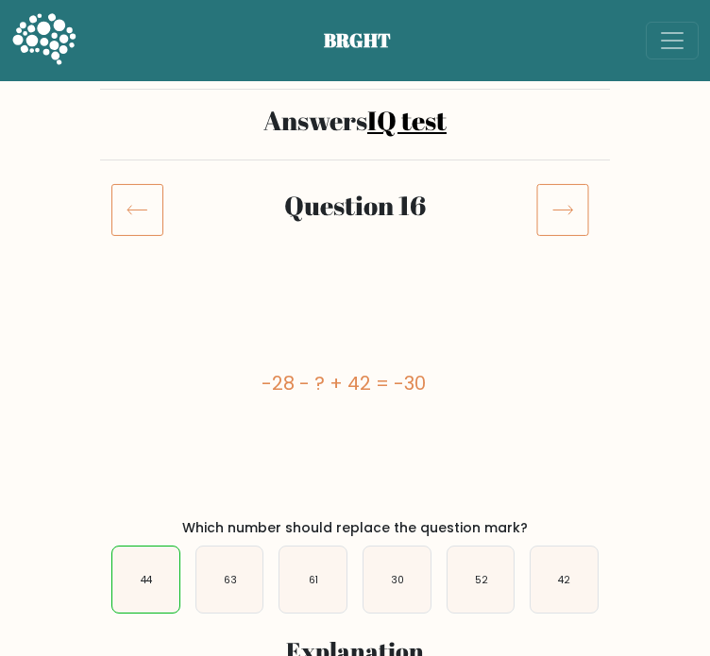
click at [558, 213] on icon at bounding box center [563, 209] width 53 height 53
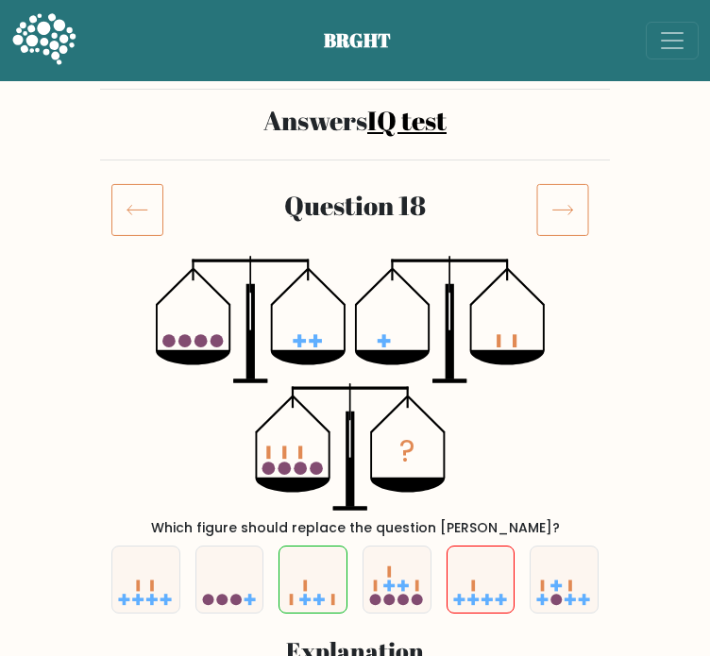
click at [558, 213] on icon at bounding box center [563, 209] width 53 height 53
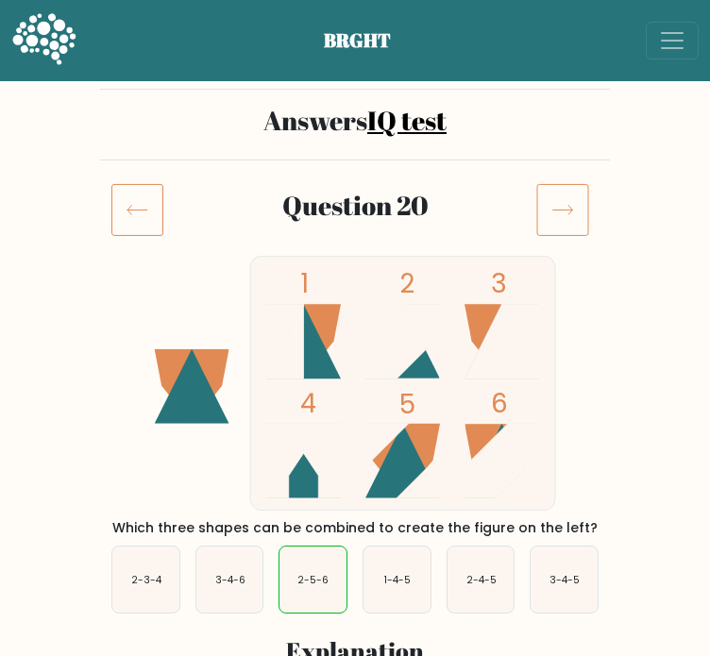
click at [558, 213] on icon at bounding box center [563, 209] width 53 height 53
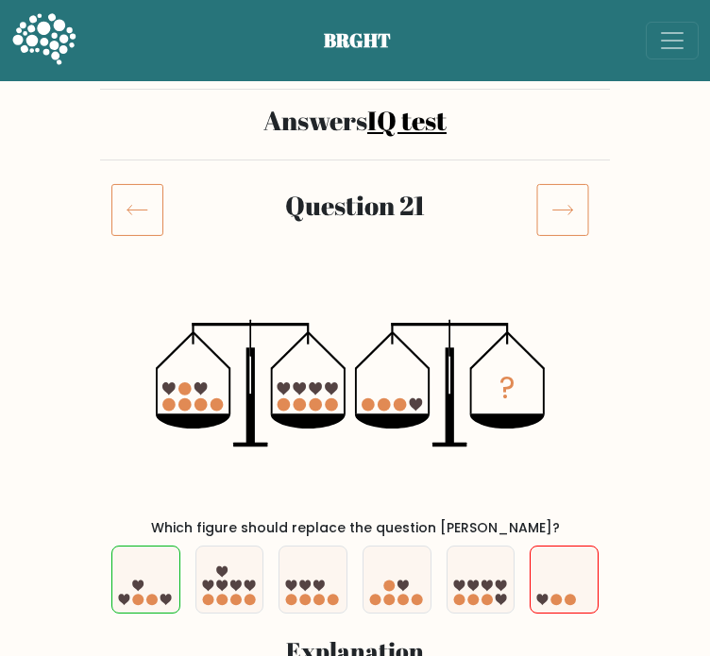
click at [558, 213] on icon at bounding box center [563, 209] width 53 height 53
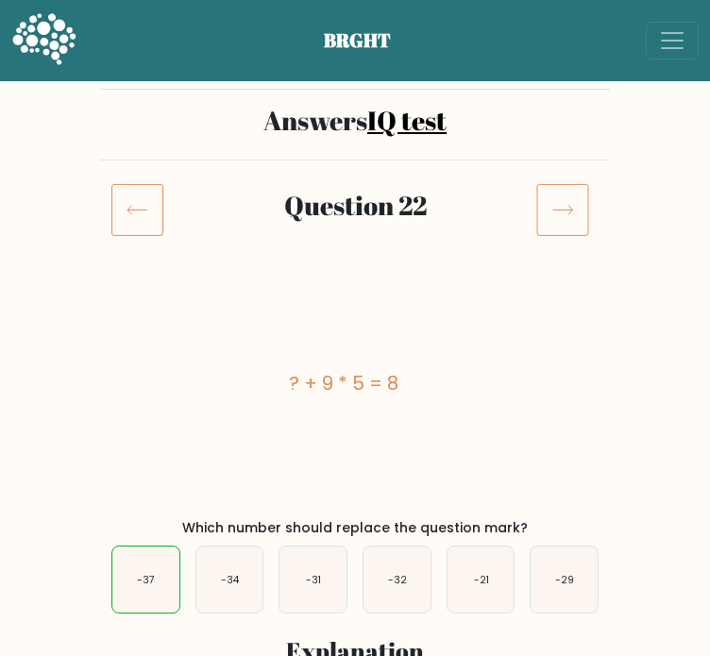
click at [558, 213] on icon at bounding box center [563, 209] width 53 height 53
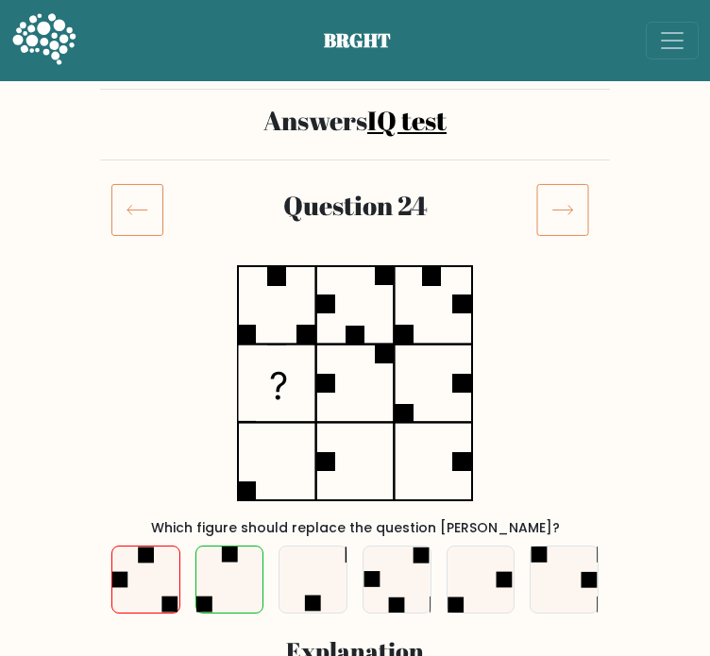
click at [558, 213] on icon at bounding box center [563, 209] width 53 height 53
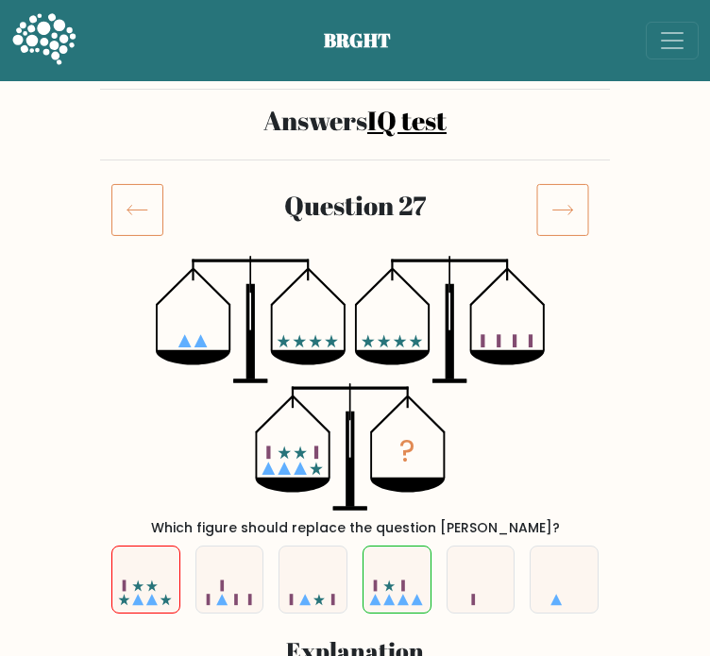
click at [558, 213] on icon at bounding box center [563, 209] width 53 height 53
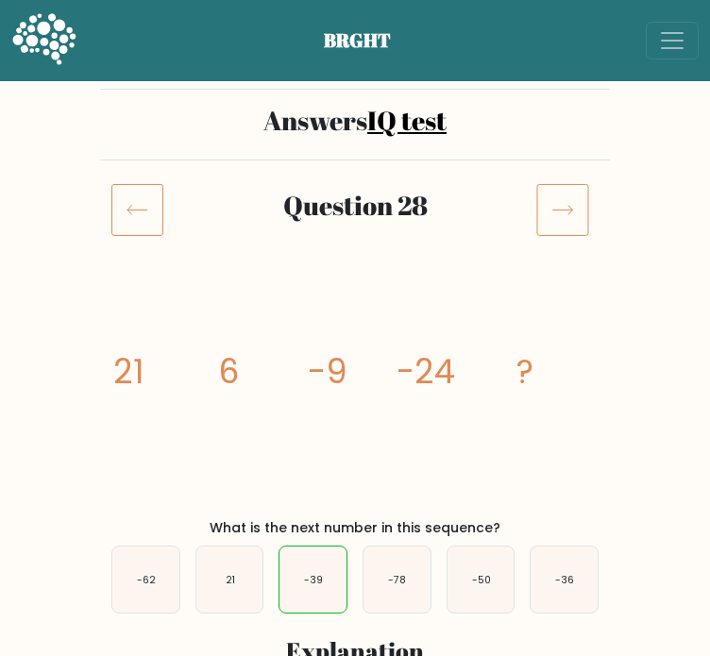
click at [558, 213] on icon at bounding box center [563, 209] width 53 height 53
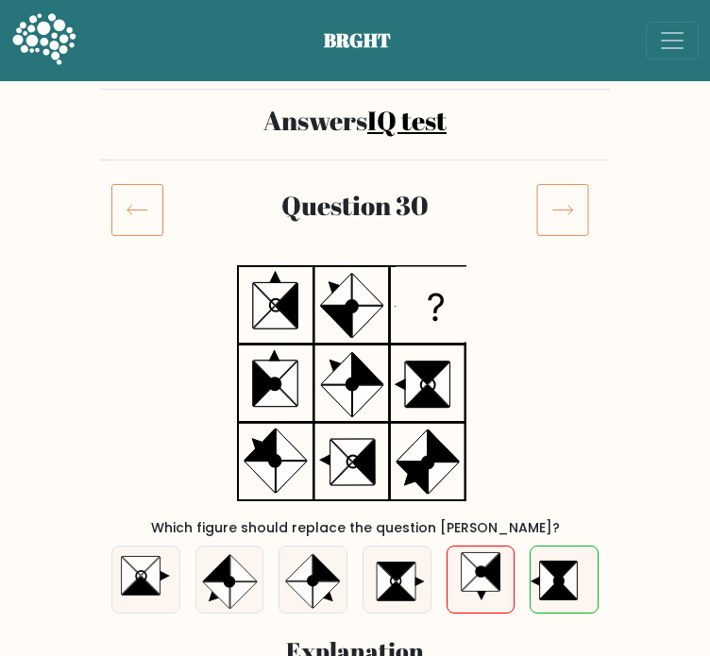
click at [558, 213] on icon at bounding box center [563, 209] width 53 height 53
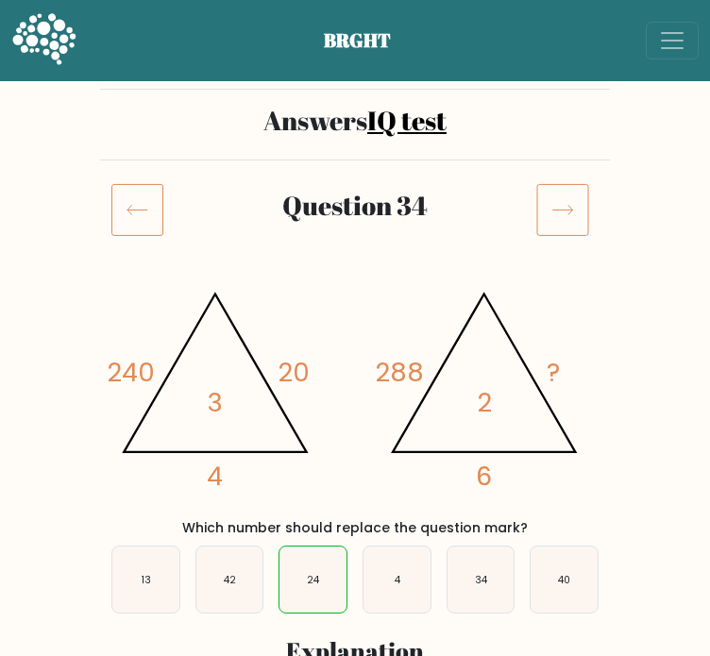
click at [129, 196] on icon at bounding box center [137, 209] width 52 height 53
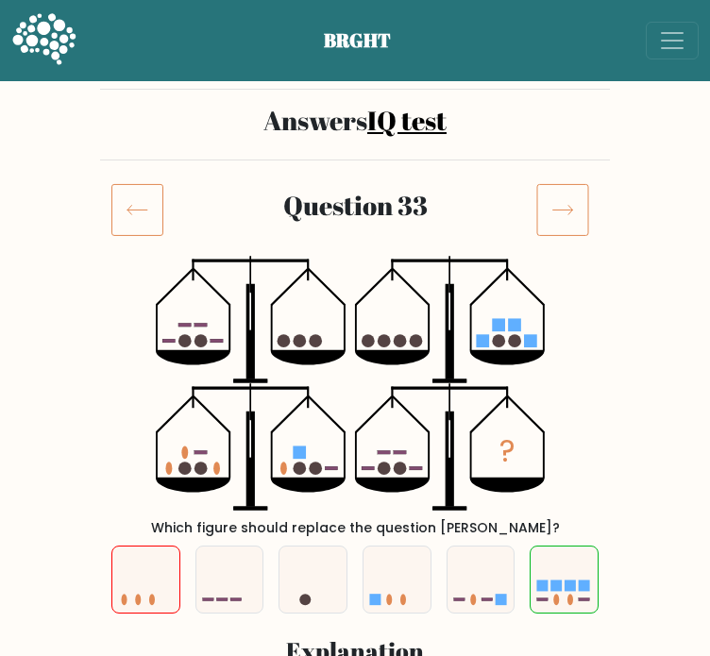
click at [569, 201] on icon at bounding box center [563, 209] width 53 height 53
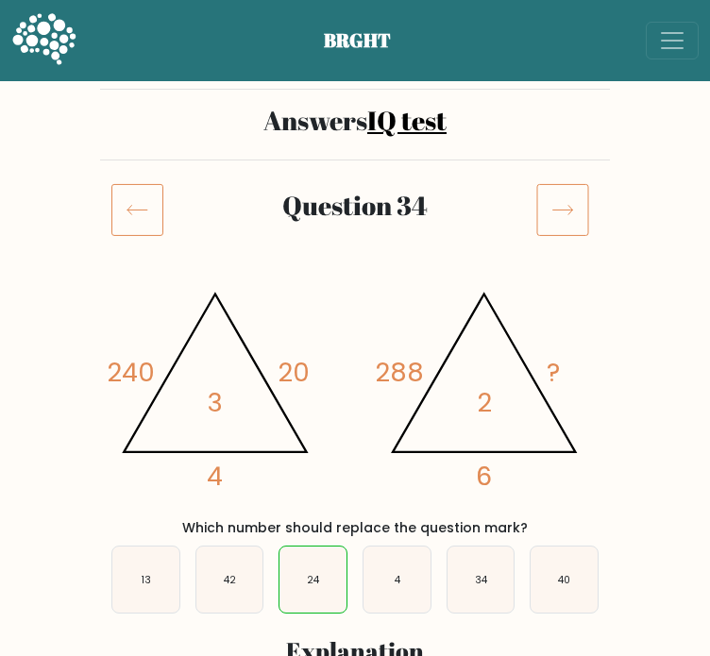
click at [569, 201] on icon at bounding box center [563, 209] width 53 height 53
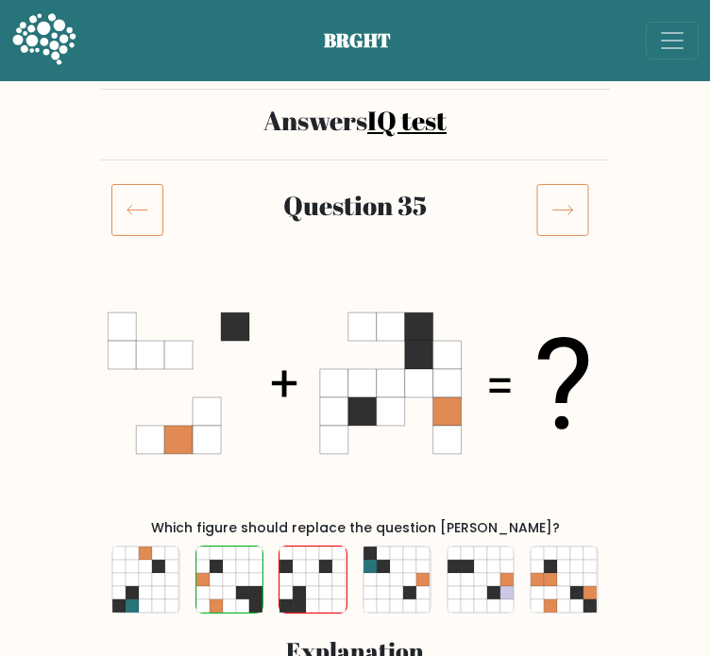
click at [569, 201] on icon at bounding box center [563, 209] width 53 height 53
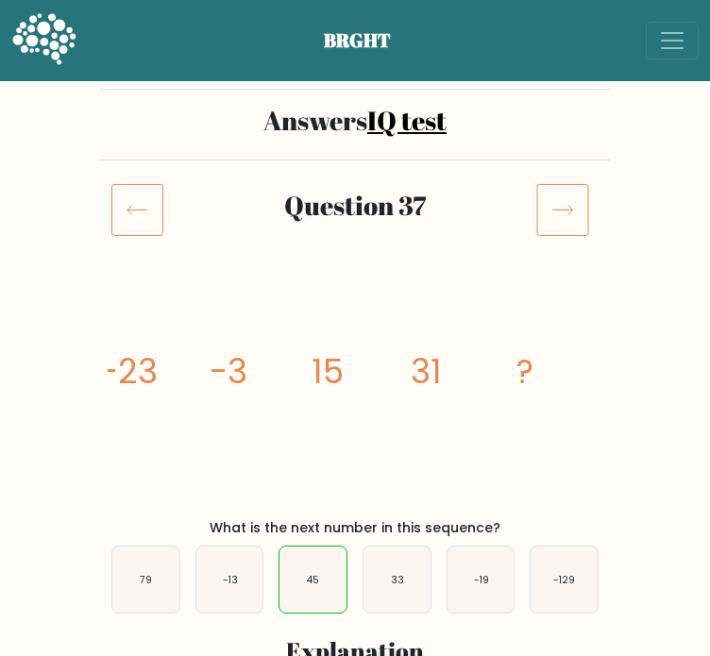
click at [568, 202] on icon at bounding box center [563, 209] width 53 height 53
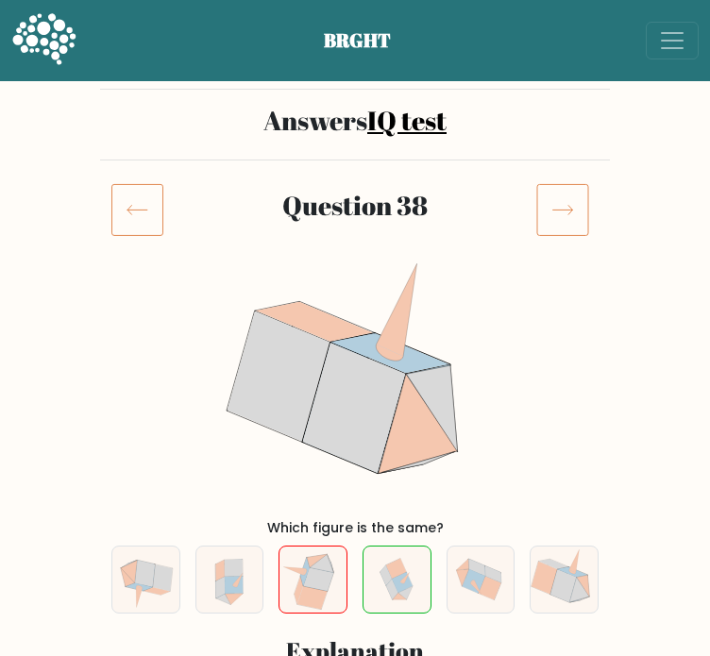
click at [567, 204] on icon at bounding box center [563, 209] width 53 height 53
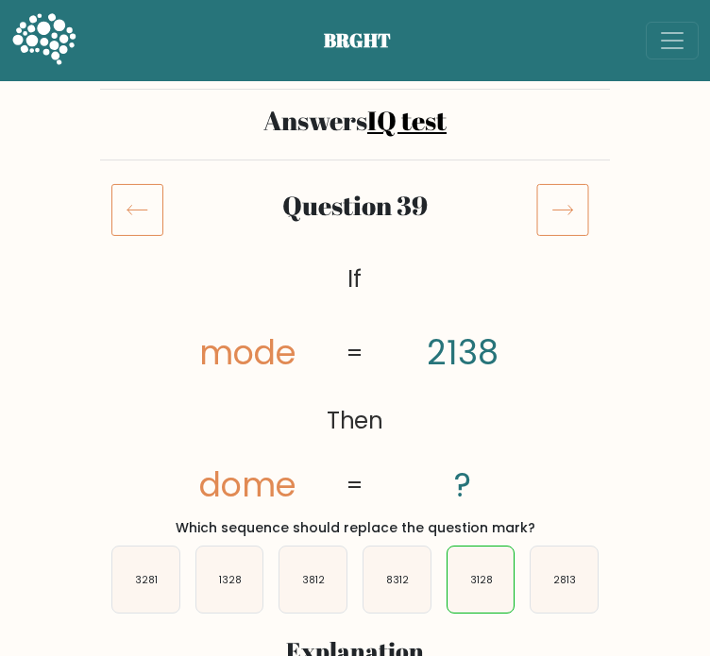
click at [567, 204] on icon at bounding box center [563, 209] width 53 height 53
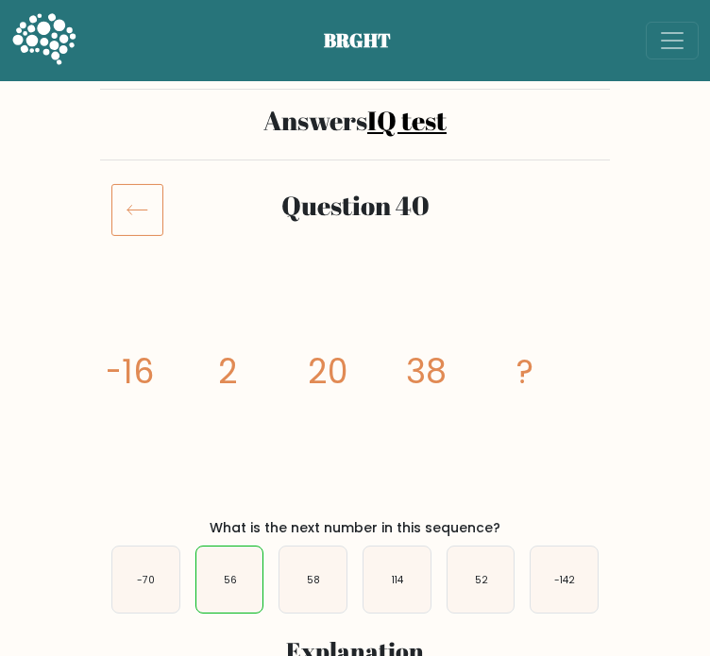
click at [121, 225] on icon at bounding box center [137, 209] width 52 height 53
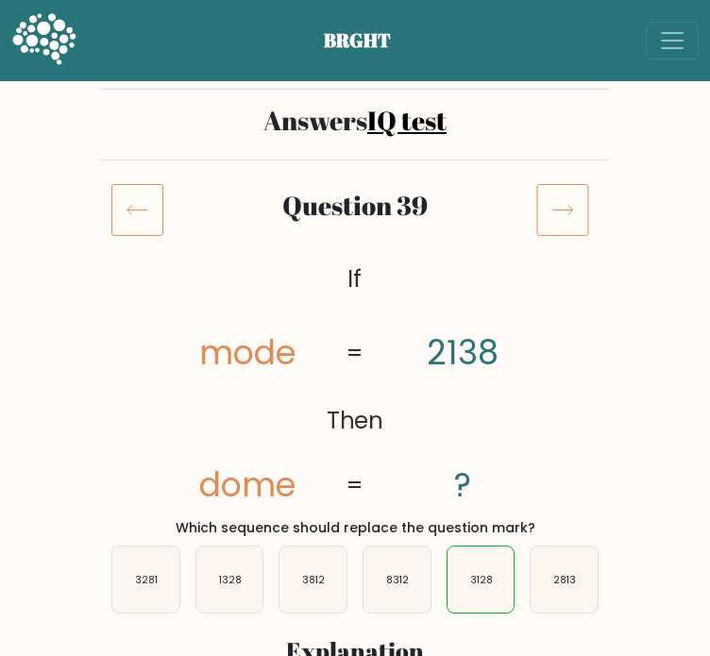
click at [121, 225] on icon at bounding box center [137, 209] width 52 height 53
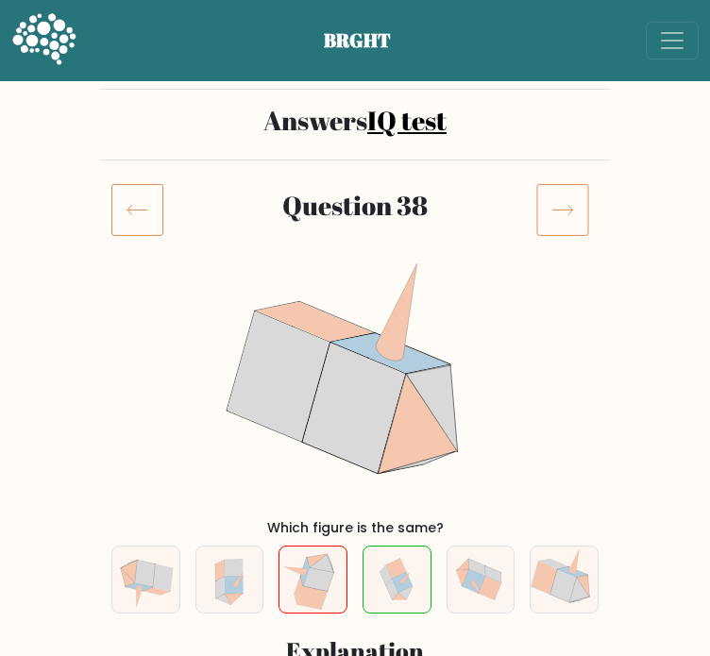
click at [121, 225] on icon at bounding box center [137, 209] width 52 height 53
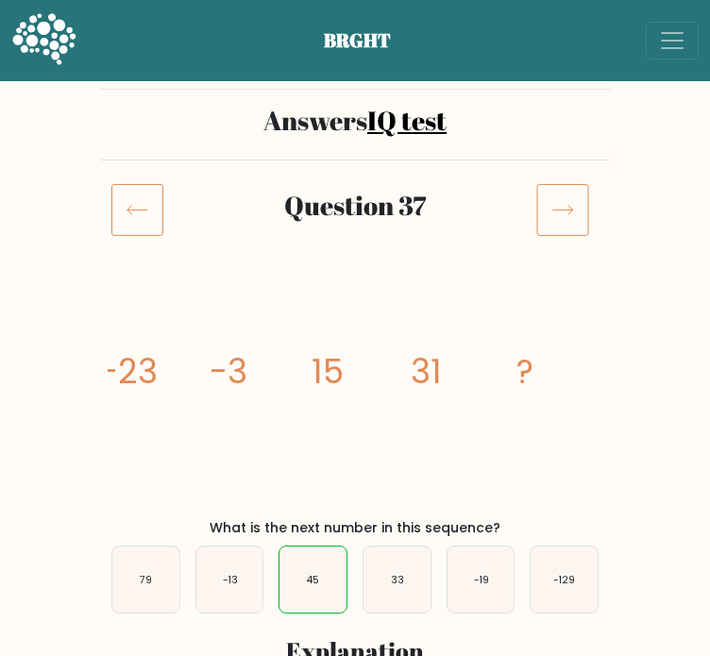
click at [117, 224] on icon at bounding box center [137, 209] width 52 height 53
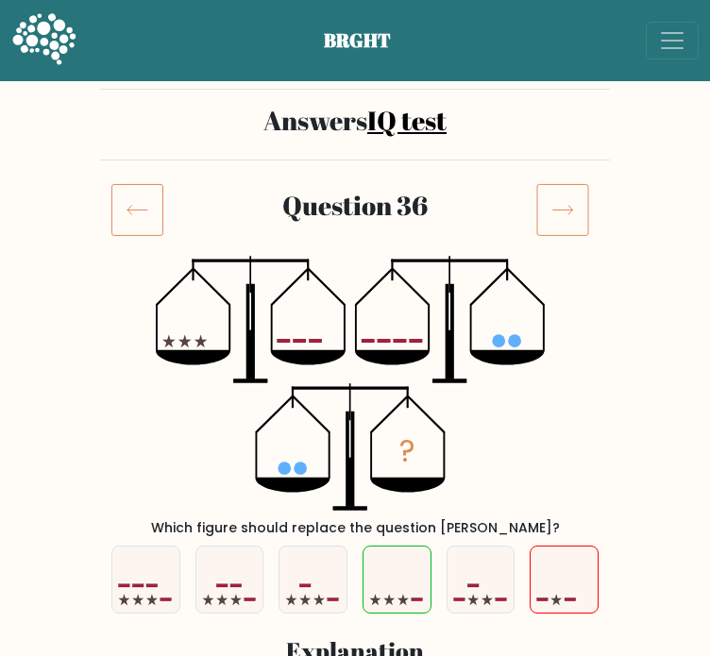
click at [578, 211] on icon at bounding box center [563, 209] width 53 height 53
click at [570, 211] on icon at bounding box center [563, 209] width 53 height 53
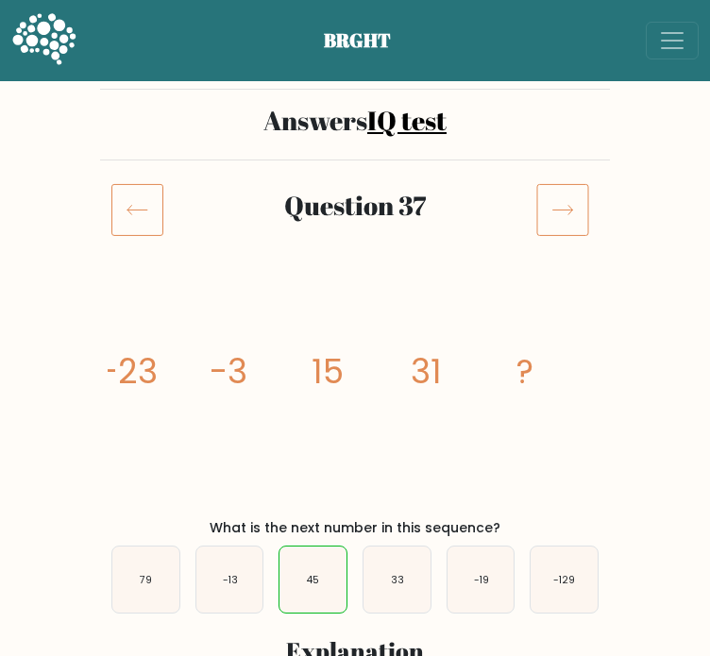
click at [518, 236] on div "Question 37" at bounding box center [355, 217] width 510 height 68
click at [148, 198] on icon at bounding box center [137, 209] width 52 height 53
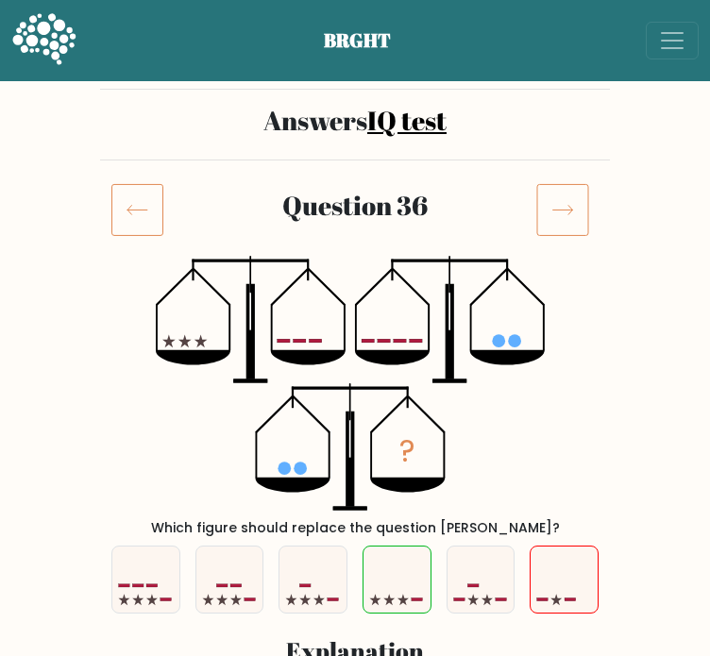
click at [148, 198] on icon at bounding box center [137, 209] width 52 height 53
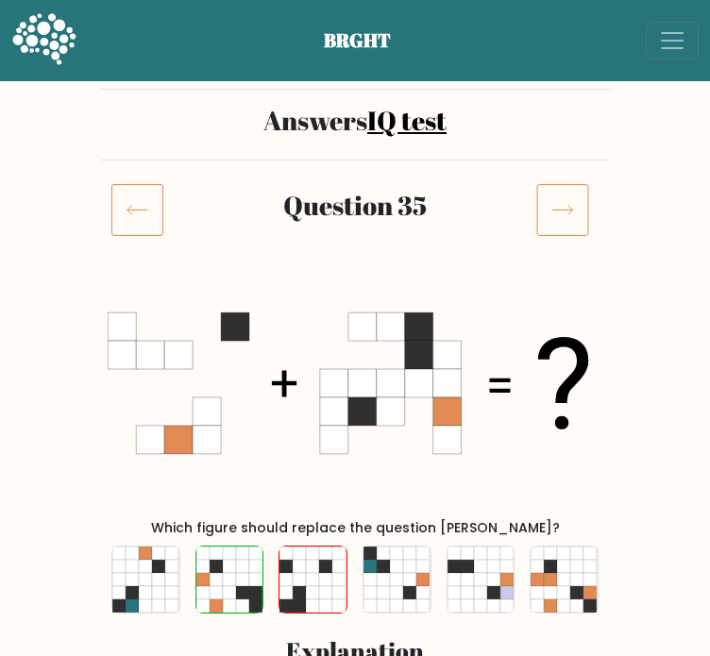
click at [544, 188] on icon at bounding box center [563, 209] width 53 height 53
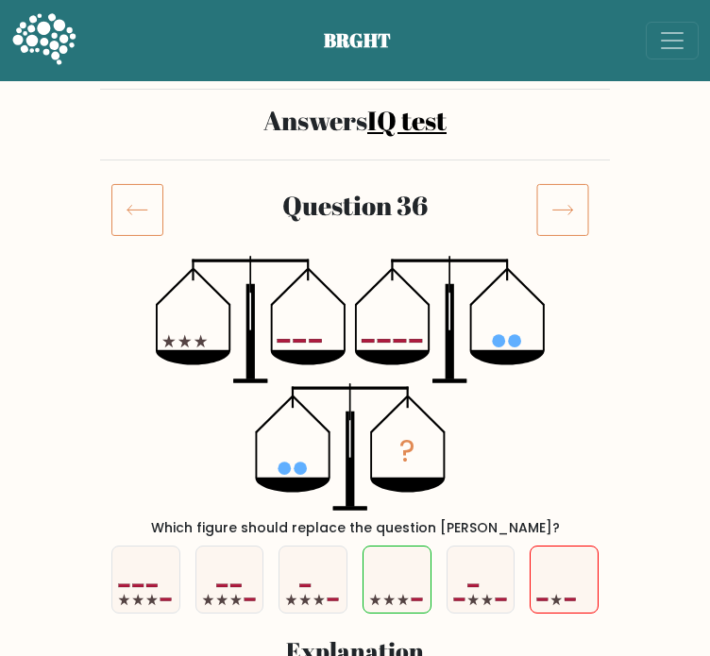
click at [144, 233] on div "Question 36" at bounding box center [355, 217] width 510 height 68
click at [147, 229] on icon at bounding box center [137, 209] width 52 height 53
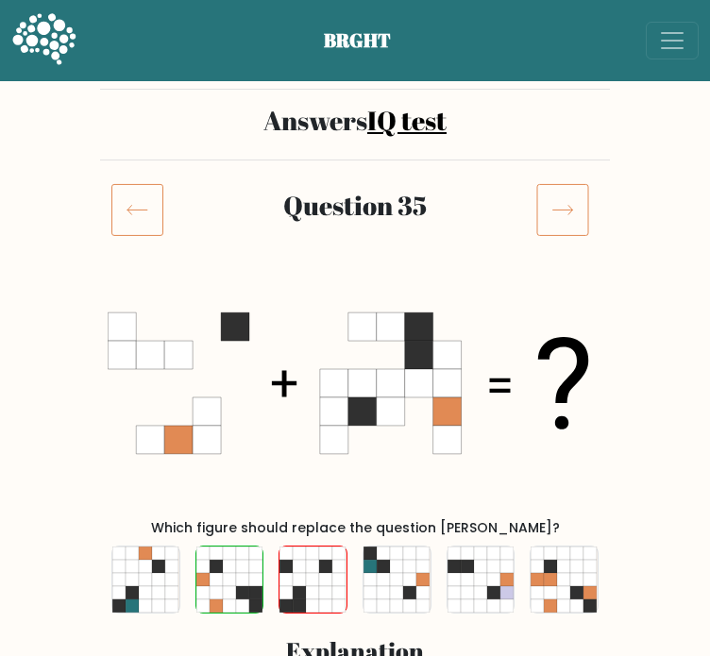
click at [147, 229] on icon at bounding box center [137, 209] width 52 height 53
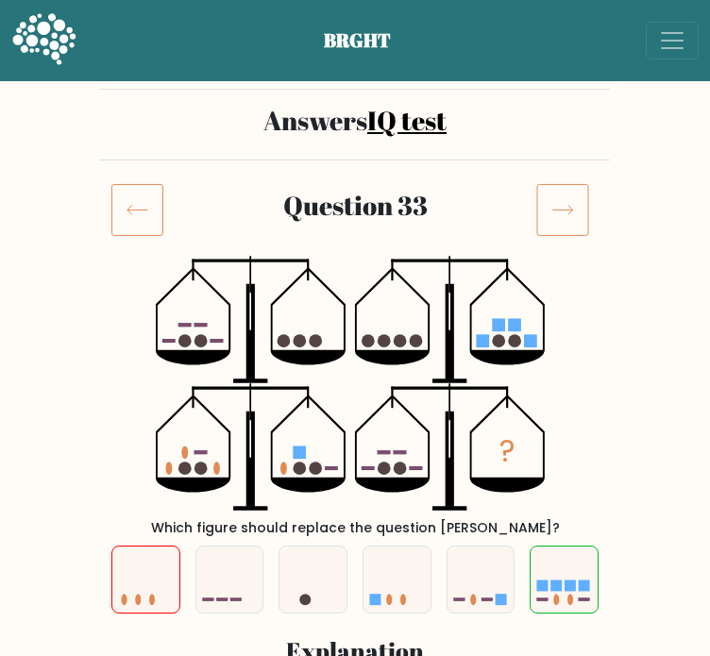
click at [148, 227] on icon at bounding box center [137, 209] width 52 height 53
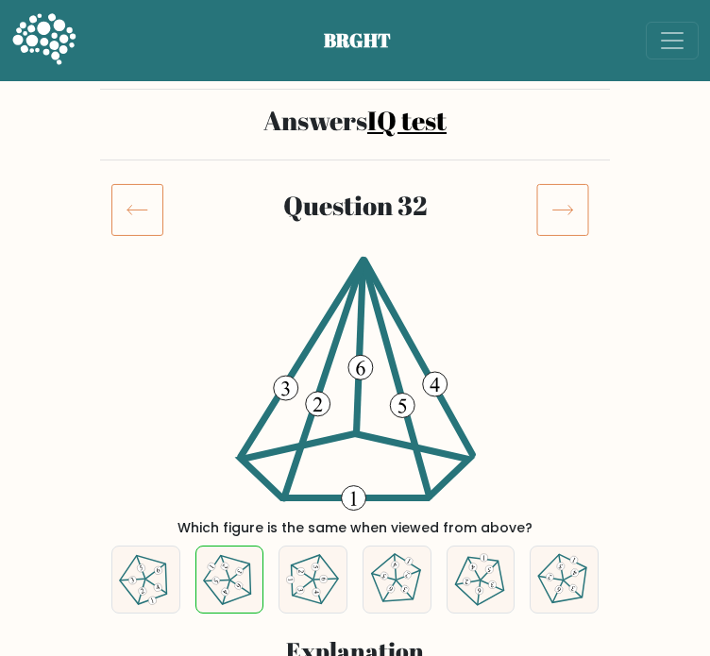
click at [148, 227] on icon at bounding box center [137, 209] width 52 height 53
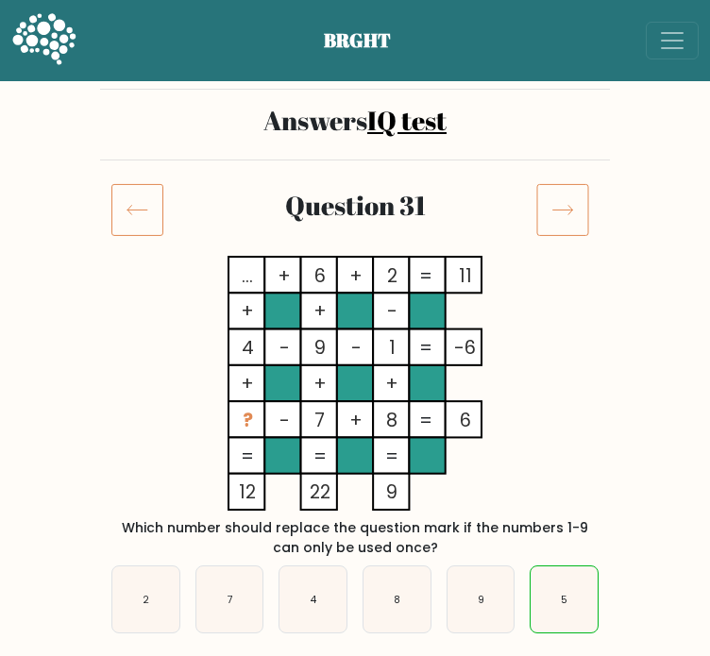
click at [148, 227] on icon at bounding box center [137, 209] width 52 height 53
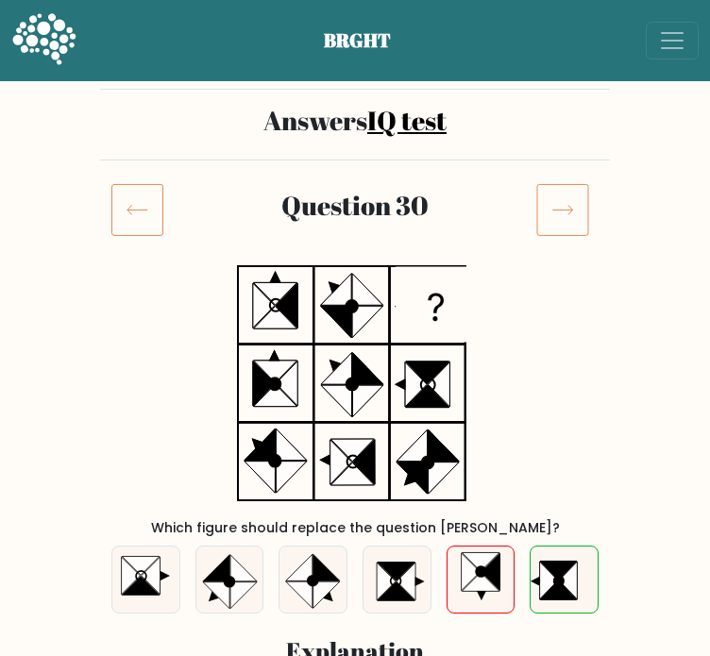
click at [148, 227] on icon at bounding box center [137, 209] width 52 height 53
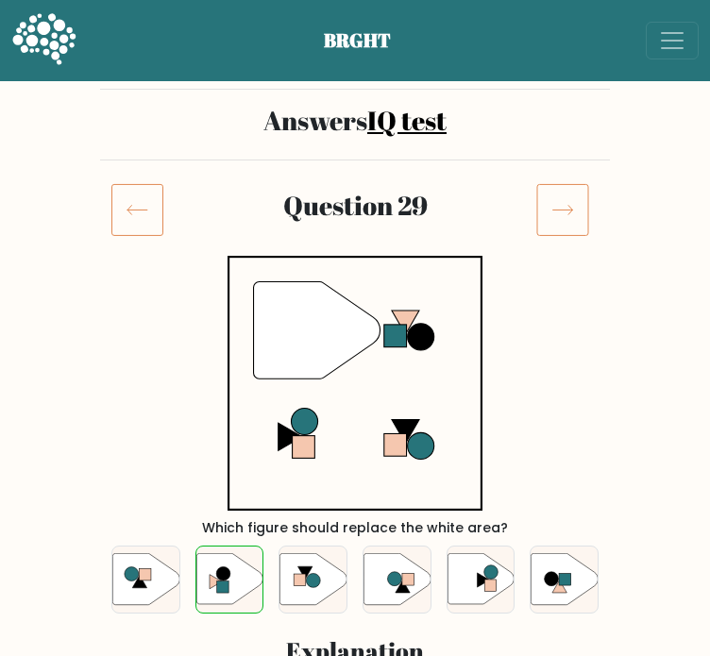
click at [148, 227] on icon at bounding box center [137, 209] width 52 height 53
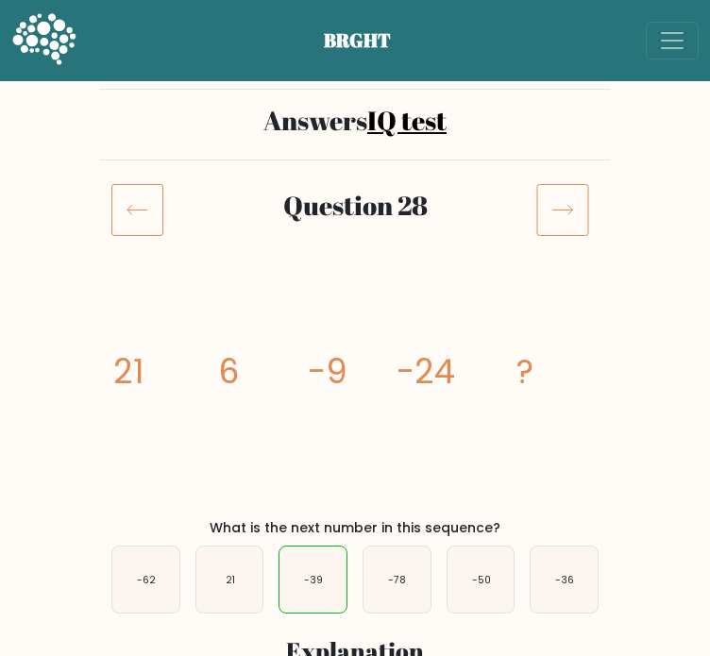
click at [148, 227] on icon at bounding box center [137, 209] width 52 height 53
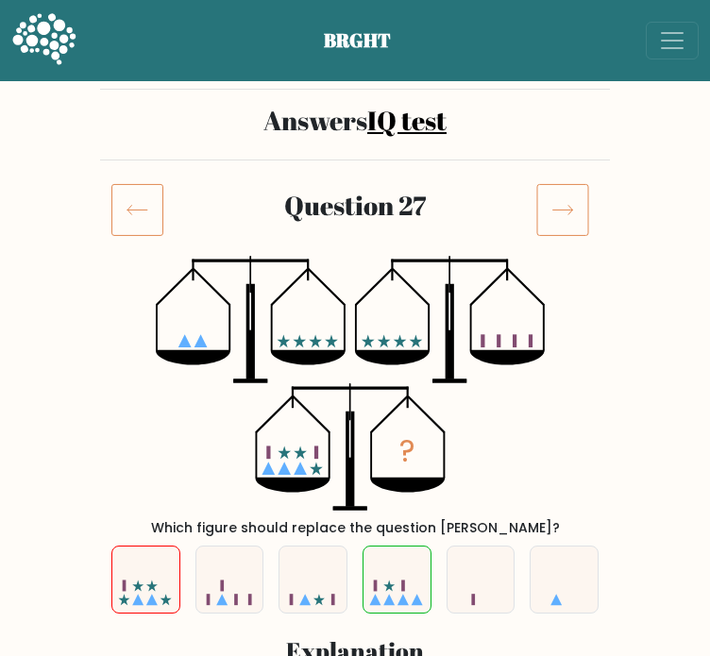
click at [148, 227] on icon at bounding box center [137, 209] width 52 height 53
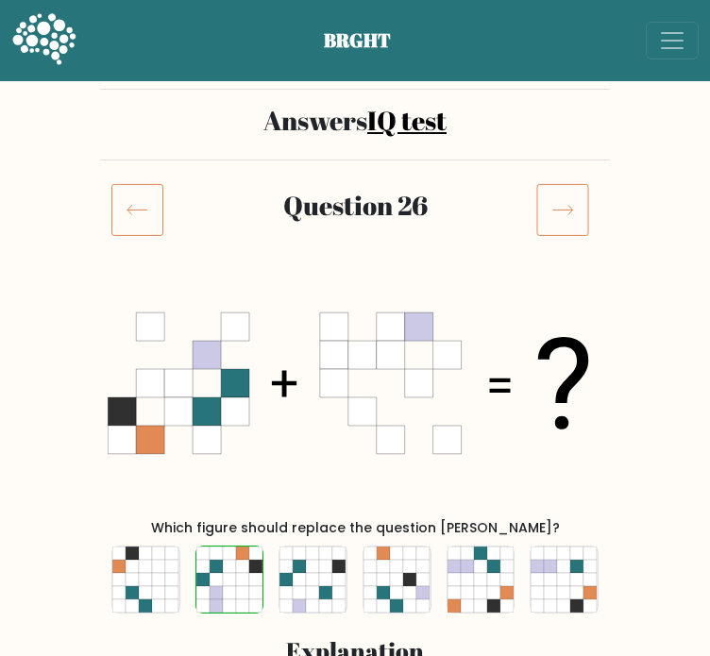
click at [582, 201] on icon at bounding box center [563, 209] width 53 height 53
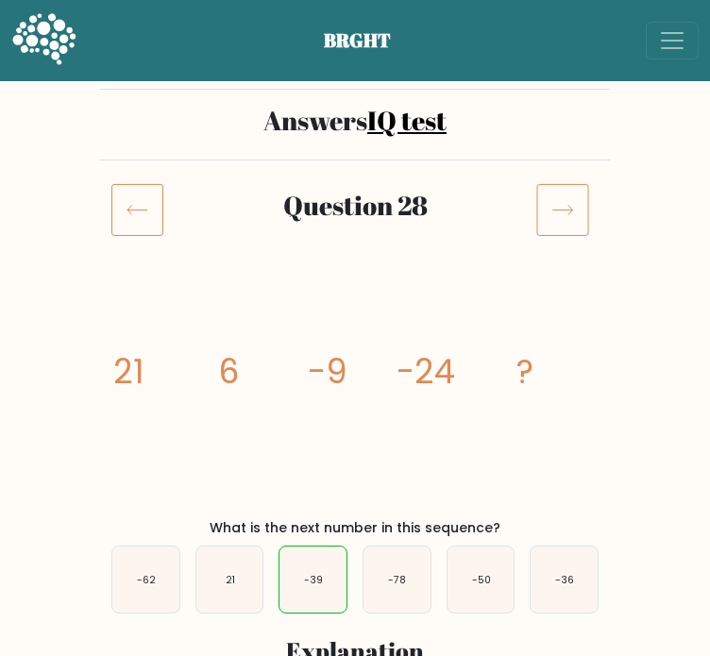
click at [125, 196] on icon at bounding box center [137, 209] width 52 height 53
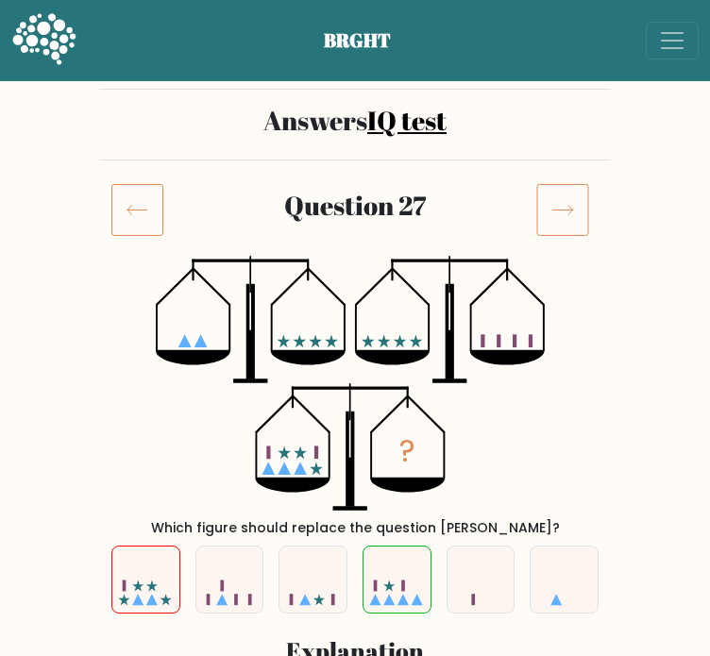
click at [123, 199] on icon at bounding box center [137, 209] width 52 height 53
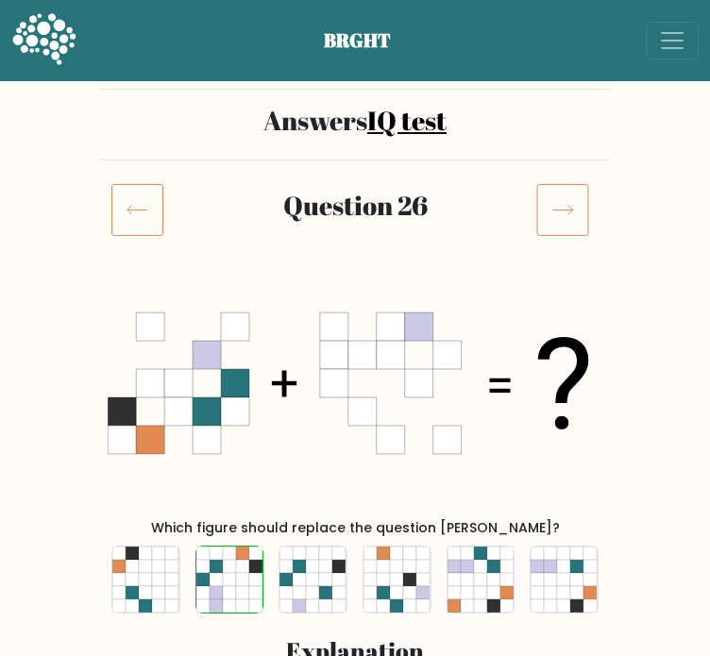
click at [123, 201] on icon at bounding box center [137, 209] width 52 height 53
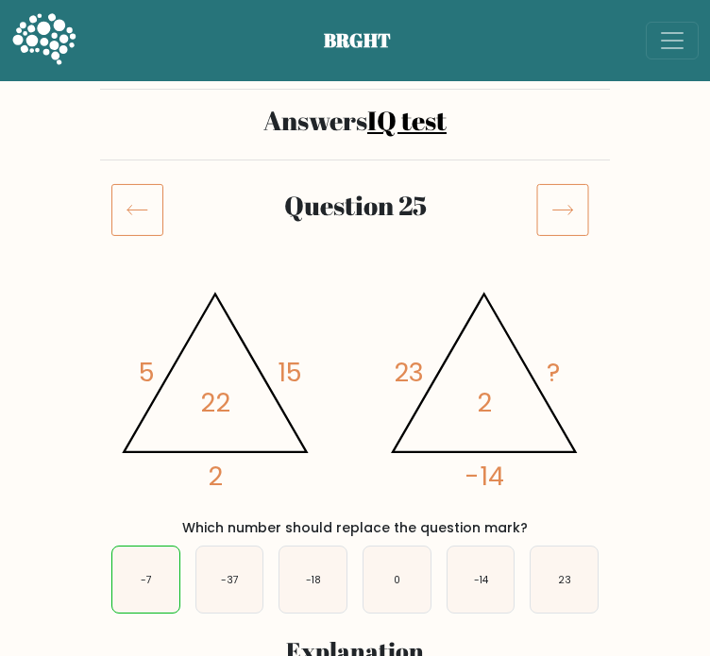
click at [123, 201] on icon at bounding box center [137, 209] width 52 height 53
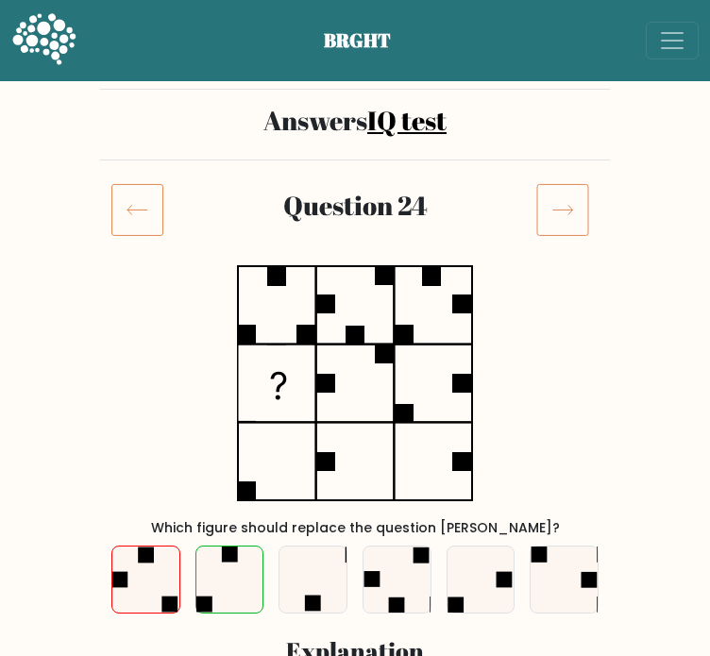
drag, startPoint x: 0, startPoint y: 0, endPoint x: 125, endPoint y: 206, distance: 240.7
click at [125, 206] on icon at bounding box center [137, 209] width 52 height 53
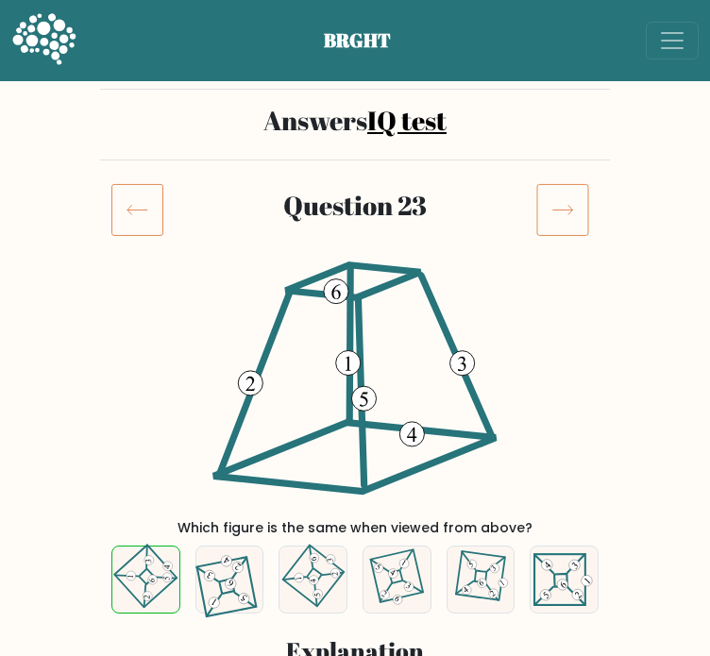
click at [125, 206] on icon at bounding box center [137, 209] width 52 height 53
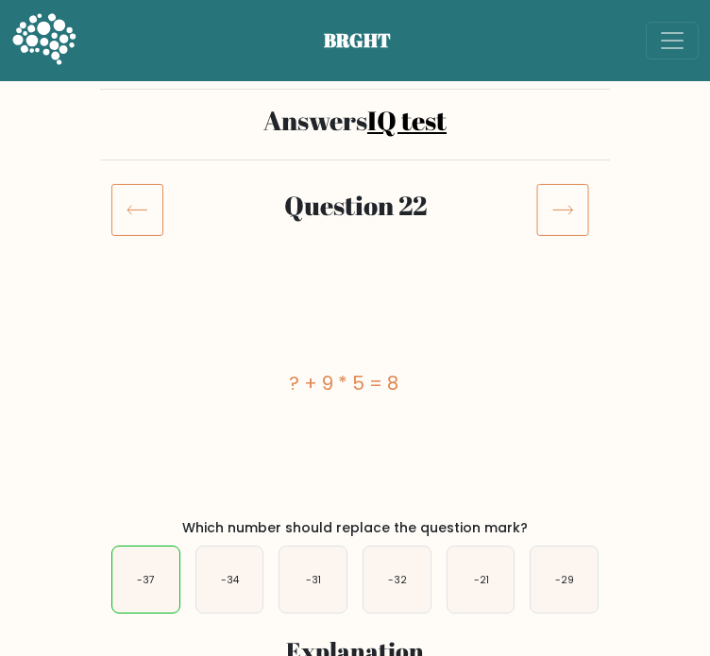
click at [125, 206] on icon at bounding box center [137, 209] width 52 height 53
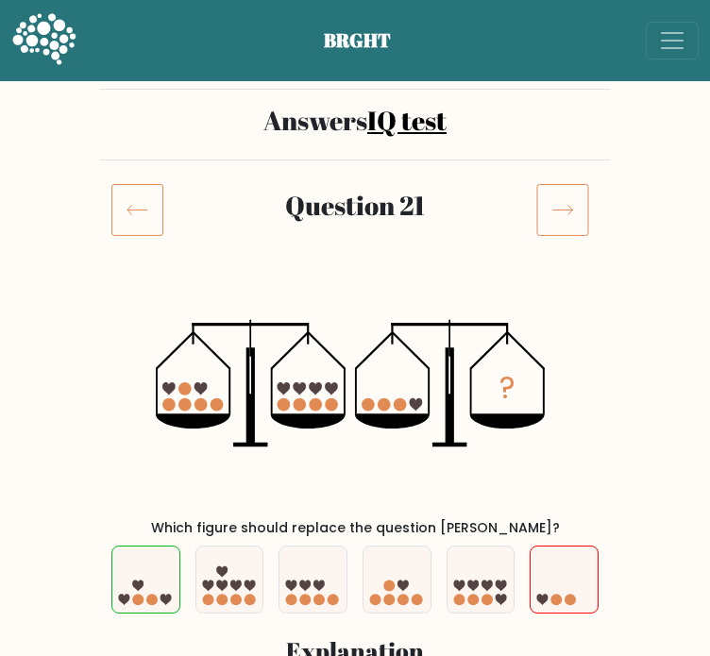
click at [125, 207] on icon at bounding box center [137, 209] width 52 height 53
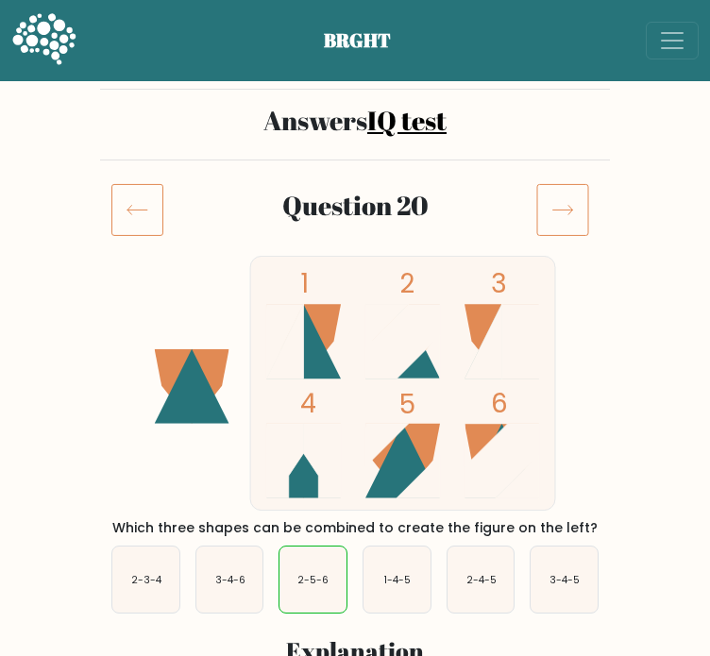
click at [136, 223] on icon at bounding box center [137, 209] width 52 height 53
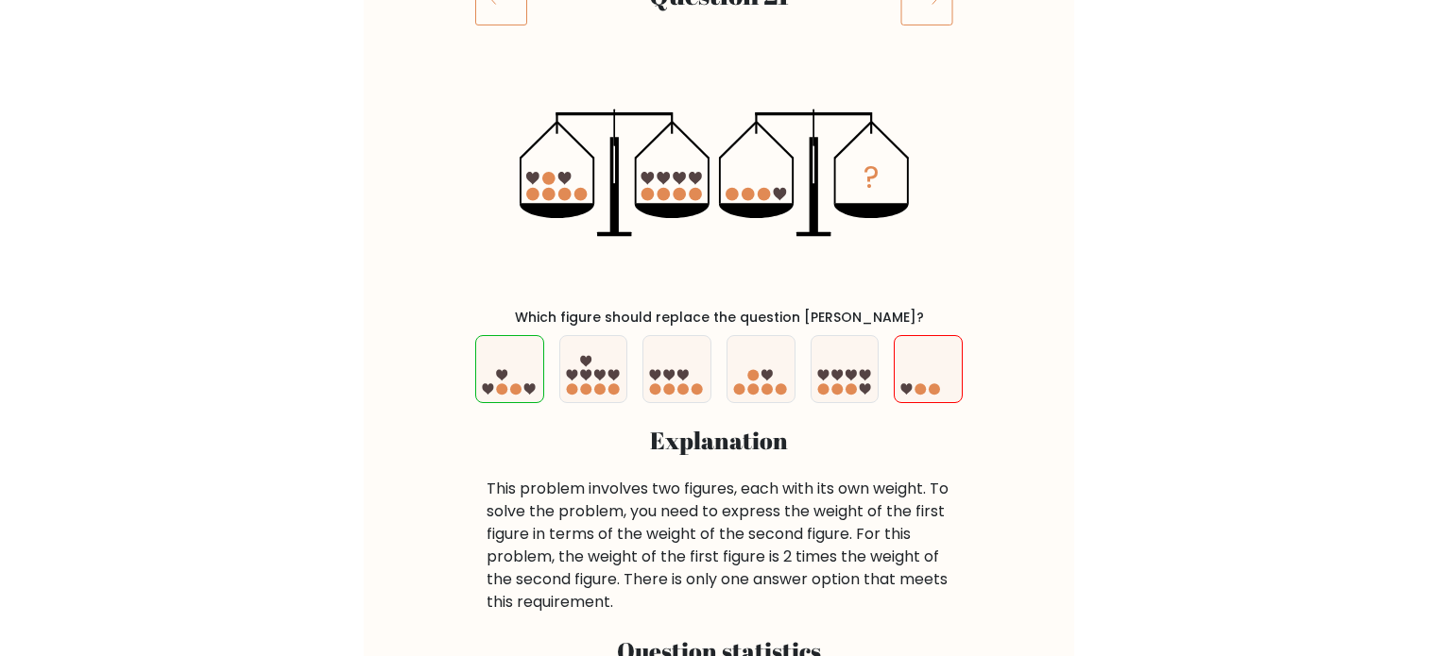
scroll to position [189, 0]
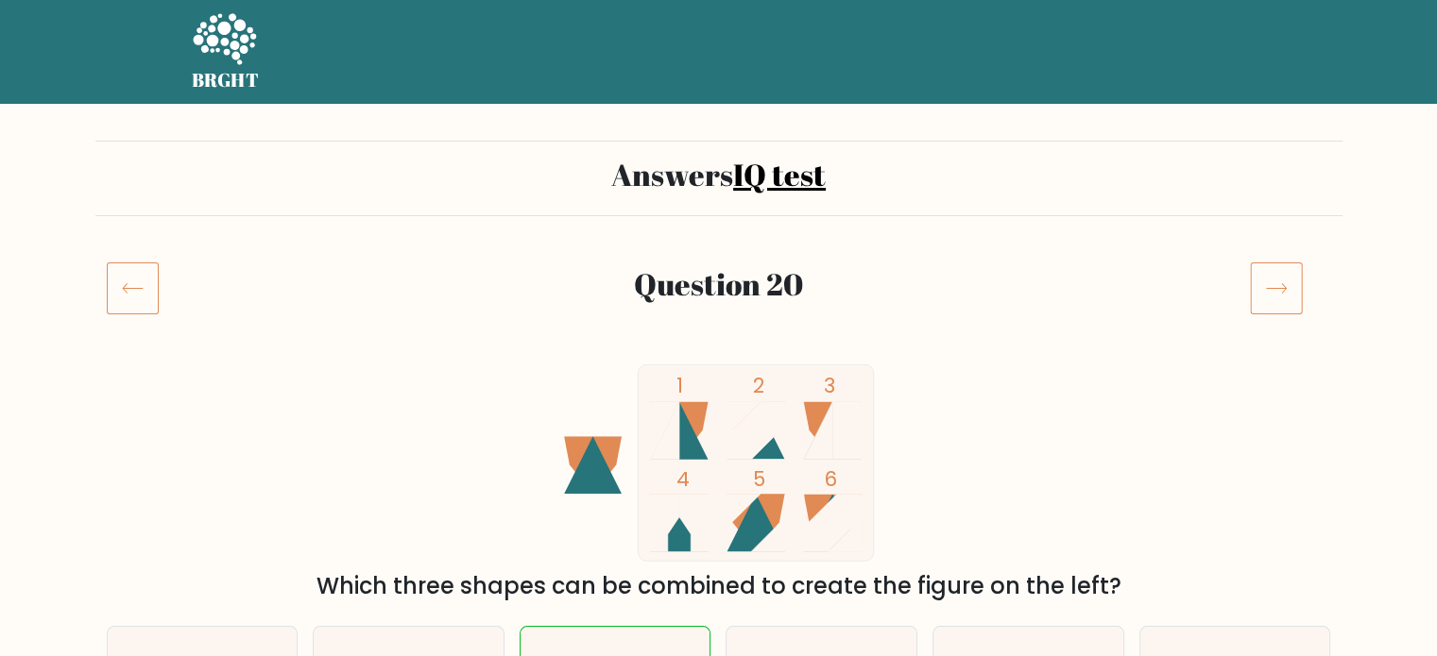
click at [200, 32] on icon at bounding box center [224, 40] width 65 height 57
